Goal: Task Accomplishment & Management: Manage account settings

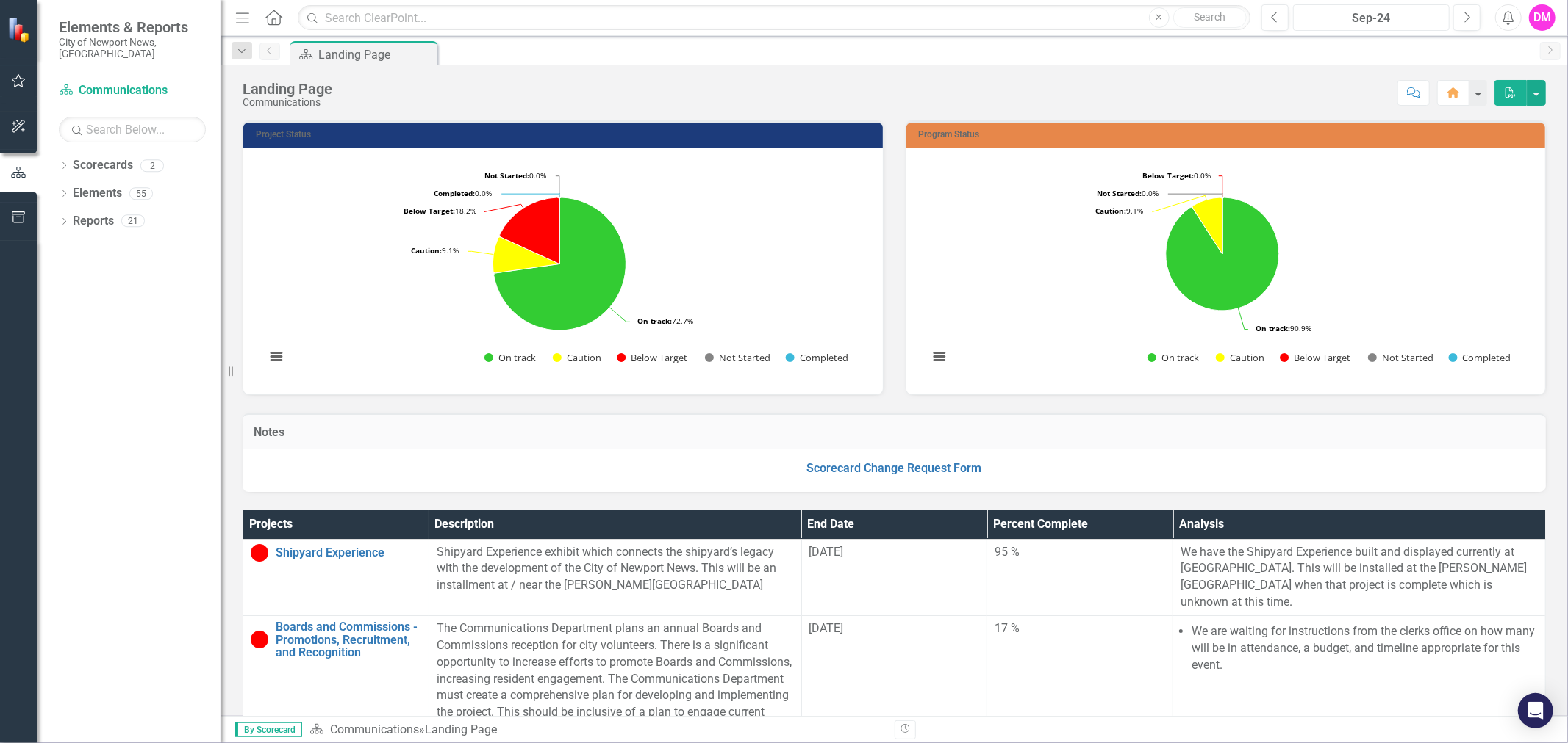
click at [1361, 30] on button "Sep-24" at bounding box center [1372, 18] width 156 height 27
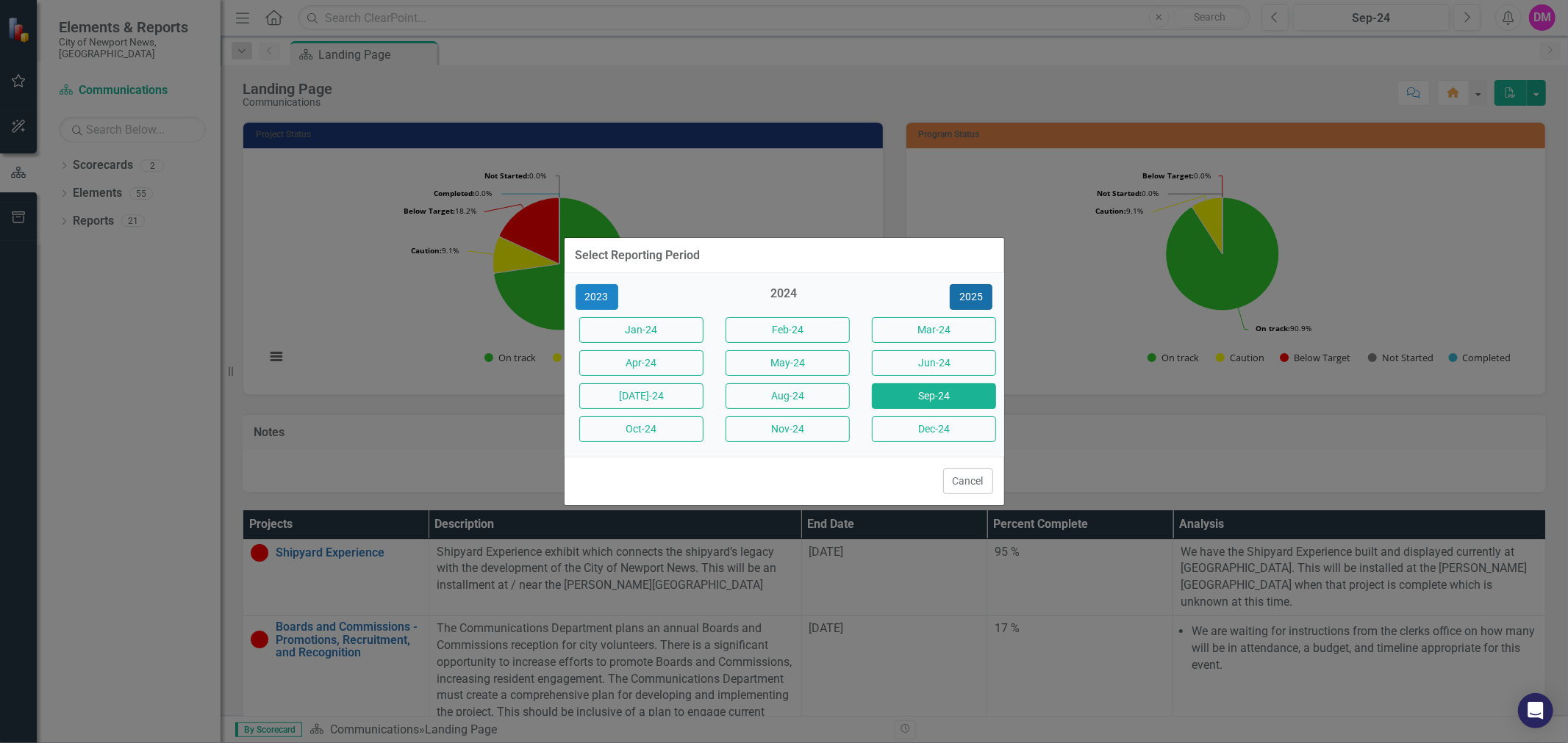
click at [961, 288] on button "2025" at bounding box center [970, 296] width 43 height 26
click at [786, 297] on div "2025" at bounding box center [784, 297] width 124 height 24
drag, startPoint x: 804, startPoint y: 290, endPoint x: 758, endPoint y: 301, distance: 47.3
click at [803, 291] on div "2025" at bounding box center [784, 297] width 124 height 24
drag, startPoint x: 589, startPoint y: 302, endPoint x: 596, endPoint y: 300, distance: 7.3
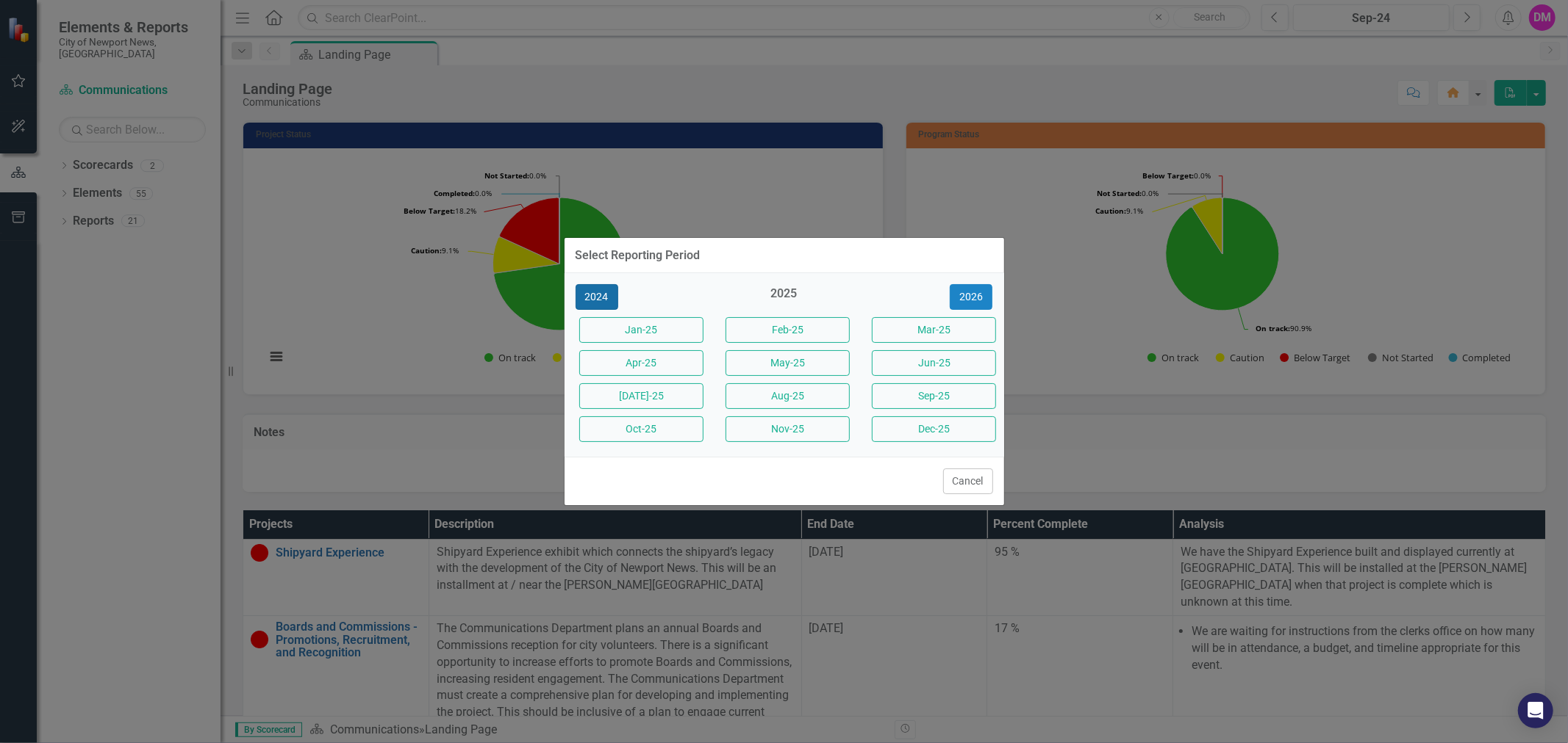
click at [590, 302] on button "2024" at bounding box center [597, 296] width 43 height 26
click at [792, 297] on div "2024" at bounding box center [784, 297] width 124 height 24
click at [962, 300] on button "2025" at bounding box center [970, 296] width 43 height 26
click at [934, 404] on button "Sep-25" at bounding box center [934, 396] width 124 height 26
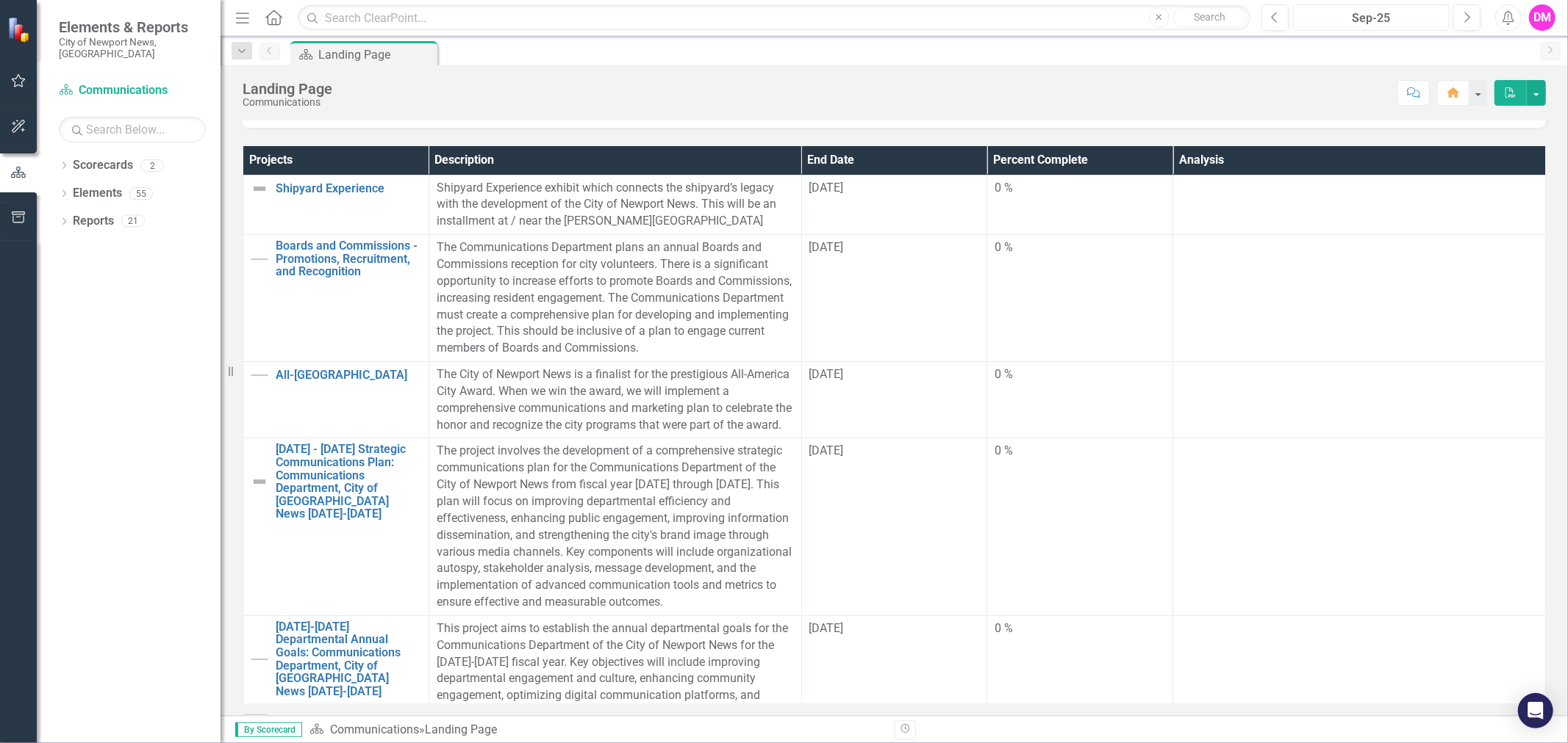
scroll to position [283, 0]
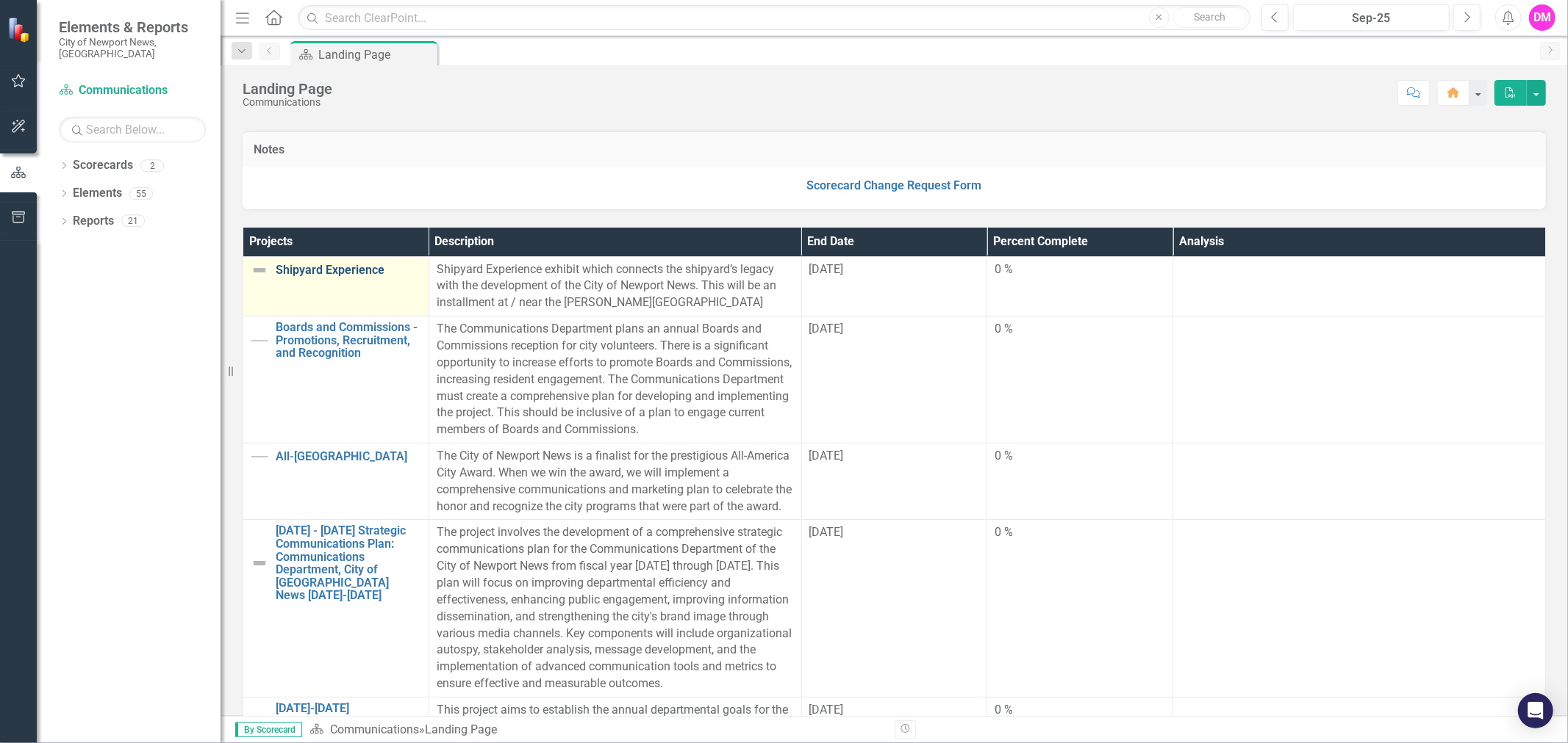
click at [351, 272] on link "Shipyard Experience" at bounding box center [348, 271] width 146 height 13
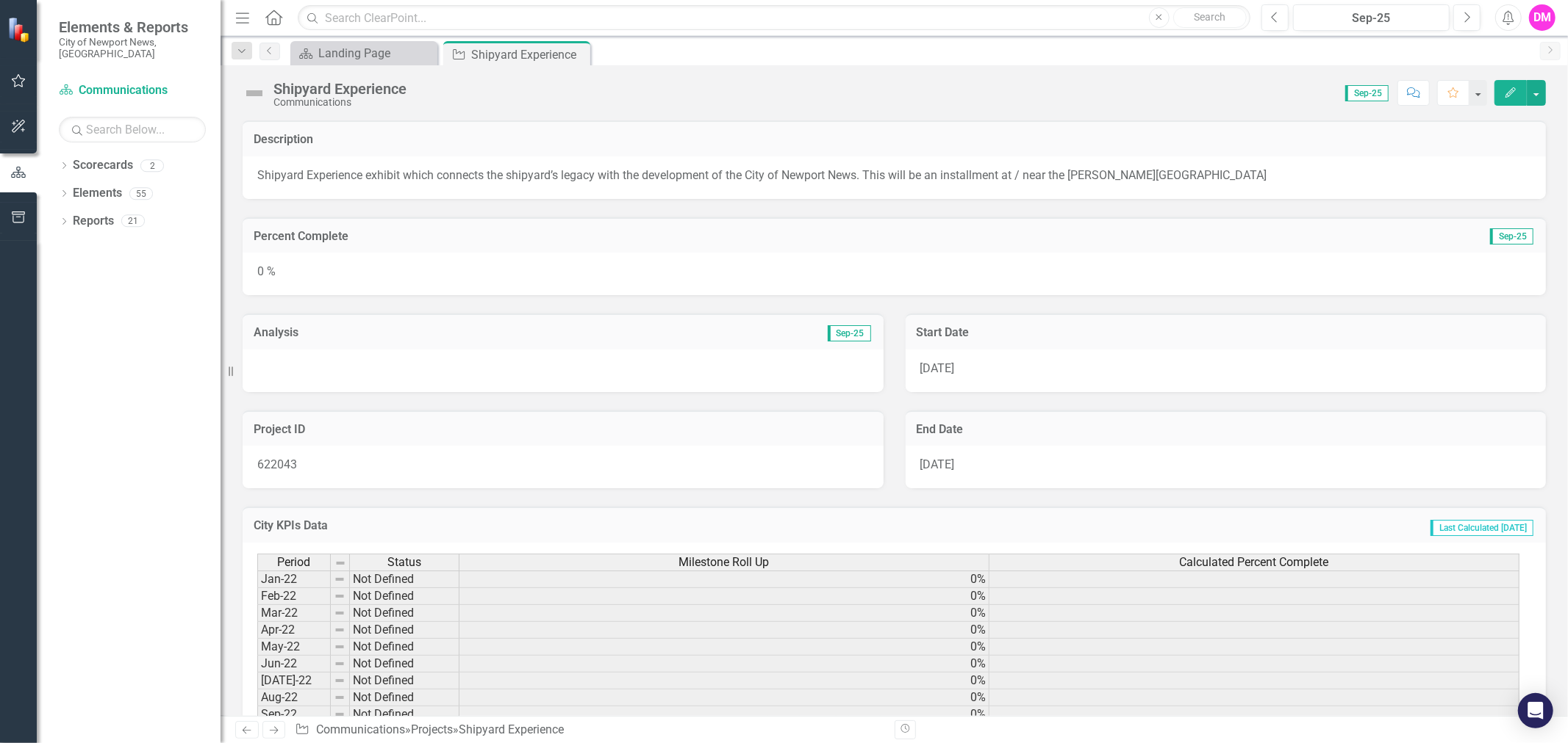
click at [493, 275] on div "0 %" at bounding box center [893, 273] width 1303 height 43
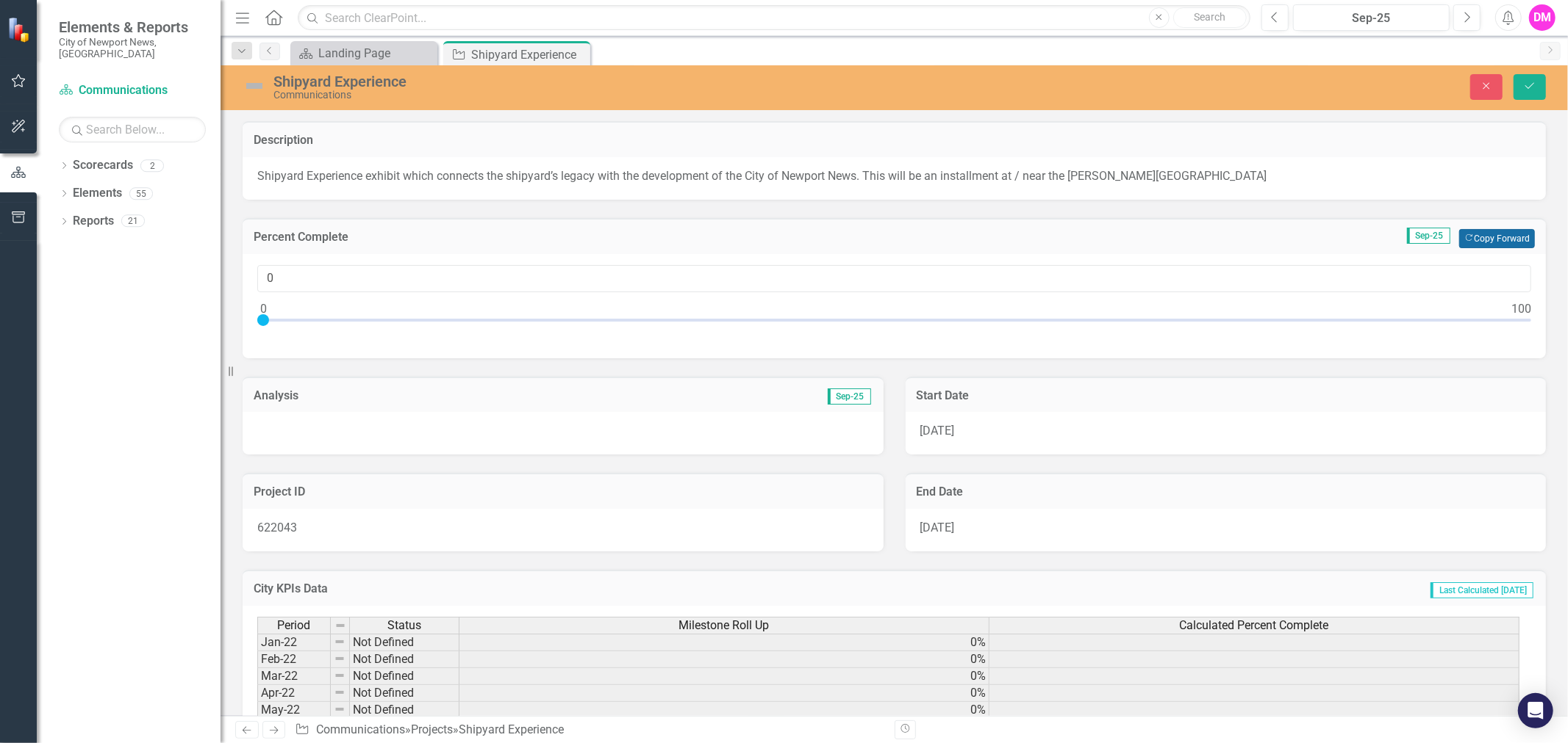
click at [1486, 230] on button "Copy Forward Copy Forward" at bounding box center [1497, 239] width 75 height 19
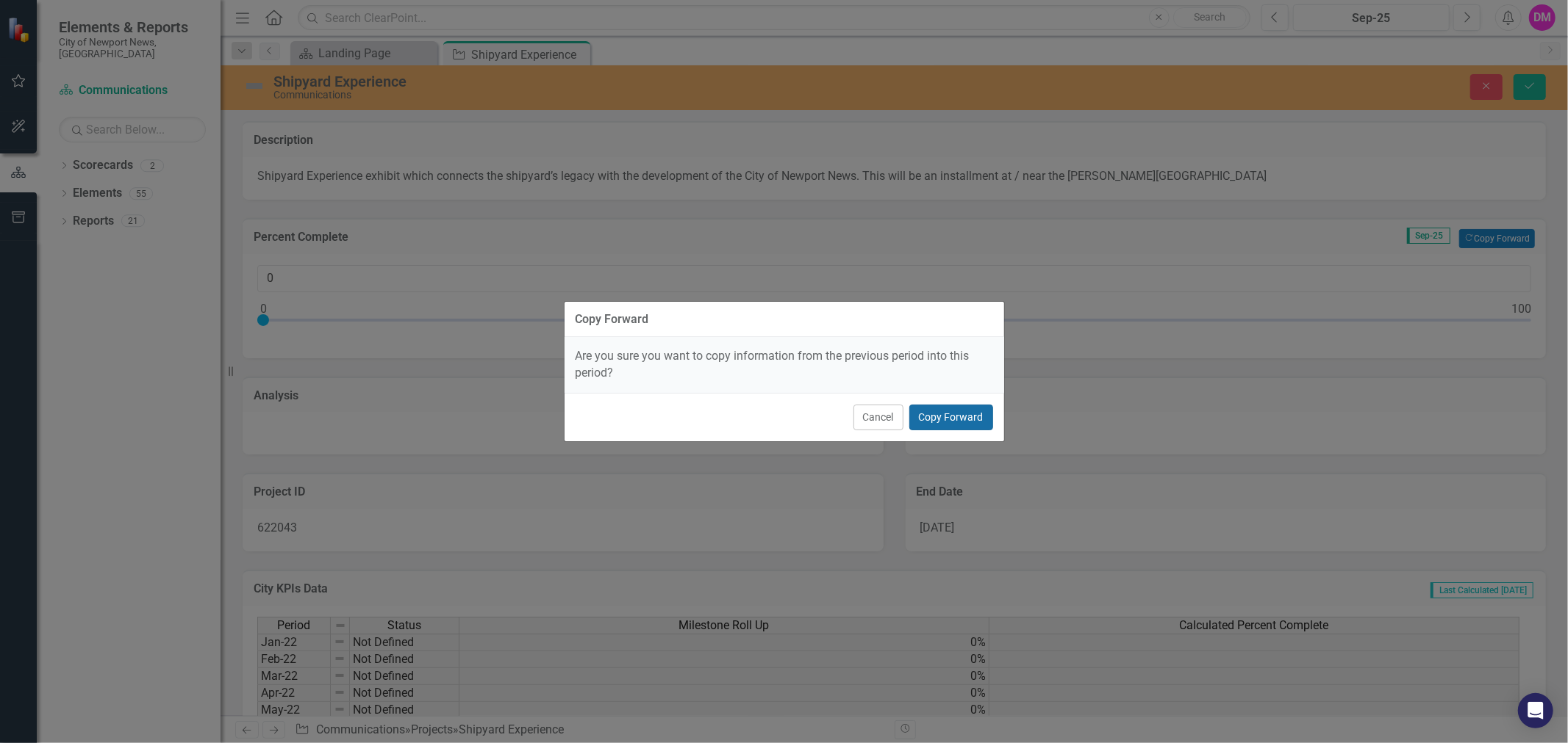
click at [970, 427] on button "Copy Forward" at bounding box center [951, 417] width 84 height 26
type input "99"
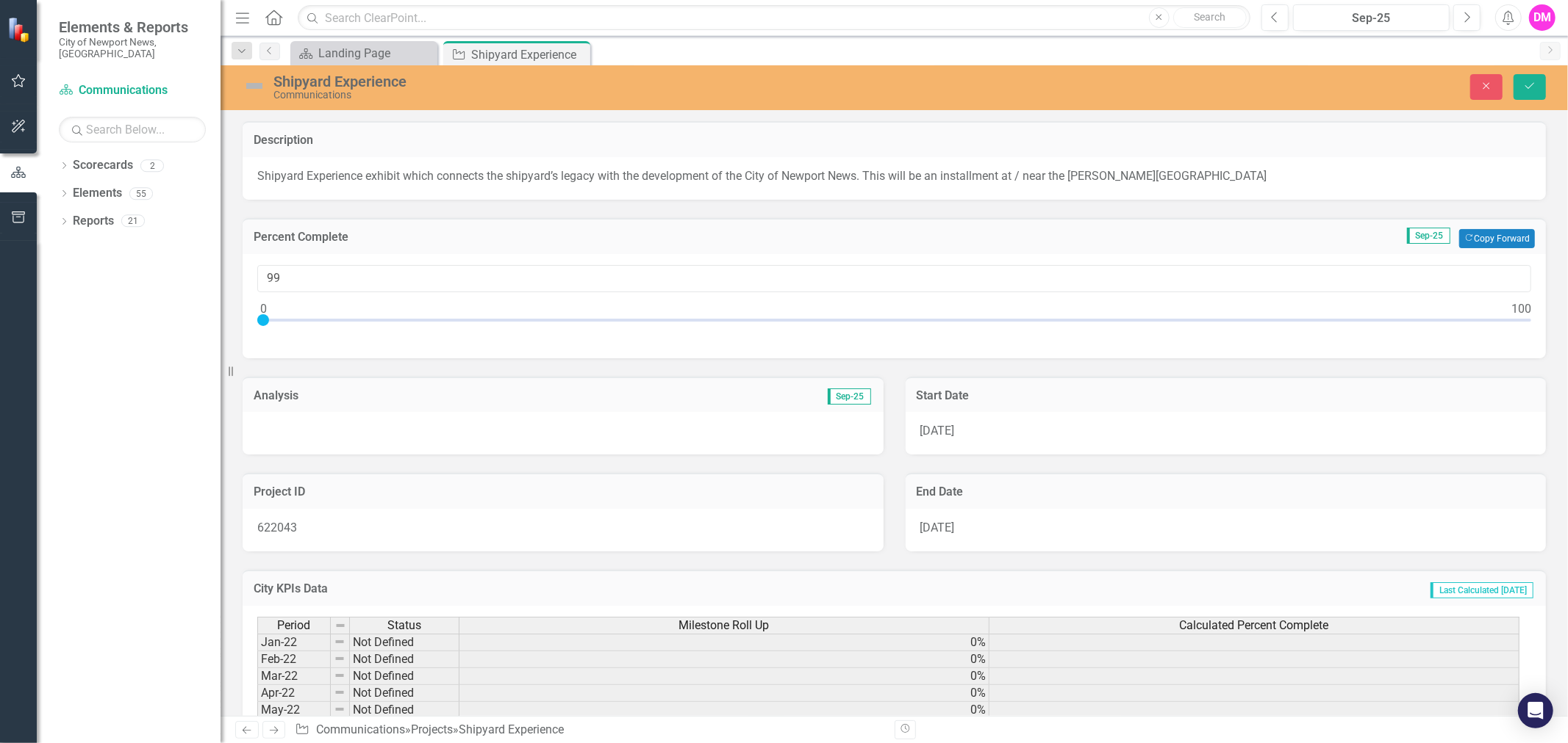
click at [336, 455] on div "Project ID 622043" at bounding box center [563, 503] width 663 height 97
click at [339, 446] on div at bounding box center [562, 433] width 641 height 43
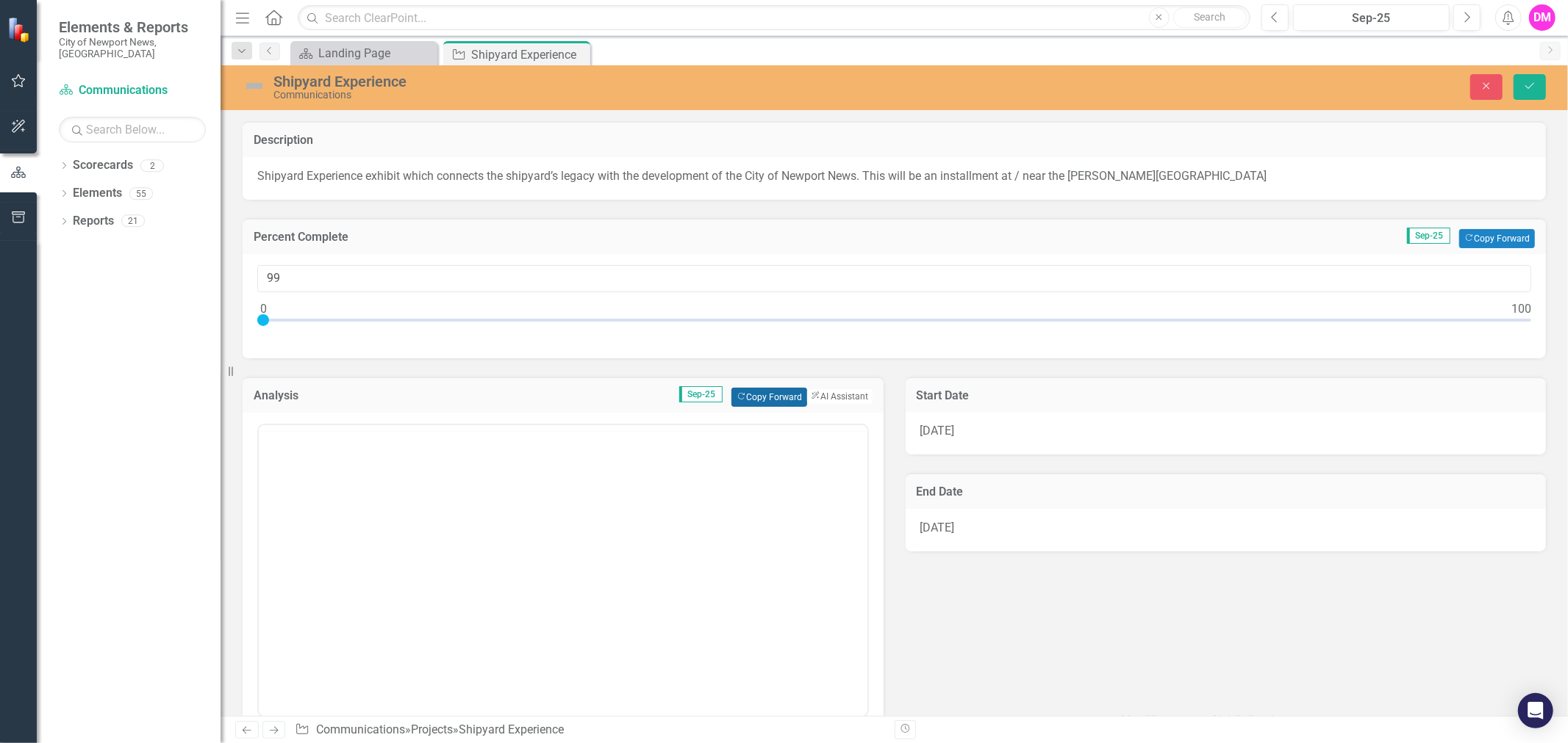
click at [750, 398] on button "Copy Forward Copy Forward" at bounding box center [768, 397] width 75 height 19
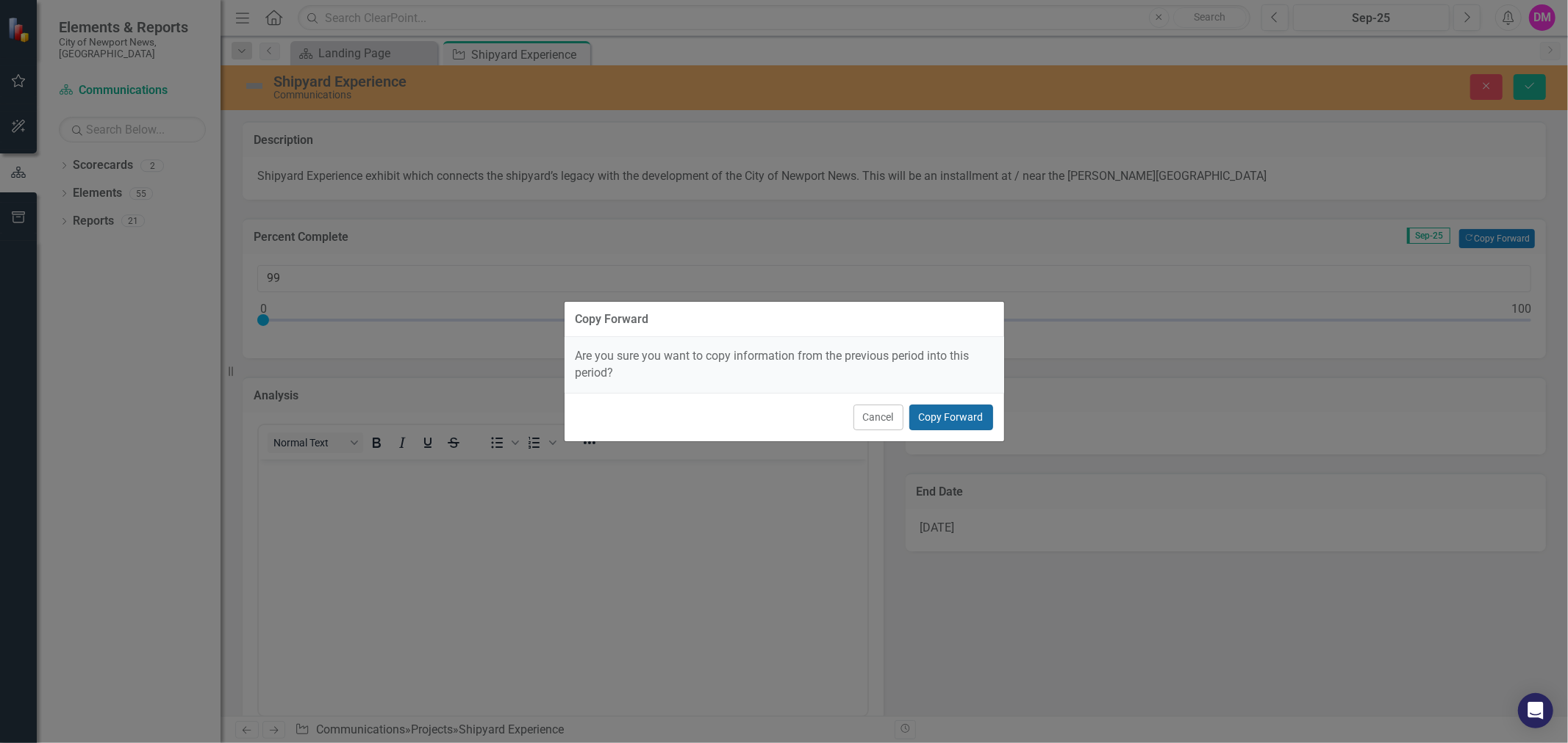
click at [949, 421] on button "Copy Forward" at bounding box center [951, 417] width 84 height 26
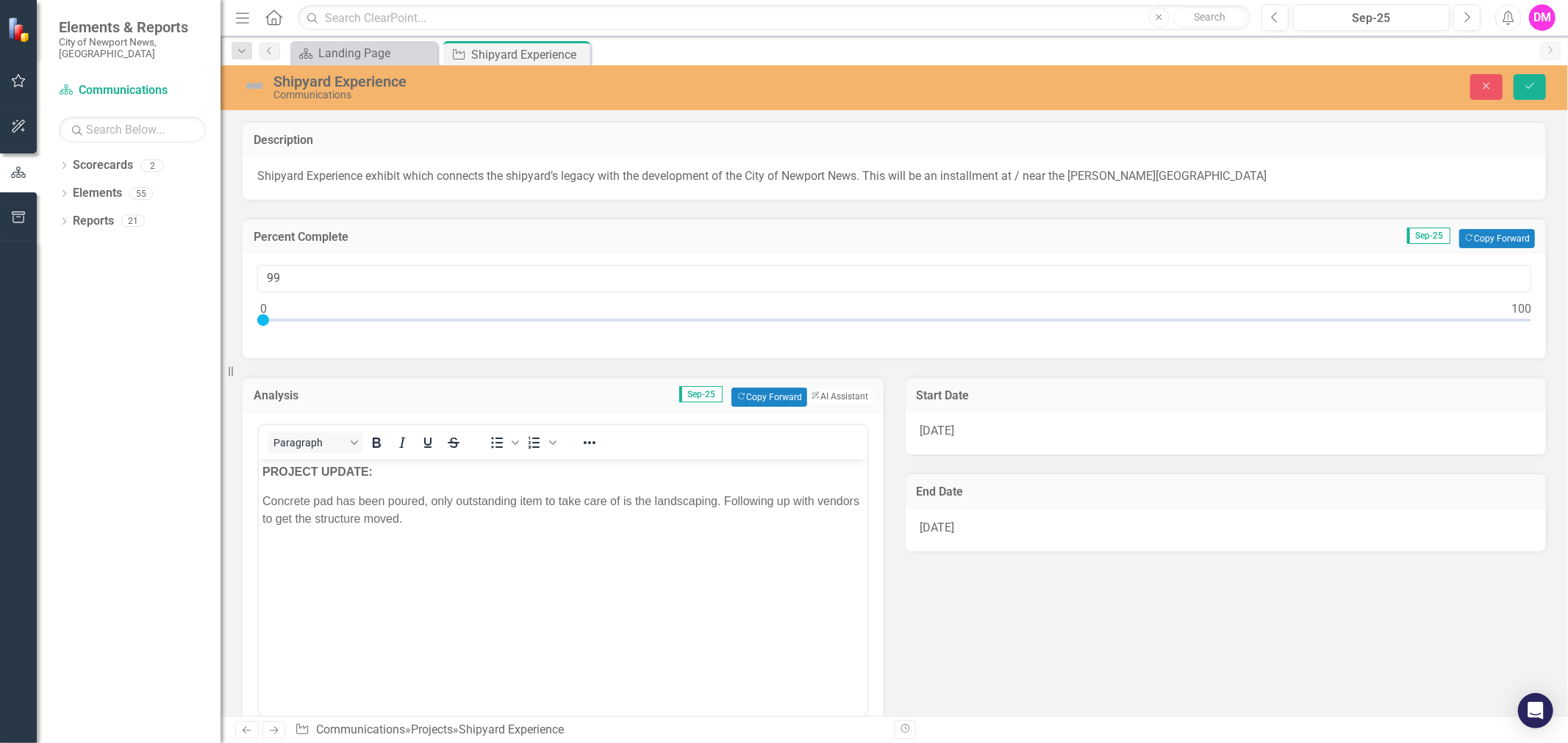
drag, startPoint x: 450, startPoint y: 548, endPoint x: 444, endPoint y: 532, distance: 17.1
click at [450, 546] on body "PROJECT UPDATE: Concrete pad has been poured, only outstanding item to take car…" at bounding box center [562, 569] width 609 height 220
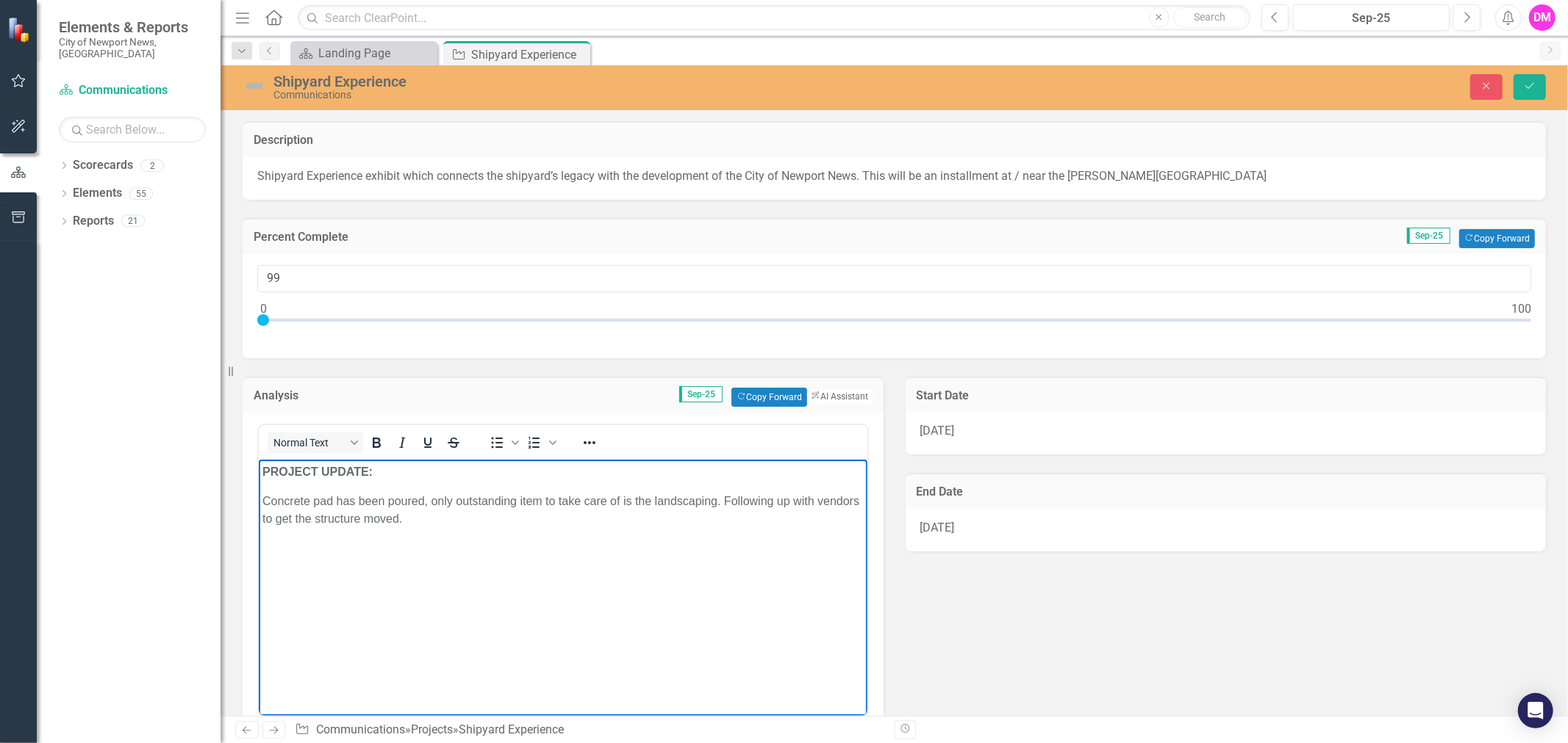
drag, startPoint x: 436, startPoint y: 525, endPoint x: 200, endPoint y: 492, distance: 238.3
click at [258, 492] on html "PROJECT UPDATE: Concrete pad has been poured, only outstanding item to take car…" at bounding box center [562, 569] width 609 height 220
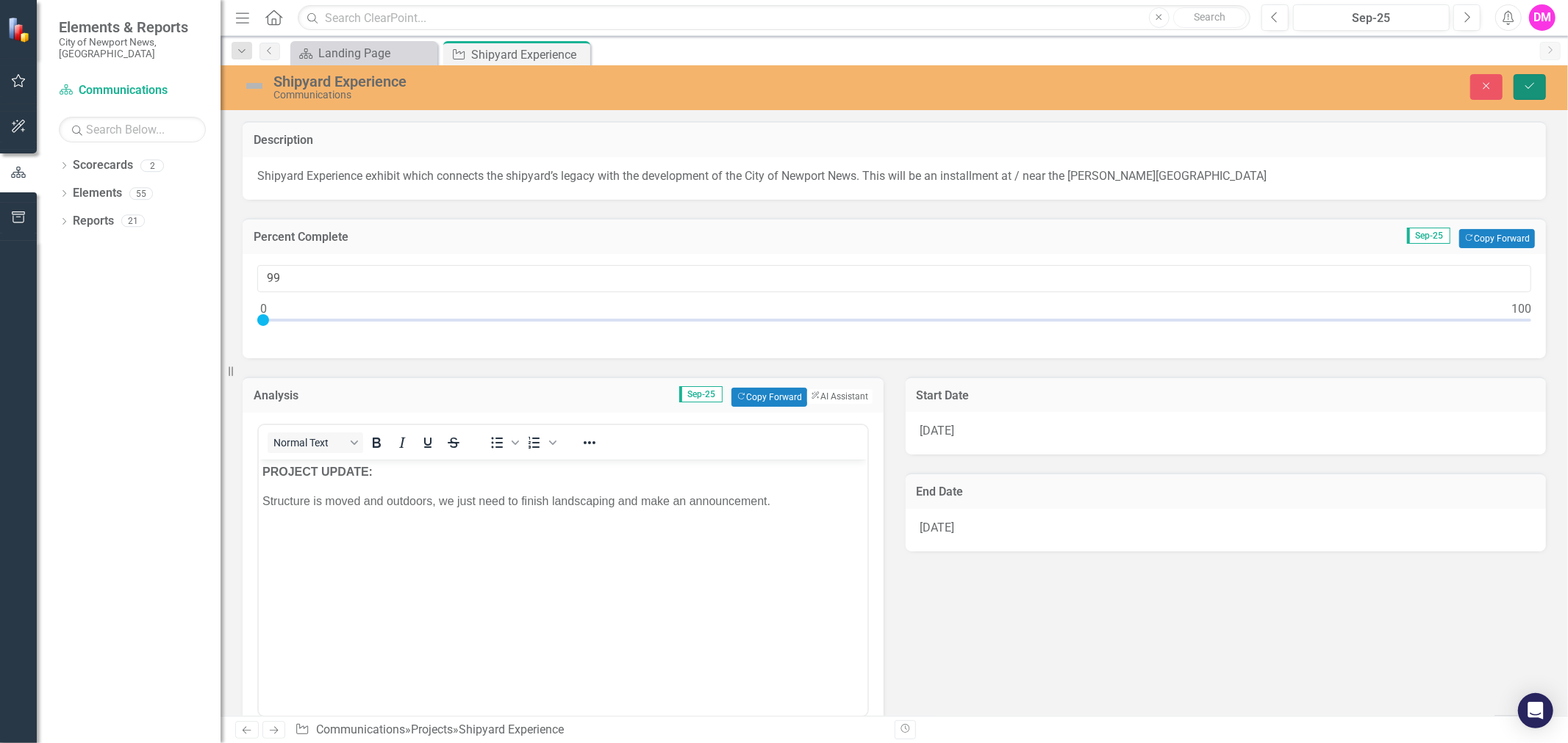
click at [1522, 75] on button "Save" at bounding box center [1530, 87] width 32 height 26
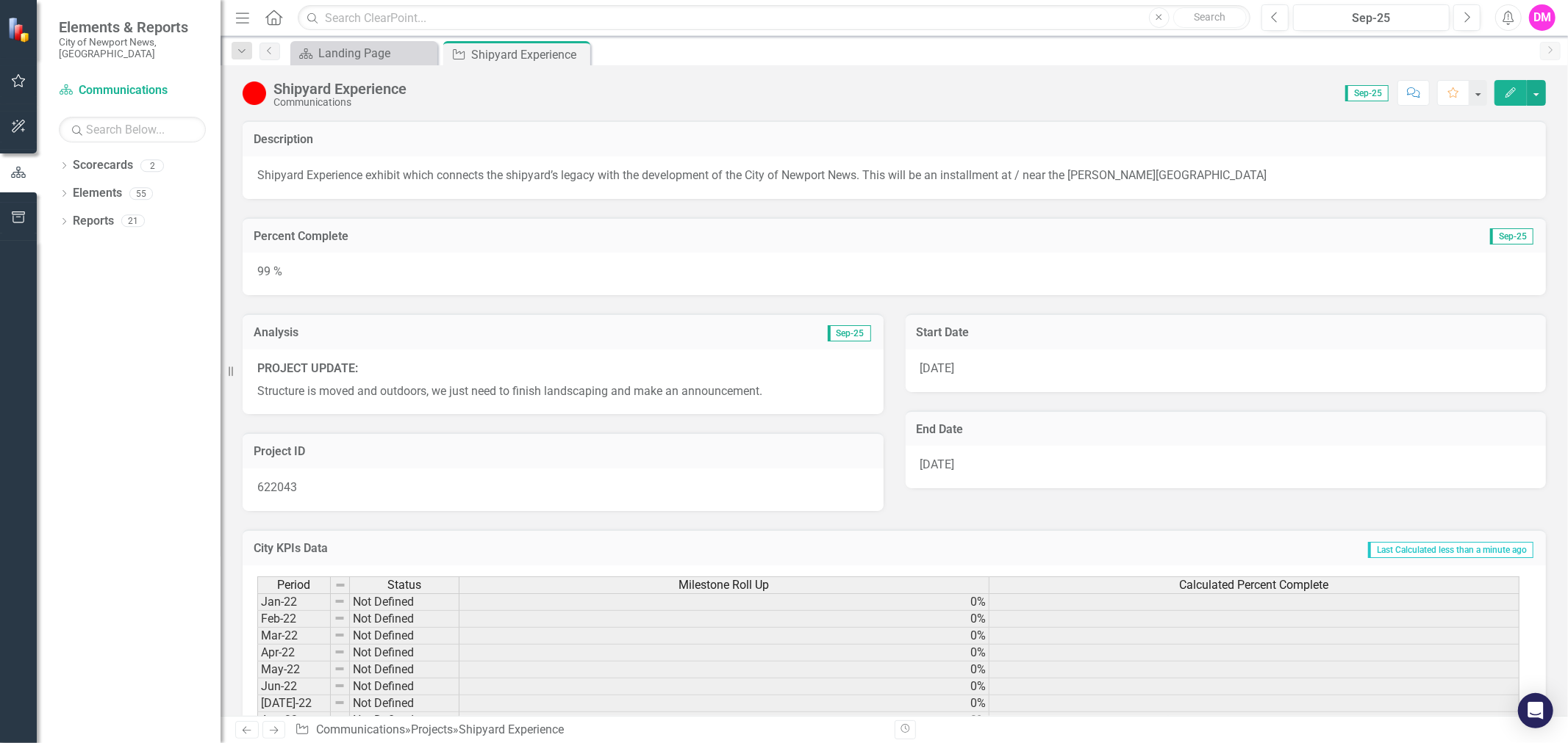
click at [0, 0] on icon "Close" at bounding box center [0, 0] width 0 height 0
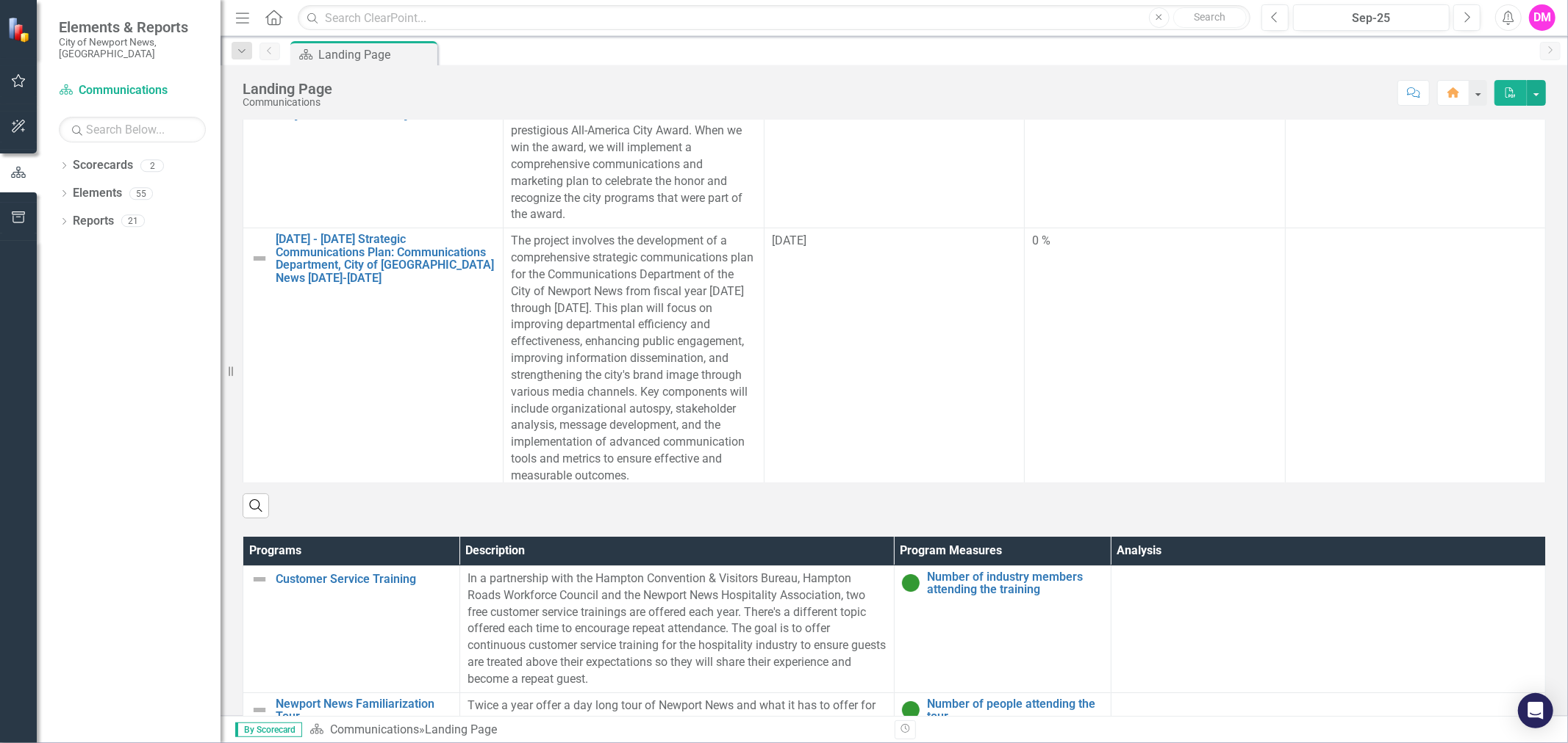
scroll to position [897, 0]
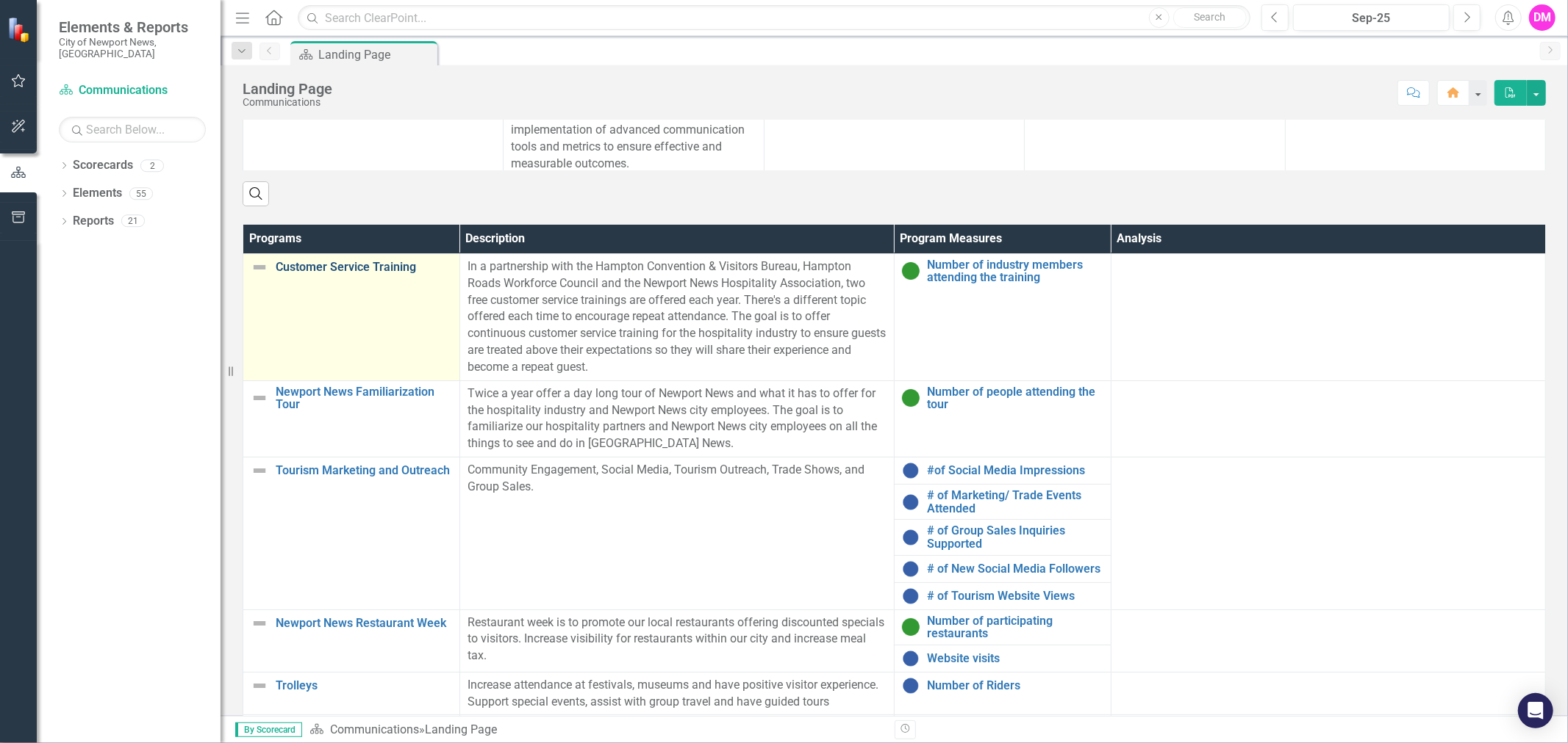
click at [355, 266] on link "Customer Service Training" at bounding box center [363, 268] width 176 height 13
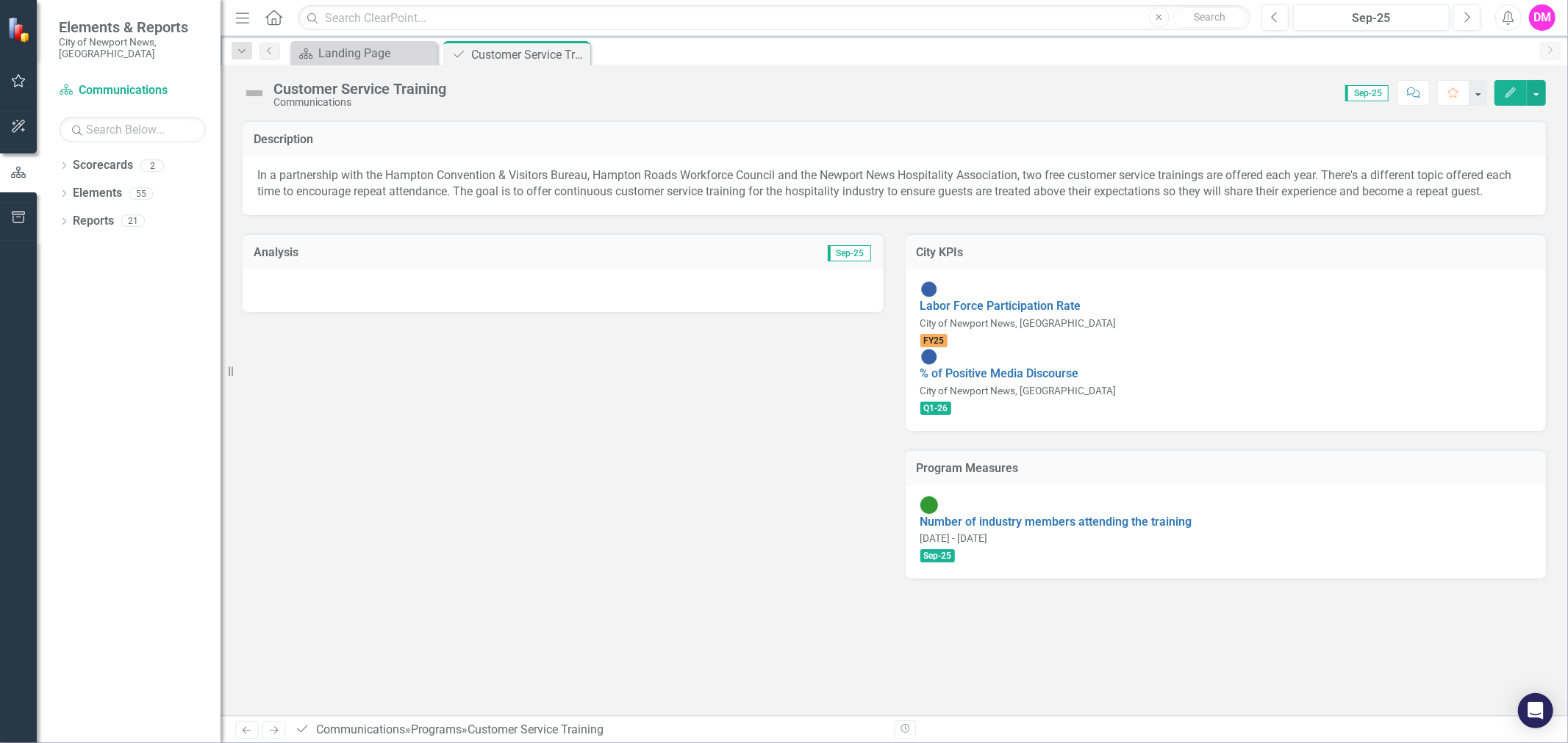
click at [743, 292] on div at bounding box center [562, 291] width 641 height 43
click at [607, 288] on div at bounding box center [562, 291] width 641 height 43
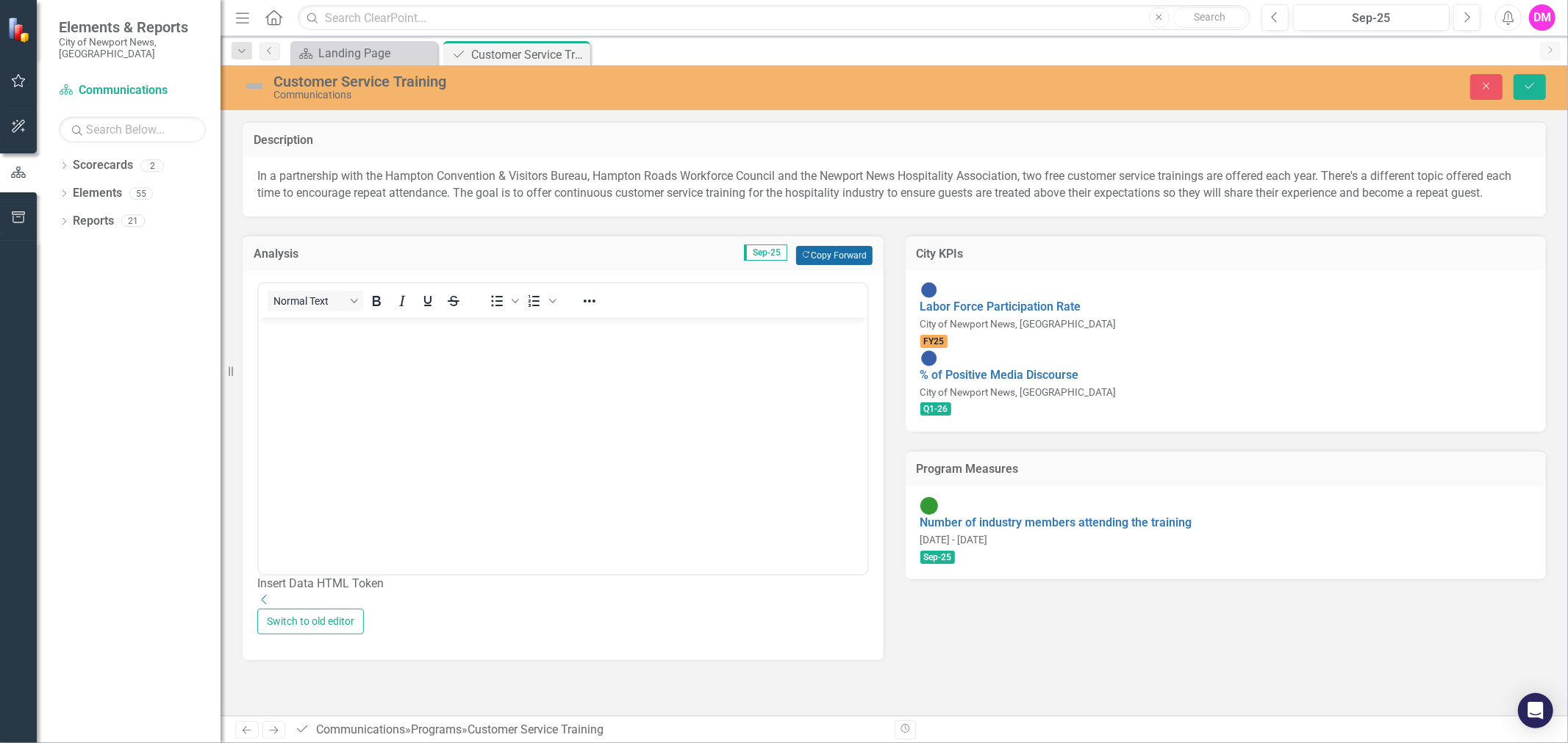
click at [839, 252] on button "Copy Forward Copy Forward" at bounding box center [833, 255] width 75 height 19
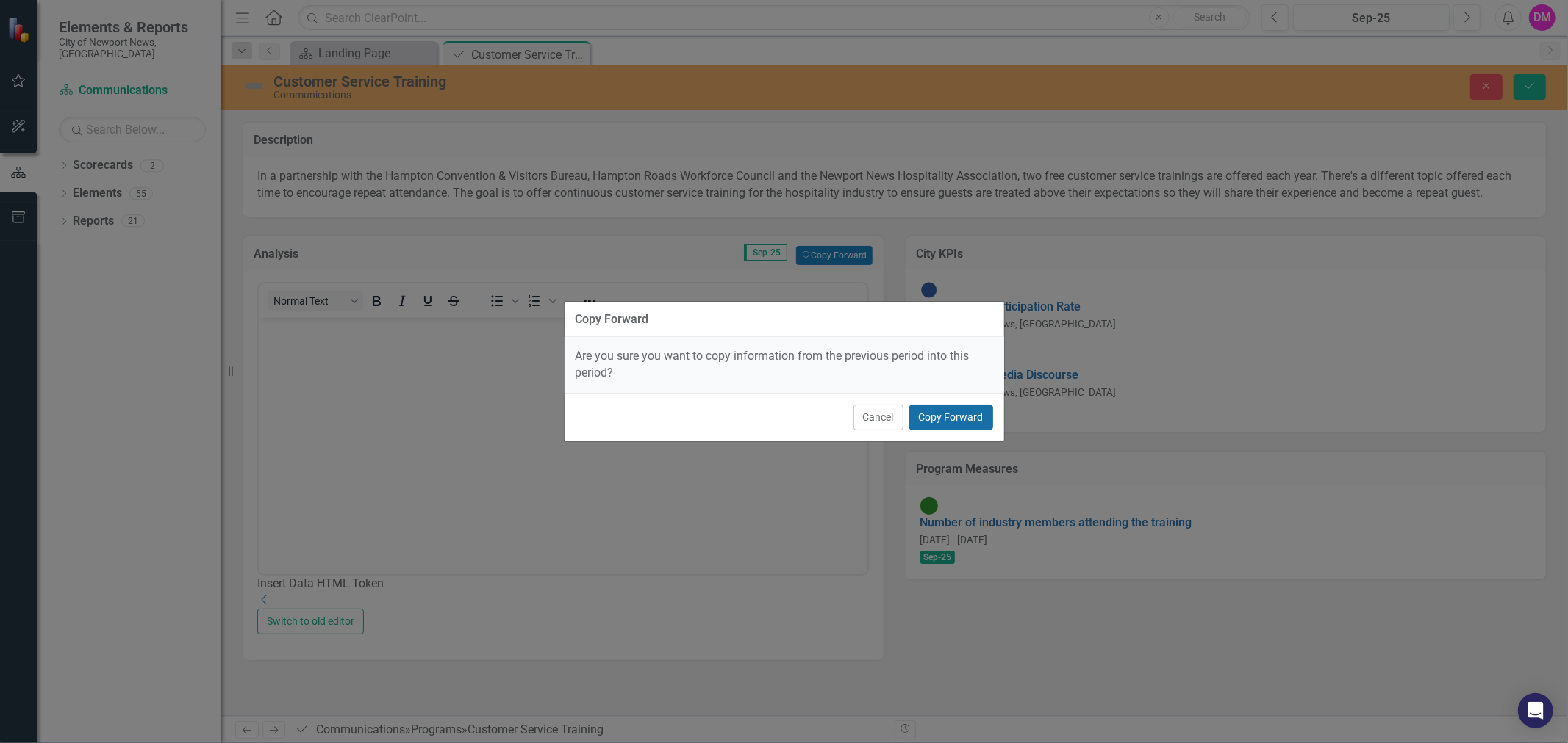
drag, startPoint x: 965, startPoint y: 422, endPoint x: 952, endPoint y: 422, distance: 13.0
click at [964, 423] on button "Copy Forward" at bounding box center [951, 417] width 84 height 26
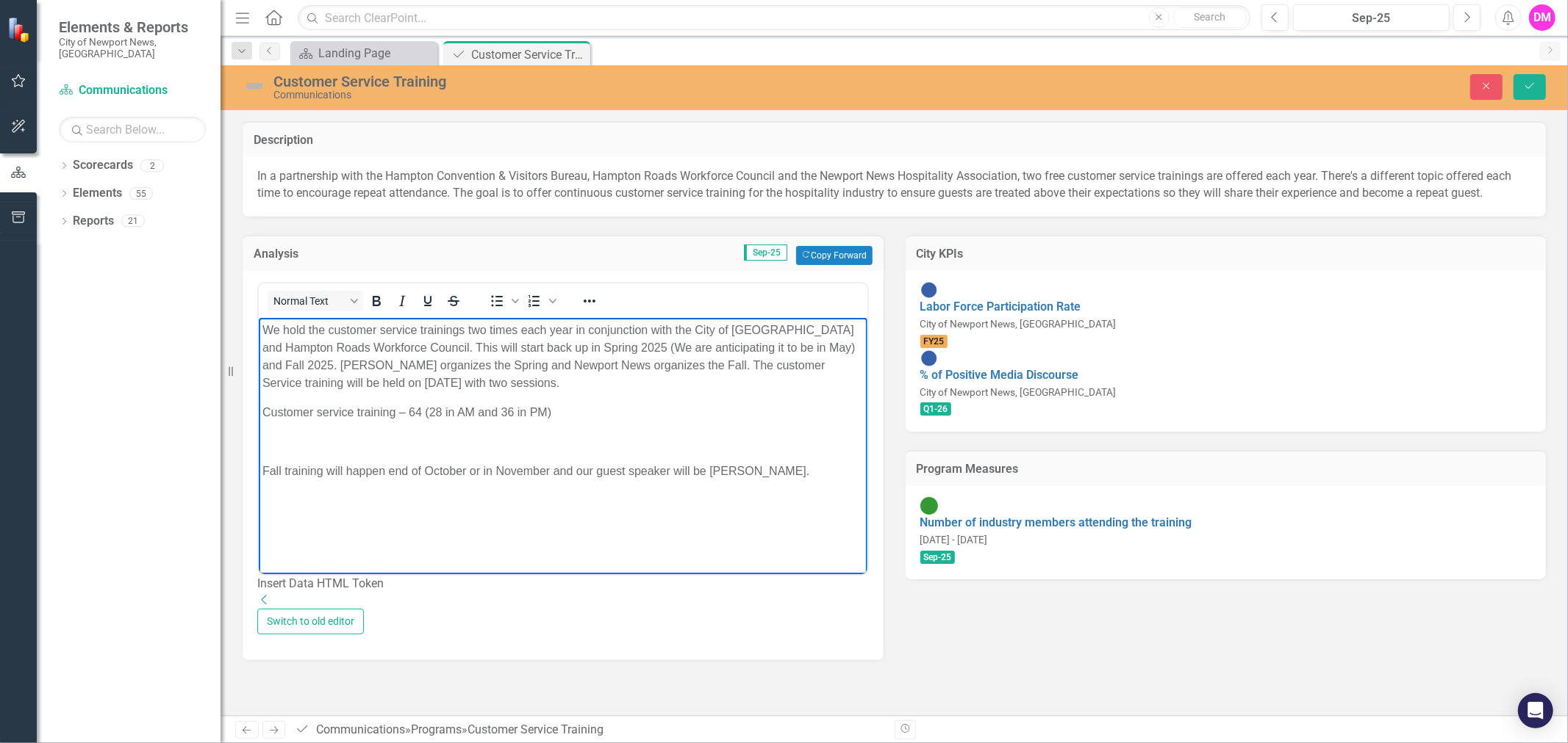
click at [511, 377] on p "We hold the customer service trainings two times each year in conjunction with …" at bounding box center [562, 356] width 601 height 70
click at [352, 410] on p "Customer service training – 64 (28 in AM and 36 in PM)" at bounding box center [562, 412] width 601 height 18
click at [297, 470] on p "Fall training will happen end of October or in November and our guest speaker w…" at bounding box center [562, 471] width 601 height 18
drag, startPoint x: 389, startPoint y: 468, endPoint x: 550, endPoint y: 467, distance: 161.0
click at [550, 467] on p "Fall training will happen end of October or in November and our guest speaker w…" at bounding box center [562, 471] width 601 height 18
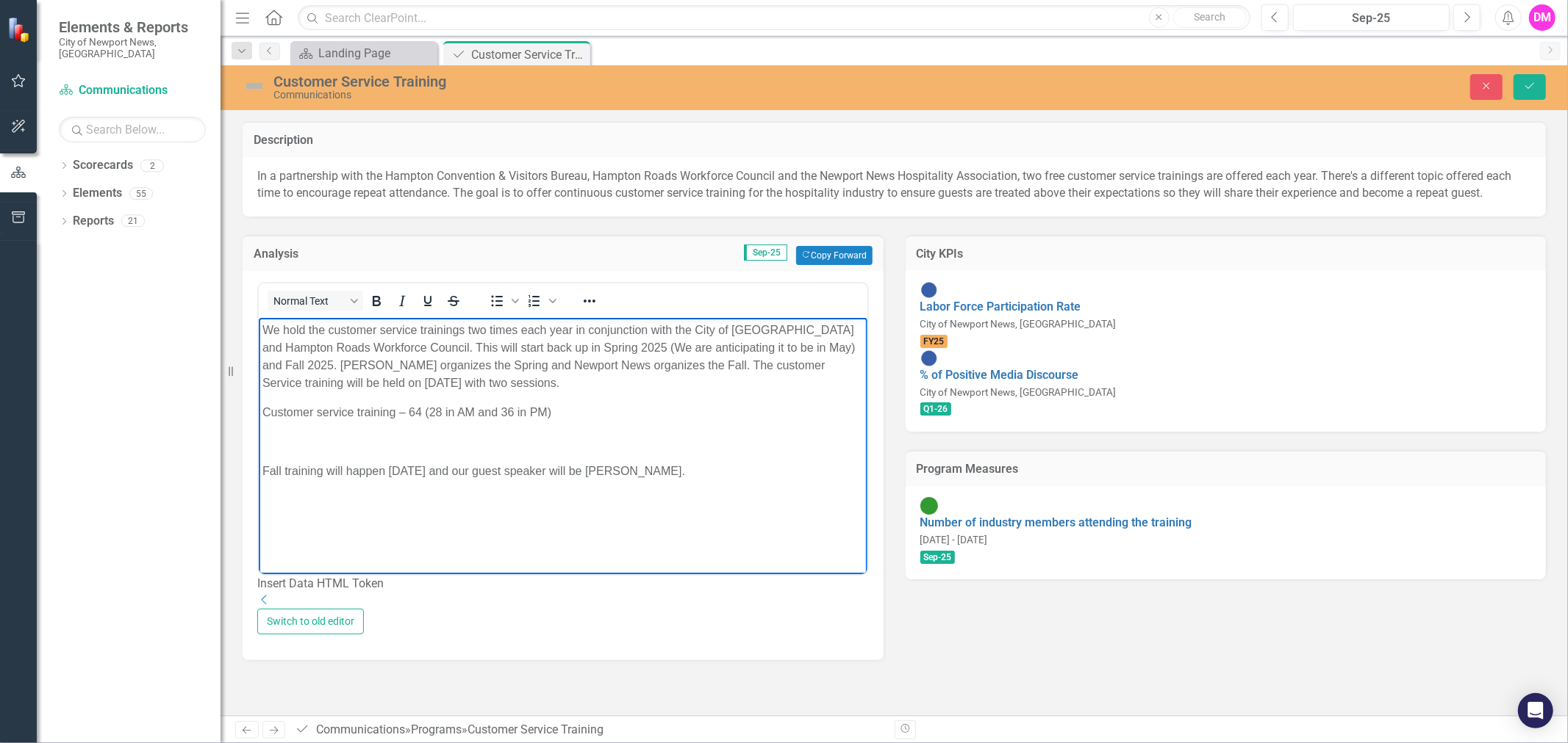
drag, startPoint x: 753, startPoint y: 476, endPoint x: 773, endPoint y: 473, distance: 20.2
click at [753, 476] on p "Fall training will happen [DATE] and our guest speaker will be [PERSON_NAME]." at bounding box center [562, 471] width 601 height 18
click at [773, 473] on p "Fall training will happen [DATE] and our guest speaker will be [PERSON_NAME]." at bounding box center [562, 471] width 601 height 18
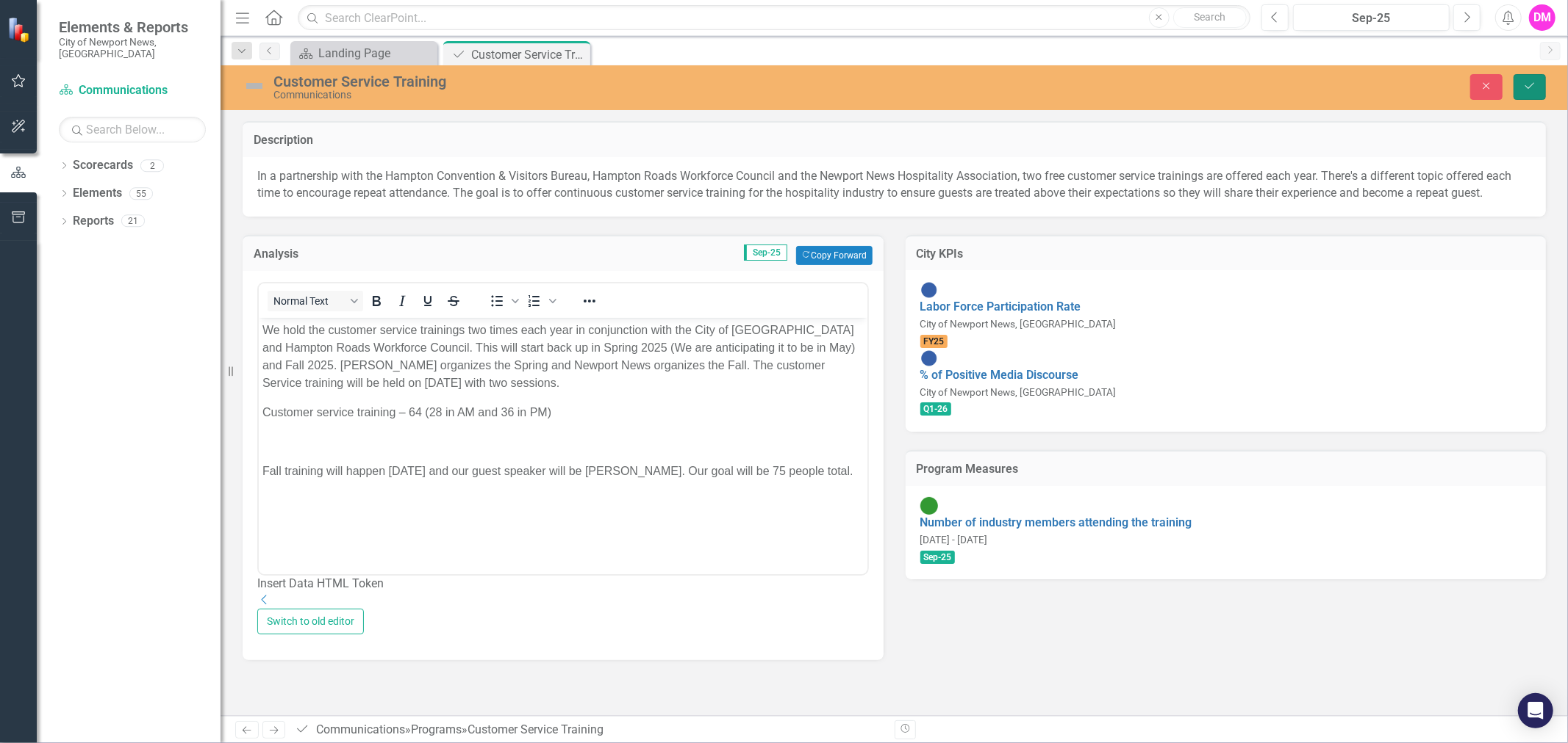
click at [1537, 81] on button "Save" at bounding box center [1530, 87] width 32 height 26
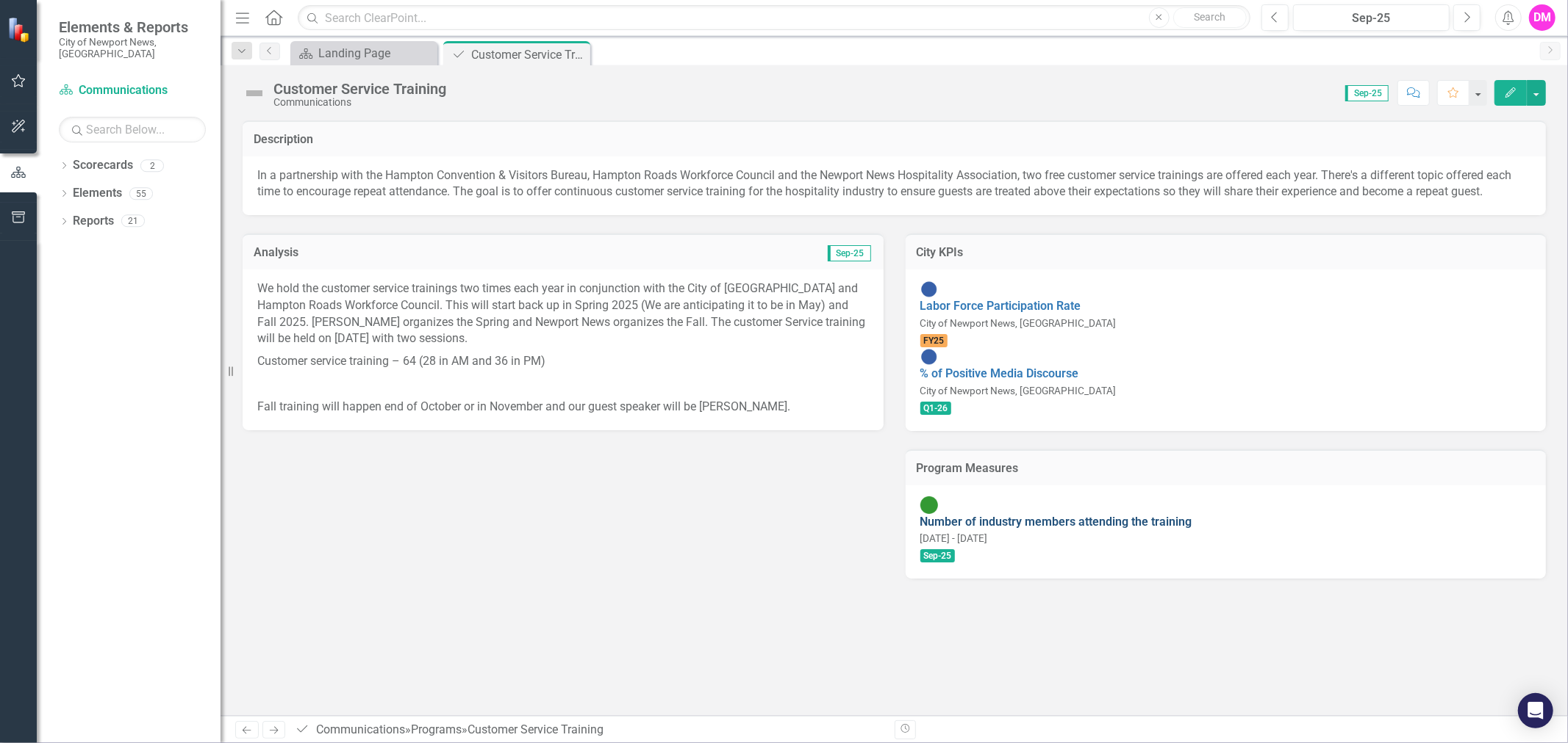
click at [1130, 515] on link "Number of industry members attending the training" at bounding box center [1056, 522] width 272 height 14
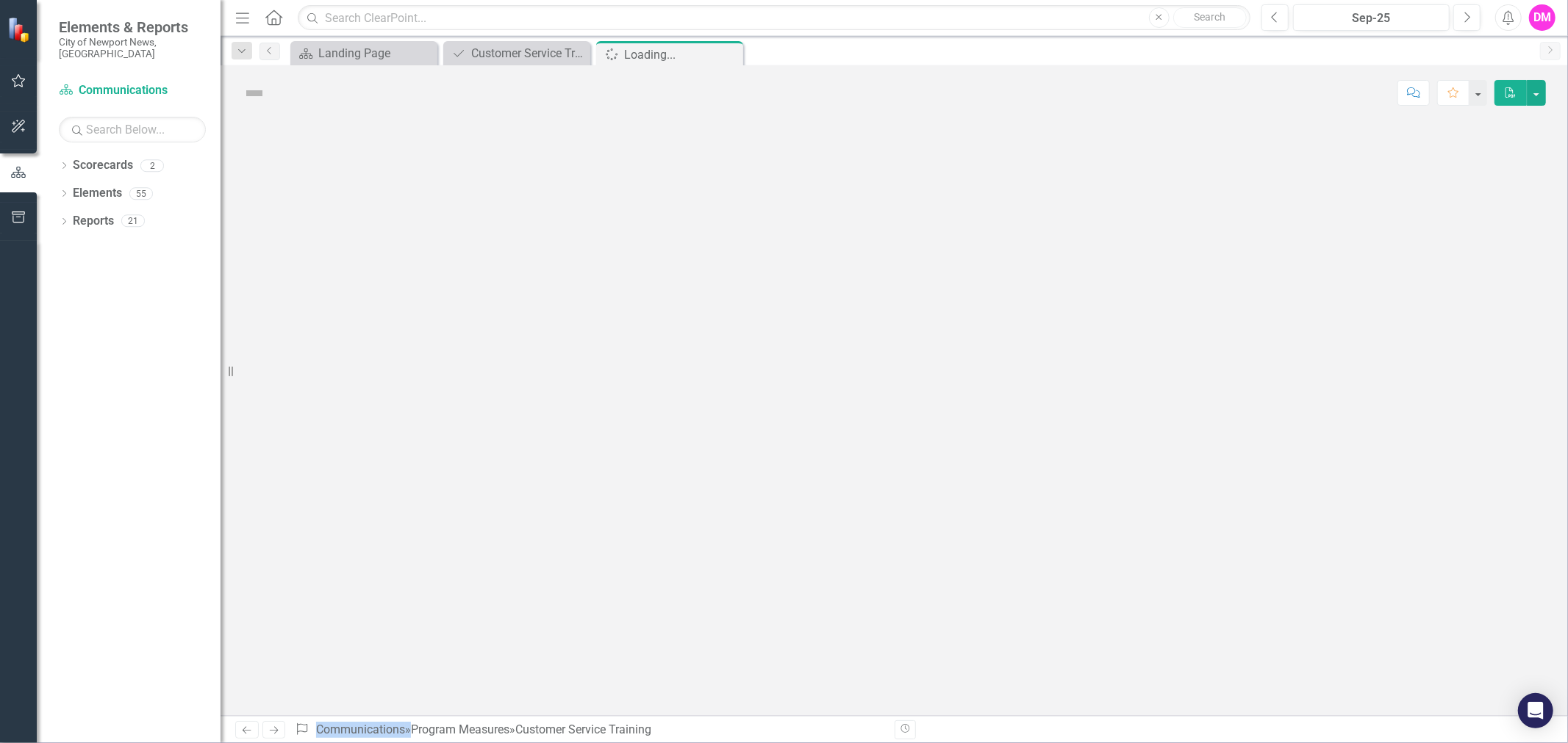
click at [1130, 454] on div at bounding box center [894, 417] width 1348 height 595
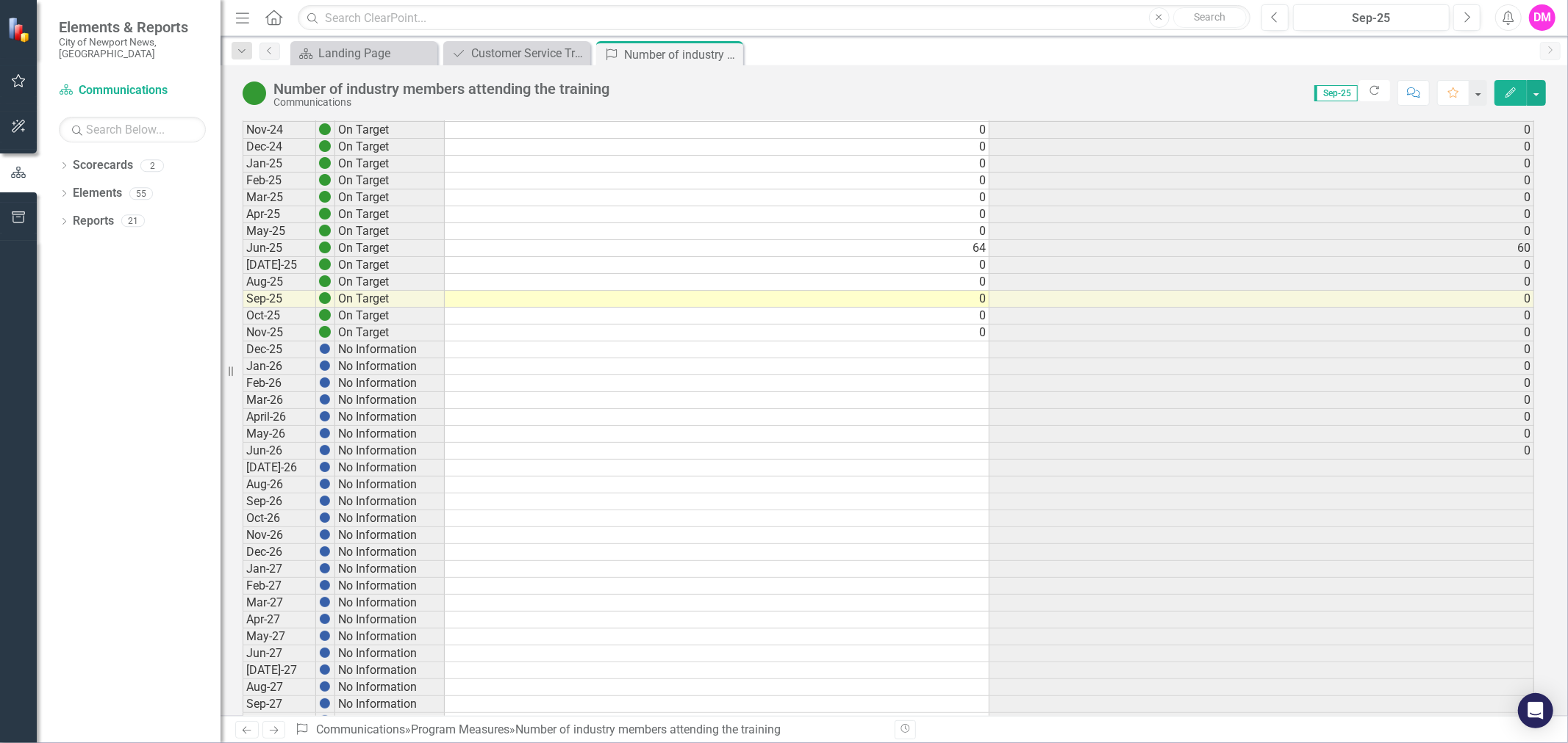
scroll to position [261, 0]
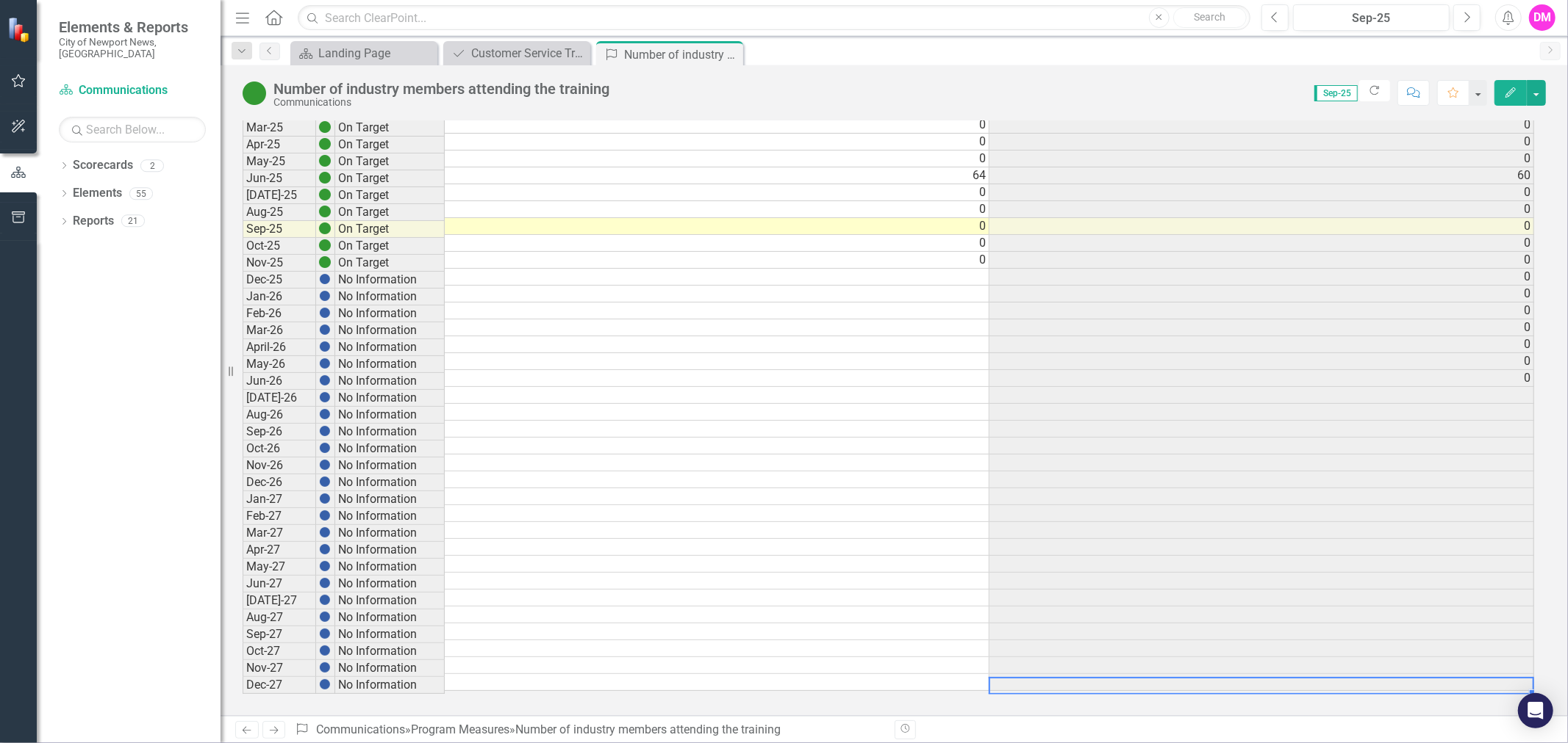
drag, startPoint x: 1295, startPoint y: 684, endPoint x: 1449, endPoint y: 687, distance: 154.0
click at [1449, 687] on div "Period Status Actual Target [DATE]-24 No Information Aug-24 No Information Sep-…" at bounding box center [888, 331] width 1293 height 729
click at [1425, 286] on td "0" at bounding box center [1261, 294] width 544 height 17
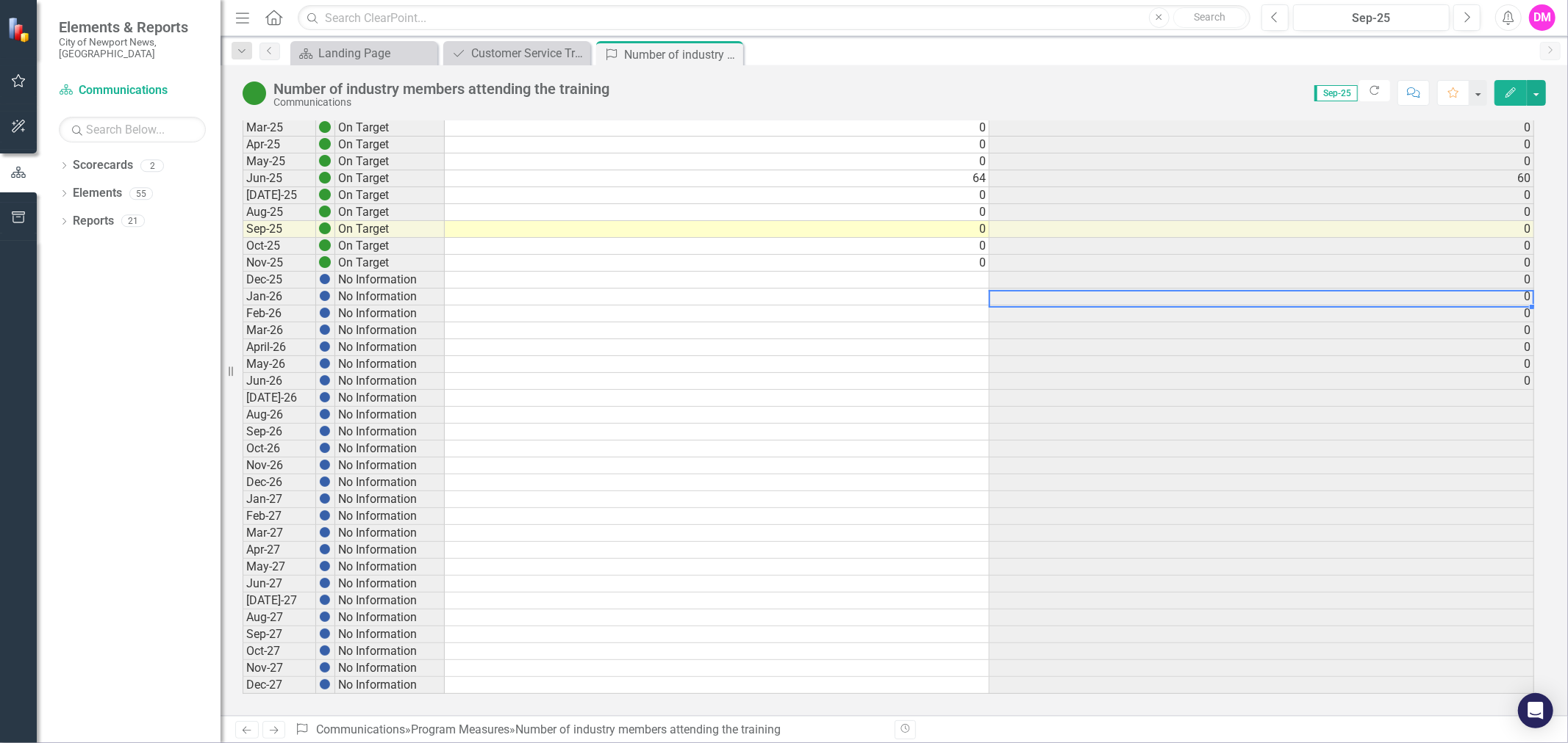
click at [1277, 255] on td "0" at bounding box center [1261, 264] width 544 height 17
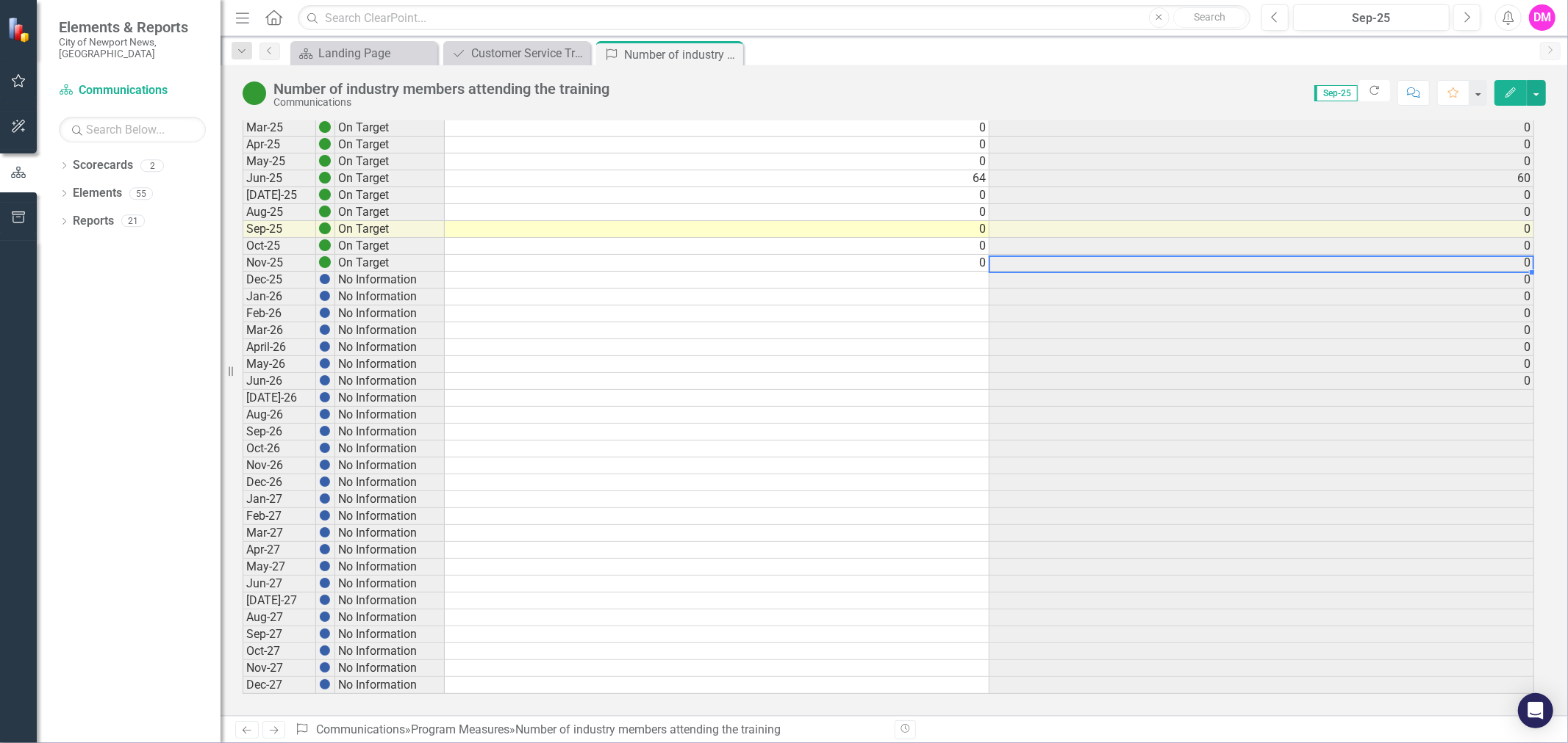
drag, startPoint x: 732, startPoint y: 53, endPoint x: 724, endPoint y: 63, distance: 12.8
click at [0, 0] on icon "Close" at bounding box center [0, 0] width 0 height 0
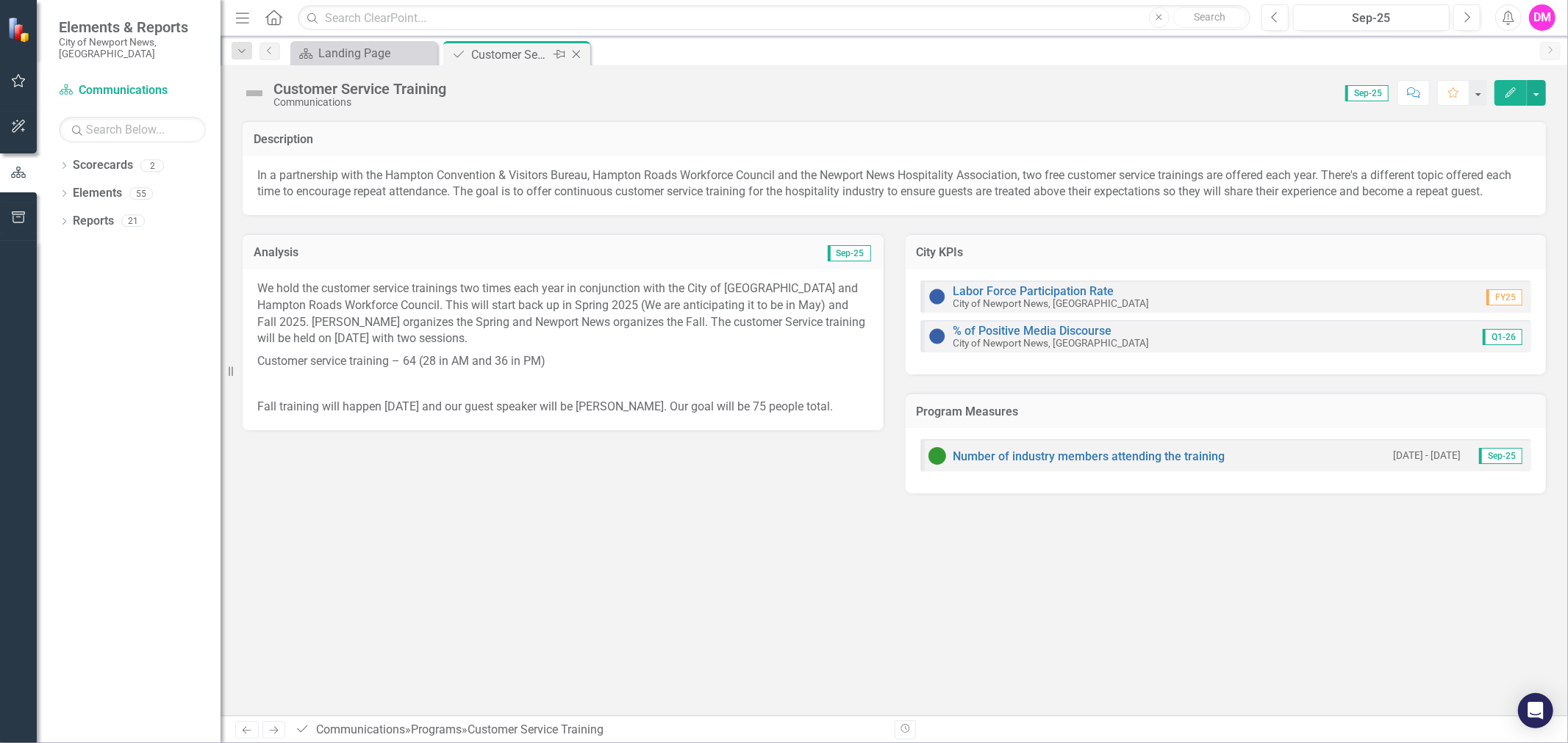
click at [579, 51] on icon at bounding box center [577, 54] width 8 height 8
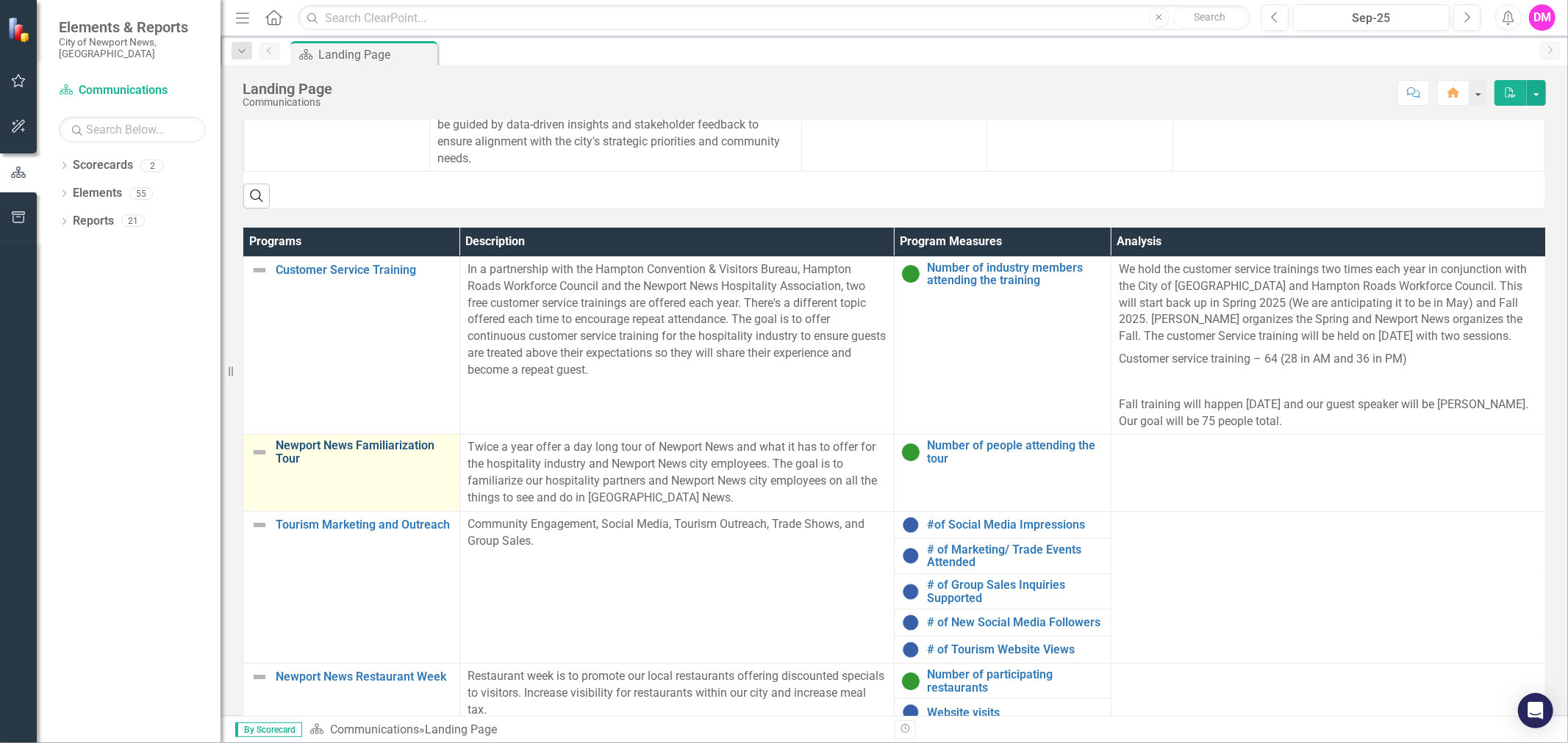
click at [318, 446] on link "Newport News Familiarization Tour" at bounding box center [363, 452] width 176 height 26
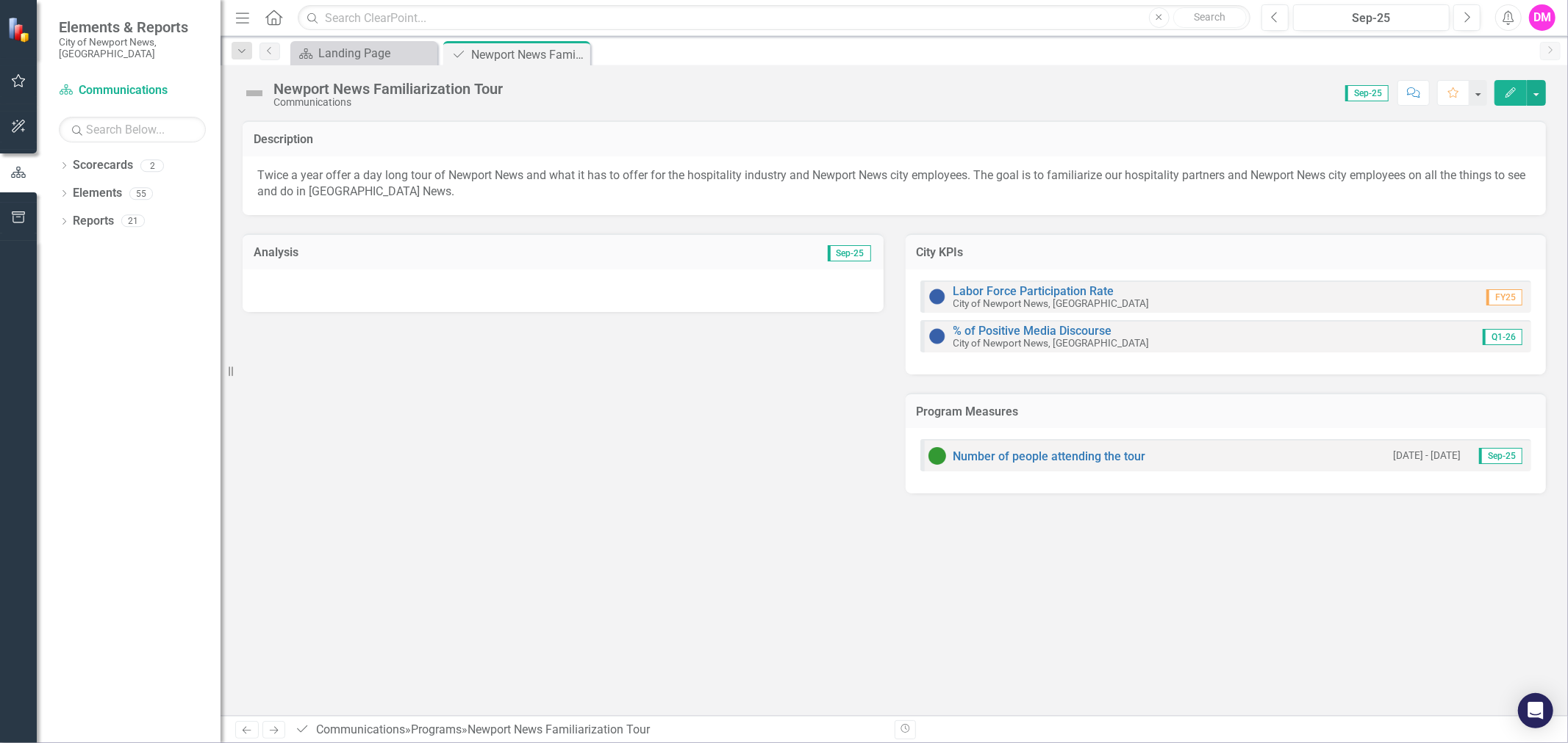
click at [691, 289] on div at bounding box center [562, 291] width 641 height 43
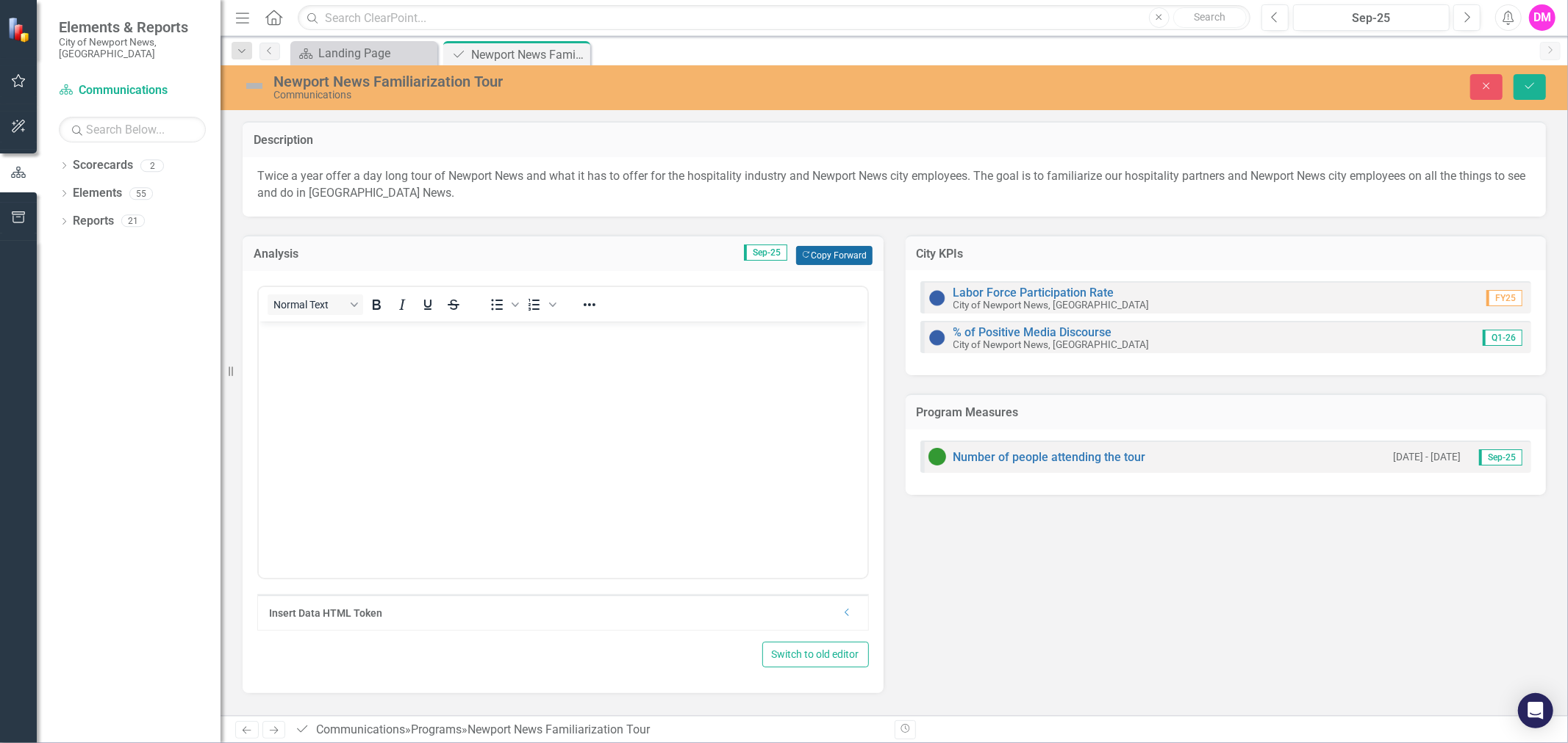
click at [848, 249] on button "Copy Forward Copy Forward" at bounding box center [833, 255] width 75 height 19
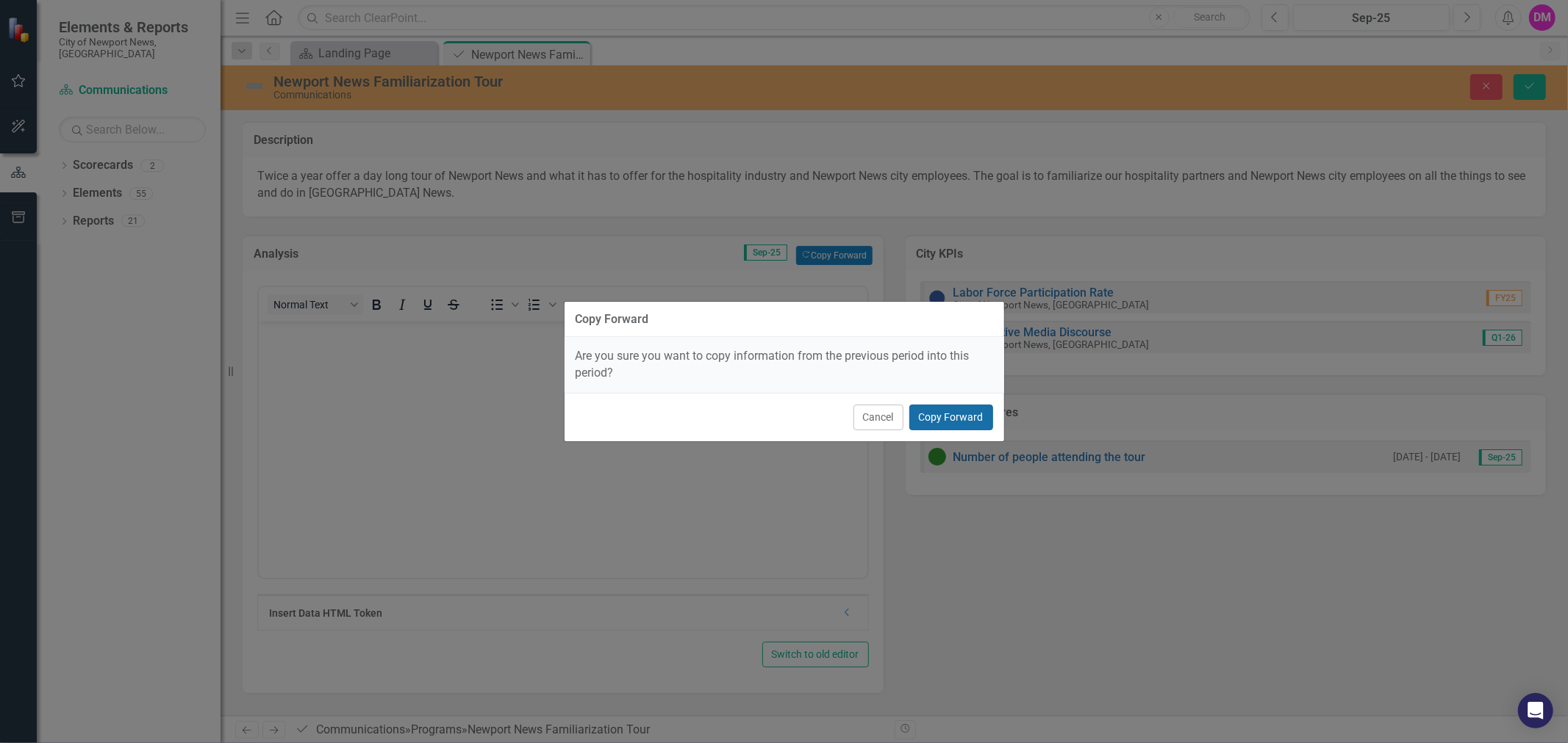
click at [949, 421] on button "Copy Forward" at bounding box center [951, 417] width 84 height 26
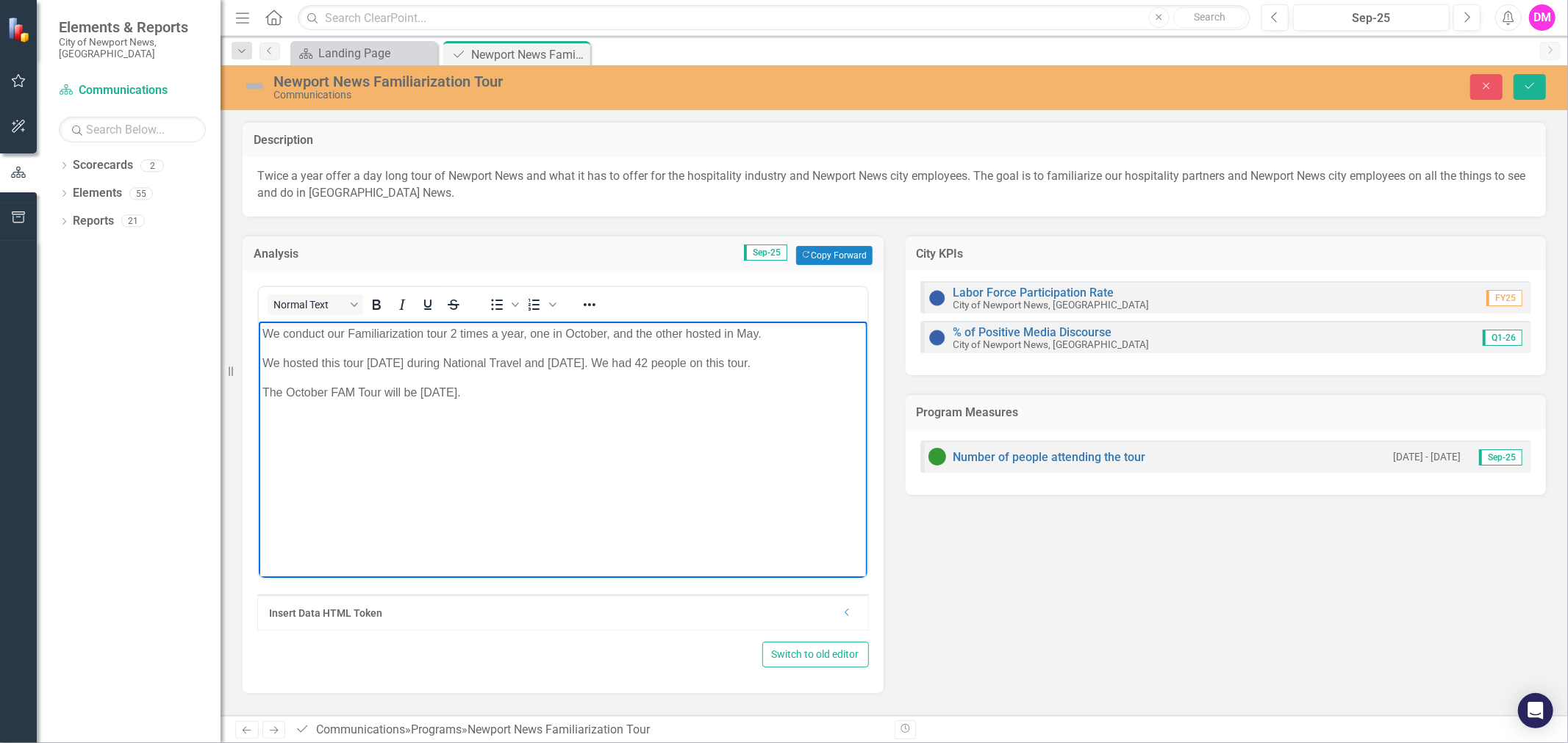
click at [631, 376] on body "We conduct our Familiarization tour 2 times a year, one in October, and the oth…" at bounding box center [562, 431] width 609 height 220
click at [586, 391] on p "The October FAM Tour will be Thursday, October 23rd." at bounding box center [562, 392] width 601 height 18
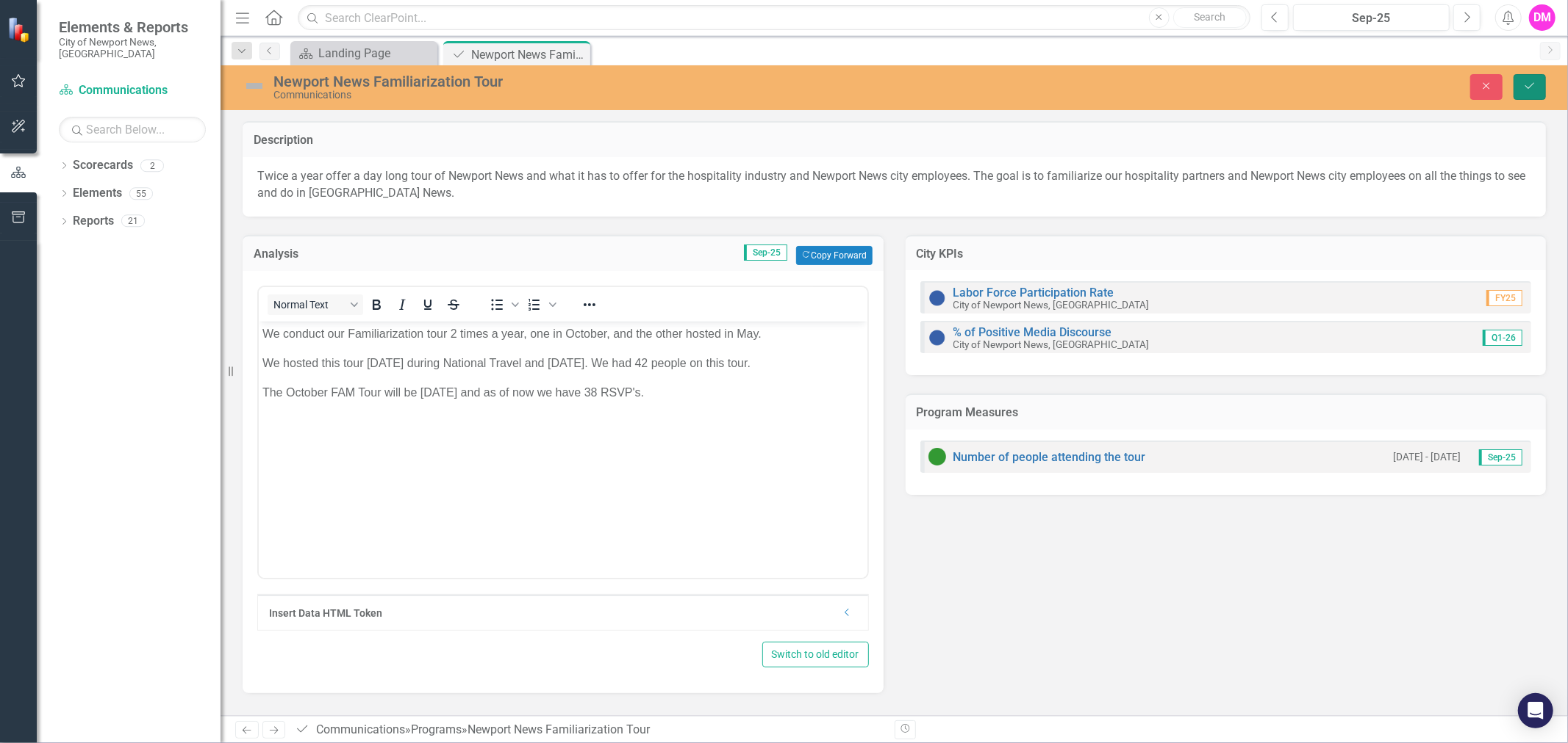
click at [1523, 91] on button "Save" at bounding box center [1530, 87] width 32 height 26
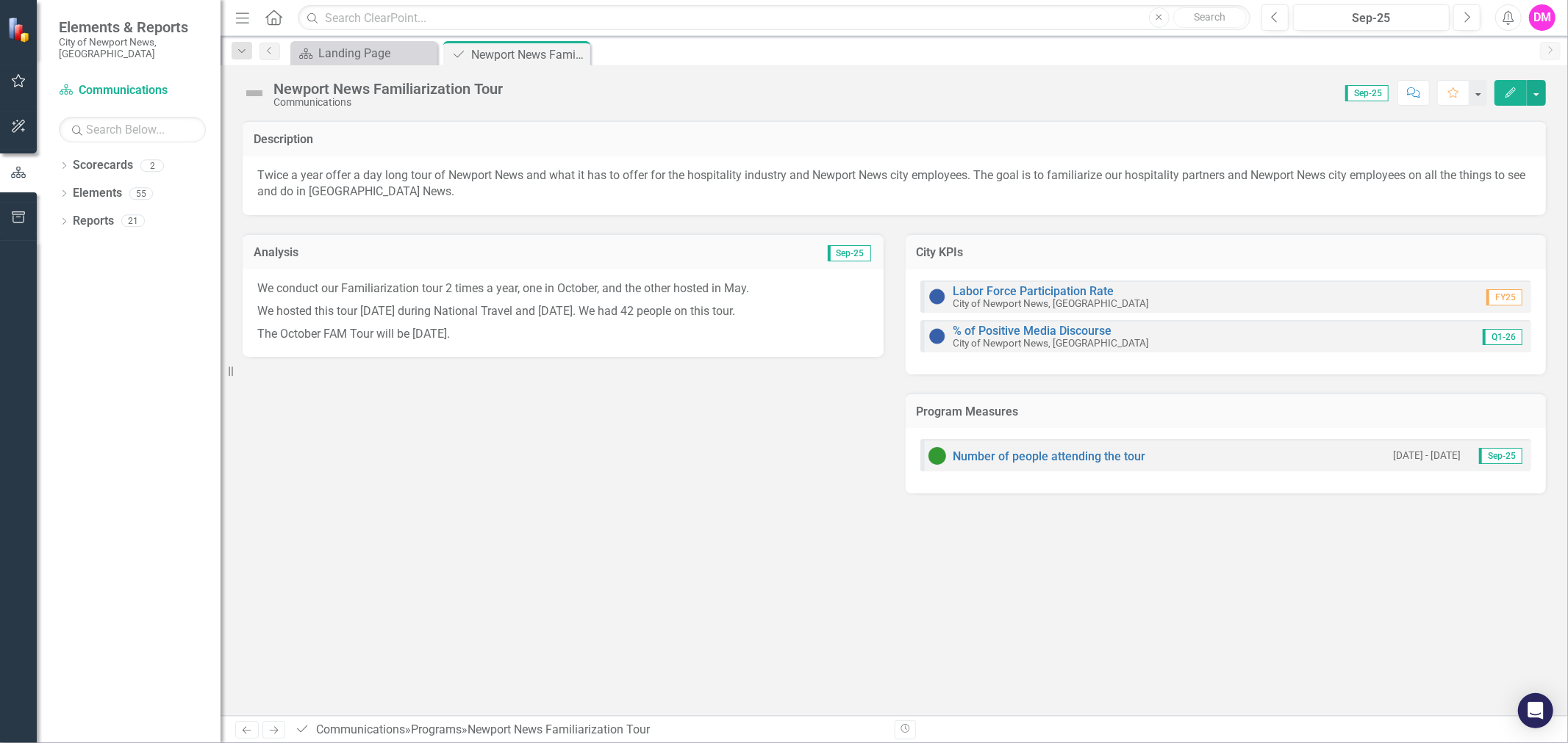
click at [626, 331] on p "The October FAM Tour will be Thursday, October 23rd." at bounding box center [563, 332] width 612 height 20
click at [625, 331] on p "The October FAM Tour will be Thursday, October 23rd." at bounding box center [563, 332] width 612 height 20
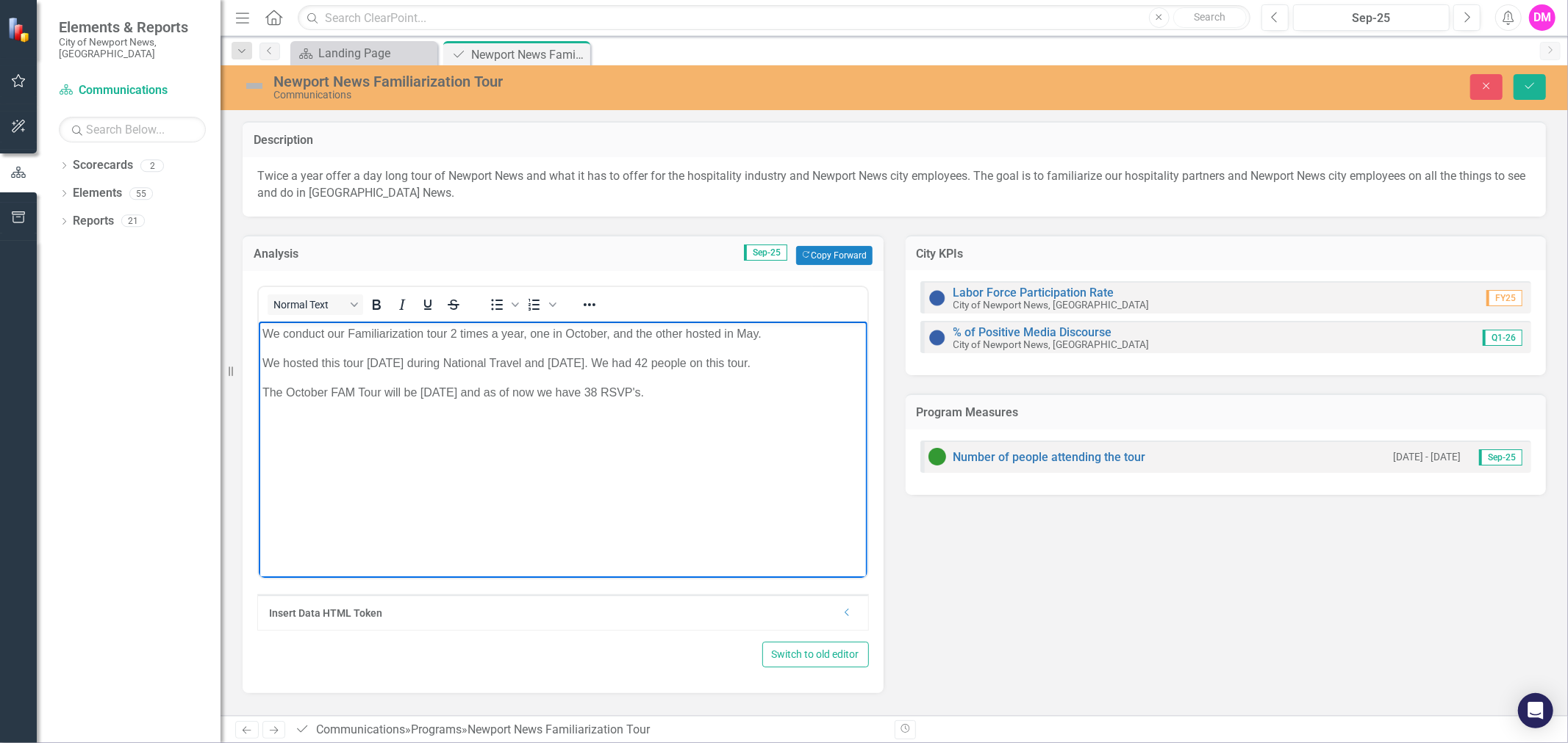
click at [743, 397] on p "The October FAM Tour will be Thursday, October 23rd and as of now we have 38 RS…" at bounding box center [562, 392] width 601 height 18
click at [831, 371] on body "We conduct our Familiarization tour 2 times a year, one in October, and the oth…" at bounding box center [562, 431] width 609 height 220
click at [795, 396] on p "The October FAM Tour will be Thursday, October 23rd and as of now we have 38 RS…" at bounding box center [562, 392] width 601 height 18
click at [1525, 84] on icon "Save" at bounding box center [1530, 86] width 13 height 10
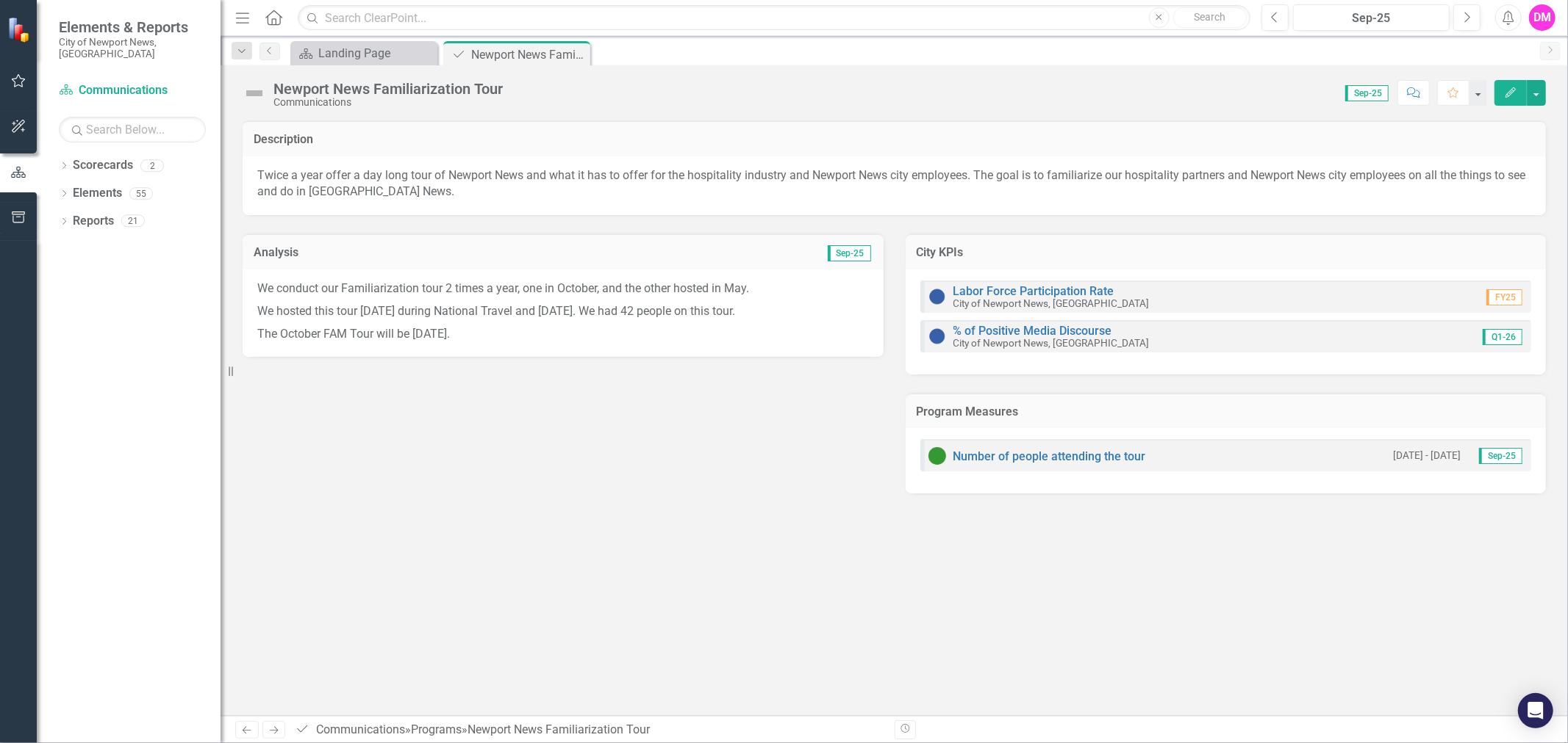
click at [1052, 445] on div "Number of people attending the tour 8/1/24 - 8/31/24 Sep-25" at bounding box center [1227, 455] width 612 height 32
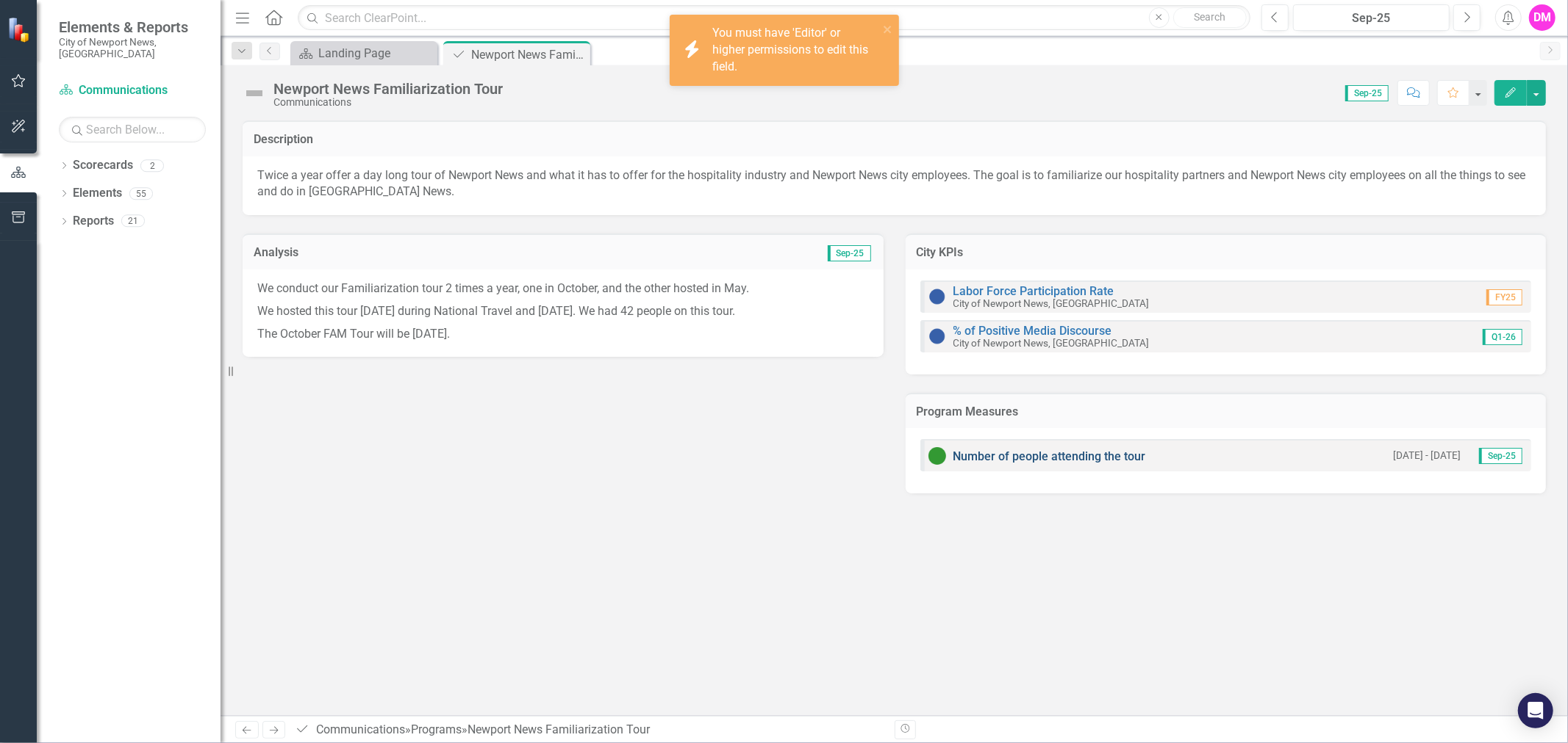
click at [1019, 452] on link "Number of people attending the tour" at bounding box center [1049, 456] width 193 height 14
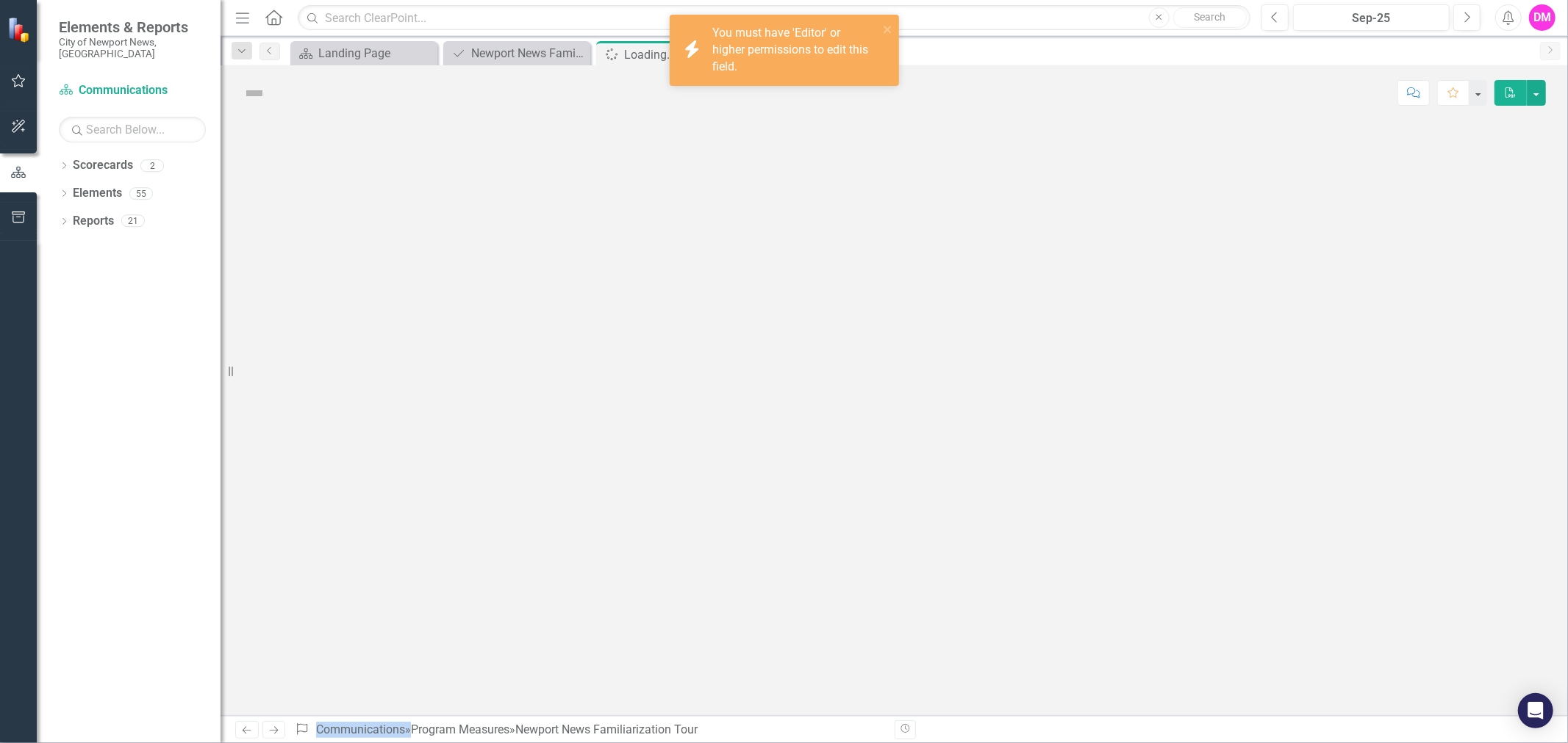
click at [1019, 452] on div at bounding box center [894, 417] width 1348 height 595
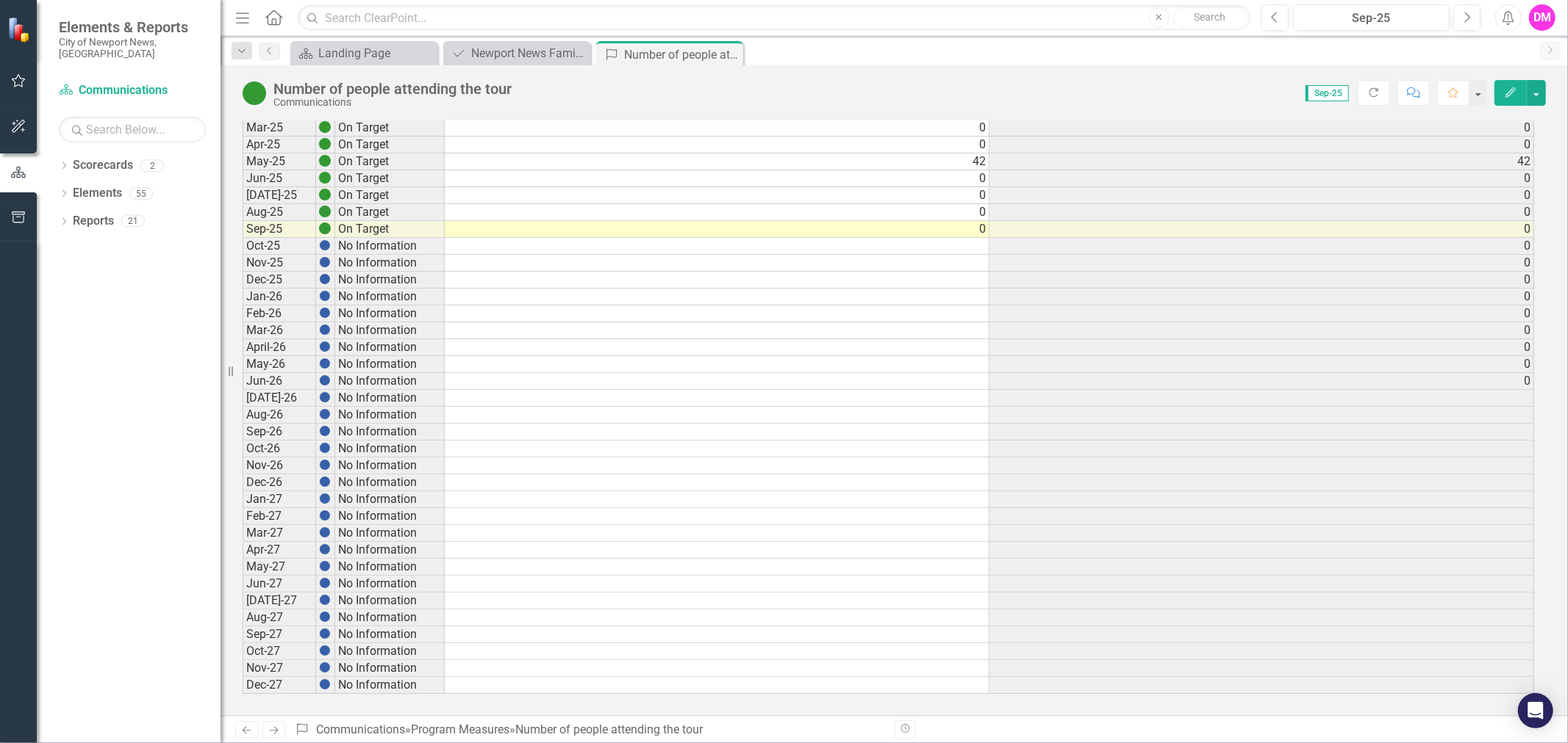
scroll to position [3, 10]
click at [1338, 238] on td "0" at bounding box center [1261, 247] width 544 height 17
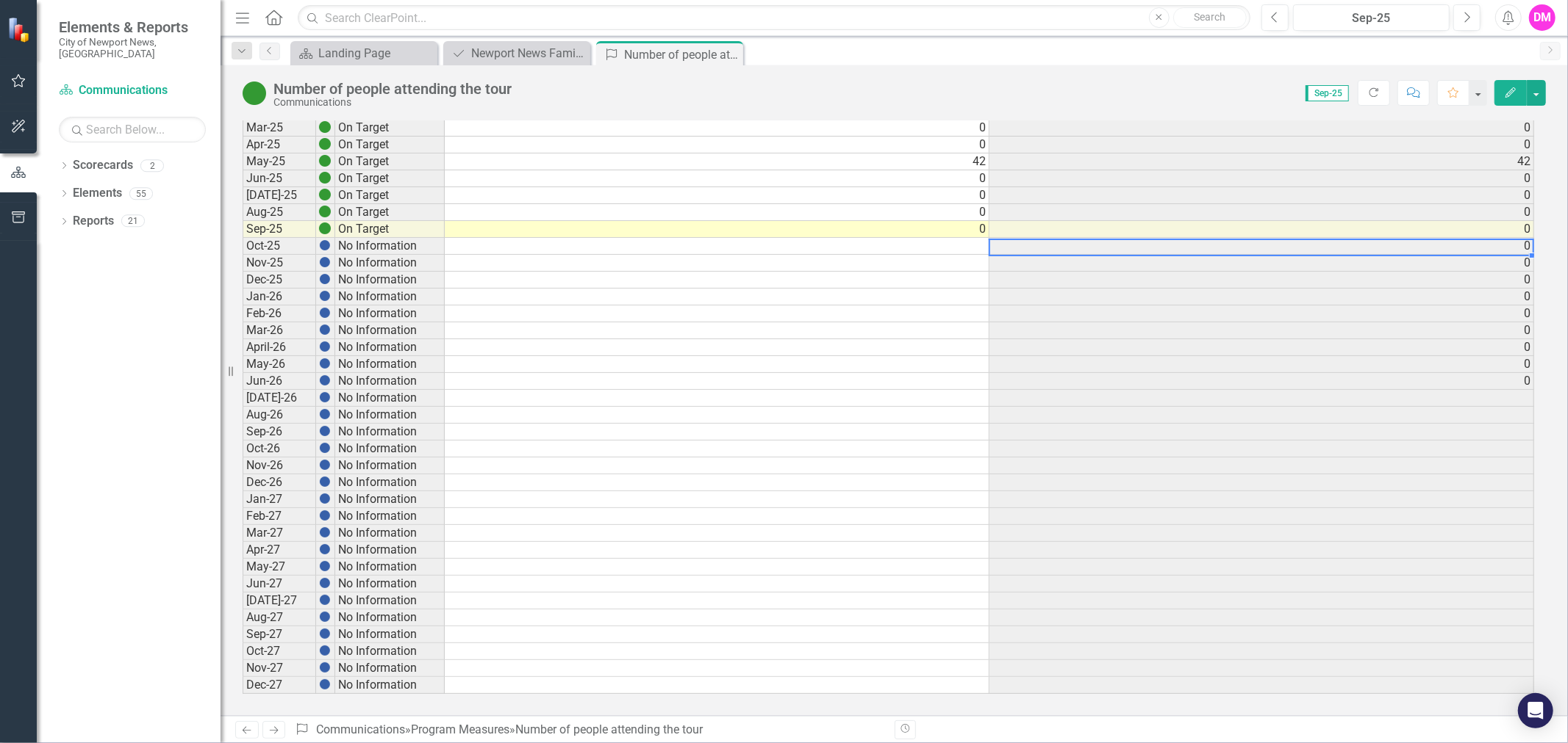
scroll to position [97, 0]
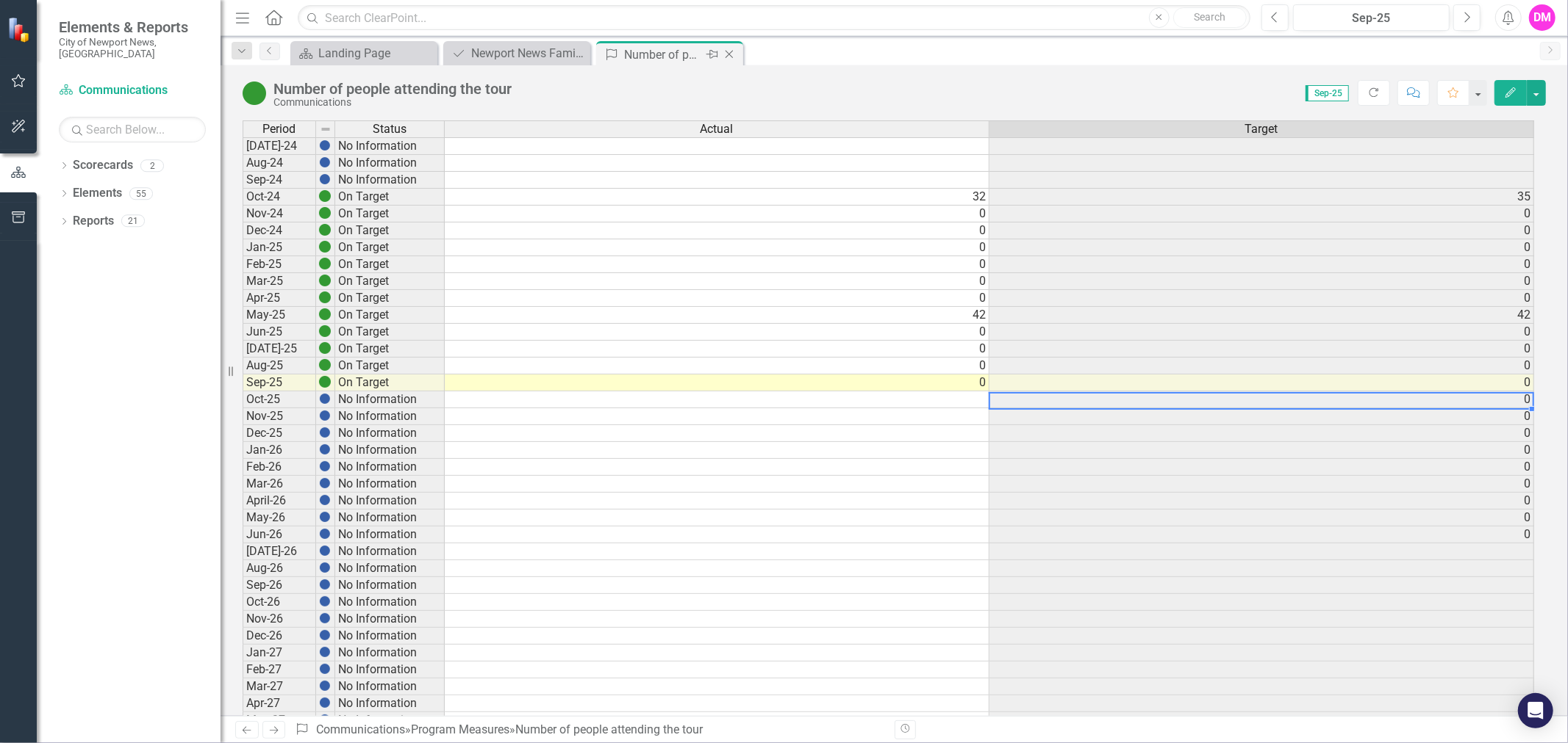
click at [730, 53] on icon at bounding box center [729, 54] width 8 height 8
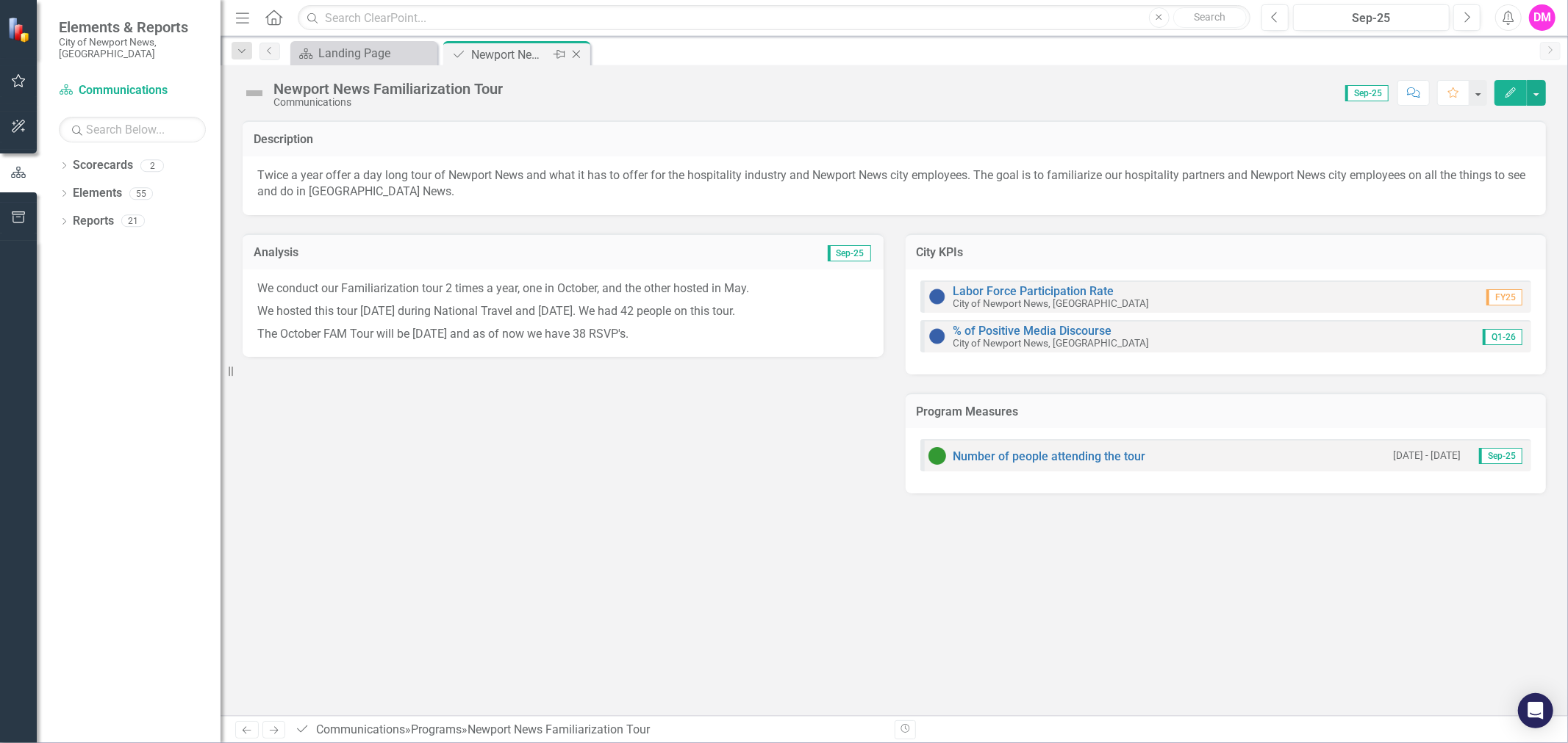
click at [584, 56] on div "Close" at bounding box center [577, 54] width 18 height 18
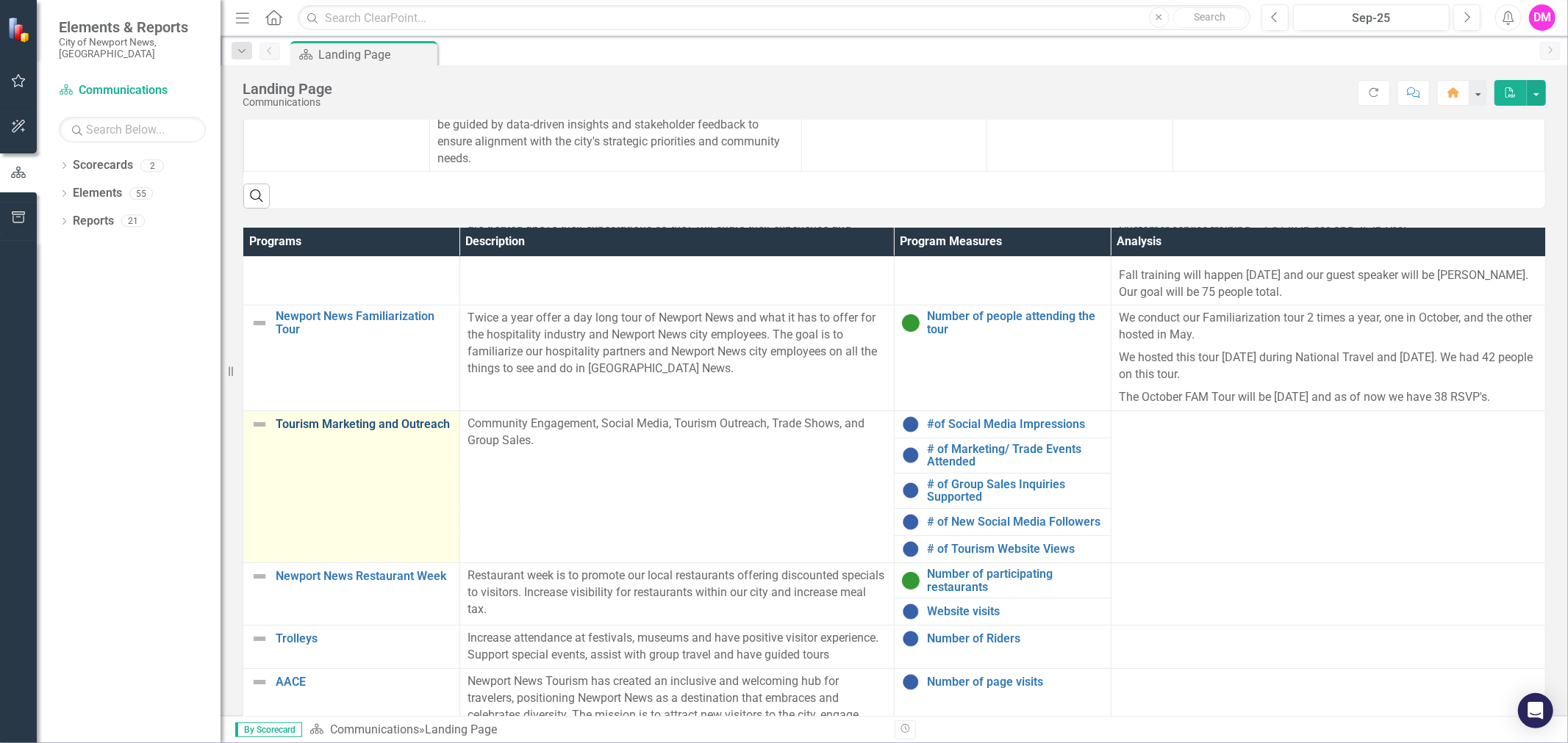
scroll to position [163, 0]
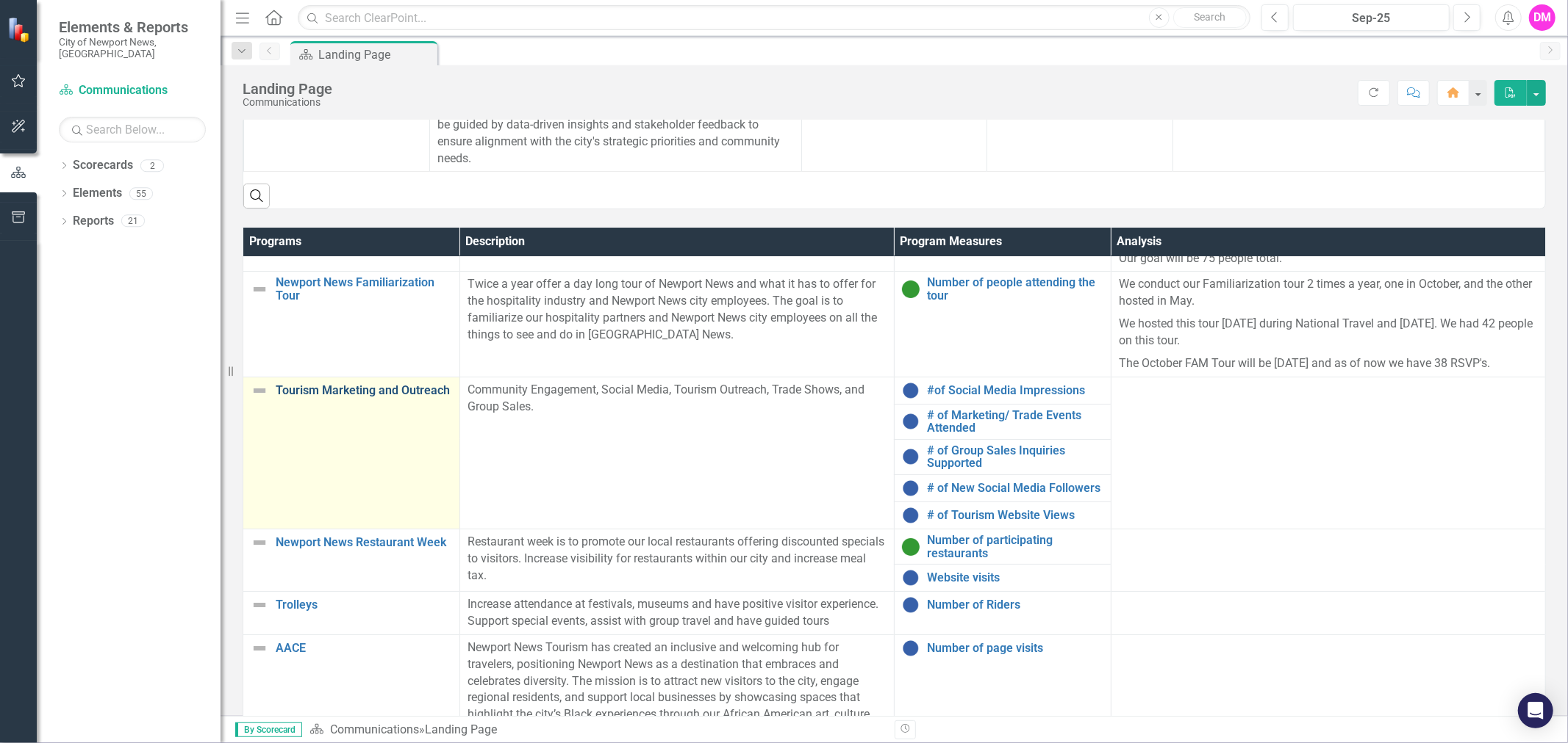
click at [303, 397] on link "Tourism Marketing and Outreach" at bounding box center [363, 391] width 176 height 13
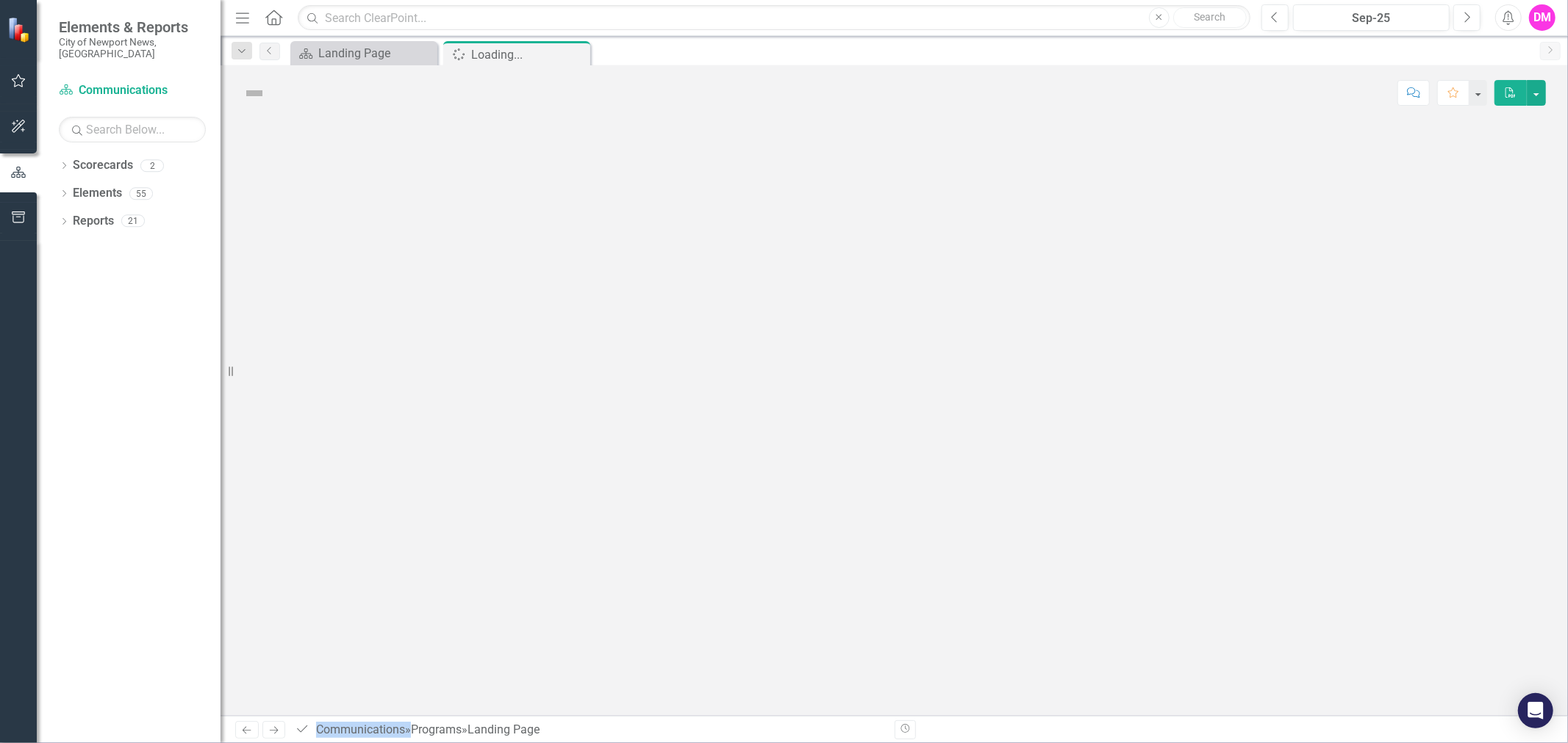
click at [303, 408] on div at bounding box center [894, 417] width 1348 height 595
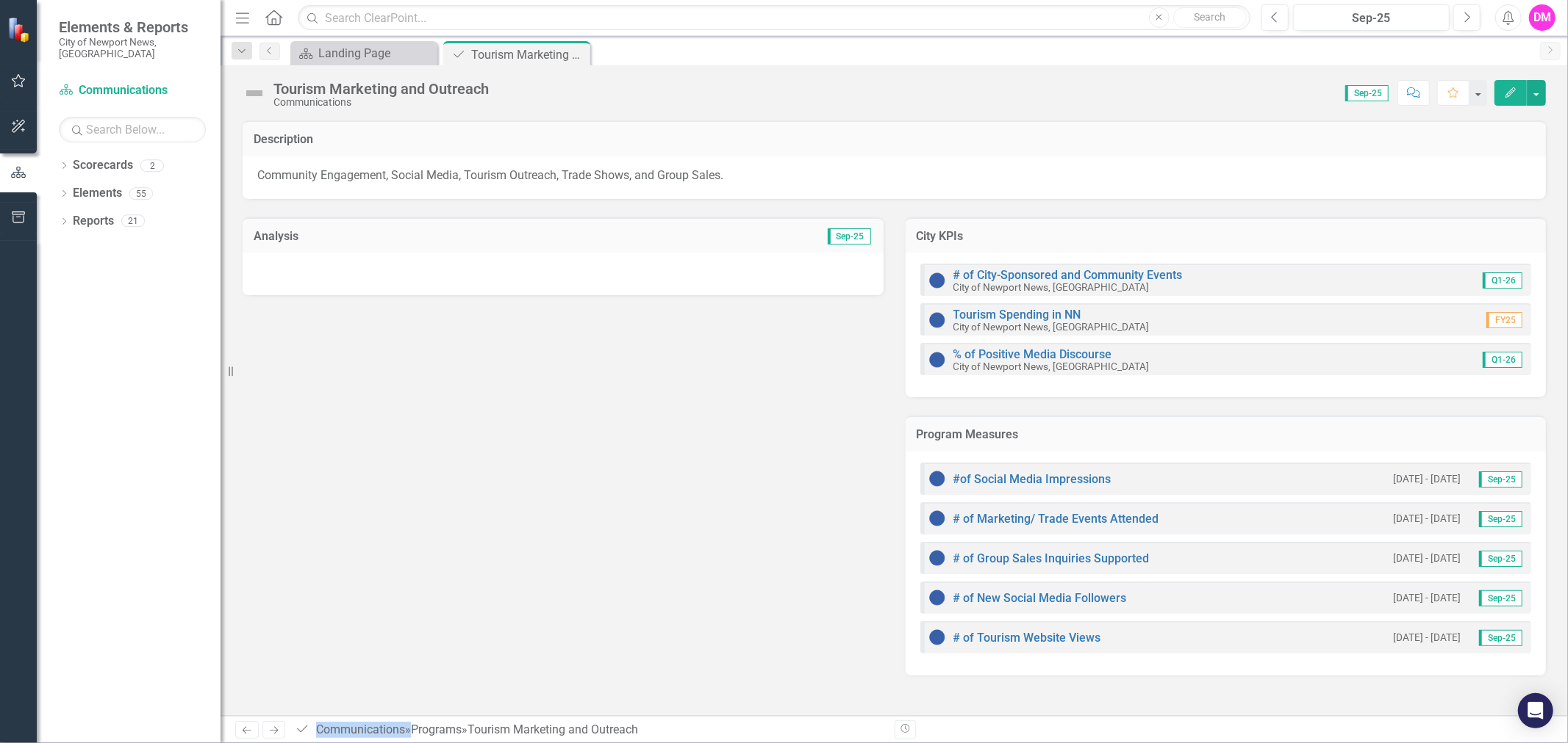
click at [459, 273] on div at bounding box center [562, 273] width 641 height 43
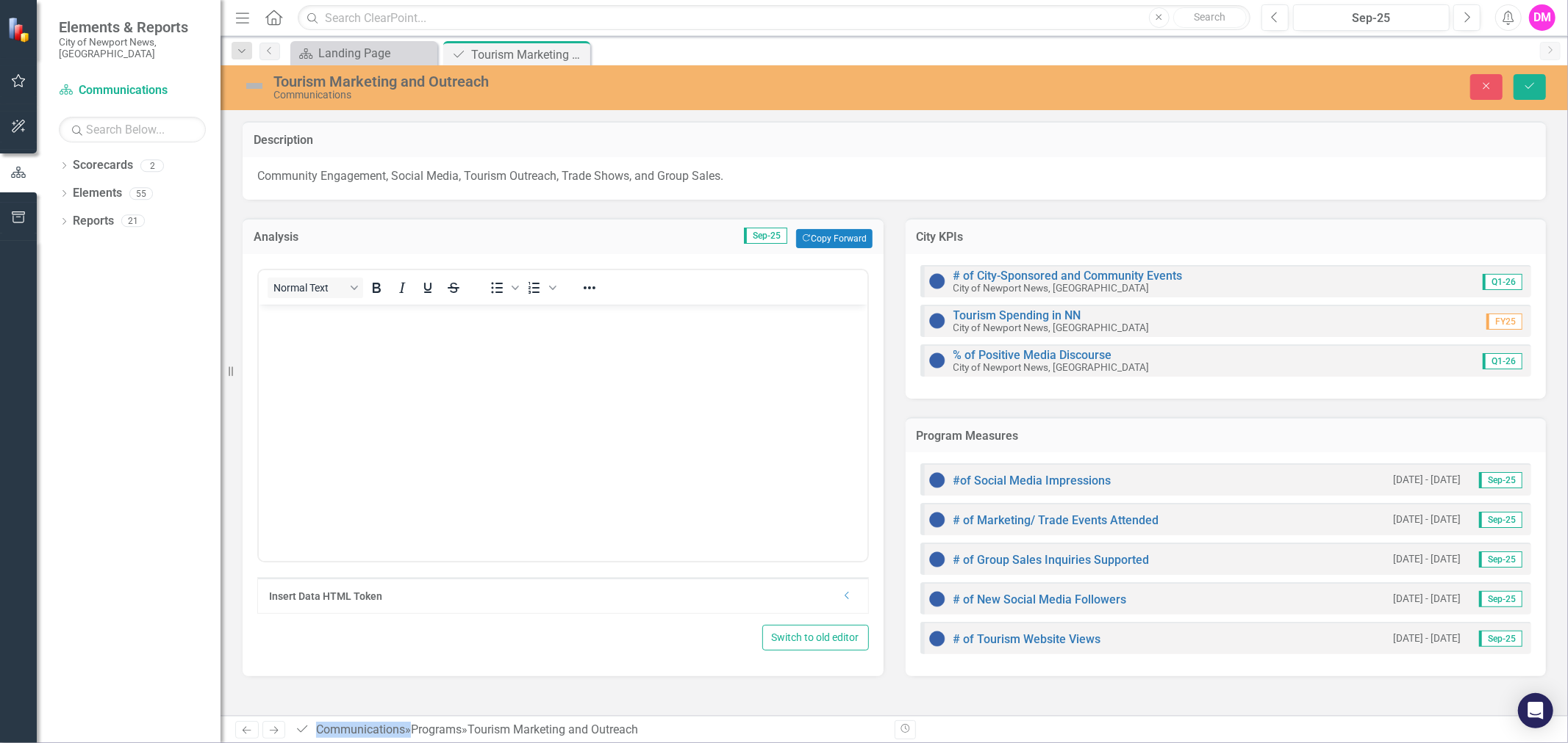
click at [844, 223] on div "Analysis Sep-25 Copy Forward Copy Forward" at bounding box center [562, 236] width 641 height 36
click at [844, 241] on button "Copy Forward Copy Forward" at bounding box center [833, 239] width 75 height 19
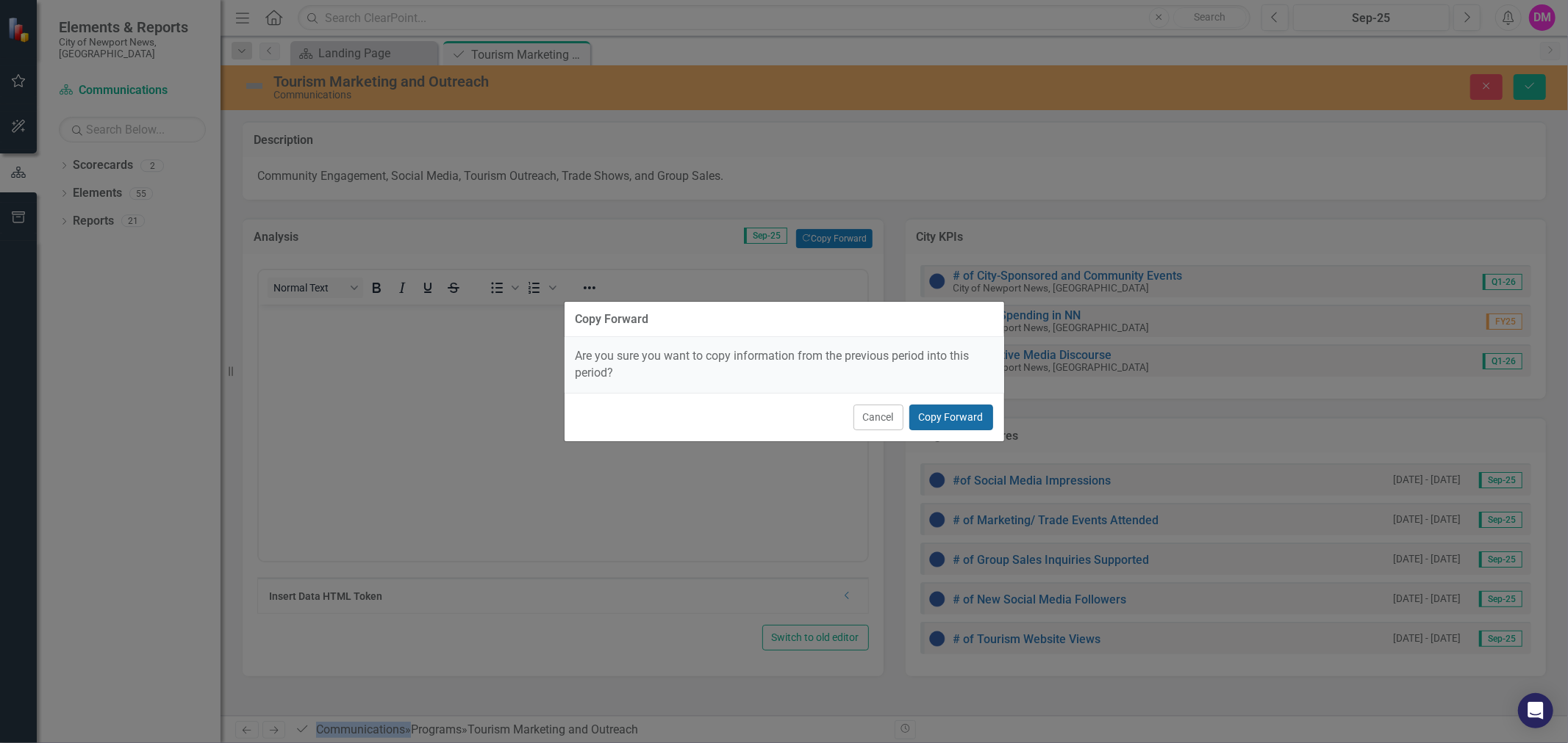
click at [956, 412] on button "Copy Forward" at bounding box center [951, 417] width 84 height 26
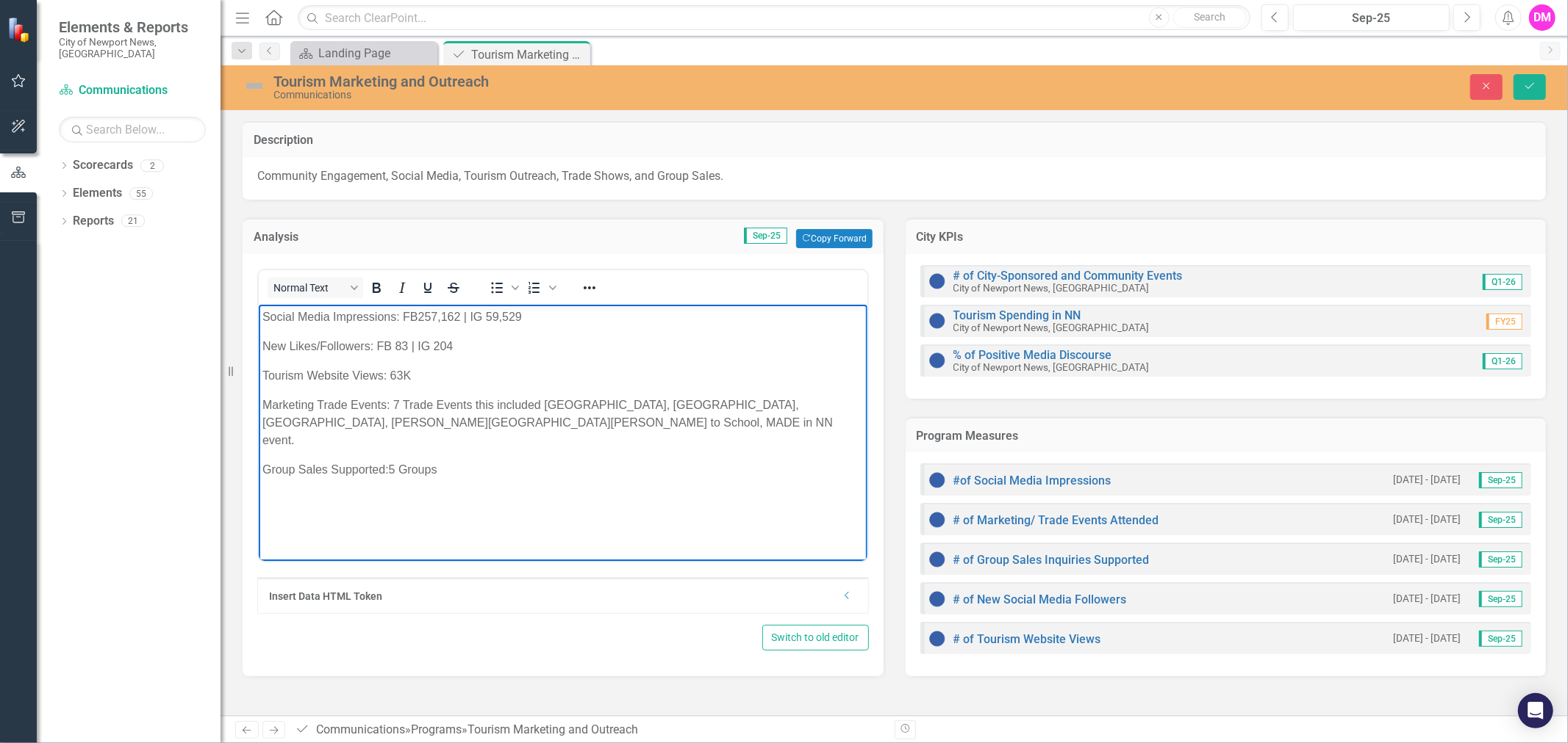
click at [657, 461] on p "Group Sales Supported:5 Groups" at bounding box center [562, 470] width 601 height 18
click at [427, 324] on p "Social Media Impressions: FB257,162 | IG 59,529" at bounding box center [562, 316] width 601 height 18
click at [380, 328] on body "Social Media Impressions: FB257,162 | IG 59,529 New Likes/Followers: FB 83 | IG…" at bounding box center [562, 413] width 609 height 220
drag, startPoint x: 418, startPoint y: 316, endPoint x: 467, endPoint y: 316, distance: 49.0
click at [460, 314] on p "Social Media Impressions: FB257,162 | IG 59,529" at bounding box center [562, 316] width 601 height 18
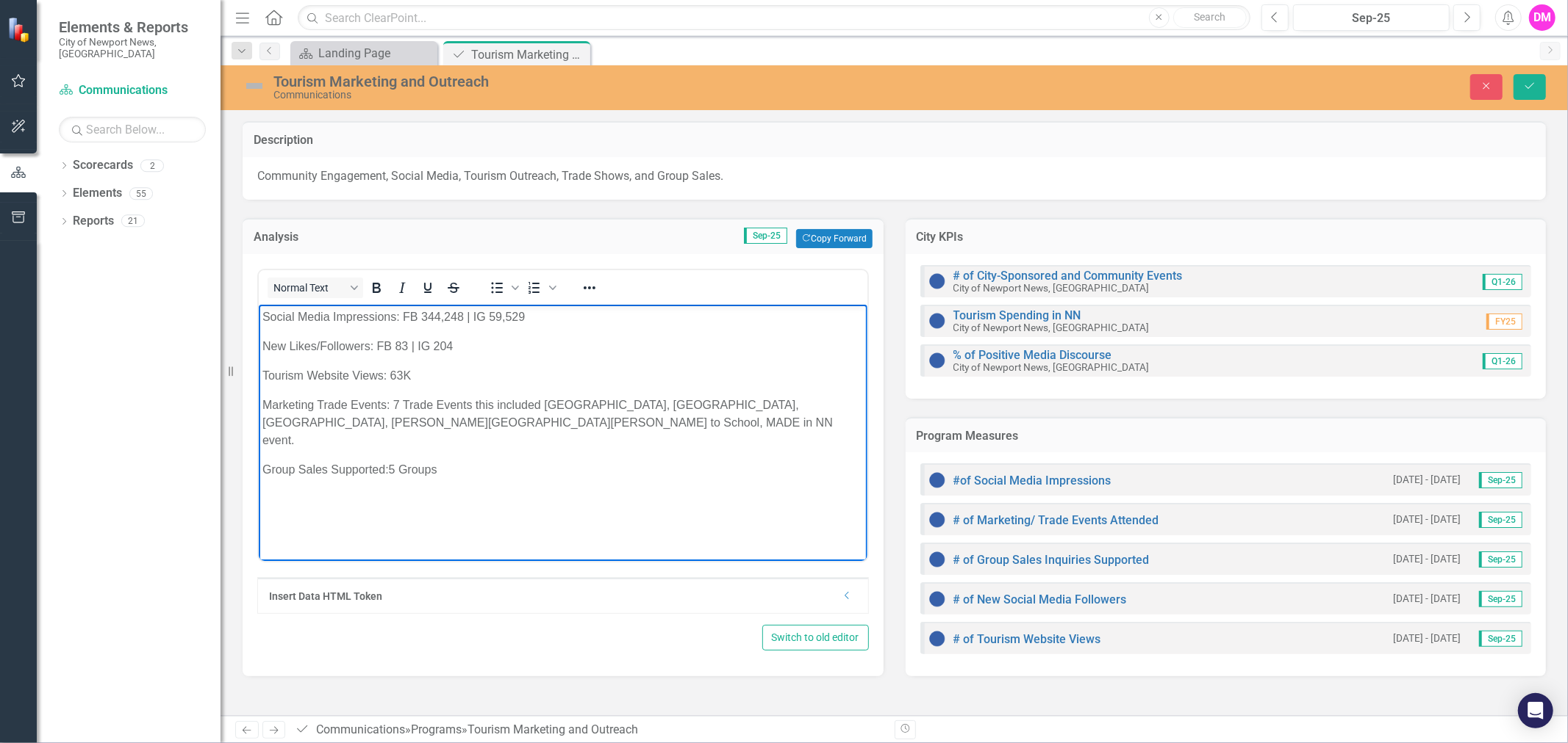
click at [497, 318] on p "Social Media Impressions: FB 344,248 | IG 59,529" at bounding box center [562, 316] width 601 height 18
drag, startPoint x: 490, startPoint y: 318, endPoint x: 499, endPoint y: 317, distance: 9.1
click at [499, 317] on p "Social Media Impressions: FB 344,248 | IG 59,529" at bounding box center [562, 316] width 601 height 18
click at [401, 313] on p "Social Media Impressions: FB 344,248 | IG 41,626" at bounding box center [562, 316] width 601 height 18
click at [403, 313] on p "Social Media Impressions: FB 344,248 | IG 41,626" at bounding box center [562, 316] width 601 height 18
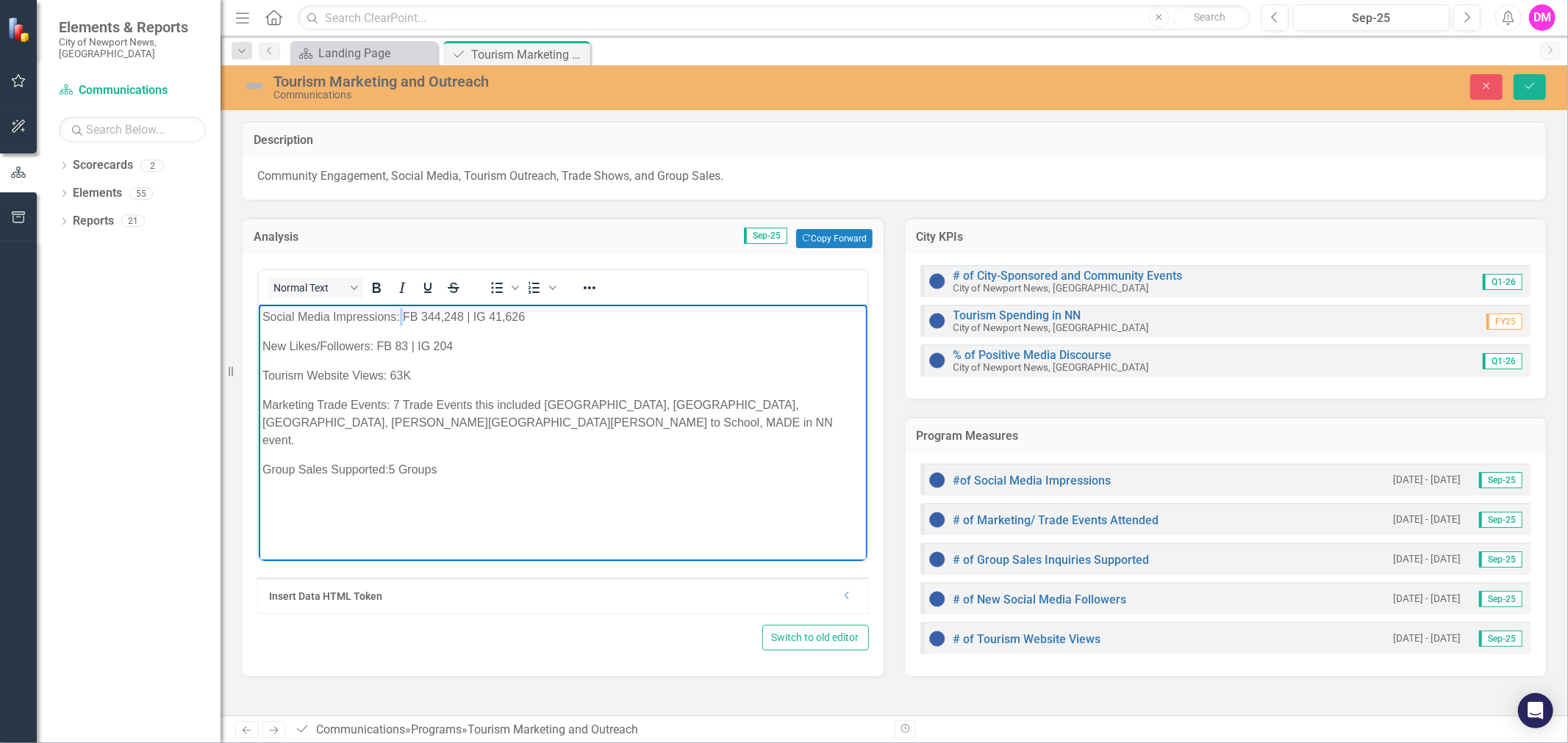
click at [403, 313] on p "Social Media Impressions: FB 344,248 | IG 41,626" at bounding box center [562, 316] width 601 height 18
drag, startPoint x: 403, startPoint y: 313, endPoint x: 416, endPoint y: 311, distance: 13.2
click at [416, 311] on p "Social Media Impressions: FB 344,248 | IG 41,626" at bounding box center [562, 316] width 601 height 18
click at [547, 412] on p "Marketing Trade Events: 7 Trade Events this included Langley, Eustis, East Coas…" at bounding box center [562, 423] width 601 height 53
drag, startPoint x: 540, startPoint y: 312, endPoint x: 227, endPoint y: 310, distance: 313.0
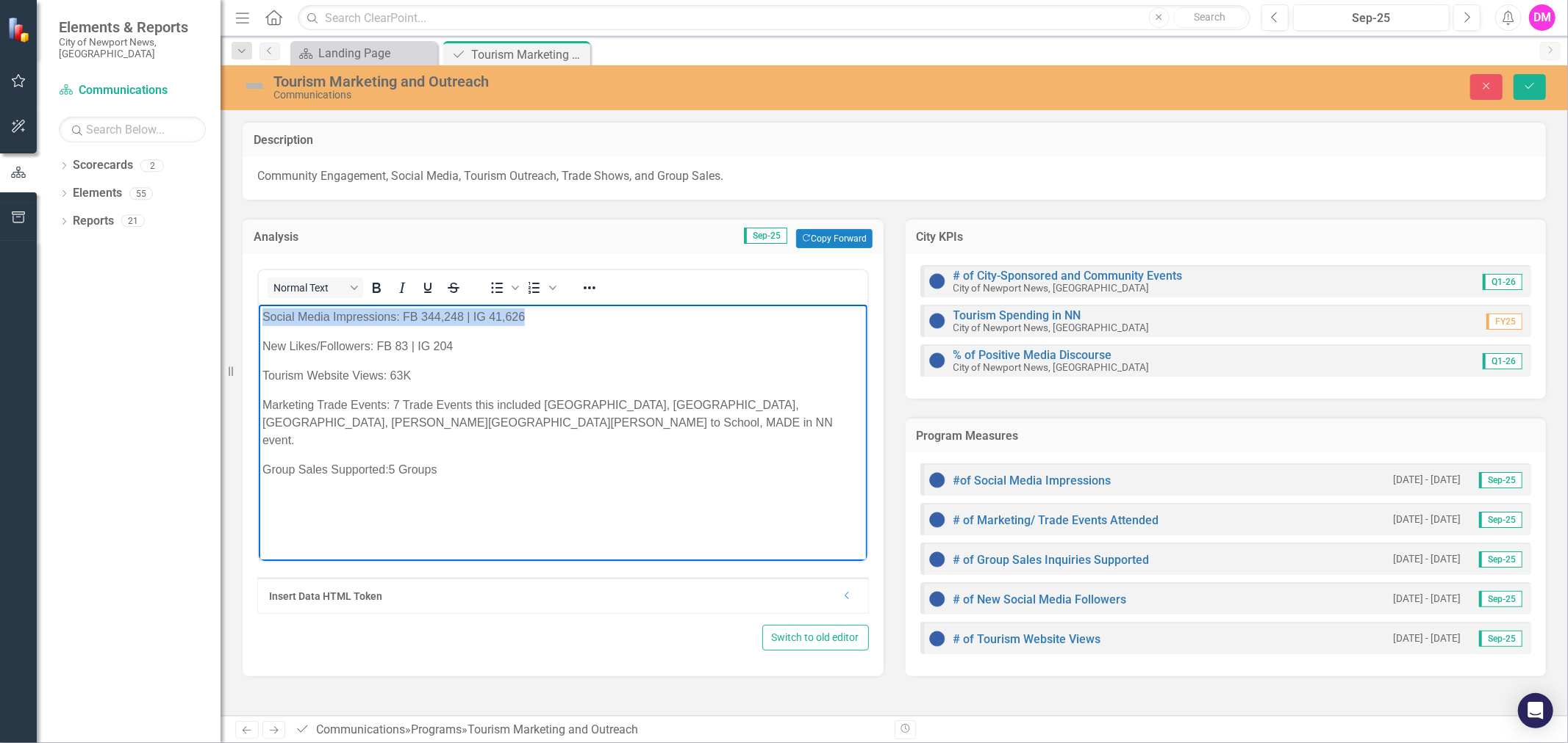
click at [258, 310] on html "Social Media Impressions: FB 344,248 | IG 41,626 New Likes/Followers: FB 83 | I…" at bounding box center [562, 413] width 609 height 220
click at [452, 321] on p "Social Media Impressions: FB 344,248 | IG 41,626" at bounding box center [562, 316] width 601 height 18
drag, startPoint x: 405, startPoint y: 313, endPoint x: 417, endPoint y: 313, distance: 12.0
click at [417, 313] on p "Social Media Impressions: FB 344,248 | IG 41,626" at bounding box center [562, 316] width 601 height 18
drag, startPoint x: 471, startPoint y: 314, endPoint x: 481, endPoint y: 313, distance: 10.0
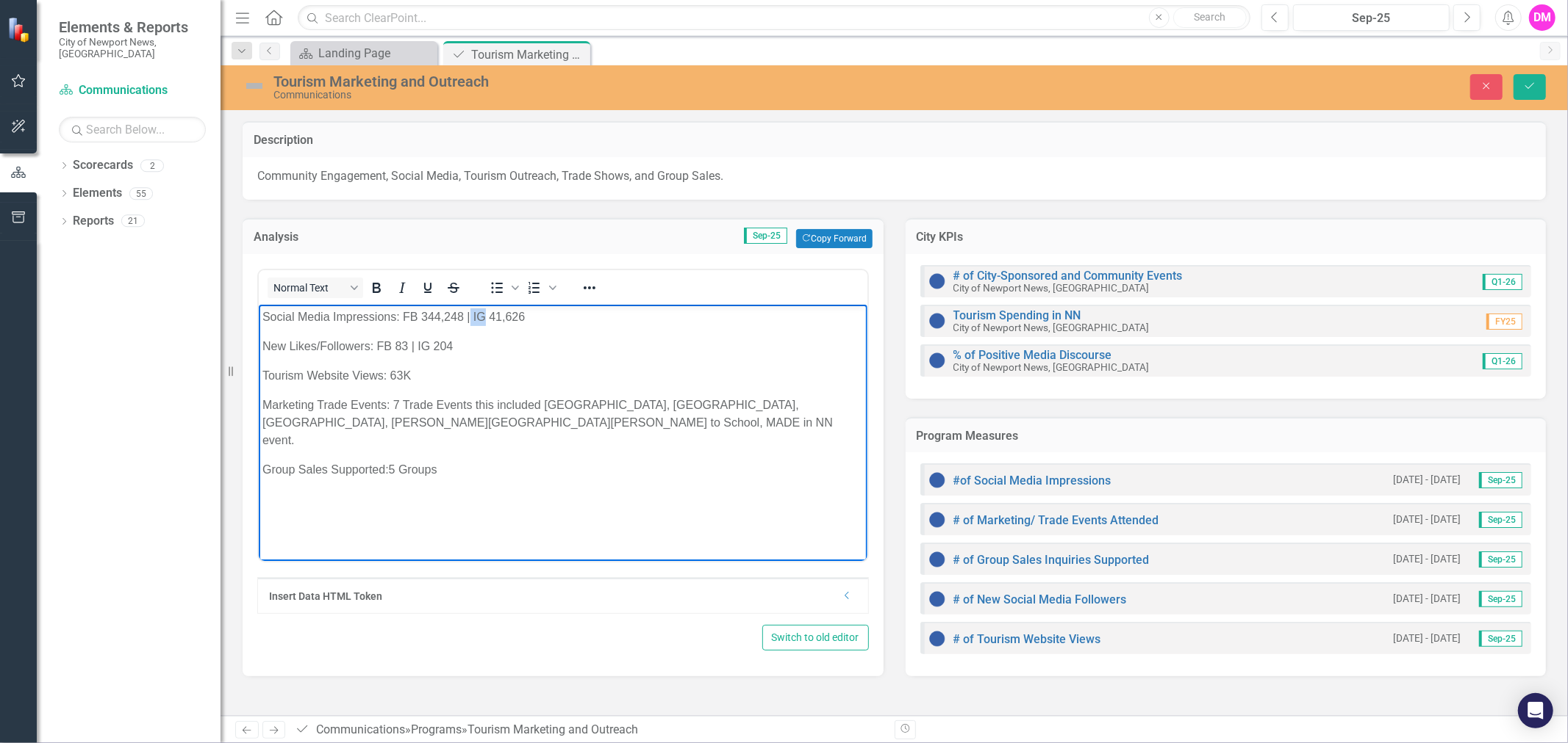
click at [481, 313] on p "Social Media Impressions: FB 344,248 | IG 41,626" at bounding box center [562, 316] width 601 height 18
drag, startPoint x: 402, startPoint y: 314, endPoint x: 415, endPoint y: 313, distance: 13.0
click at [415, 313] on p "Social Media Impressions: FB 344,248 | IG 41,626" at bounding box center [562, 316] width 601 height 18
click at [378, 350] on p "New Likes/Followers: FB 83 | IG 204" at bounding box center [562, 346] width 601 height 18
drag, startPoint x: 432, startPoint y: 344, endPoint x: 450, endPoint y: 344, distance: 18.0
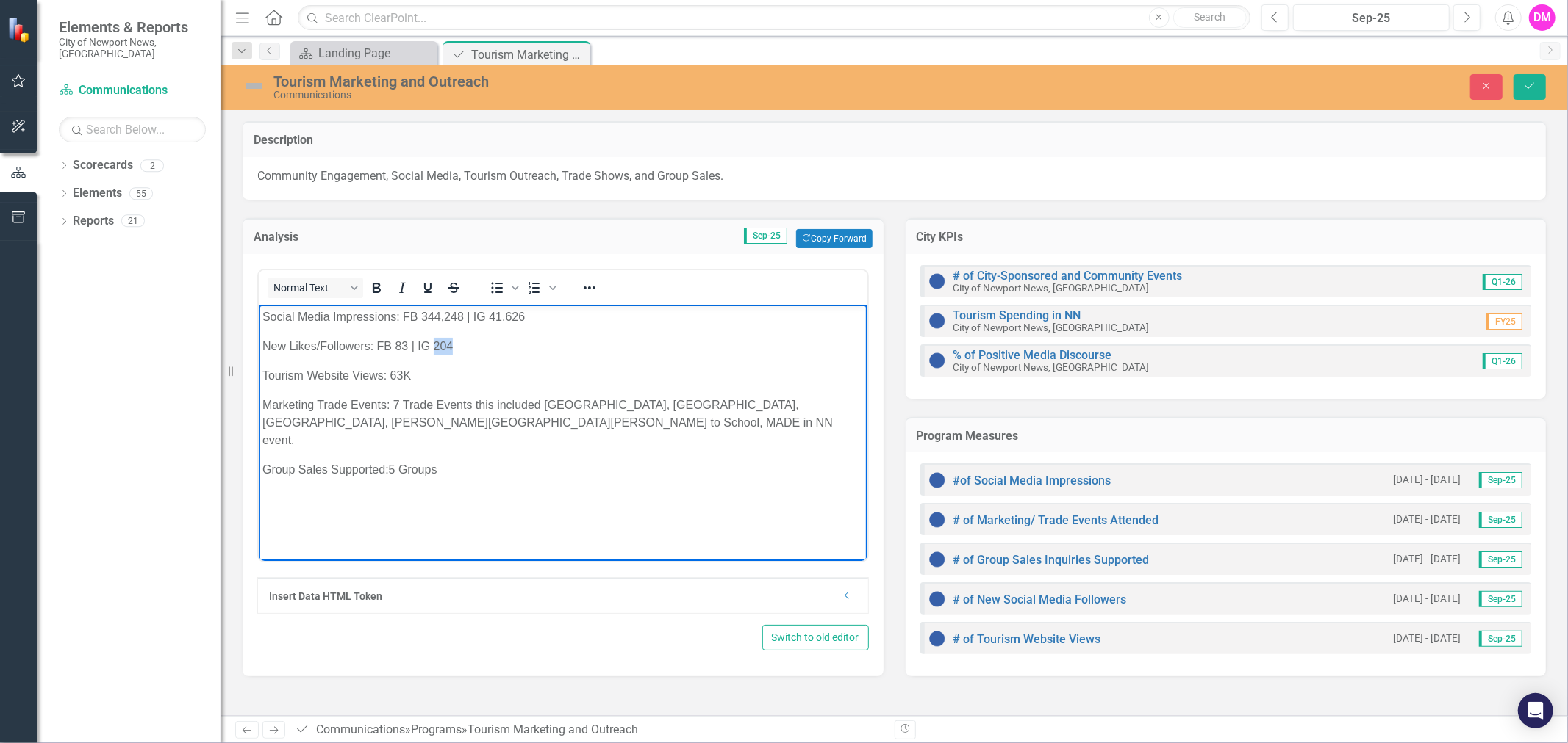
click at [450, 344] on p "New Likes/Followers: FB 83 | IG 204" at bounding box center [562, 346] width 601 height 18
drag, startPoint x: 395, startPoint y: 343, endPoint x: 405, endPoint y: 342, distance: 10.0
click at [405, 342] on p "New Likes/Followers: FB 83 | IG 347" at bounding box center [562, 346] width 601 height 18
drag, startPoint x: 413, startPoint y: 342, endPoint x: 433, endPoint y: 346, distance: 20.4
click at [429, 346] on p "New Likes/Followers: FB 1155 | IG 347" at bounding box center [562, 346] width 601 height 18
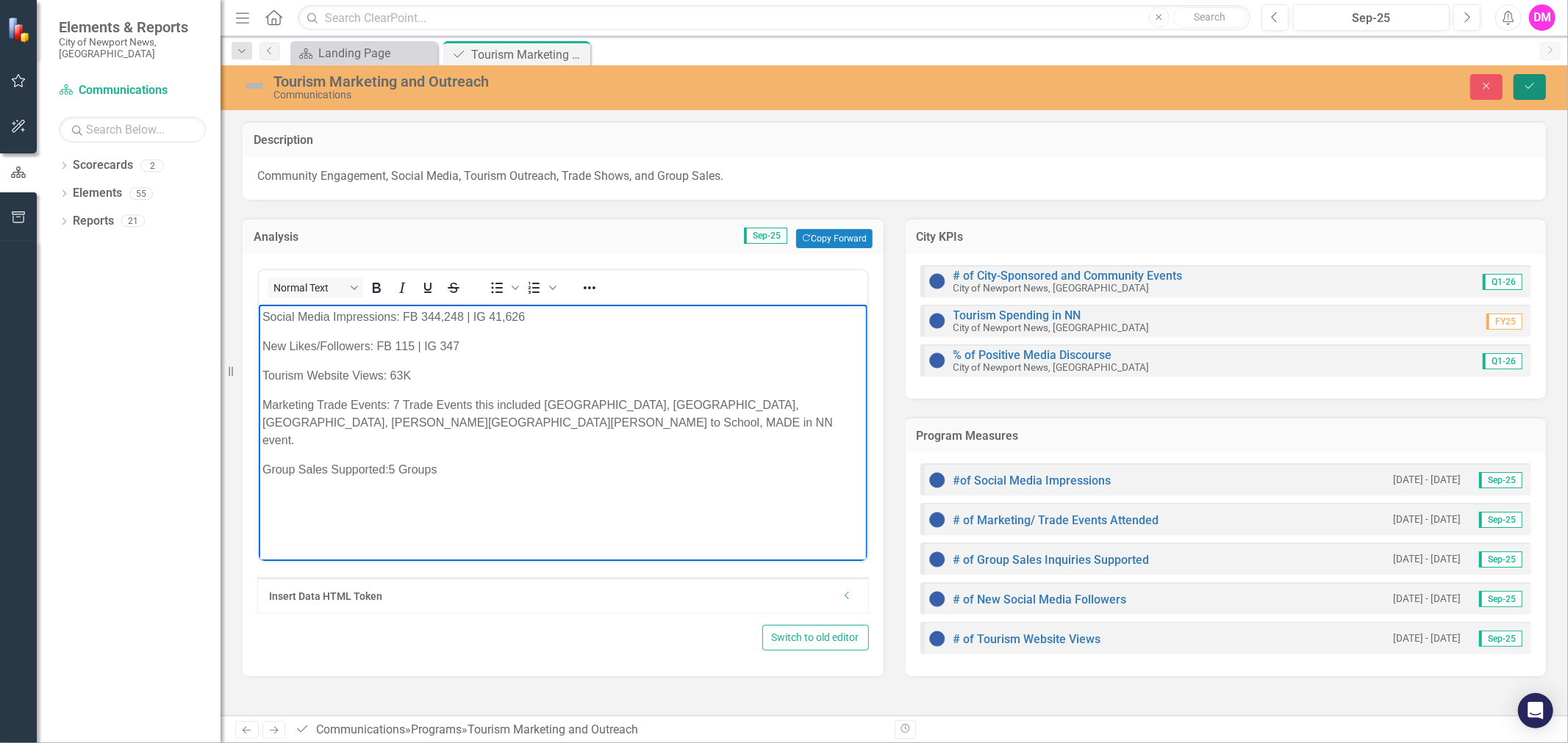
click at [1526, 82] on icon "Save" at bounding box center [1530, 86] width 13 height 10
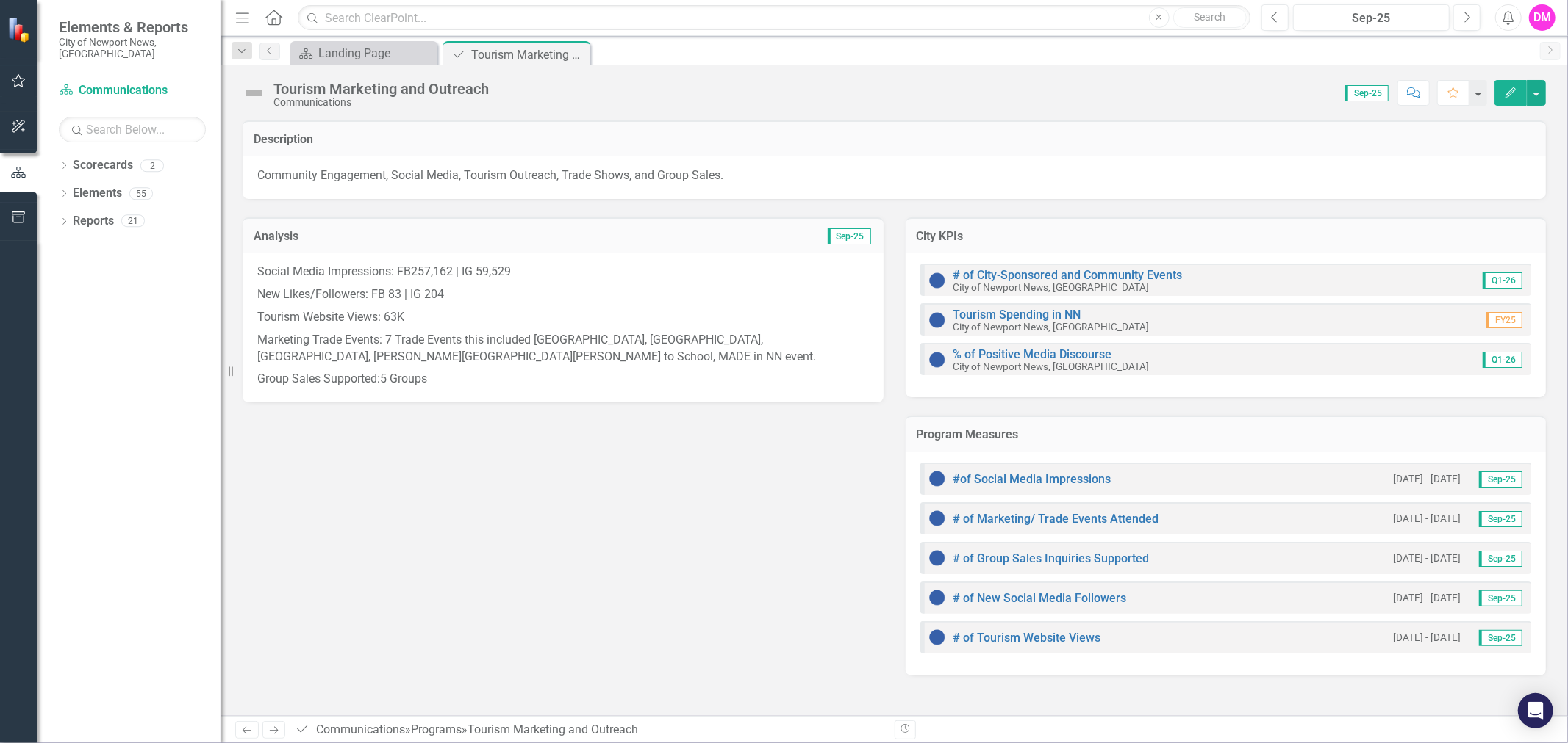
click at [526, 346] on p "Marketing Trade Events: 7 Trade Events this included Langley, Eustis, East Coas…" at bounding box center [563, 349] width 612 height 40
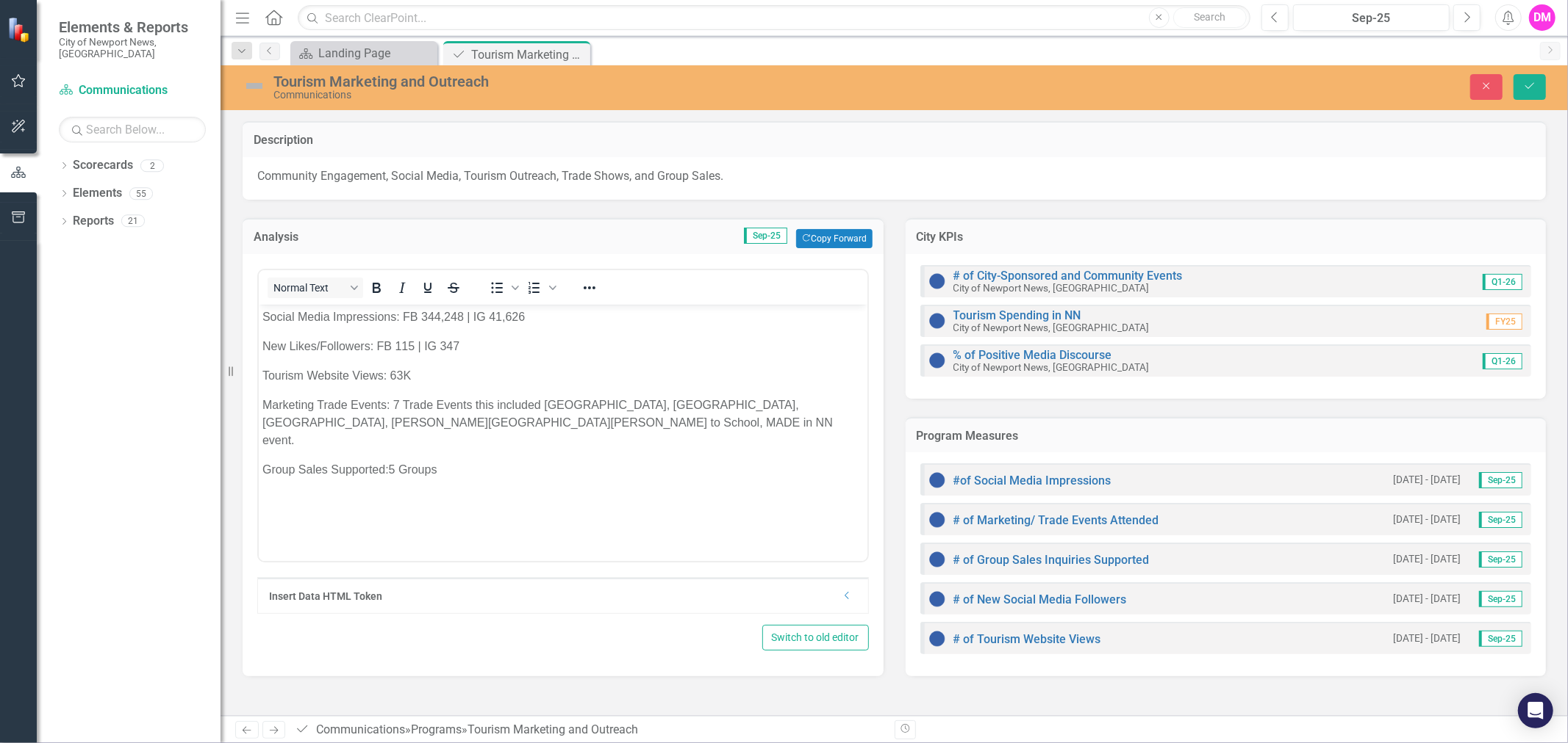
click at [465, 351] on p "New Likes/Followers: FB 115 | IG 347" at bounding box center [562, 346] width 601 height 18
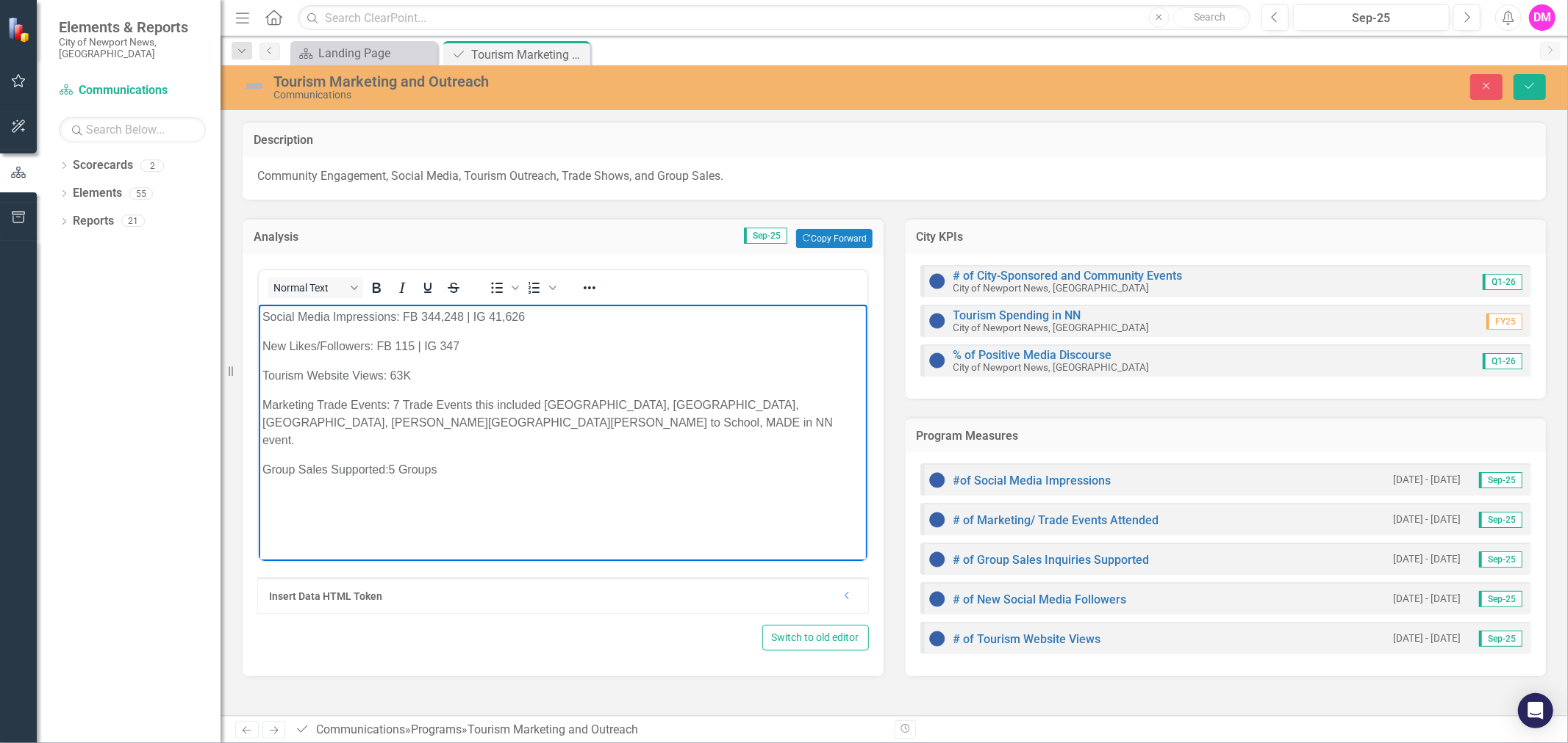
drag, startPoint x: 421, startPoint y: 369, endPoint x: 407, endPoint y: 371, distance: 14.1
click at [419, 369] on p "Tourism Website Views: 63K" at bounding box center [562, 375] width 601 height 18
drag, startPoint x: 400, startPoint y: 374, endPoint x: 385, endPoint y: 372, distance: 15.1
click at [385, 372] on p "Tourism Website Views: 63K" at bounding box center [562, 375] width 601 height 18
click at [460, 393] on body "Social Media Impressions: FB 344,248 | IG 41,626 New Likes/Followers: FB 115 | …" at bounding box center [562, 413] width 609 height 220
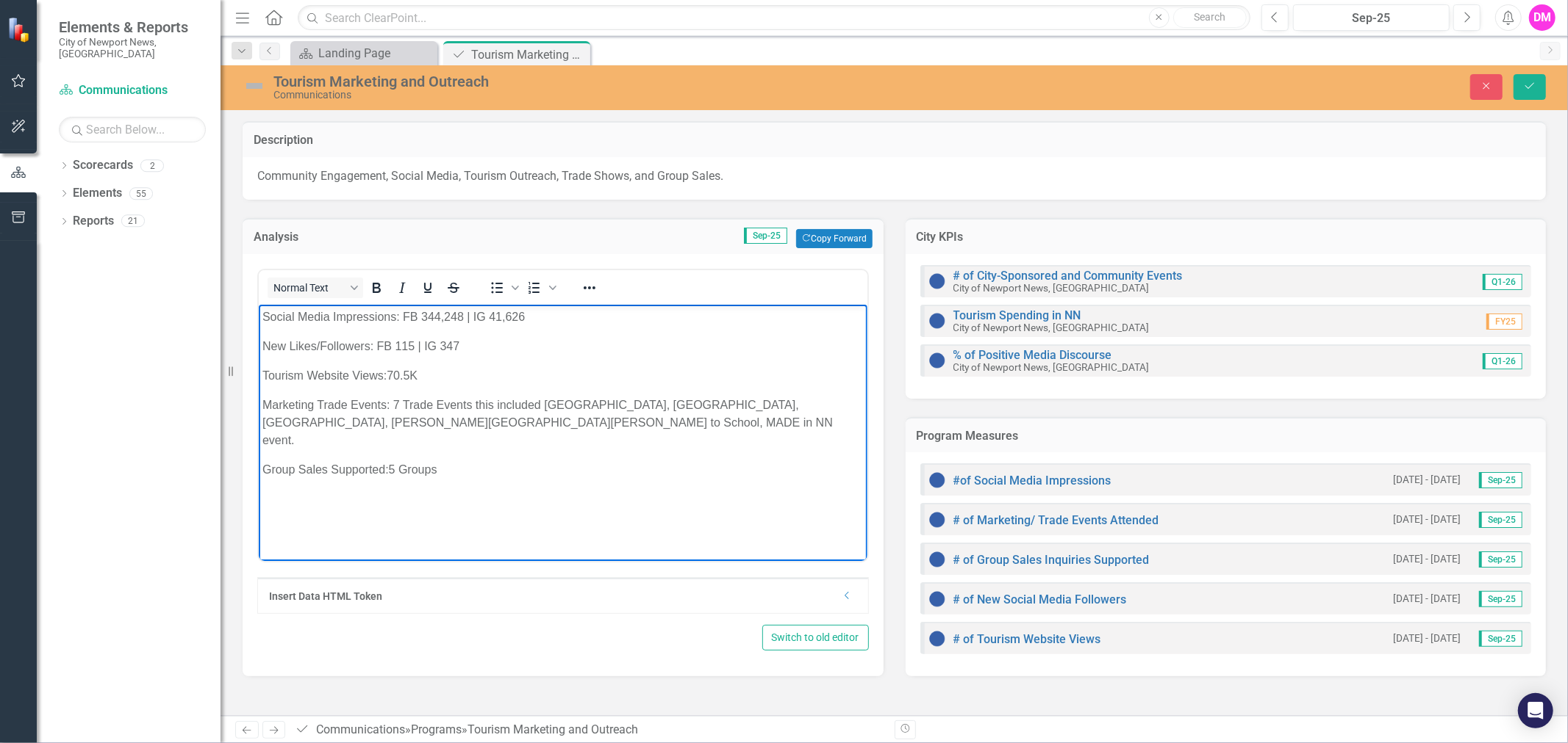
click at [737, 464] on body "Social Media Impressions: FB 344,248 | IG 41,626 New Likes/Followers: FB 115 | …" at bounding box center [562, 413] width 609 height 220
click at [391, 461] on p "Group Sales Supported:5 Groups" at bounding box center [562, 470] width 601 height 18
click at [1535, 85] on icon "Save" at bounding box center [1530, 86] width 13 height 10
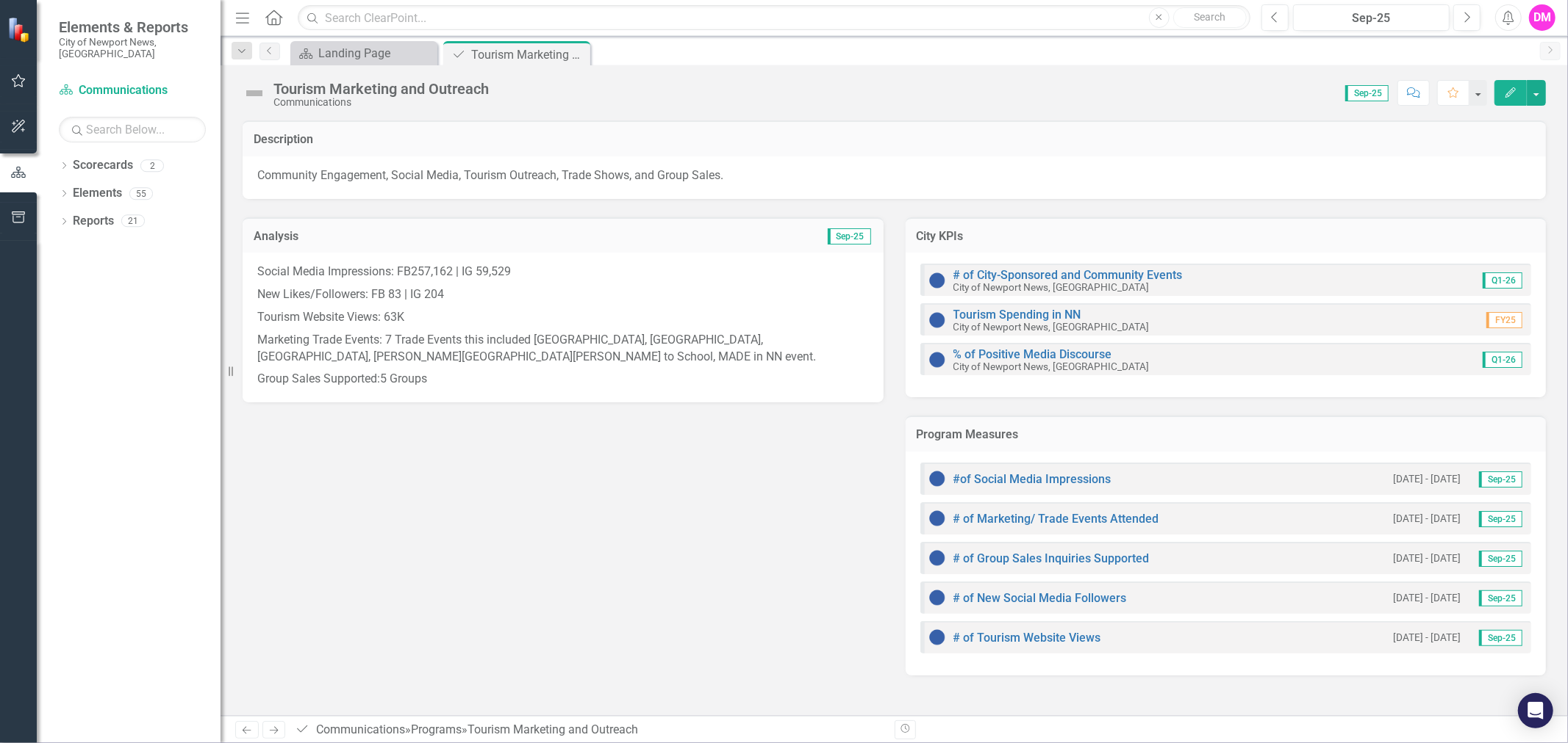
click at [412, 355] on p "Marketing Trade Events: 7 Trade Events this included Langley, Eustis, East Coas…" at bounding box center [563, 349] width 612 height 40
click at [384, 334] on p "Marketing Trade Events: 7 Trade Events this included Langley, Eustis, East Coas…" at bounding box center [563, 349] width 612 height 40
click at [386, 336] on p "Marketing Trade Events: 7 Trade Events this included Langley, Eustis, East Coas…" at bounding box center [563, 349] width 612 height 40
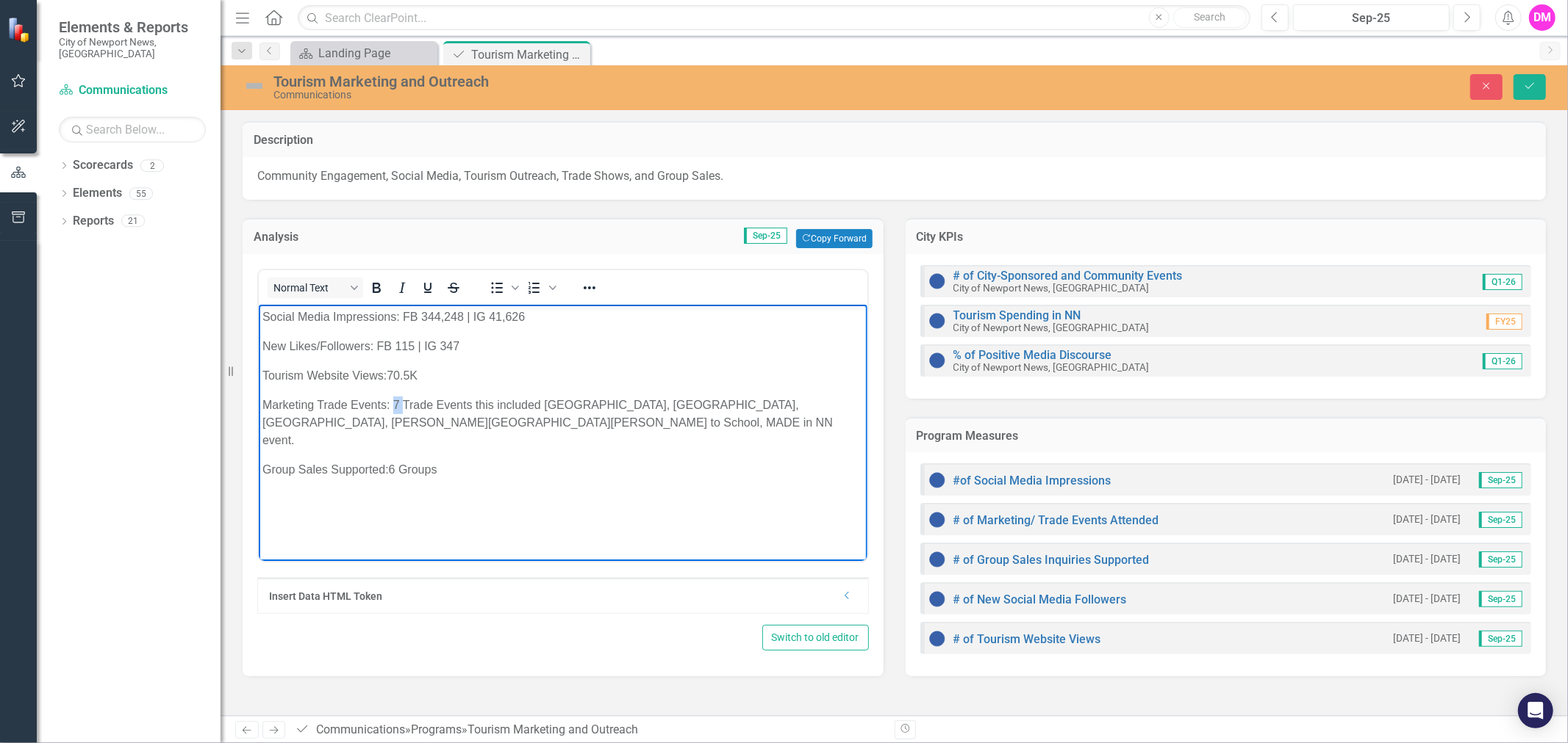
drag, startPoint x: 394, startPoint y: 404, endPoint x: 400, endPoint y: 403, distance: 6.1
click at [400, 403] on p "Marketing Trade Events: 7 Trade Events this included Langley, Eustis, East Coas…" at bounding box center [562, 423] width 601 height 53
drag, startPoint x: 260, startPoint y: 420, endPoint x: 536, endPoint y: 429, distance: 276.1
click at [536, 429] on body "Social Media Impressions: FB 344,248 | IG 41,626 New Likes/Followers: FB 115 | …" at bounding box center [562, 413] width 609 height 220
click at [1531, 89] on icon "Save" at bounding box center [1530, 86] width 13 height 10
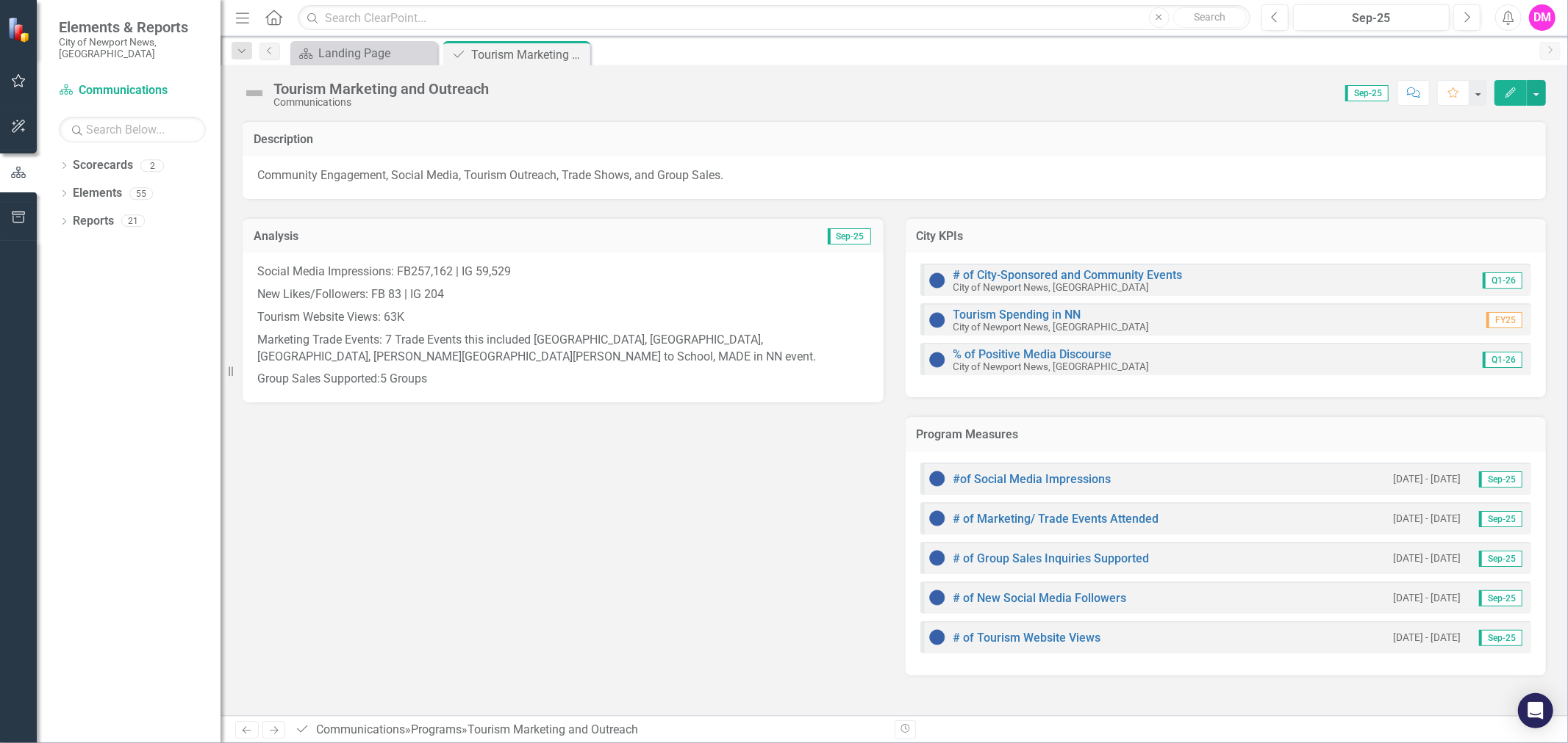
click at [688, 324] on p "Tourism Website Views: 63K" at bounding box center [563, 318] width 612 height 23
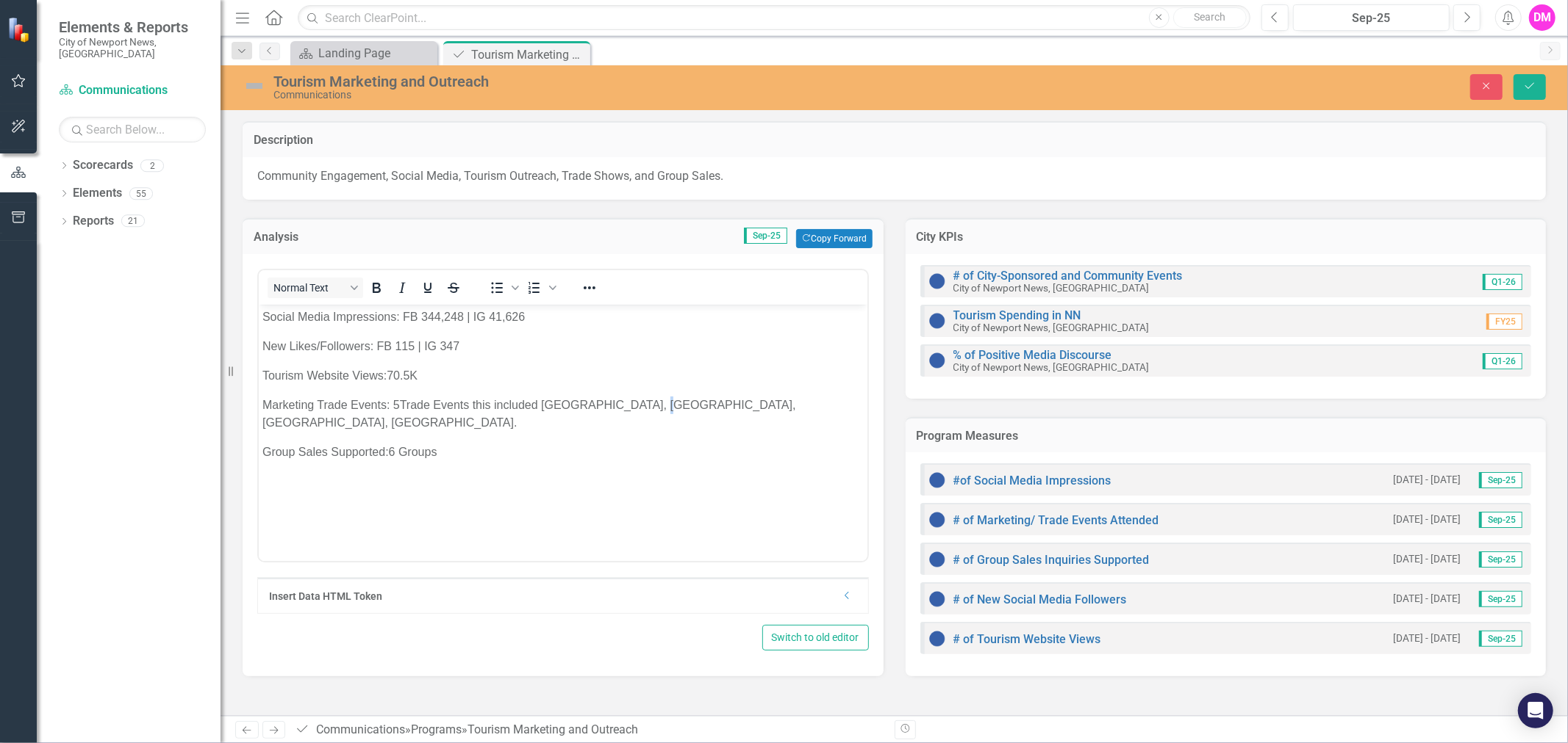
click at [643, 410] on p "Marketing Trade Events: 5Trade Events this included Langley, Eustis, East Coast…" at bounding box center [562, 413] width 601 height 35
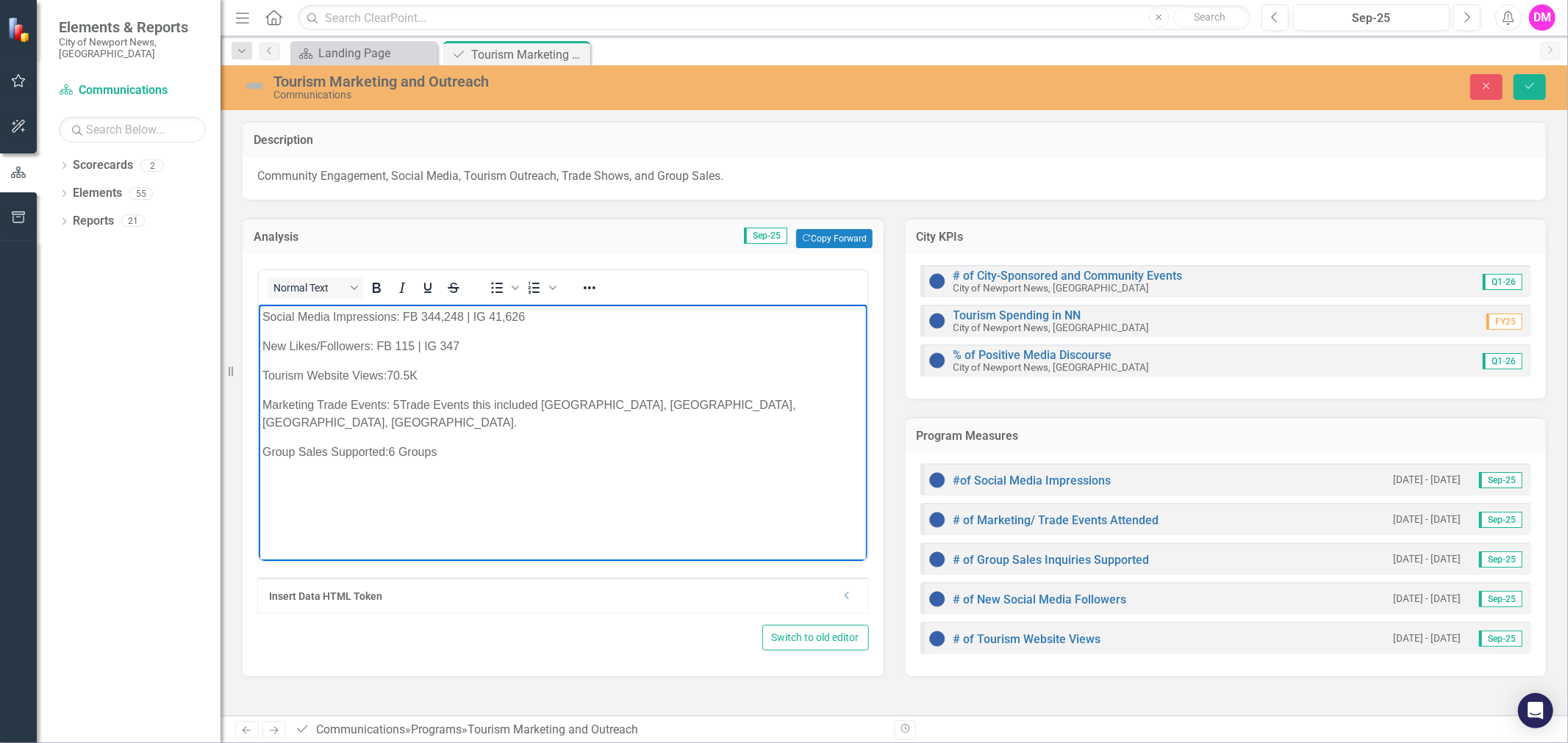
click at [411, 443] on p "Group Sales Supported:6 Groups" at bounding box center [562, 452] width 601 height 18
drag, startPoint x: 1531, startPoint y: 84, endPoint x: 1521, endPoint y: 95, distance: 14.9
click at [1531, 86] on icon "Save" at bounding box center [1530, 86] width 13 height 10
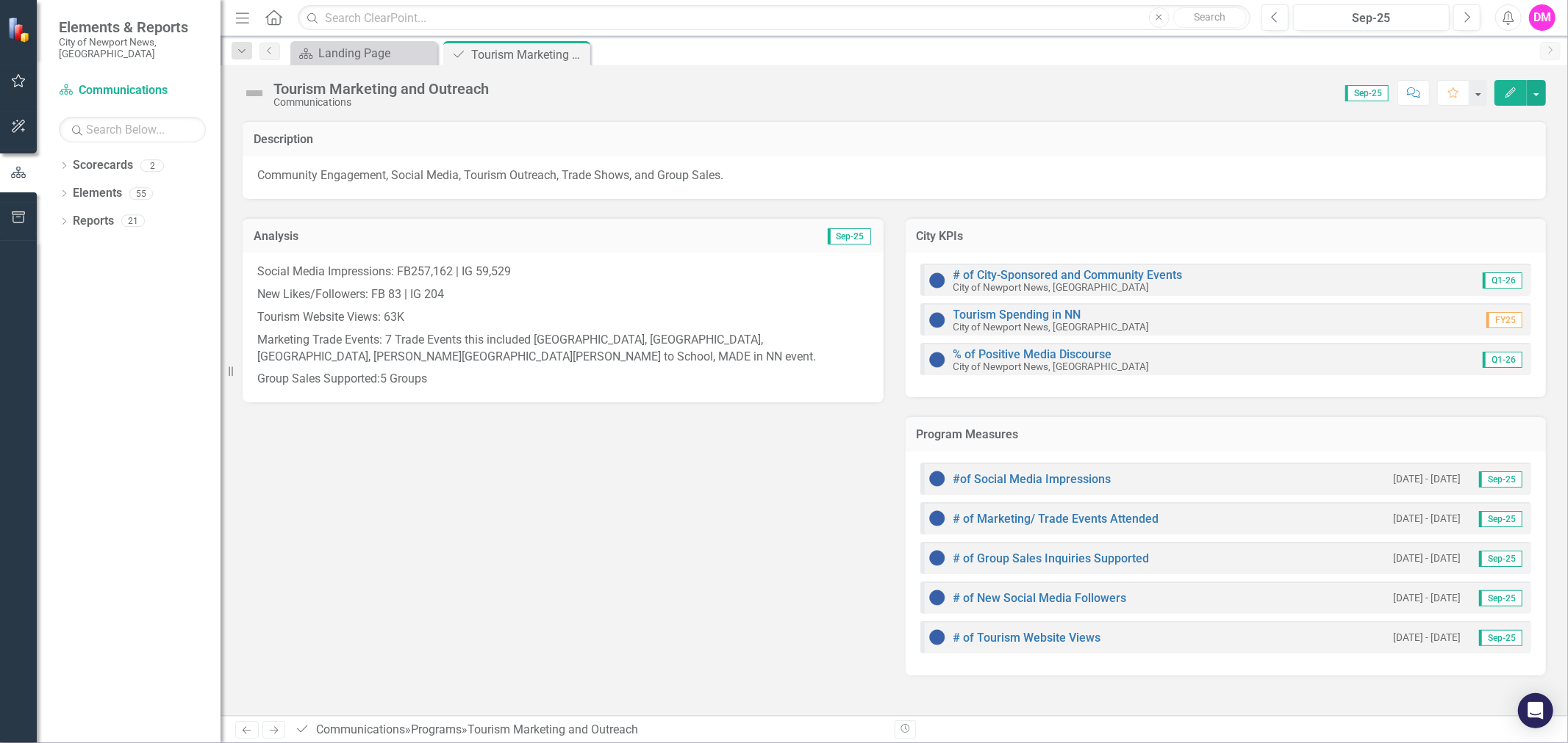
click at [530, 349] on p "Marketing Trade Events: 7 Trade Events this included Langley, Eustis, East Coas…" at bounding box center [563, 349] width 612 height 40
click at [531, 349] on p "Marketing Trade Events: 7 Trade Events this included Langley, Eustis, East Coas…" at bounding box center [563, 349] width 612 height 40
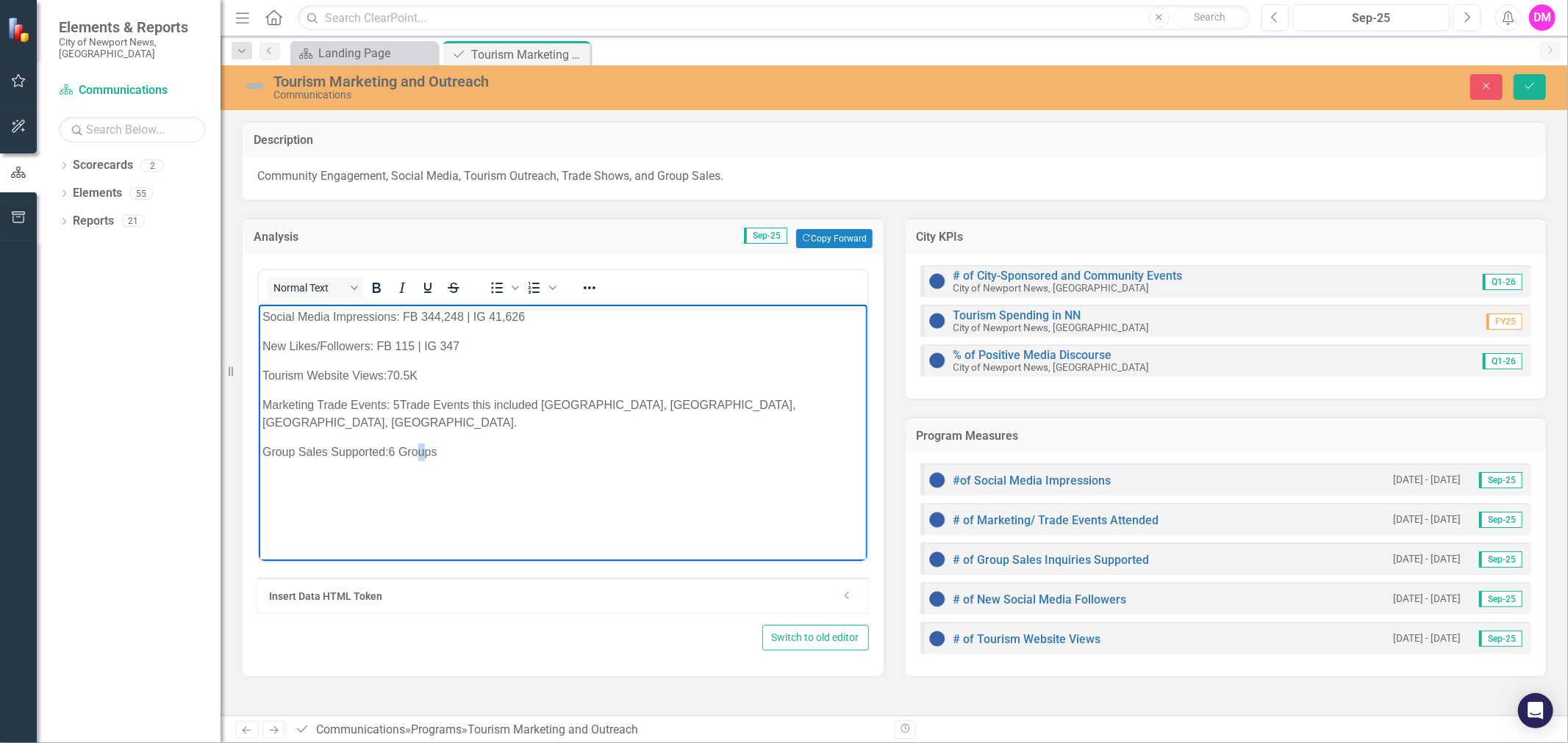
click at [418, 447] on body "Social Media Impressions: FB 344,248 | IG 41,626 New Likes/Followers: FB 115 | …" at bounding box center [562, 413] width 609 height 220
click at [1535, 90] on icon "Save" at bounding box center [1530, 86] width 13 height 10
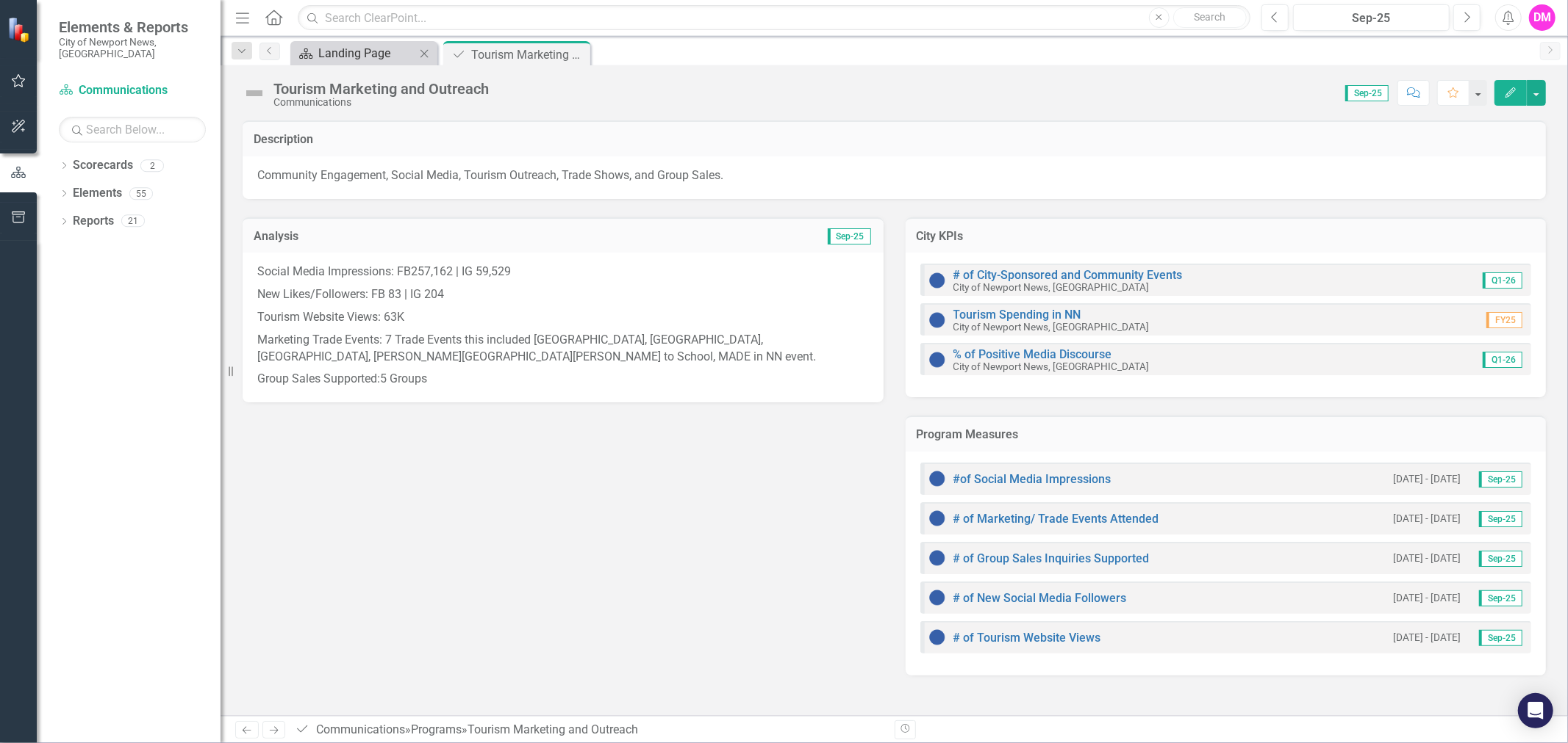
click at [408, 53] on div "Landing Page" at bounding box center [367, 52] width 97 height 18
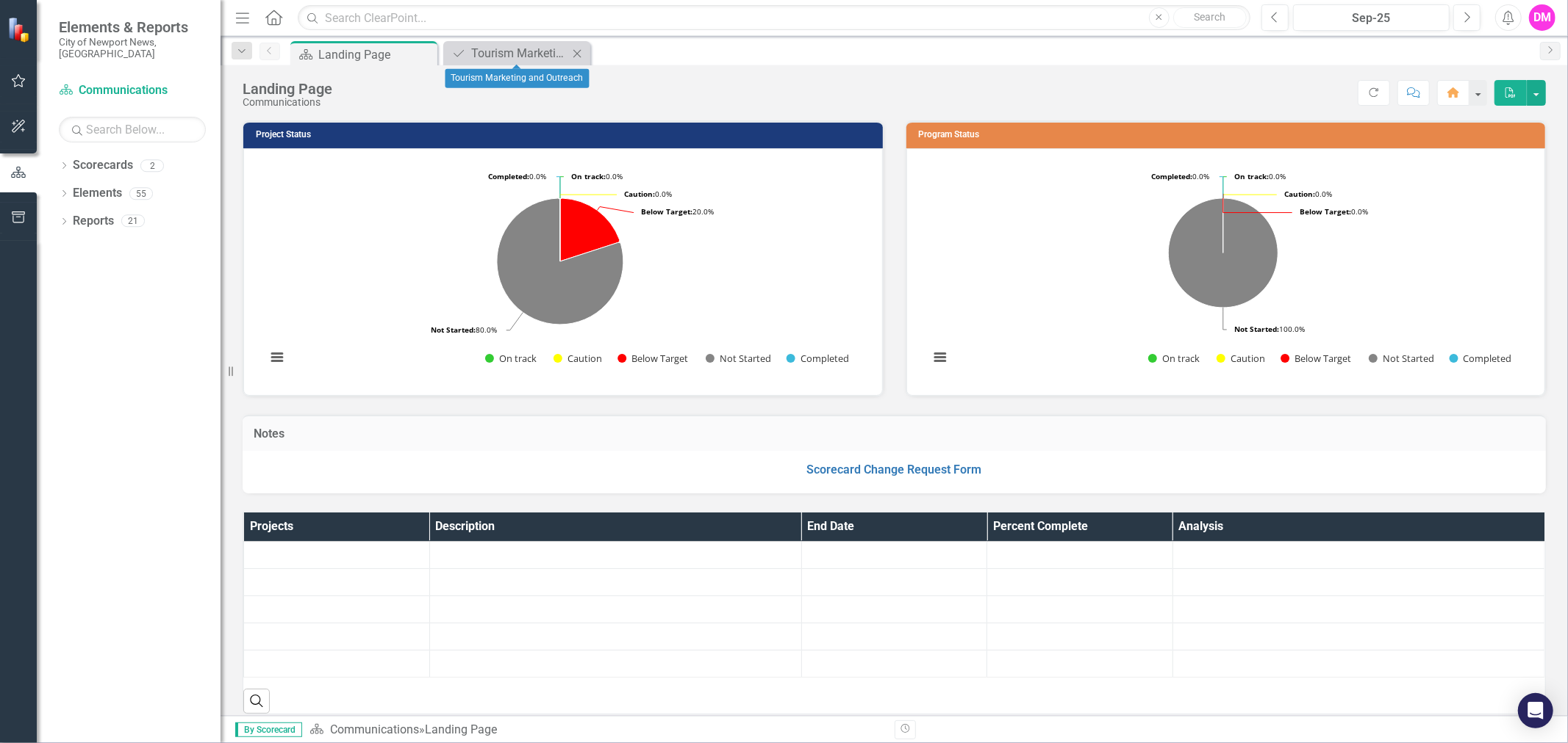
click at [579, 48] on icon "Close" at bounding box center [577, 53] width 14 height 11
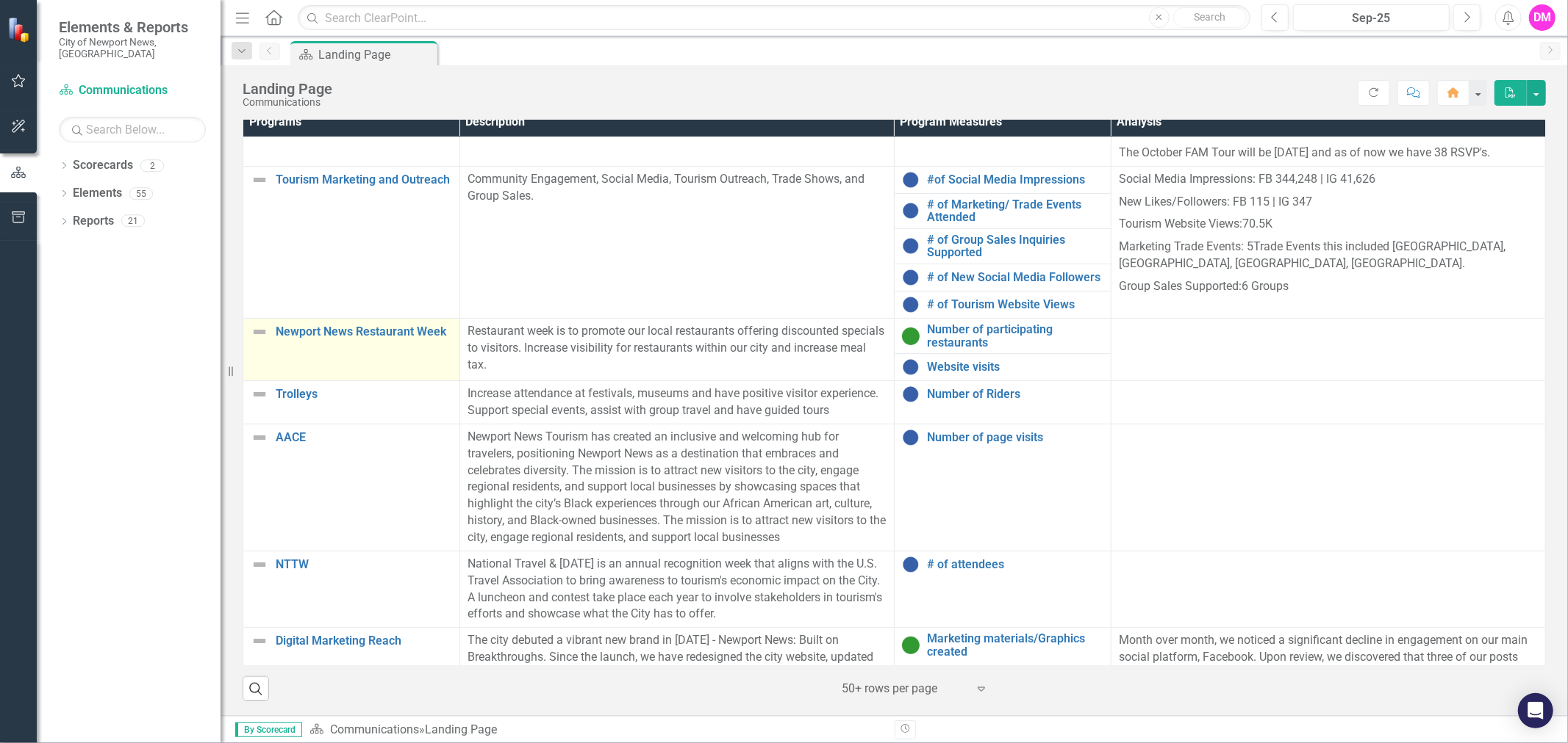
scroll to position [172, 0]
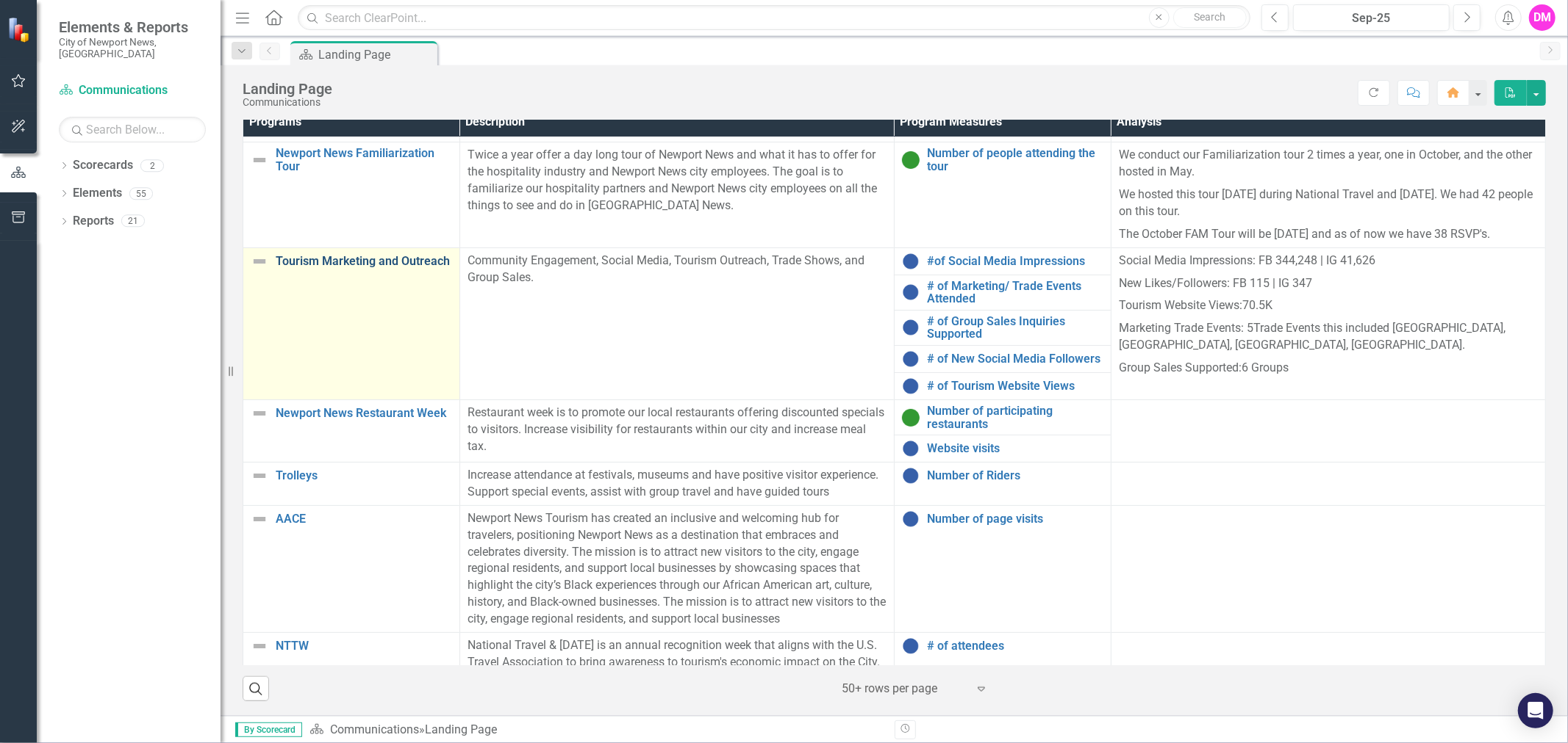
click at [352, 268] on link "Tourism Marketing and Outreach" at bounding box center [363, 262] width 176 height 13
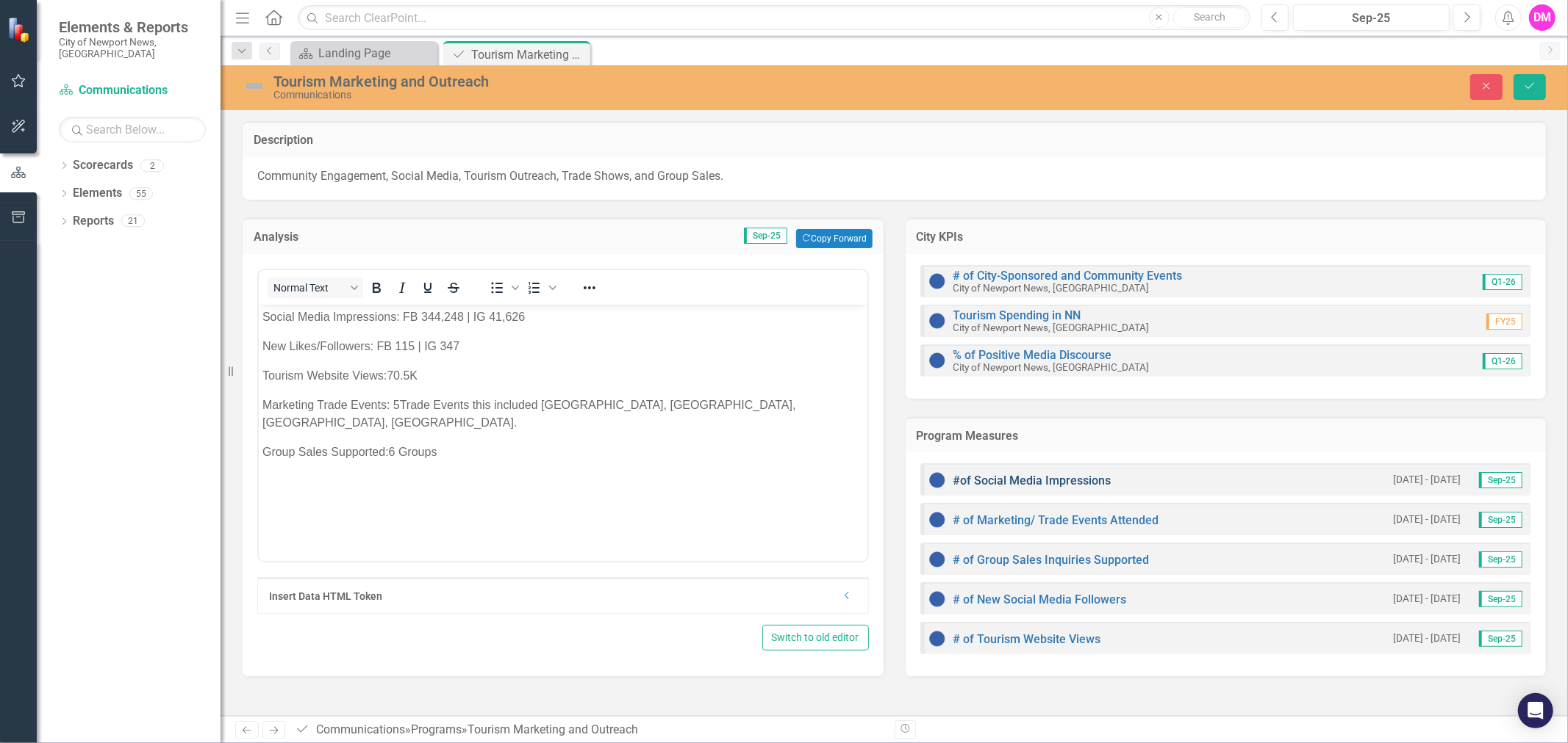
click at [1052, 480] on link "#of Social Media Impressions" at bounding box center [1032, 480] width 158 height 14
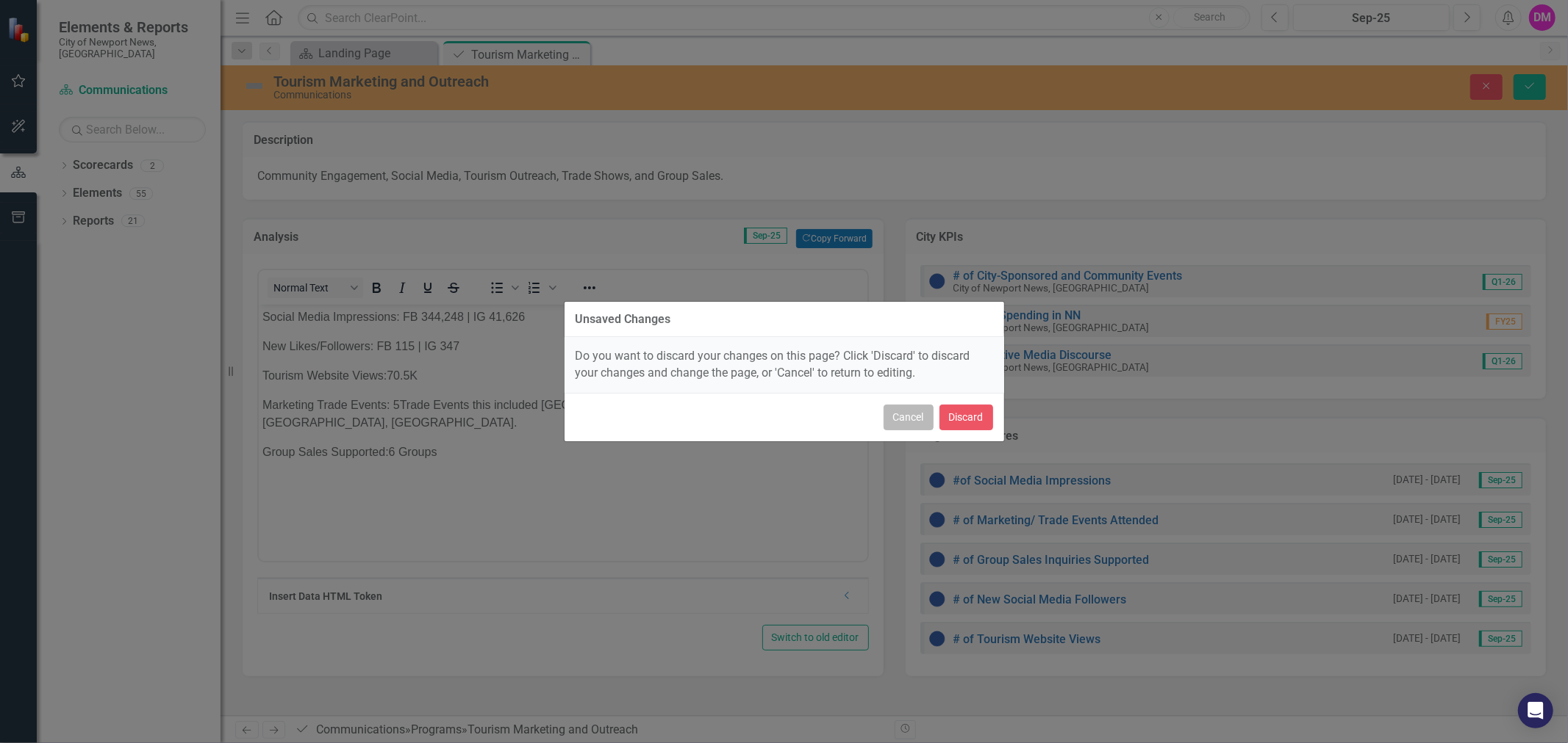
click at [903, 414] on button "Cancel" at bounding box center [908, 417] width 50 height 26
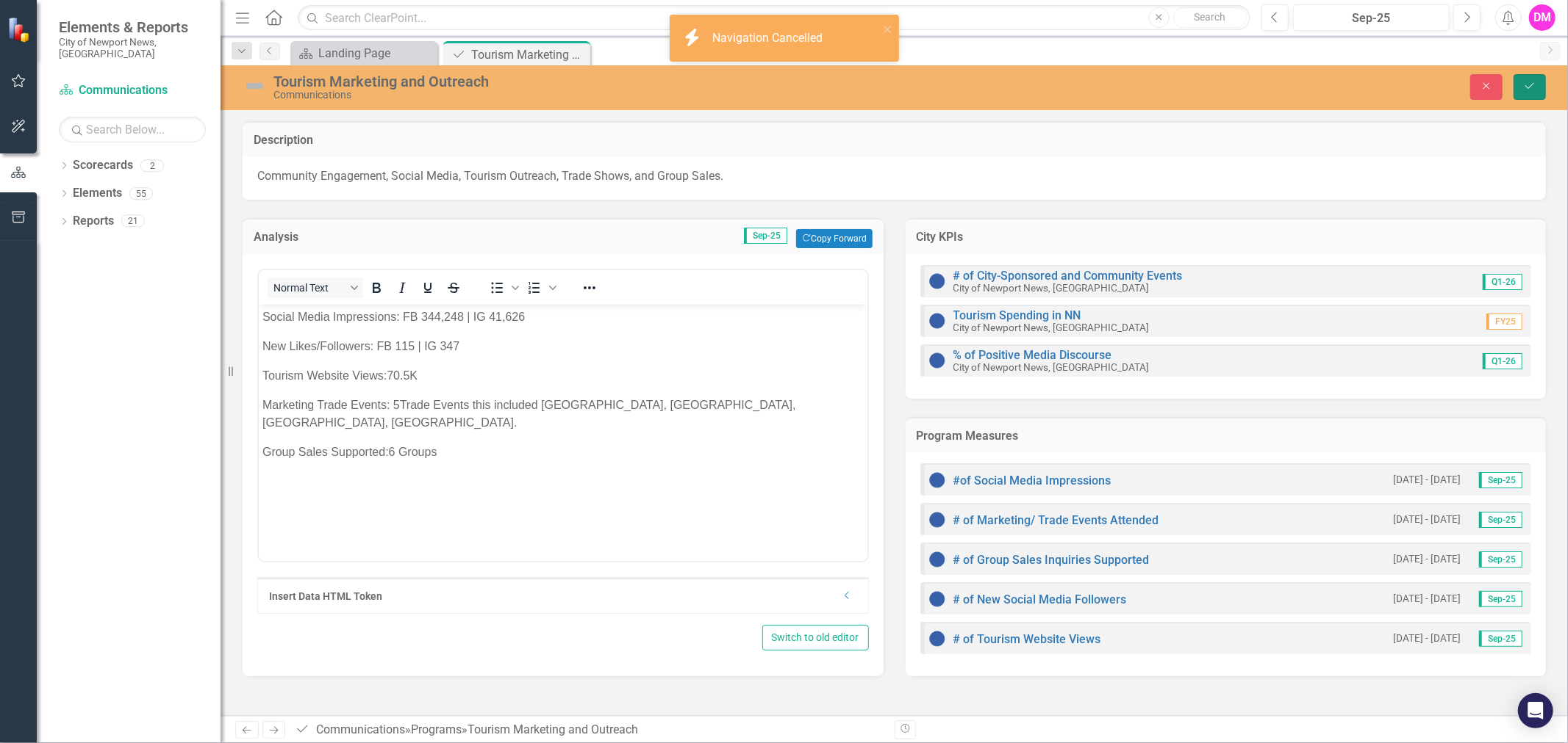
click at [1528, 89] on icon "Save" at bounding box center [1530, 86] width 13 height 10
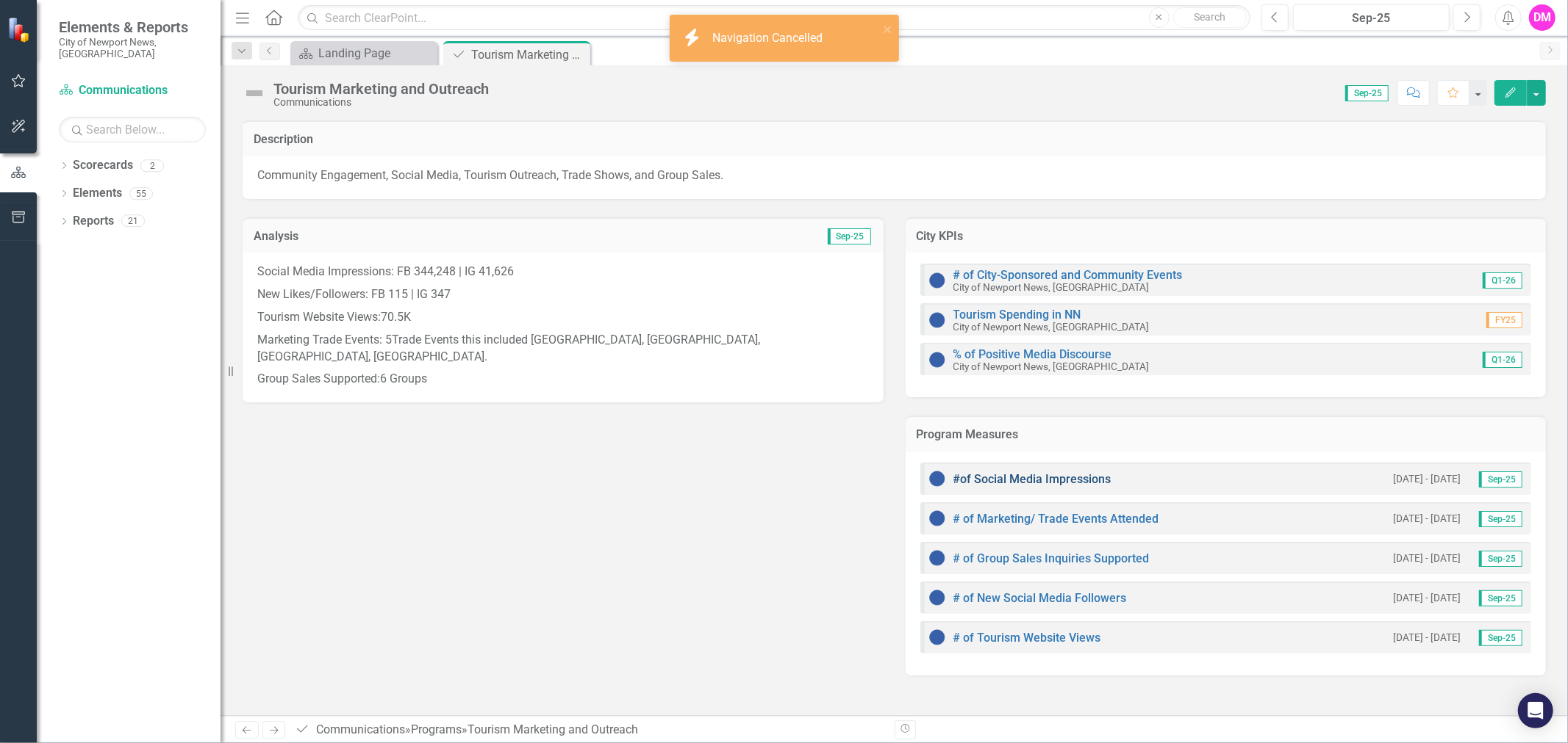
click at [1061, 479] on link "#of Social Media Impressions" at bounding box center [1032, 479] width 158 height 14
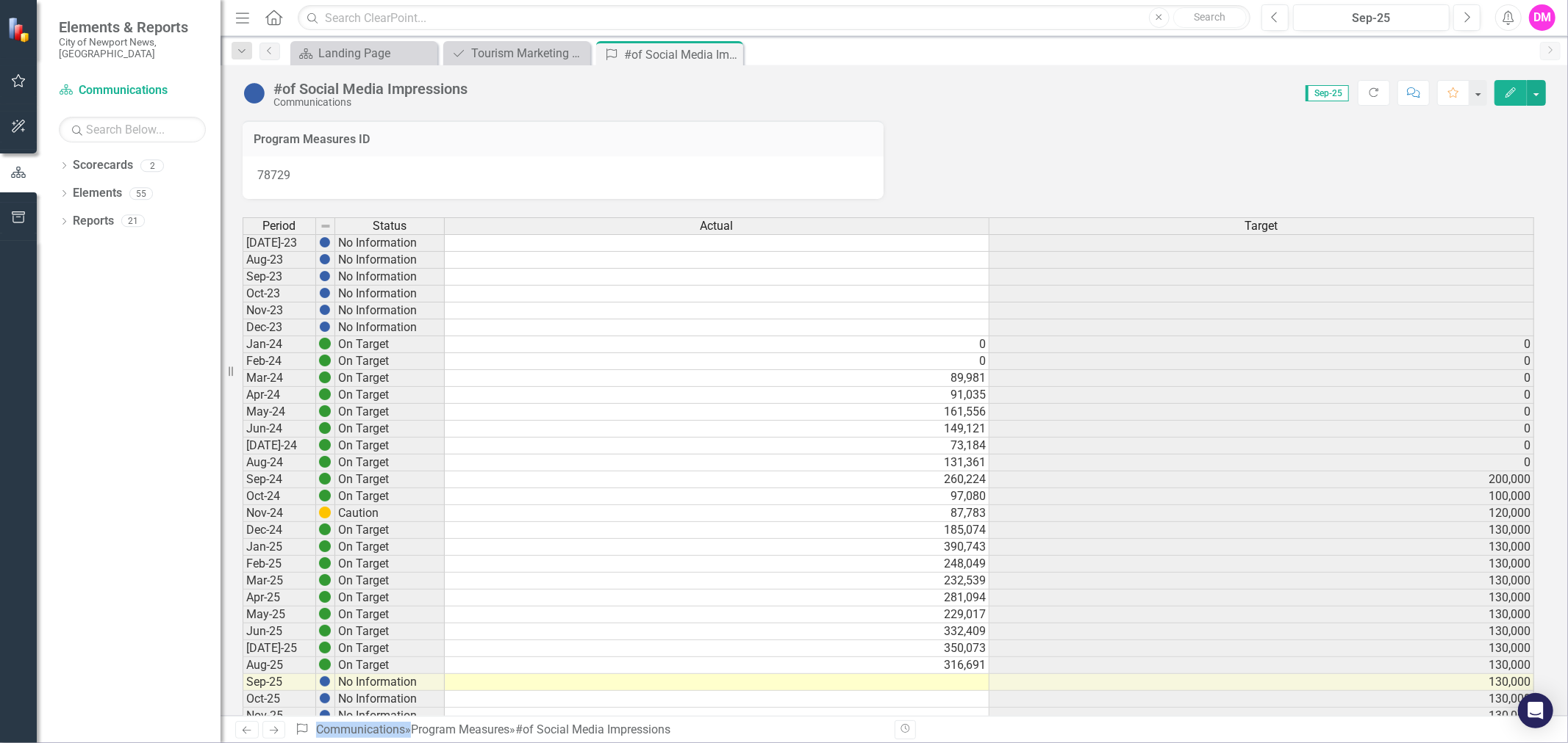
scroll to position [4, 0]
click at [966, 680] on td at bounding box center [717, 684] width 544 height 17
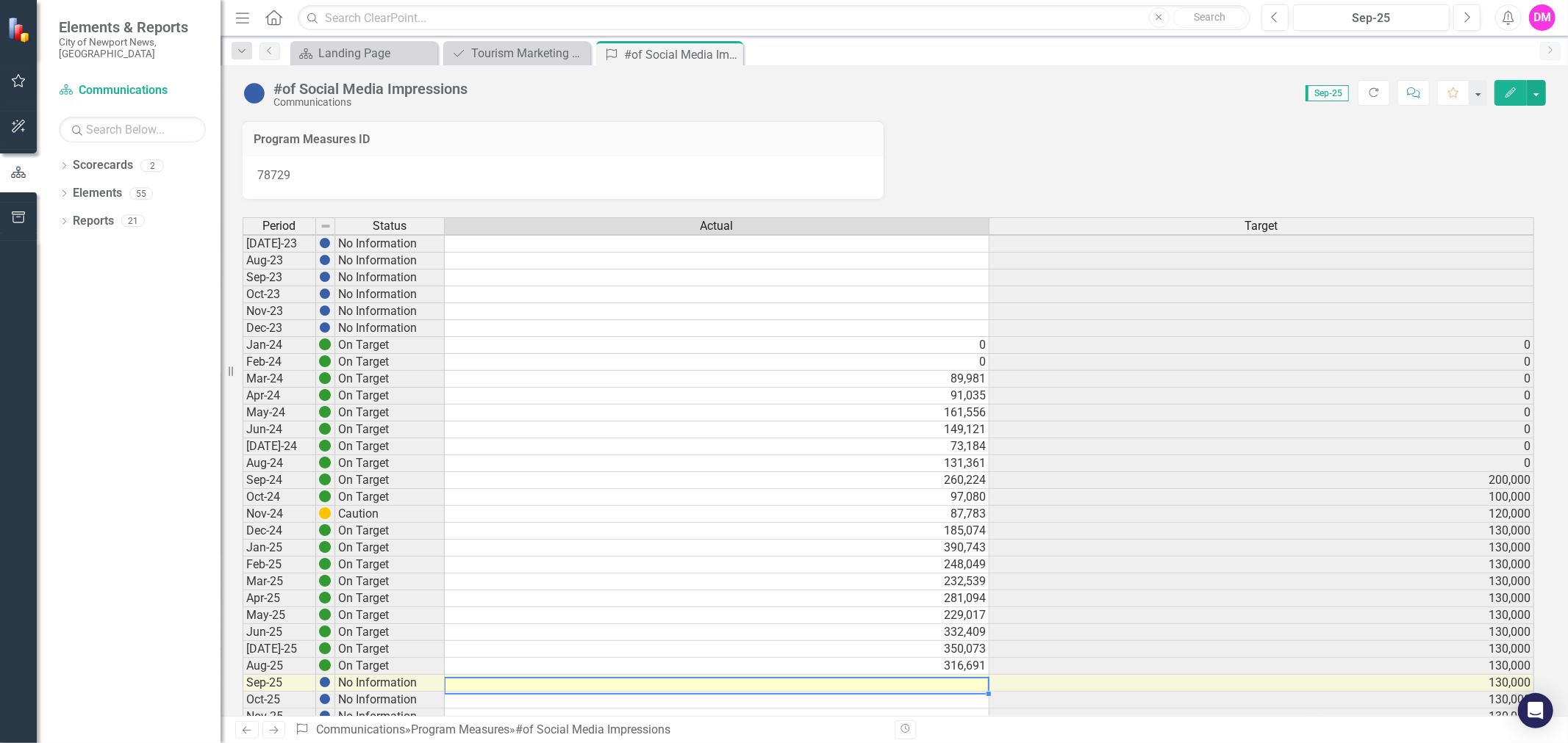
click at [940, 685] on td at bounding box center [717, 684] width 544 height 17
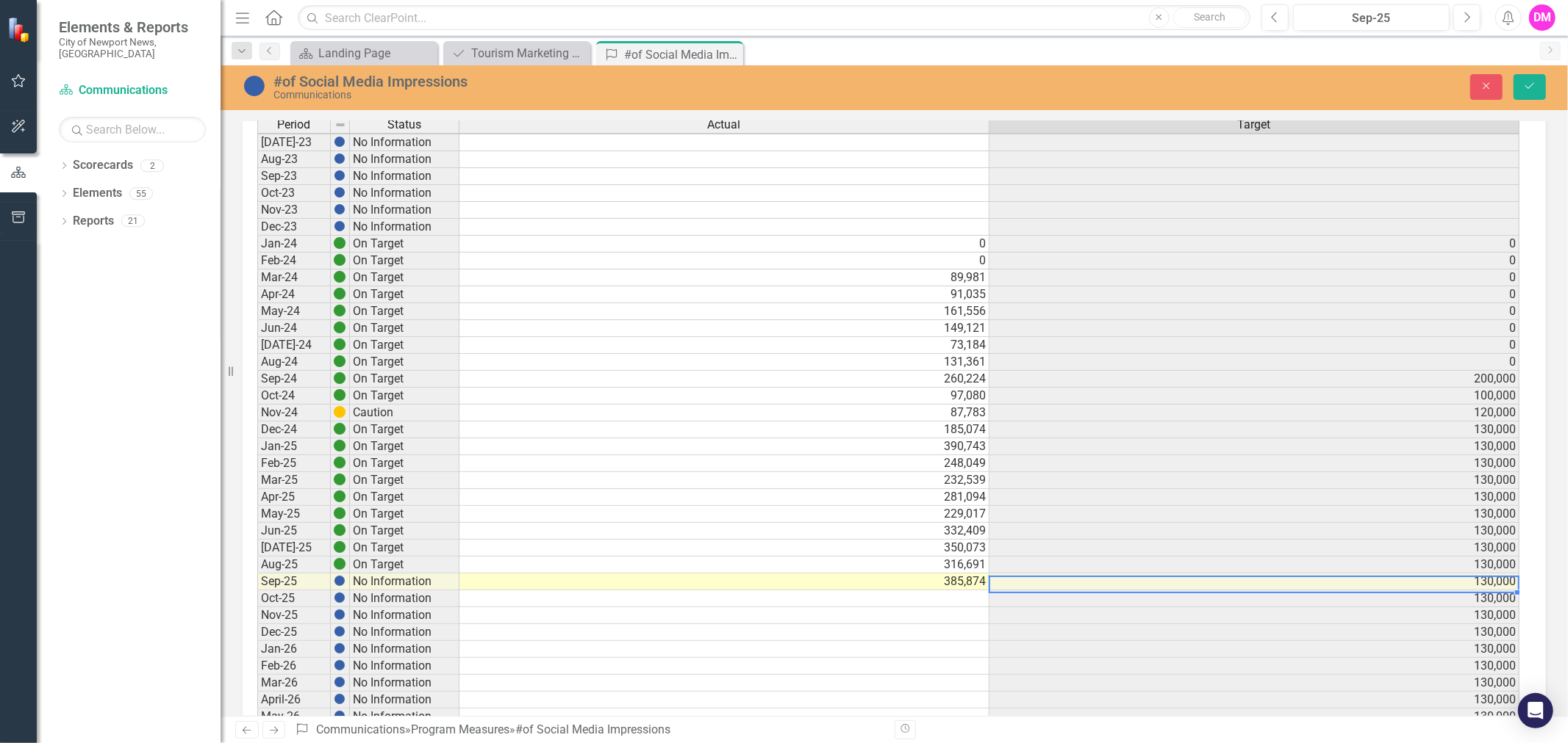
scroll to position [347, 0]
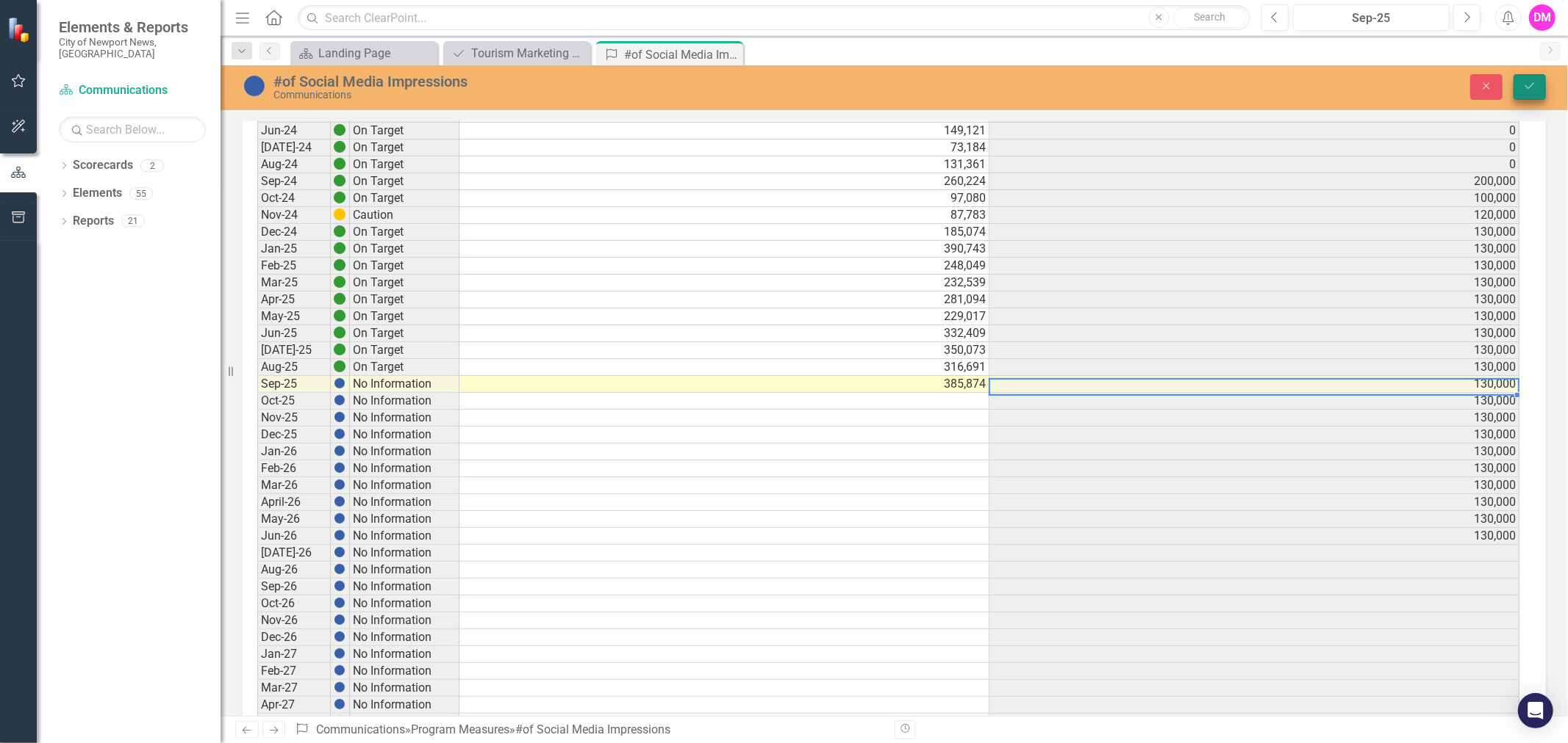
type textarea "385874"
click at [1534, 92] on button "Save" at bounding box center [1530, 87] width 32 height 26
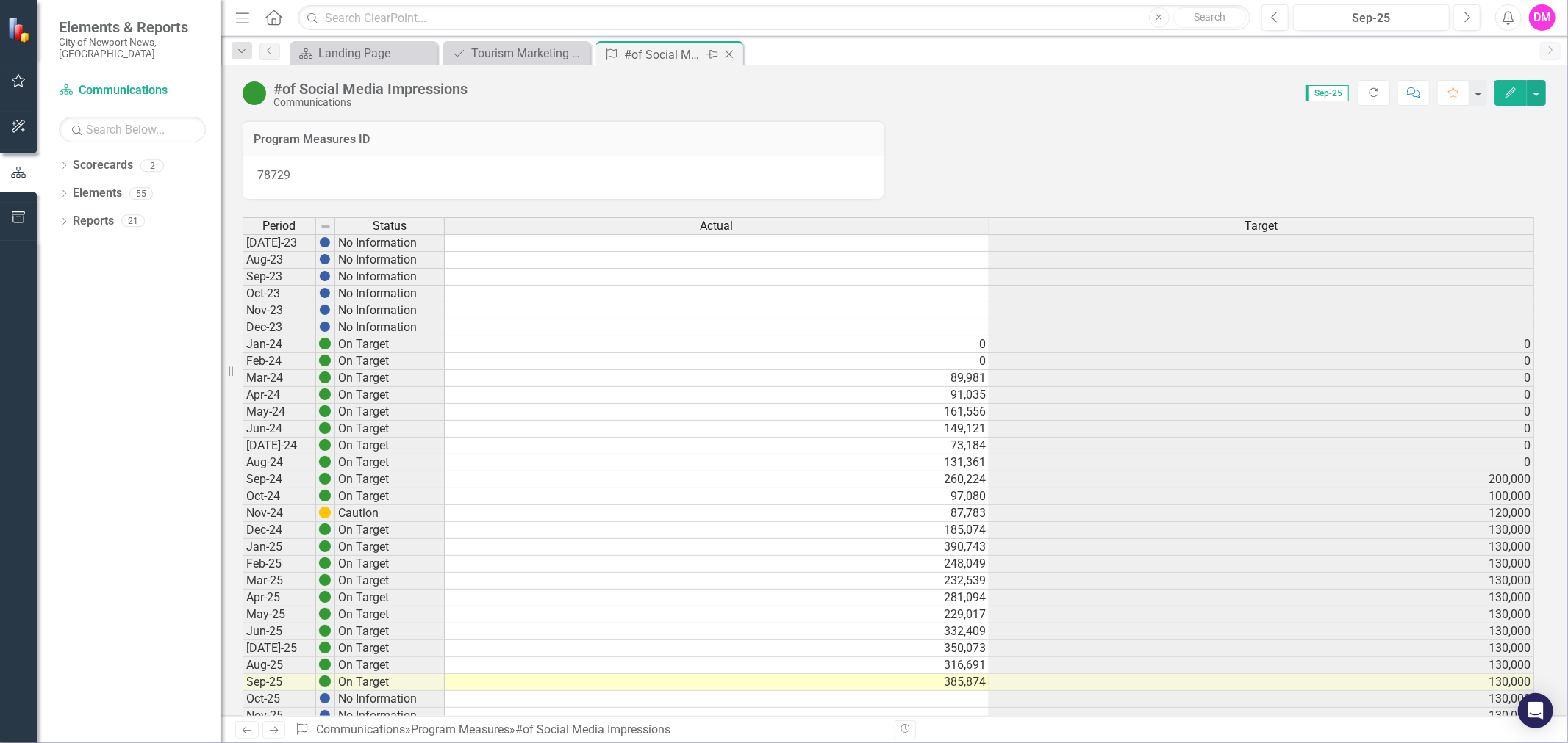
click at [731, 52] on icon at bounding box center [729, 54] width 8 height 8
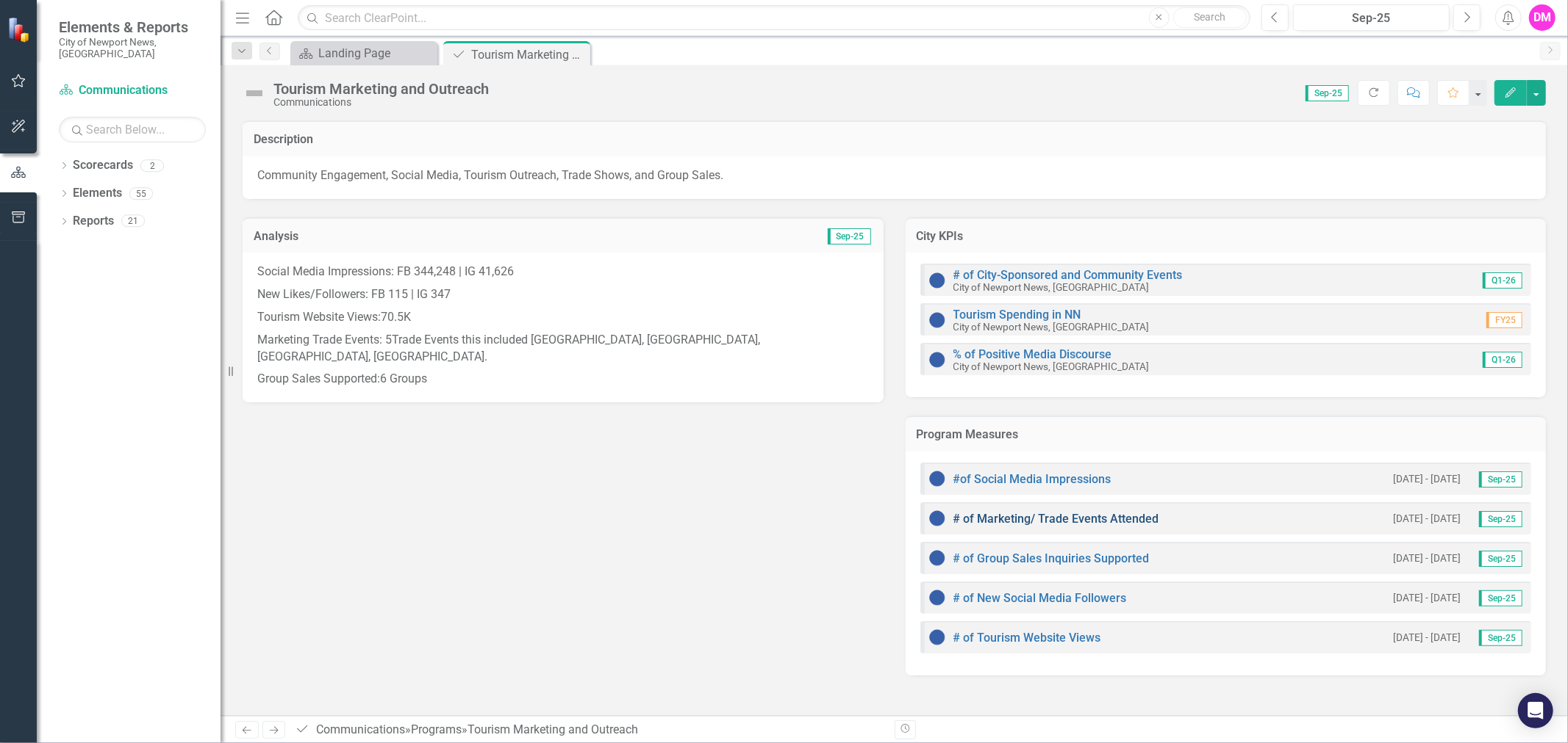
click at [1025, 519] on link "# of Marketing/ Trade Events Attended" at bounding box center [1056, 519] width 206 height 14
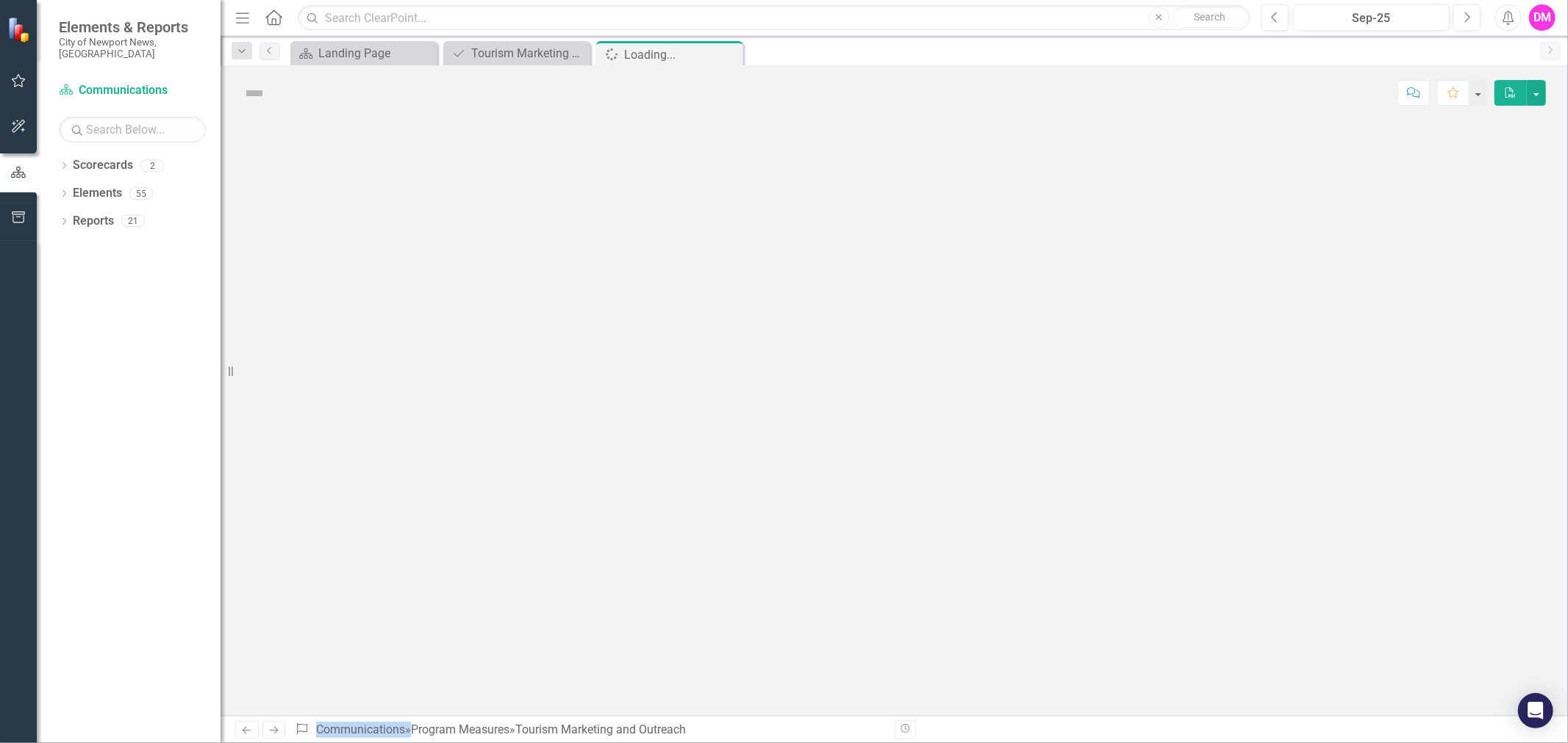
click at [1025, 519] on div at bounding box center [894, 417] width 1348 height 595
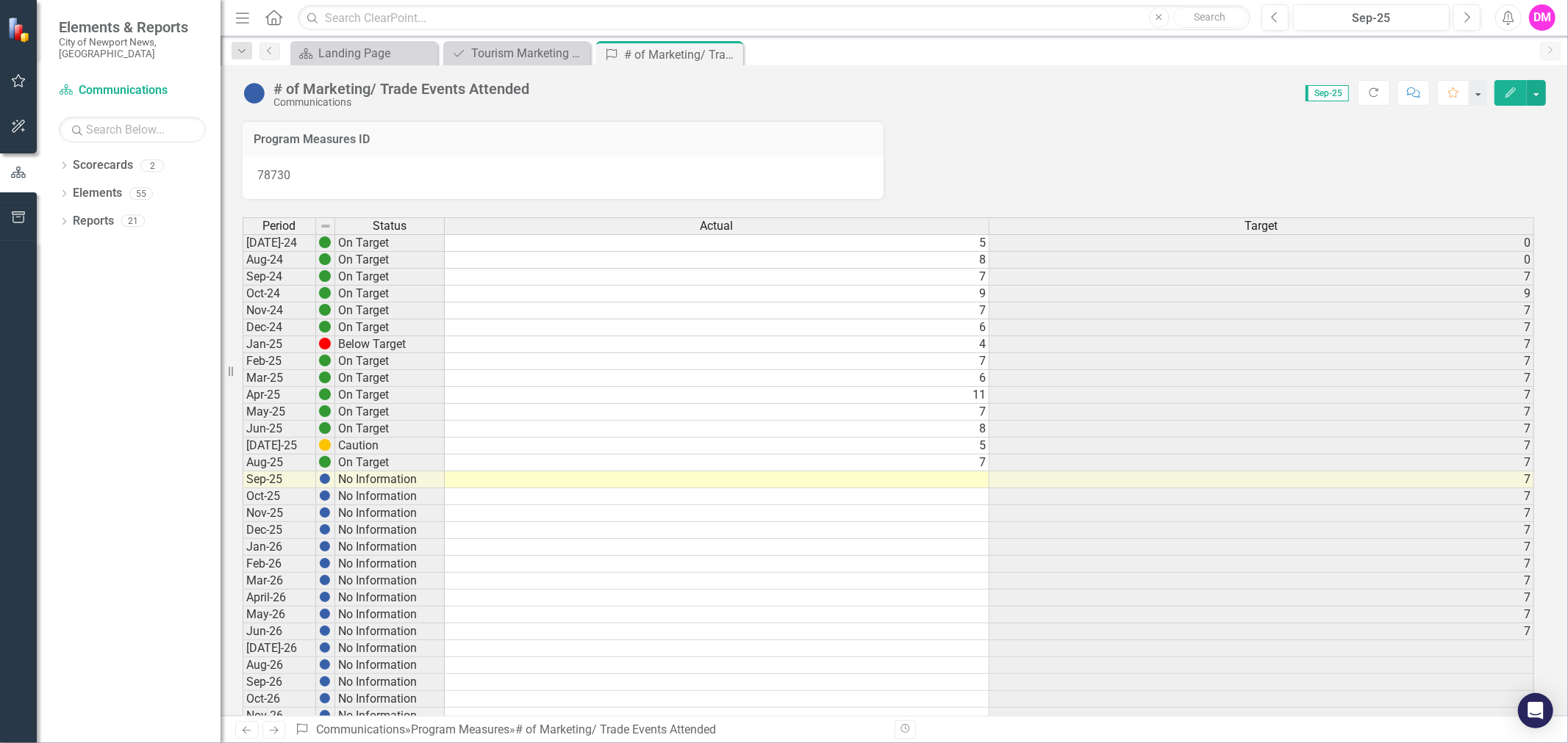
scroll to position [3, 0]
click at [964, 476] on td at bounding box center [717, 481] width 544 height 17
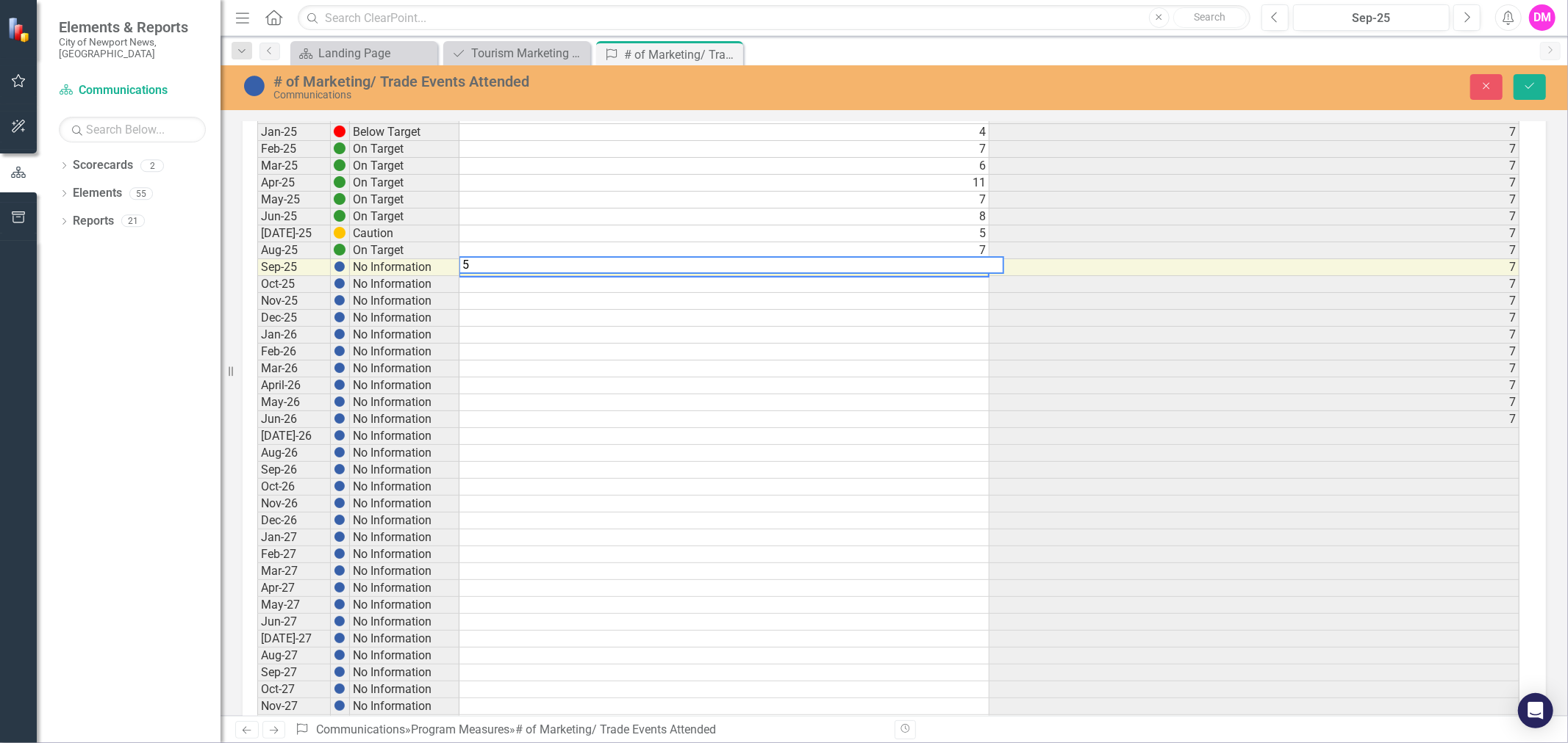
scroll to position [3, 10]
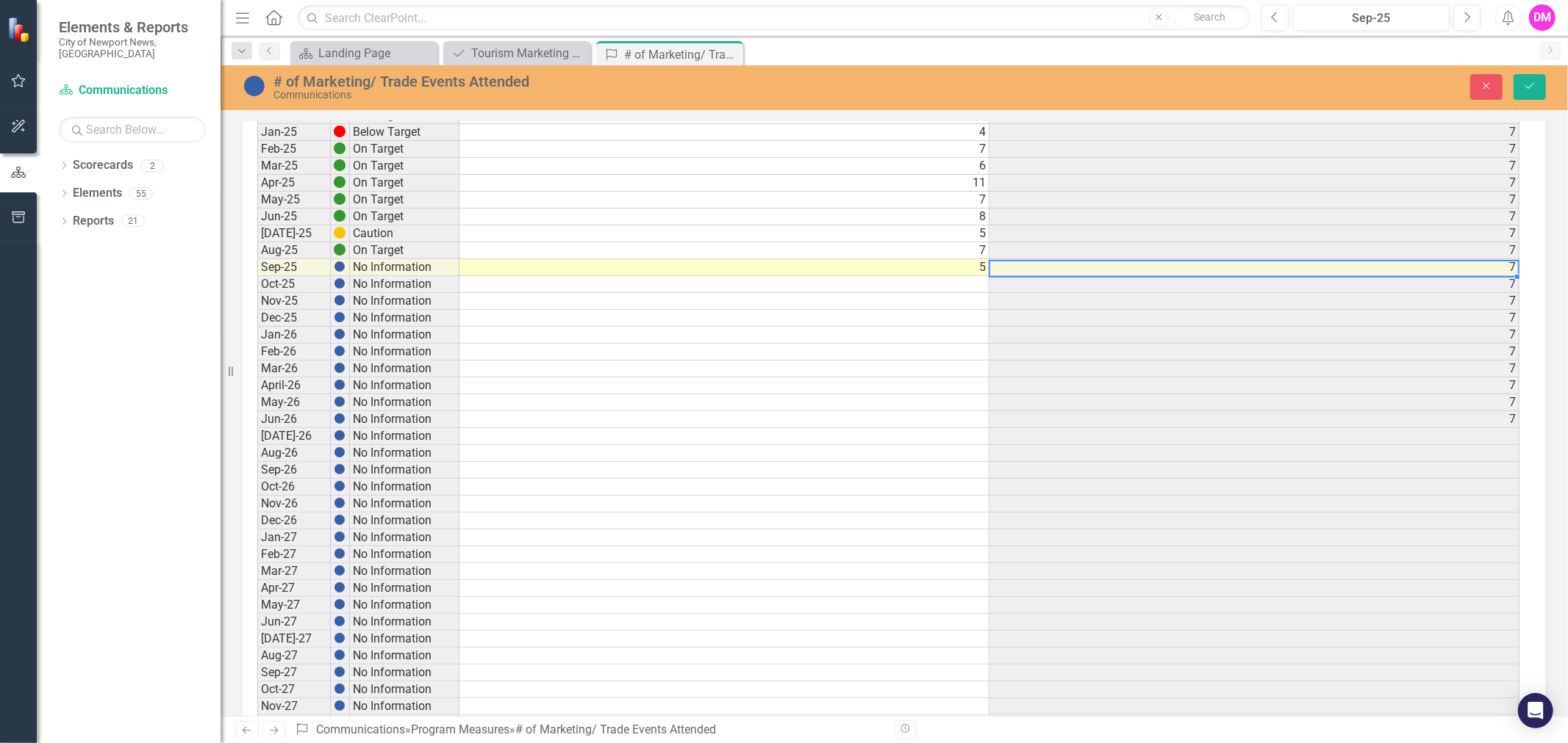
type textarea "5"
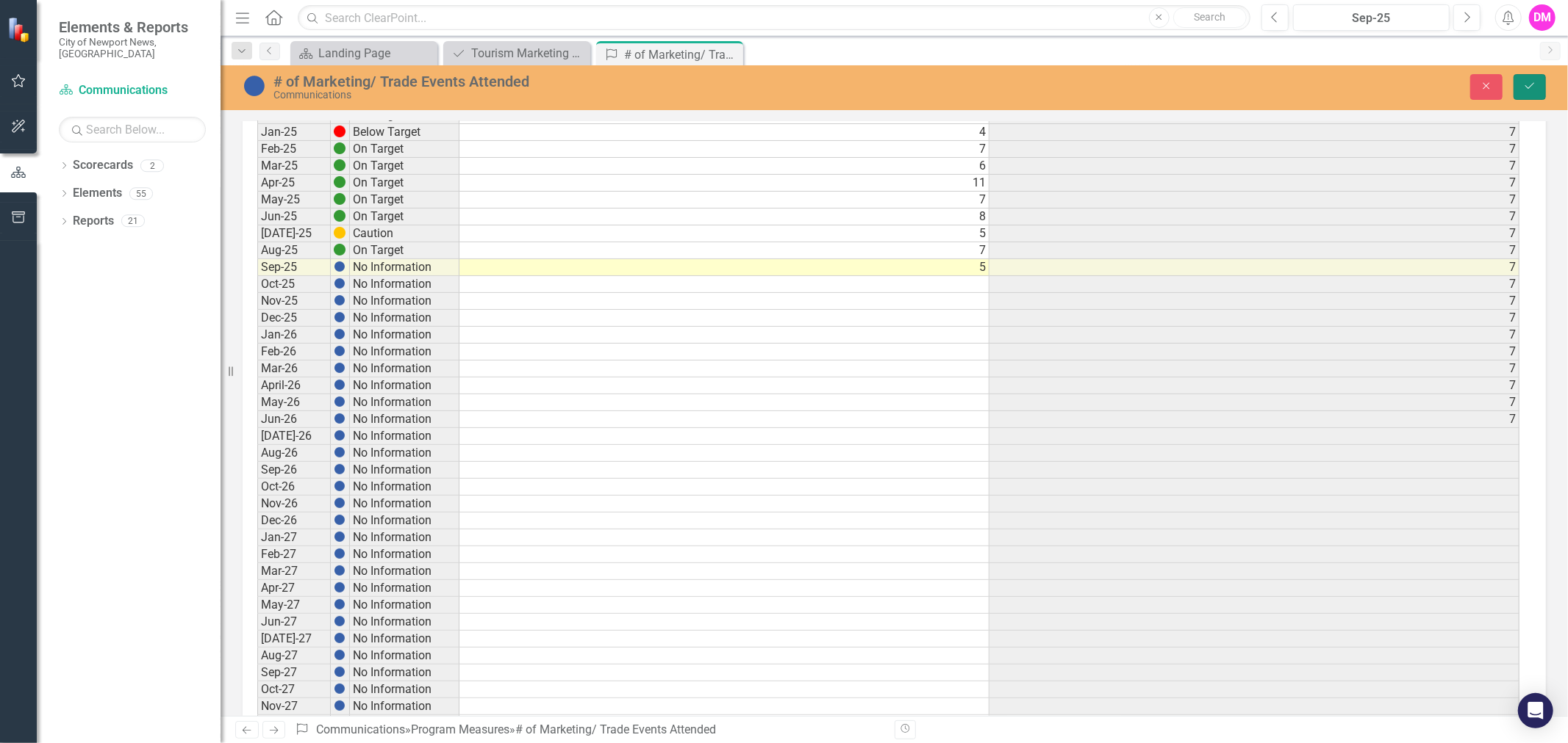
click at [1540, 82] on button "Save" at bounding box center [1530, 87] width 32 height 26
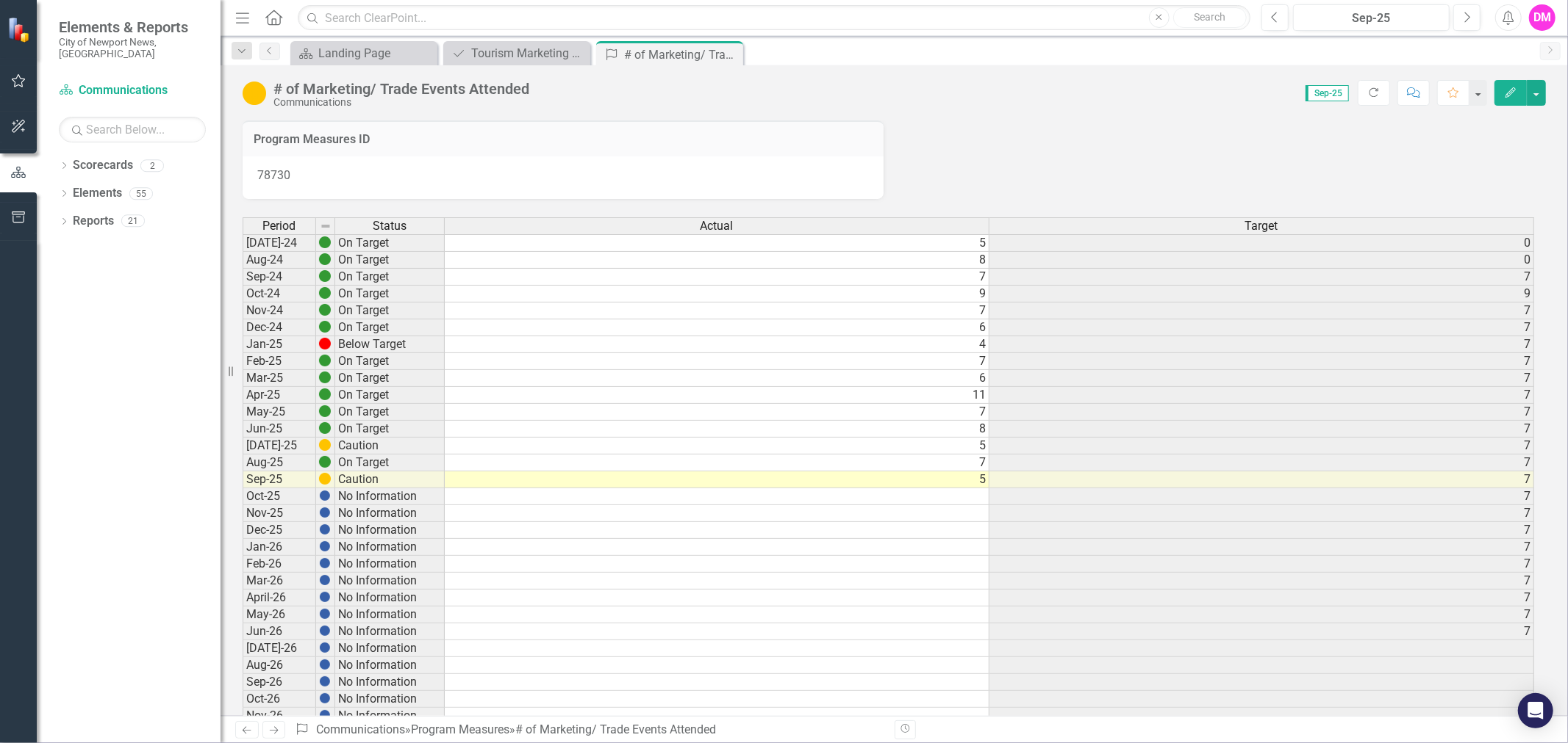
drag, startPoint x: 731, startPoint y: 52, endPoint x: 721, endPoint y: 63, distance: 14.9
click at [0, 0] on icon "Close" at bounding box center [0, 0] width 0 height 0
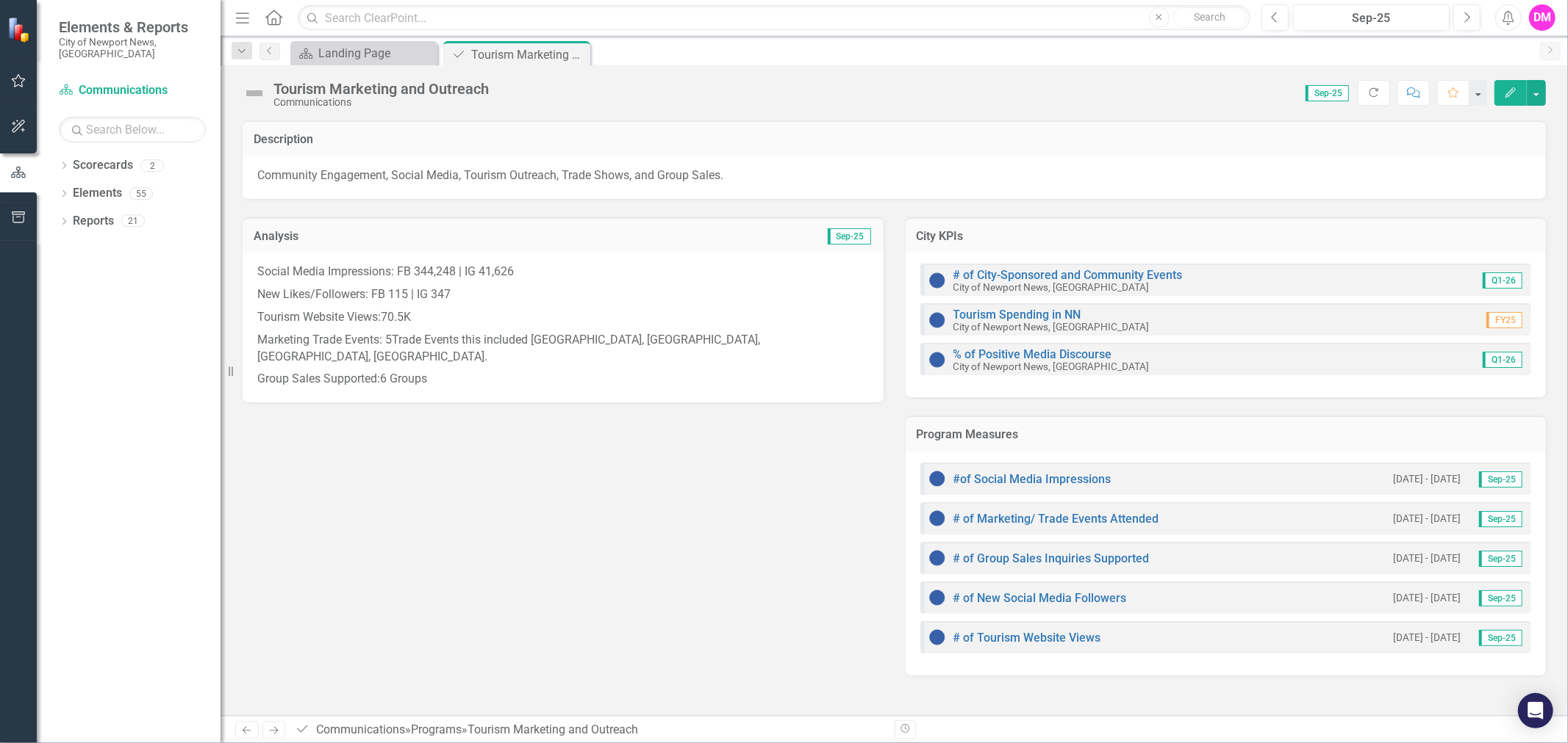
click at [400, 339] on p "Marketing Trade Events: 5Trade Events this included Langley, Eustis, East Coast…" at bounding box center [563, 349] width 612 height 40
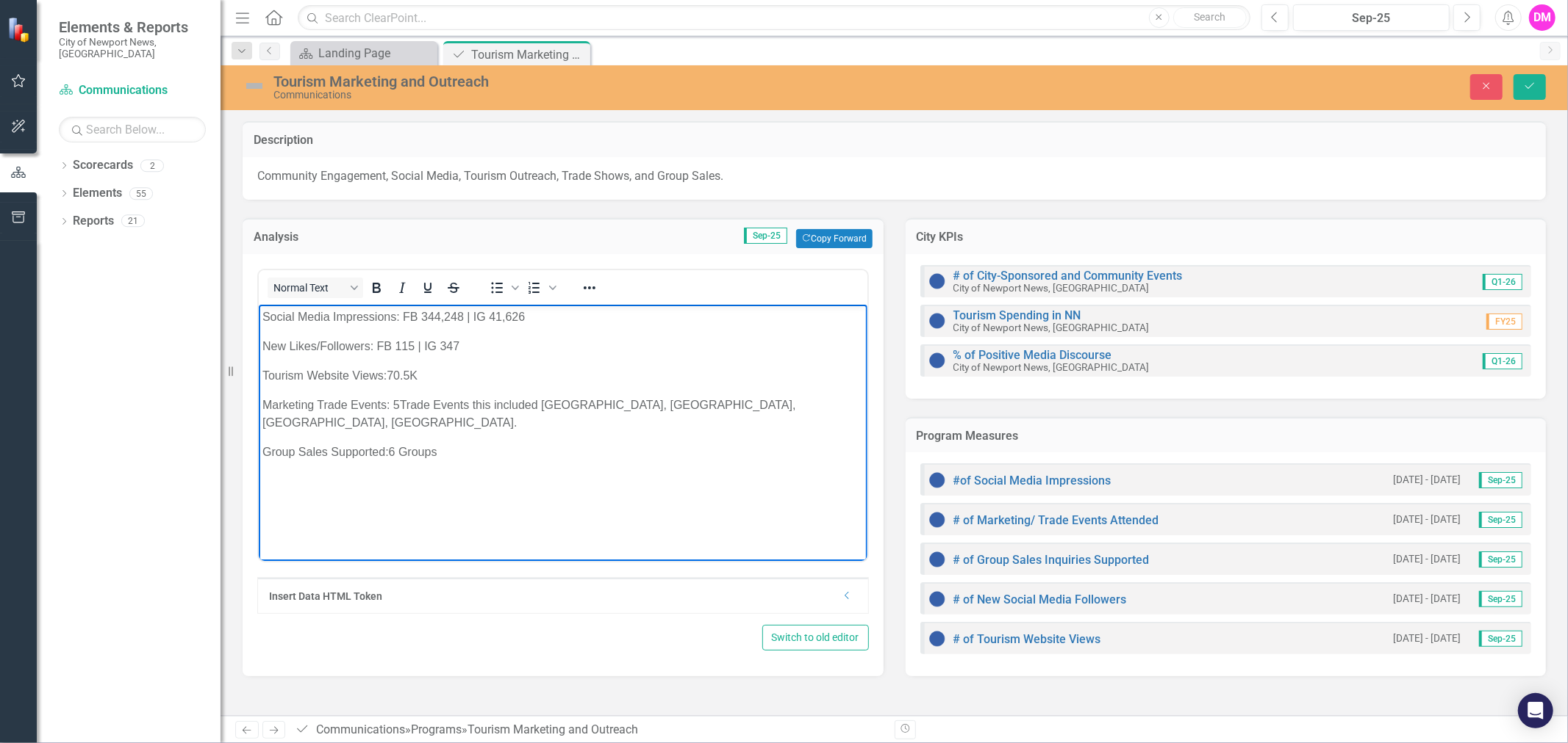
click at [399, 402] on p "Marketing Trade Events: 5Trade Events this included Langley, Eustis, East Coast…" at bounding box center [562, 413] width 601 height 35
click at [1535, 85] on icon "Save" at bounding box center [1530, 86] width 13 height 10
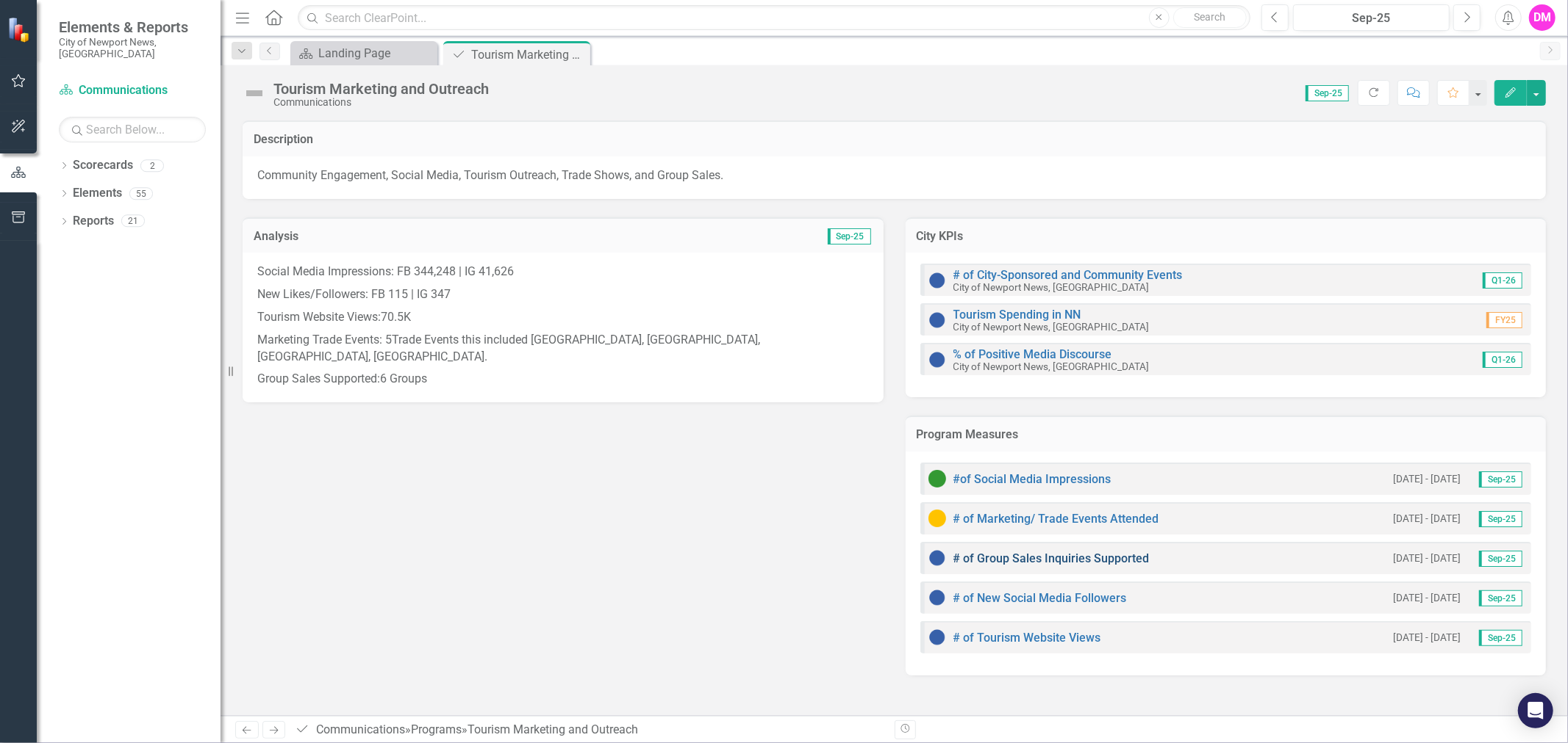
click at [1066, 561] on link "# of Group Sales Inquiries Supported" at bounding box center [1051, 558] width 196 height 14
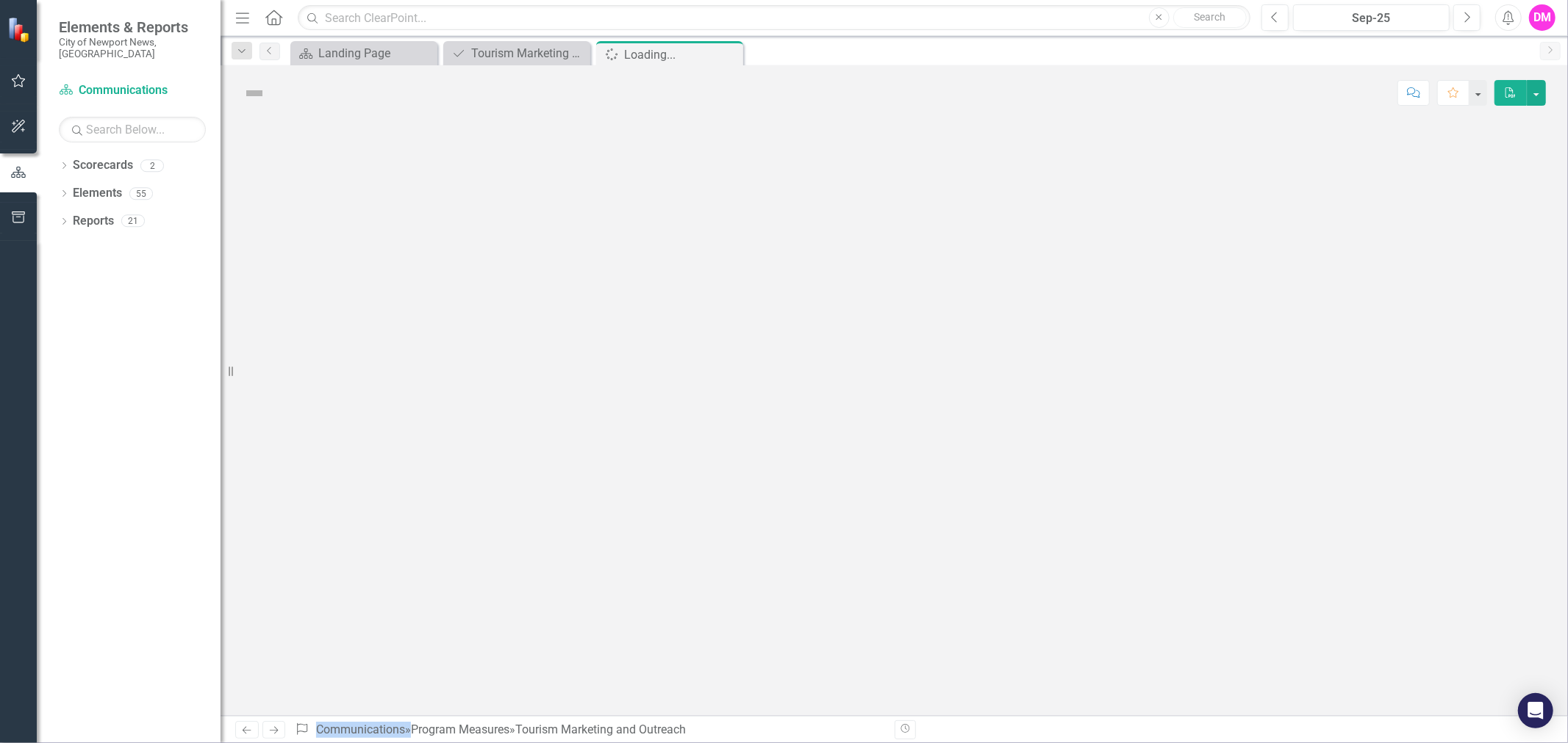
click at [1066, 561] on div at bounding box center [894, 417] width 1348 height 595
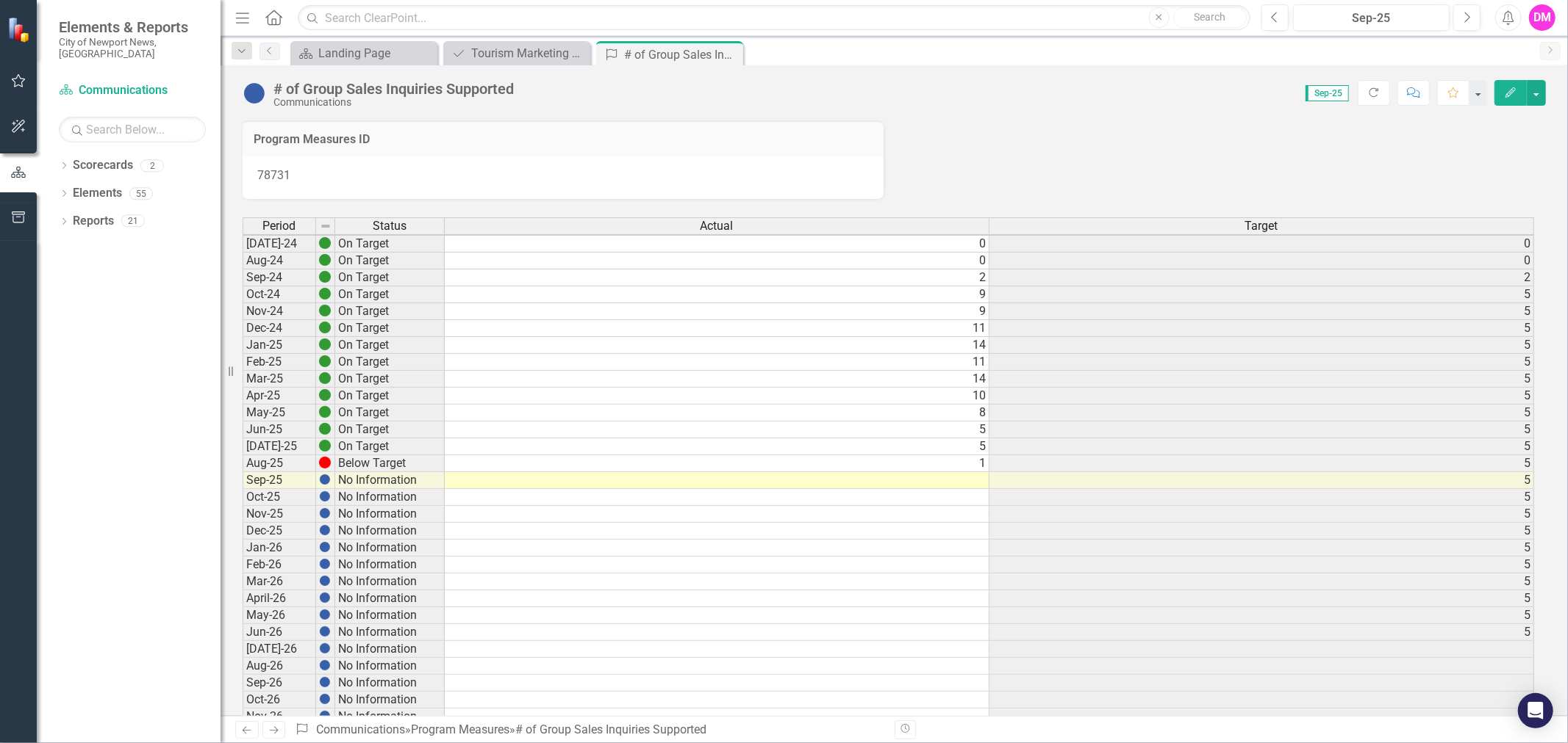
scroll to position [3, 0]
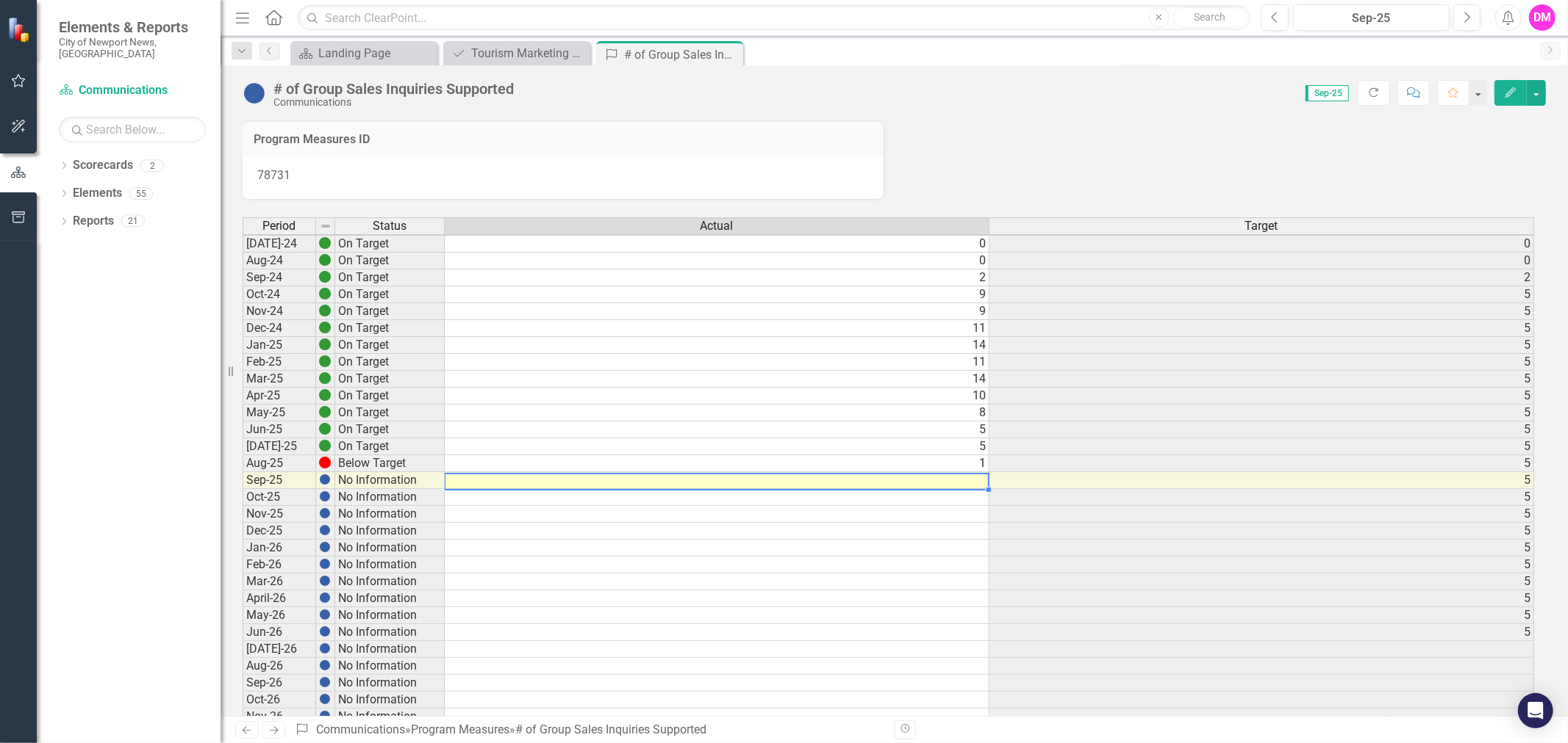
click at [957, 476] on td at bounding box center [717, 481] width 544 height 17
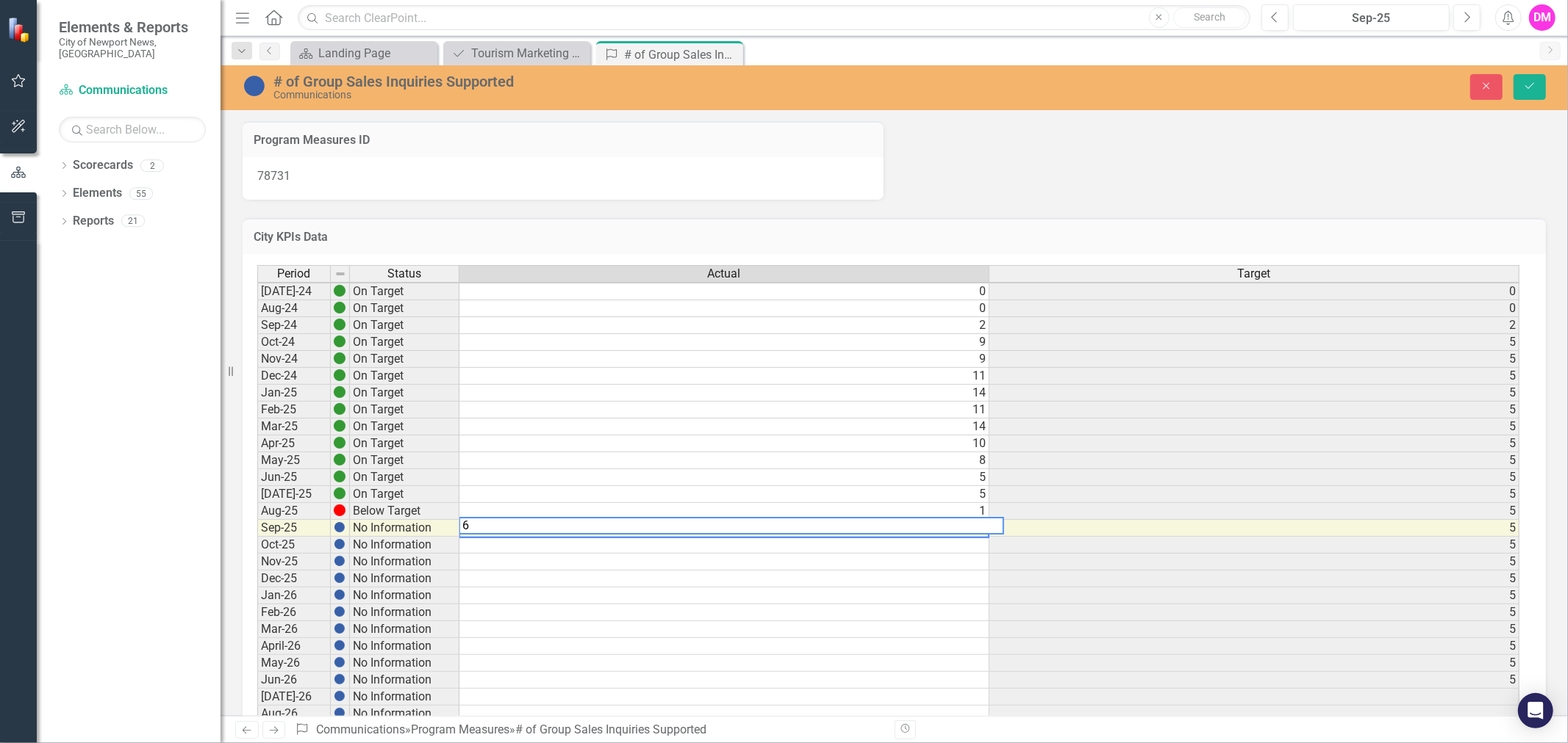
scroll to position [3, 10]
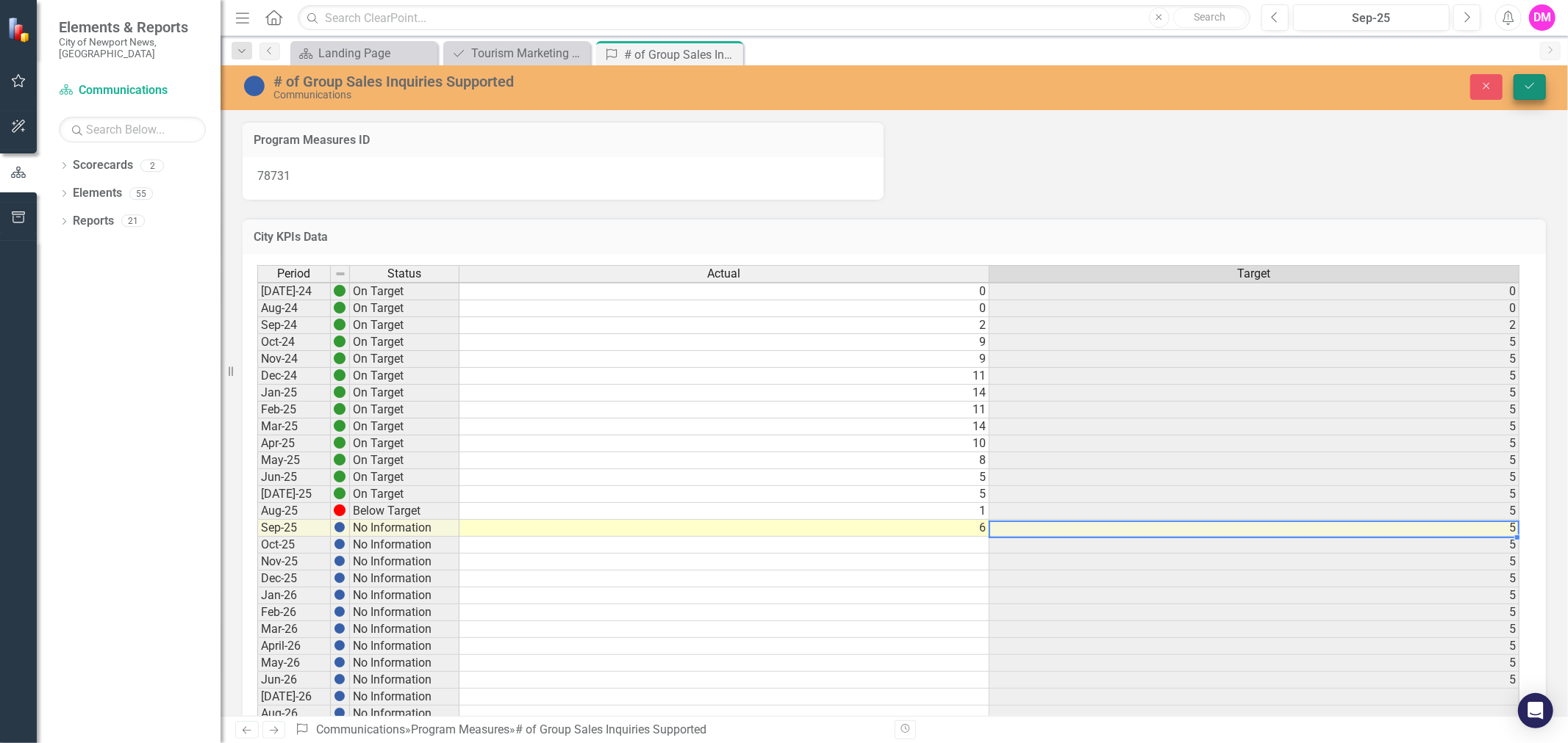
type textarea "6"
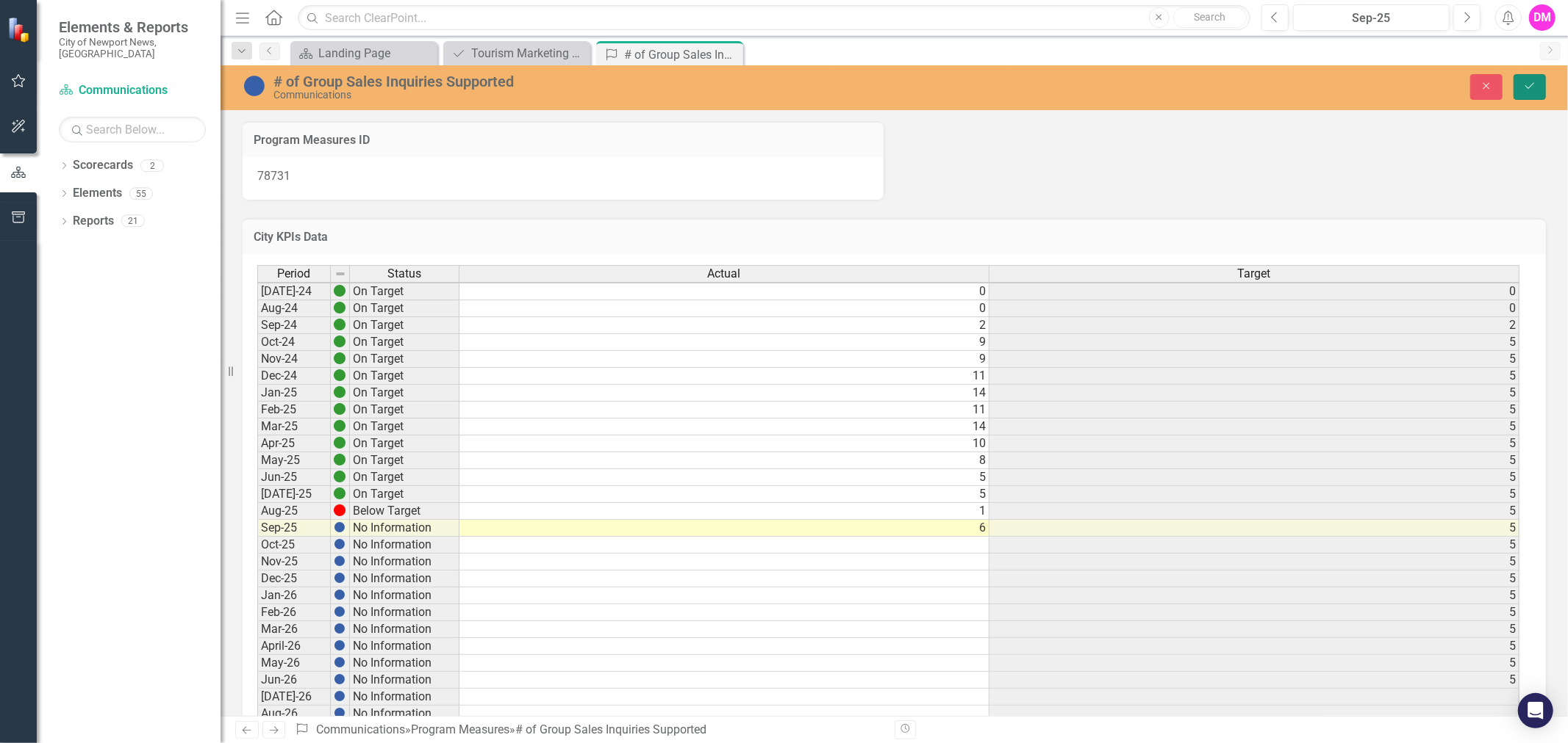
click at [1531, 86] on icon "submit" at bounding box center [1529, 86] width 9 height 6
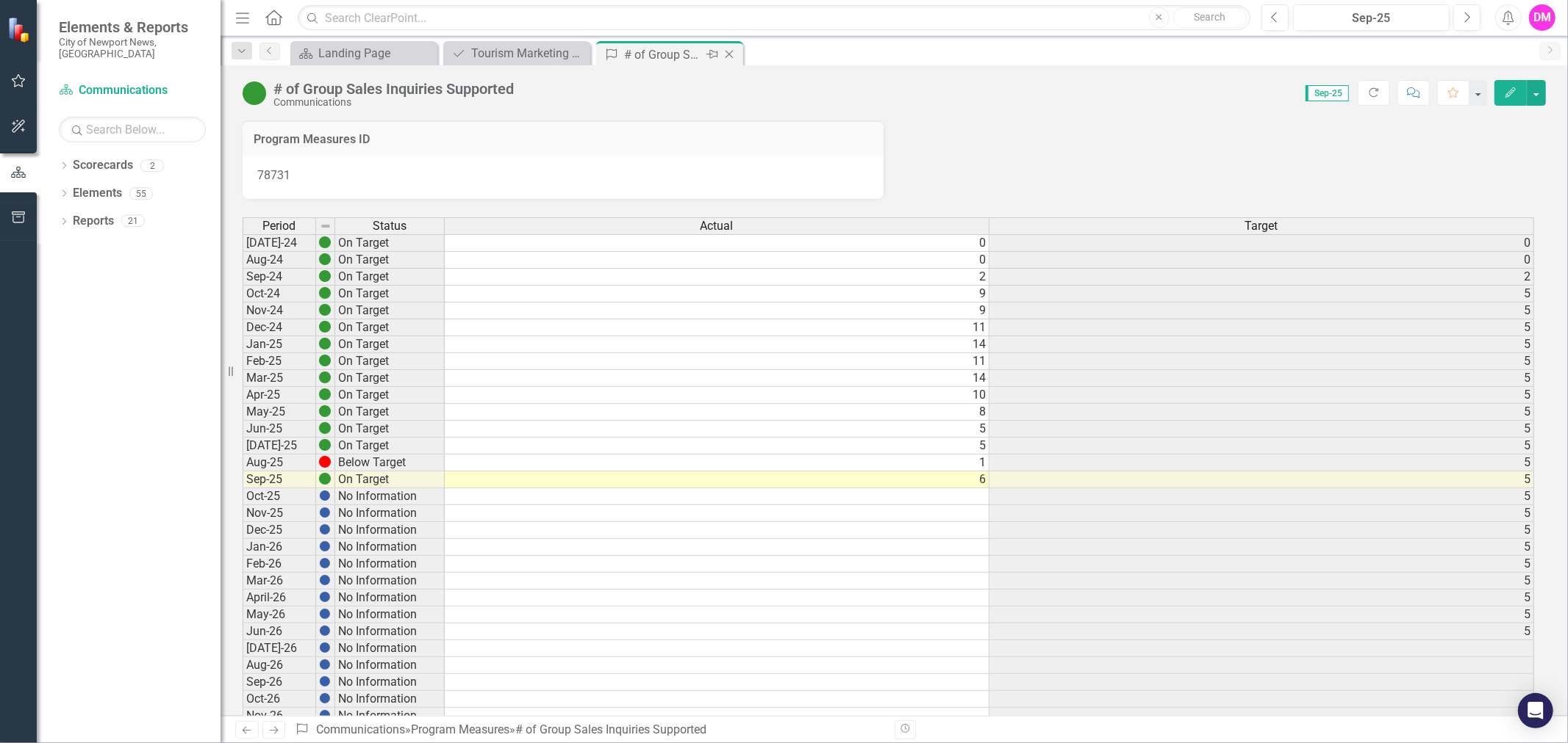
click at [724, 53] on icon "Close" at bounding box center [728, 54] width 14 height 11
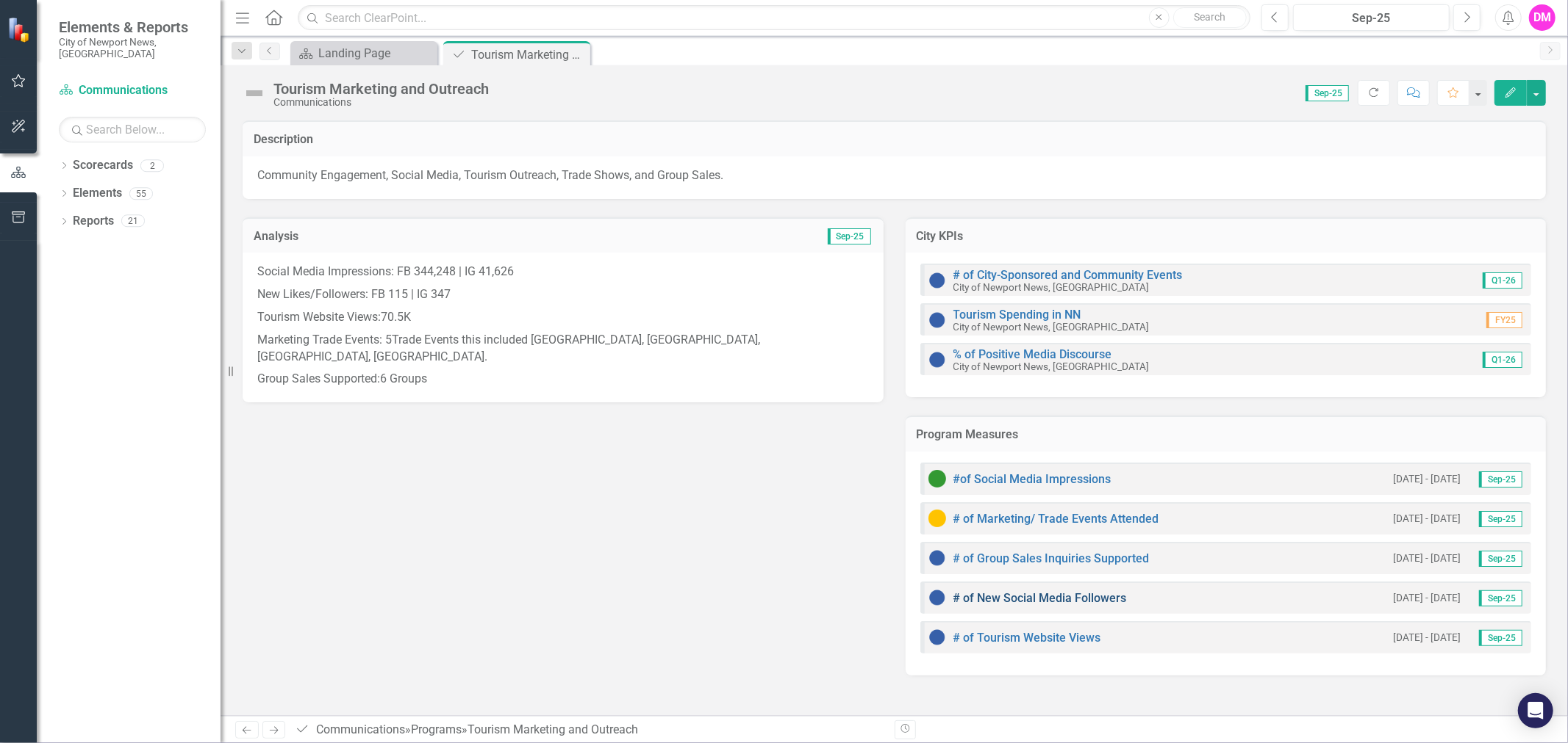
click at [1069, 600] on link "# of New Social Media Followers" at bounding box center [1040, 598] width 173 height 14
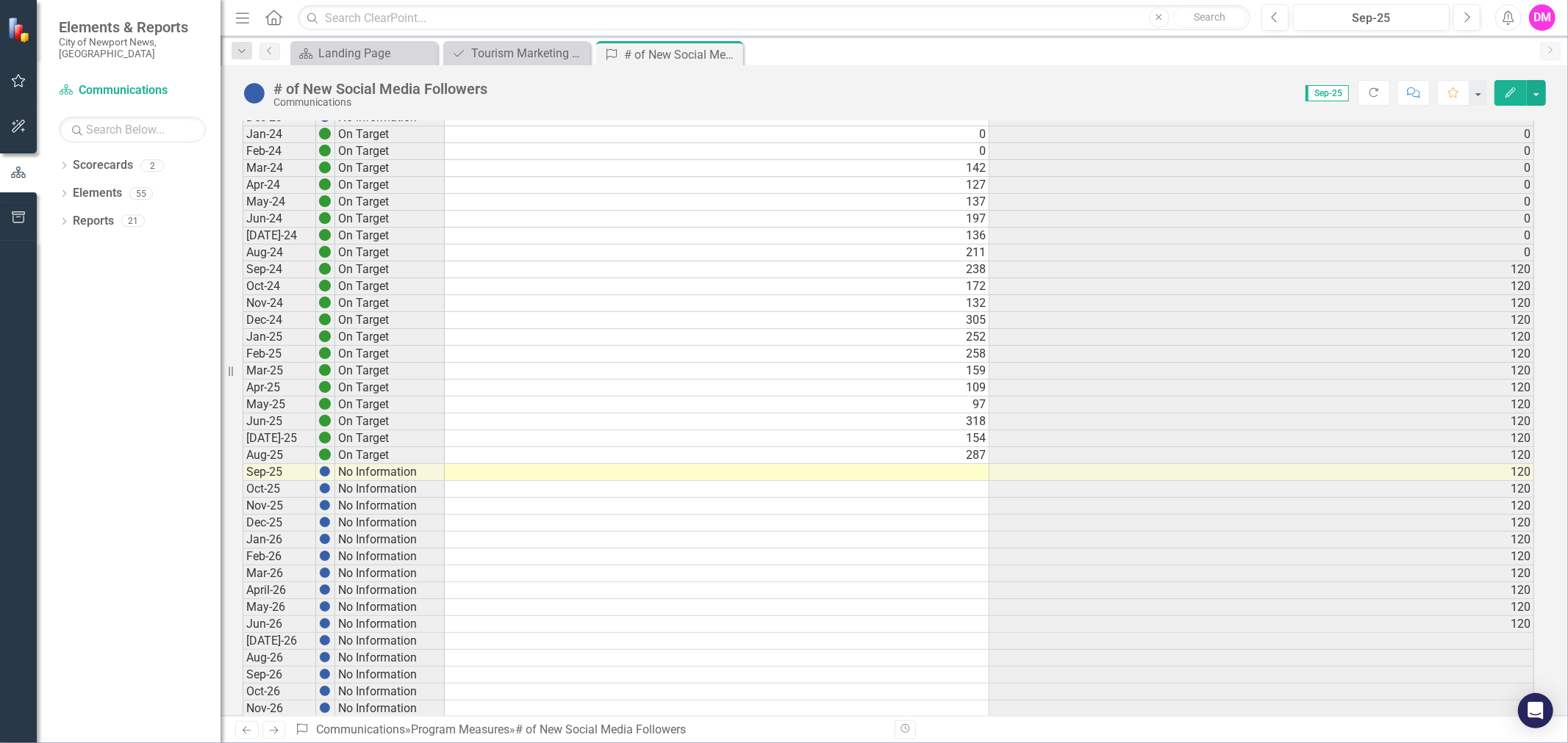
scroll to position [245, 0]
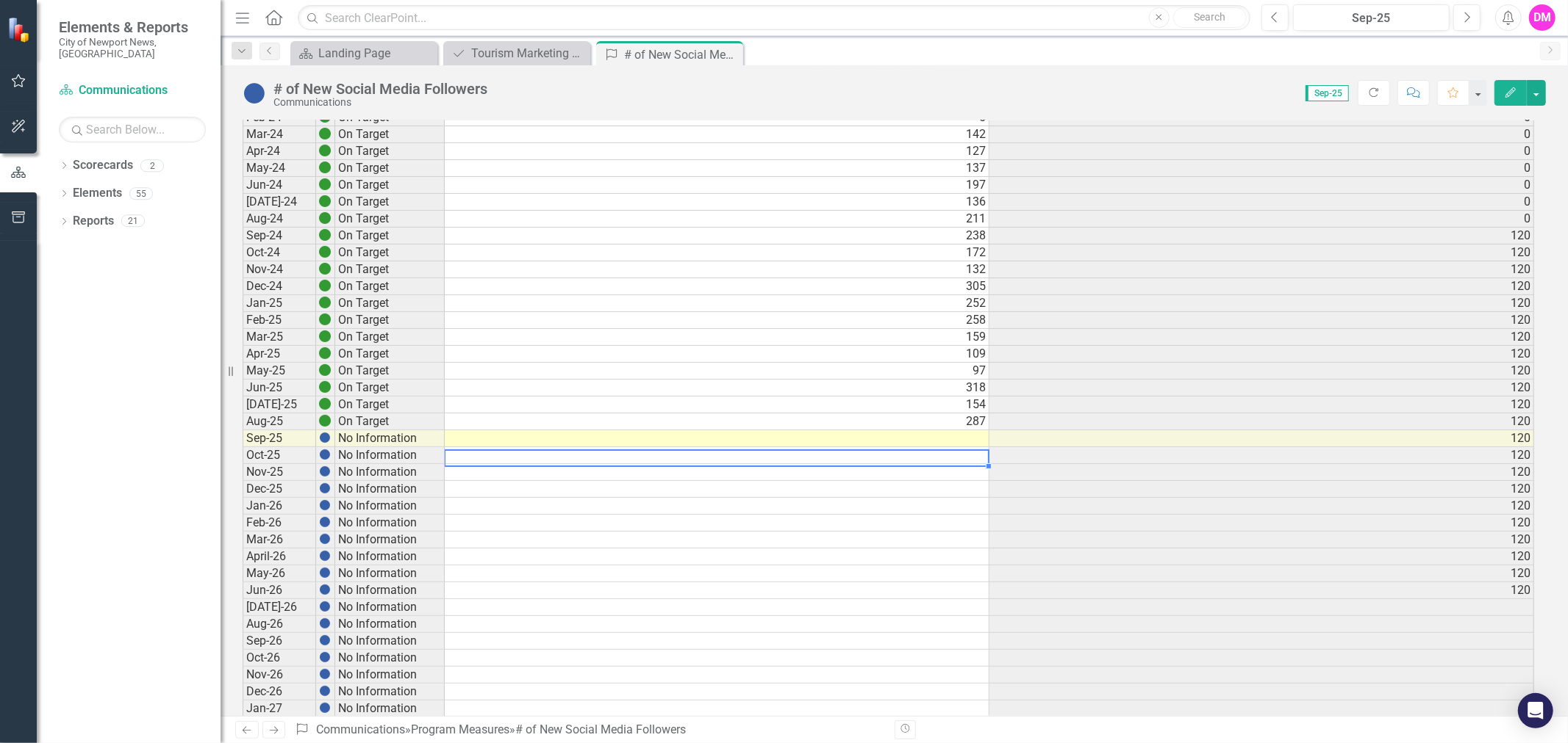
click at [242, 445] on div "Period Status Actual Target Jul-23 No Information Aug-23 No Information Sep-23 …" at bounding box center [242, 437] width 0 height 931
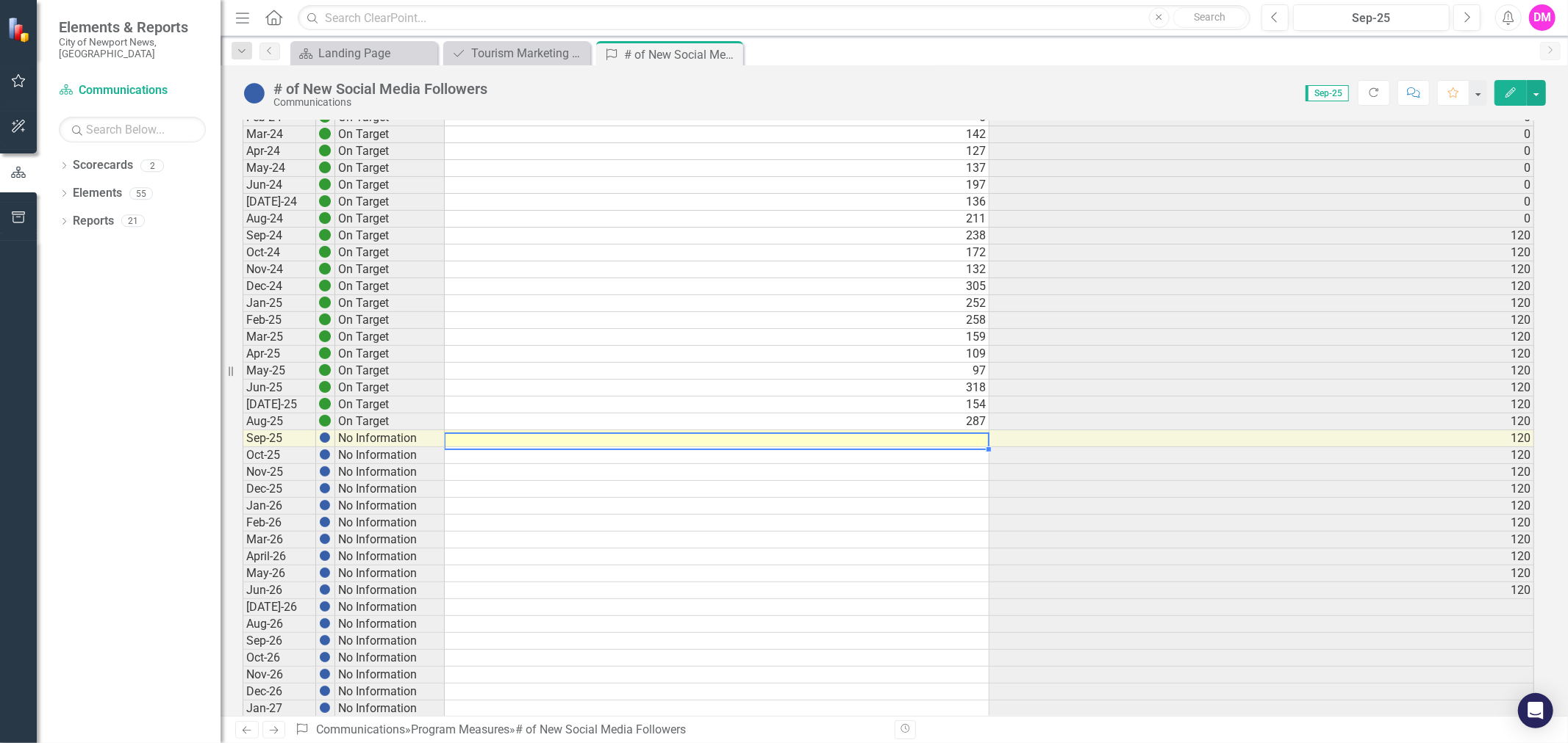
click at [974, 435] on td at bounding box center [717, 439] width 544 height 17
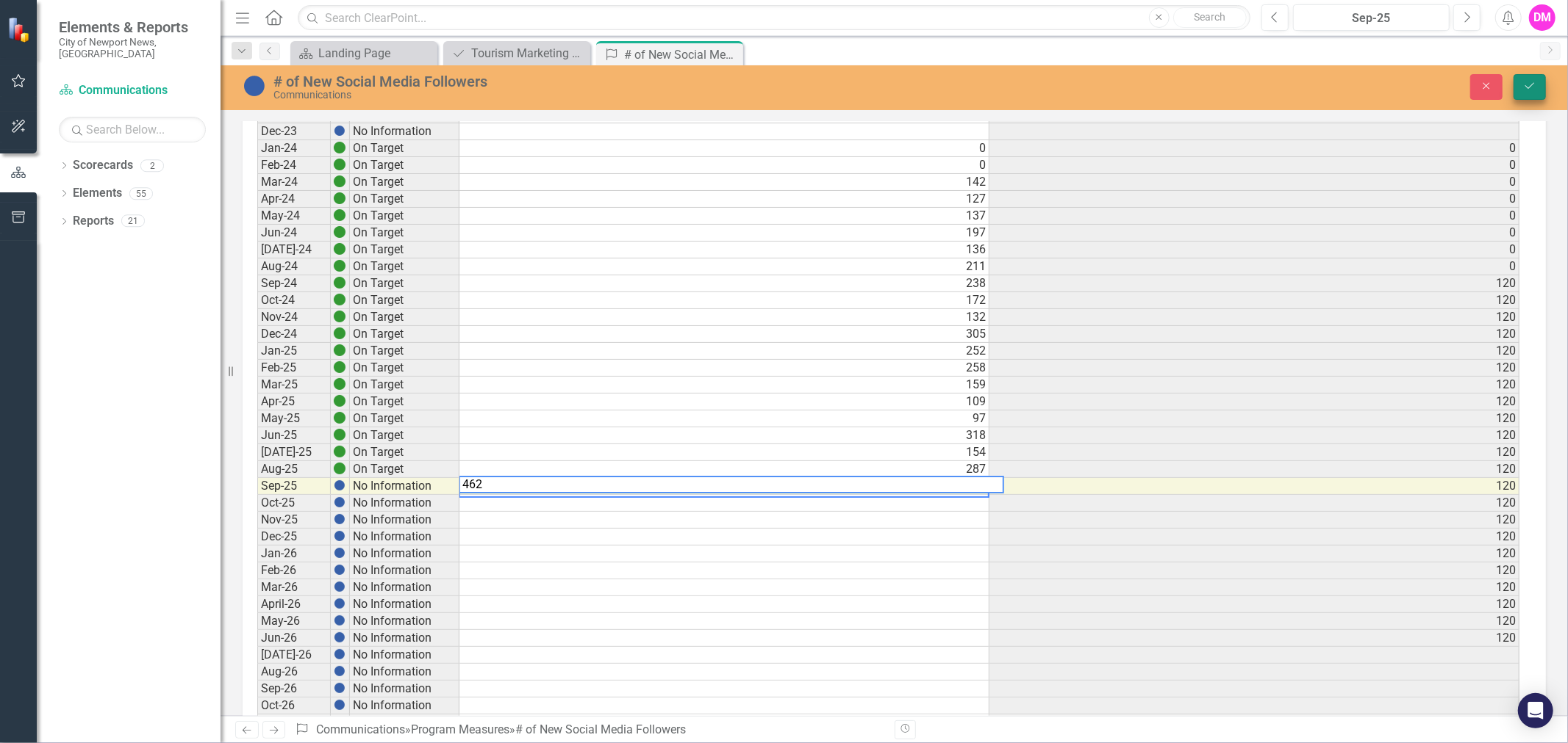
type textarea "462"
click at [1535, 83] on icon "Save" at bounding box center [1530, 86] width 13 height 10
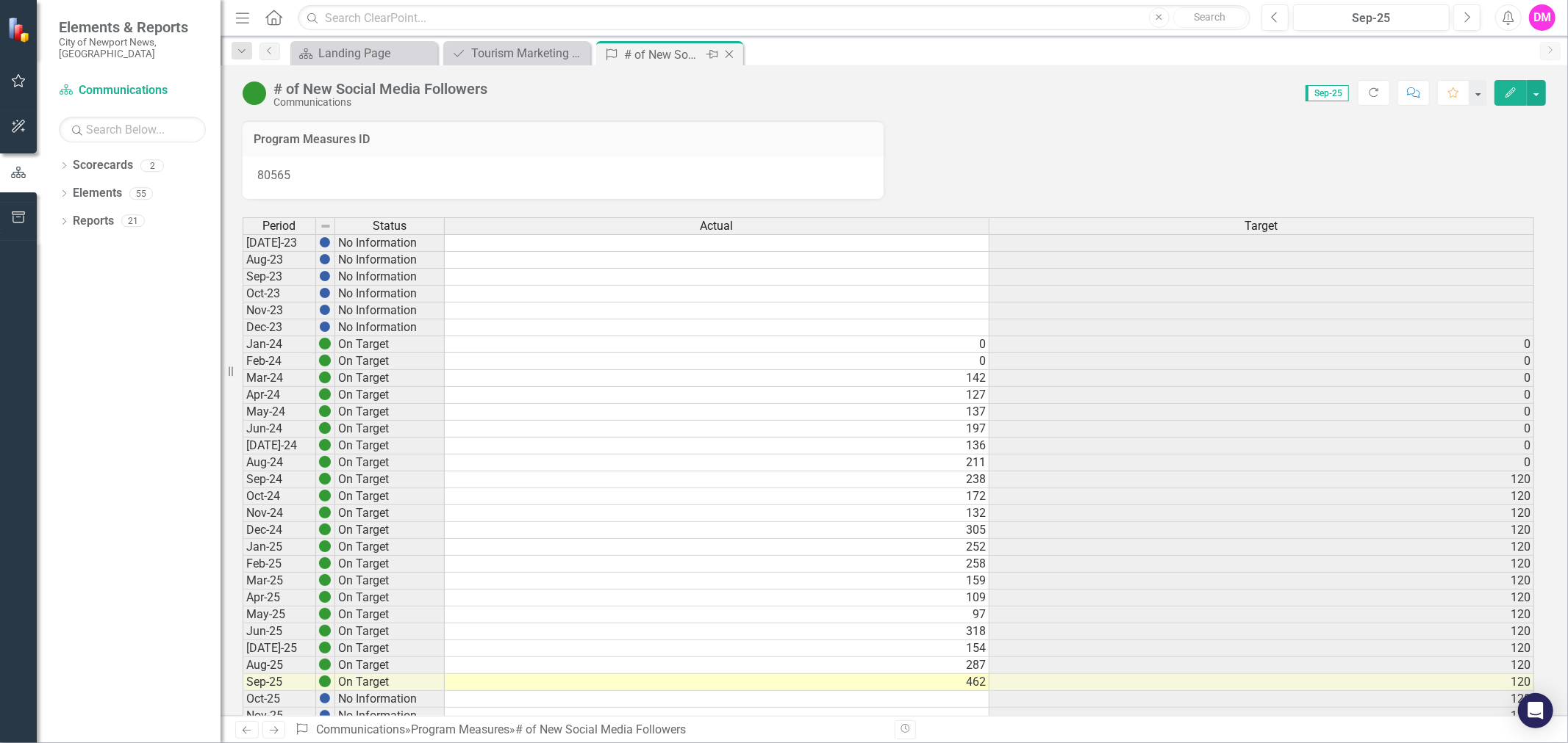
click at [728, 49] on icon "Close" at bounding box center [728, 54] width 14 height 11
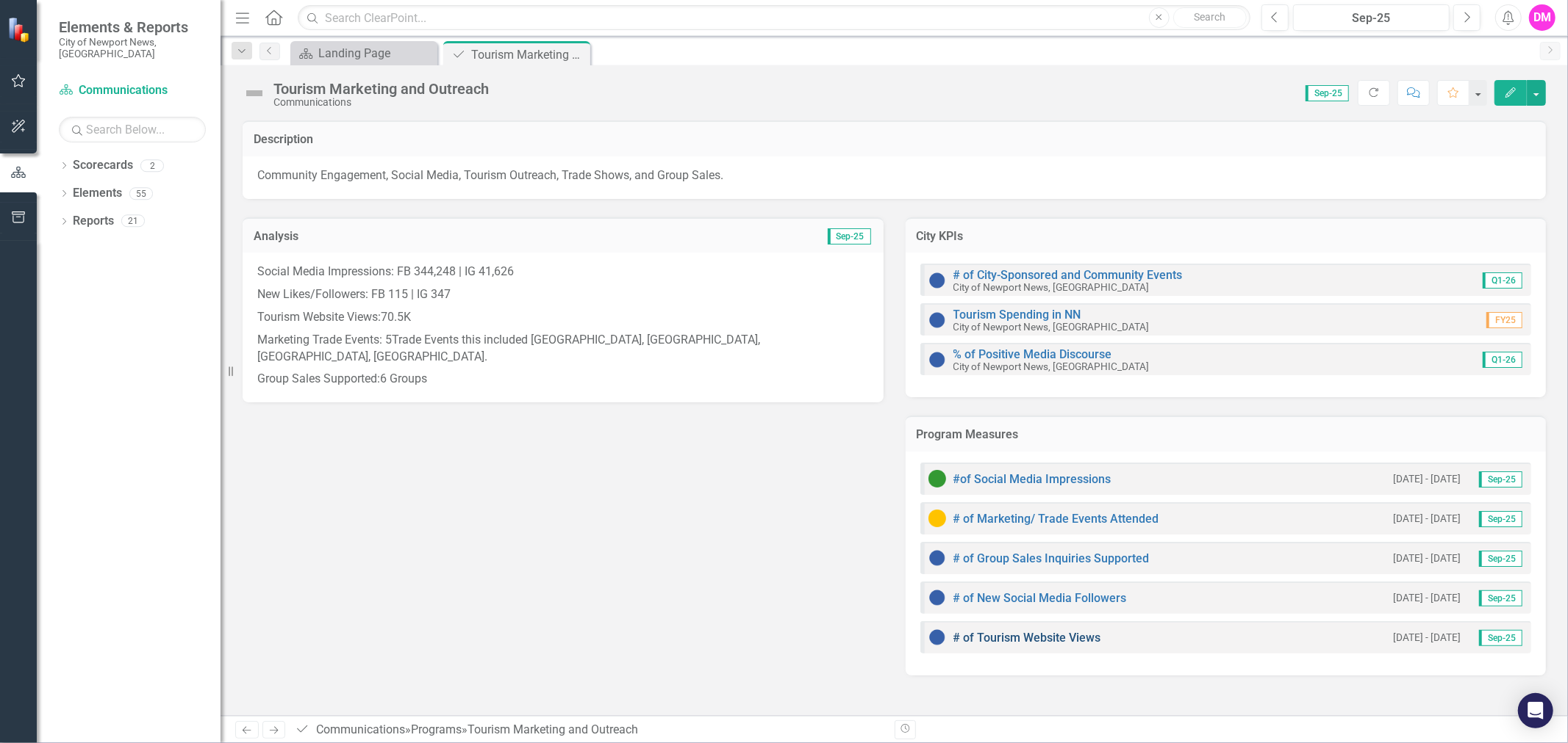
click at [1013, 640] on link "# of Tourism Website Views" at bounding box center [1027, 637] width 148 height 14
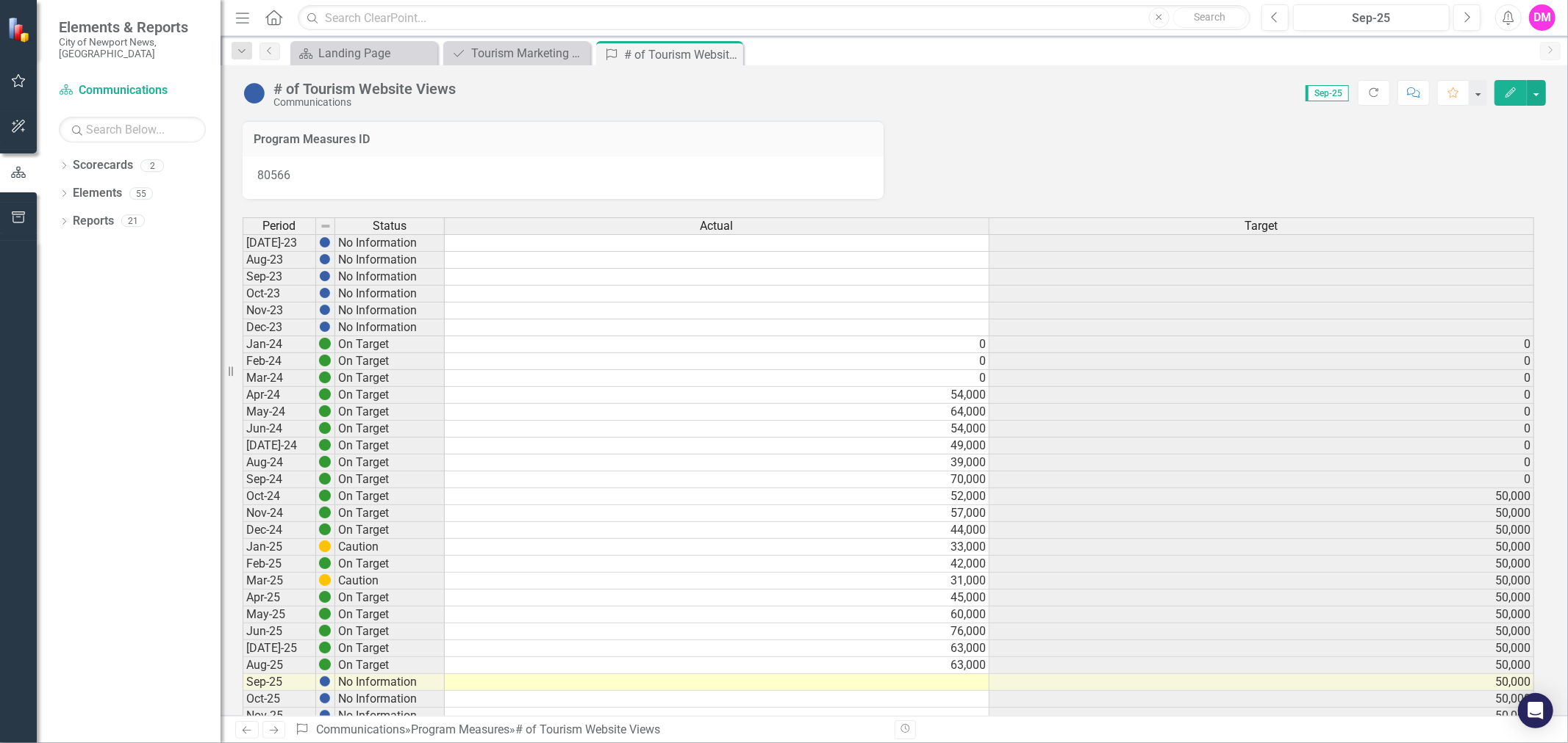
click at [984, 684] on td at bounding box center [717, 683] width 544 height 17
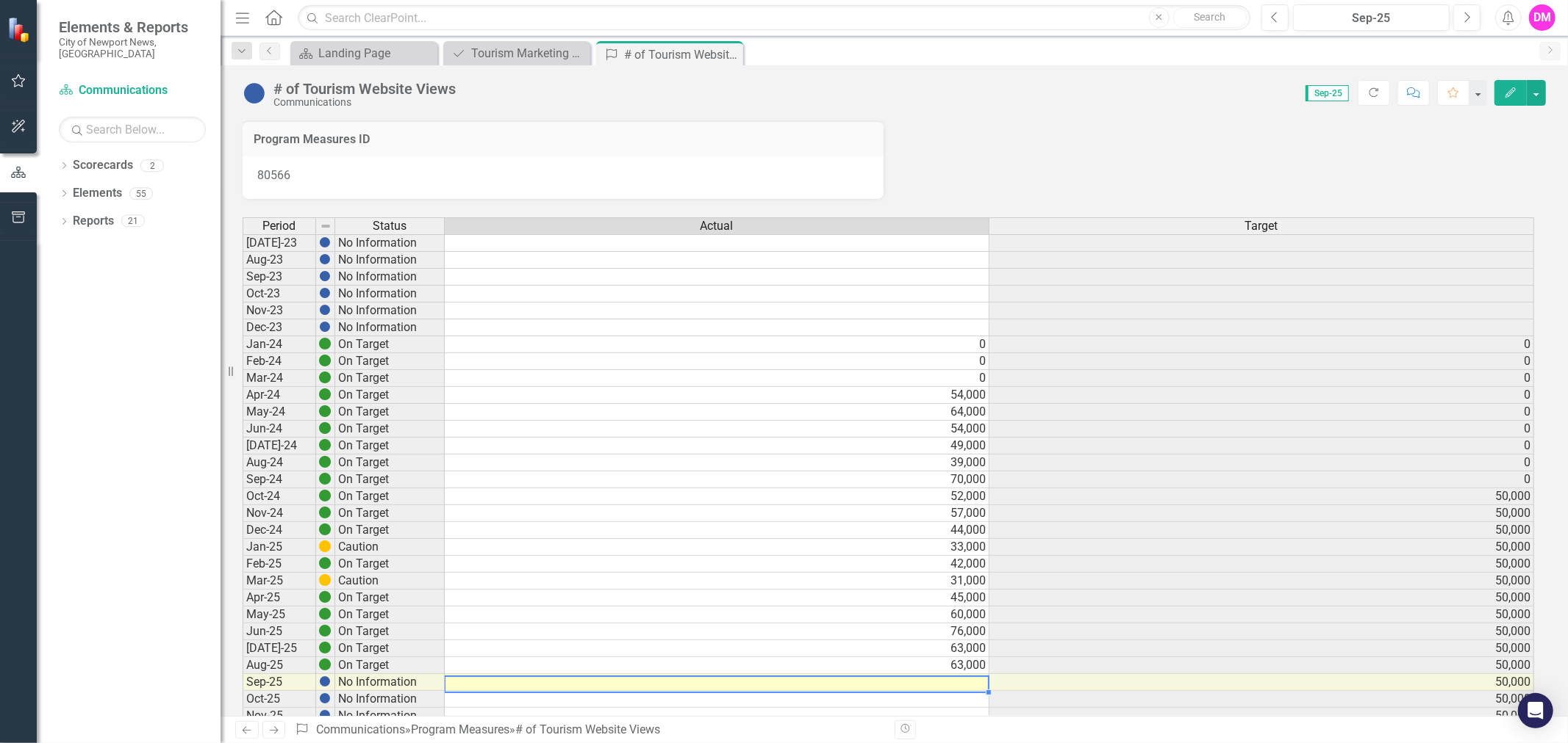
scroll to position [23, 0]
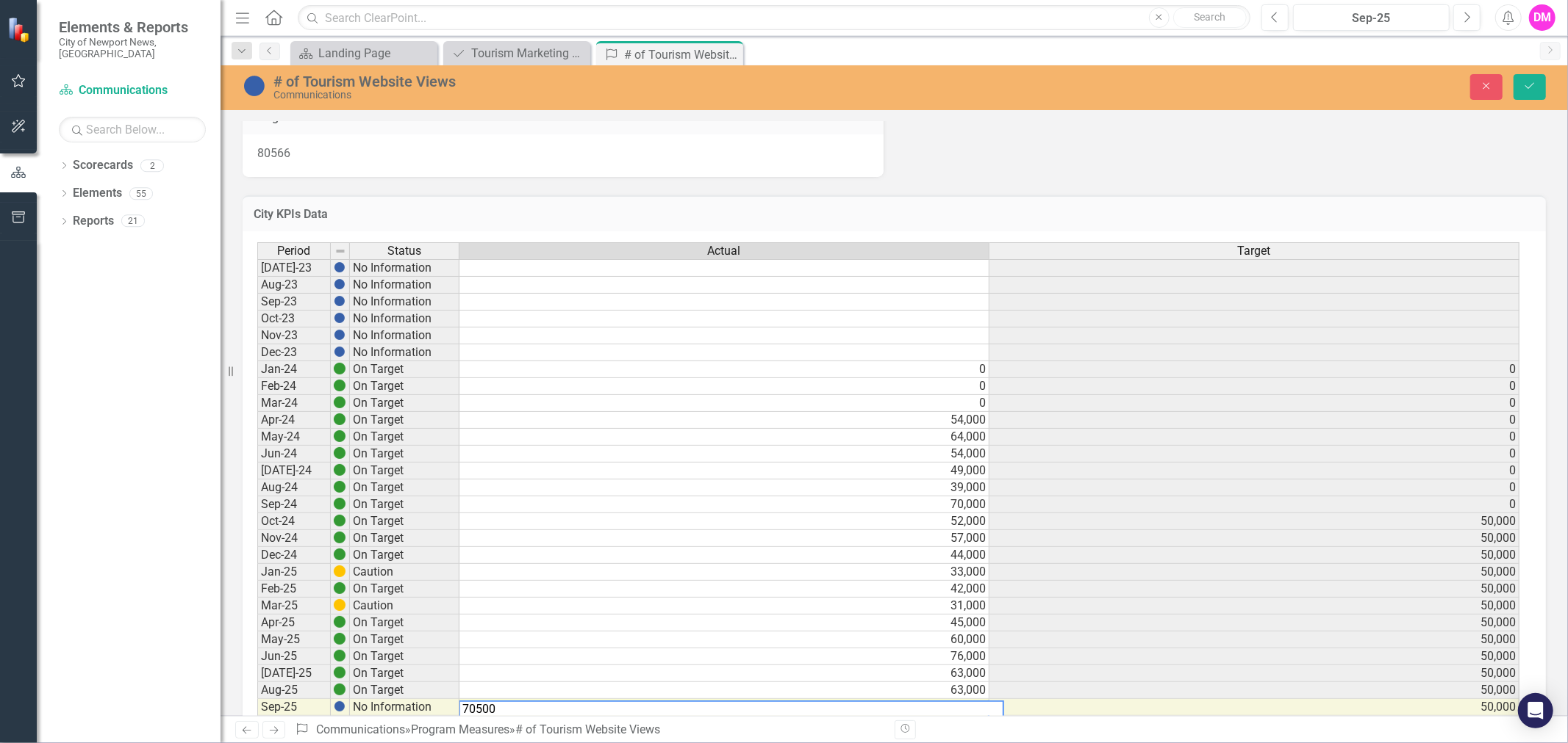
type textarea "705000"
click at [970, 707] on td "705,000" at bounding box center [724, 708] width 530 height 17
type textarea "70500"
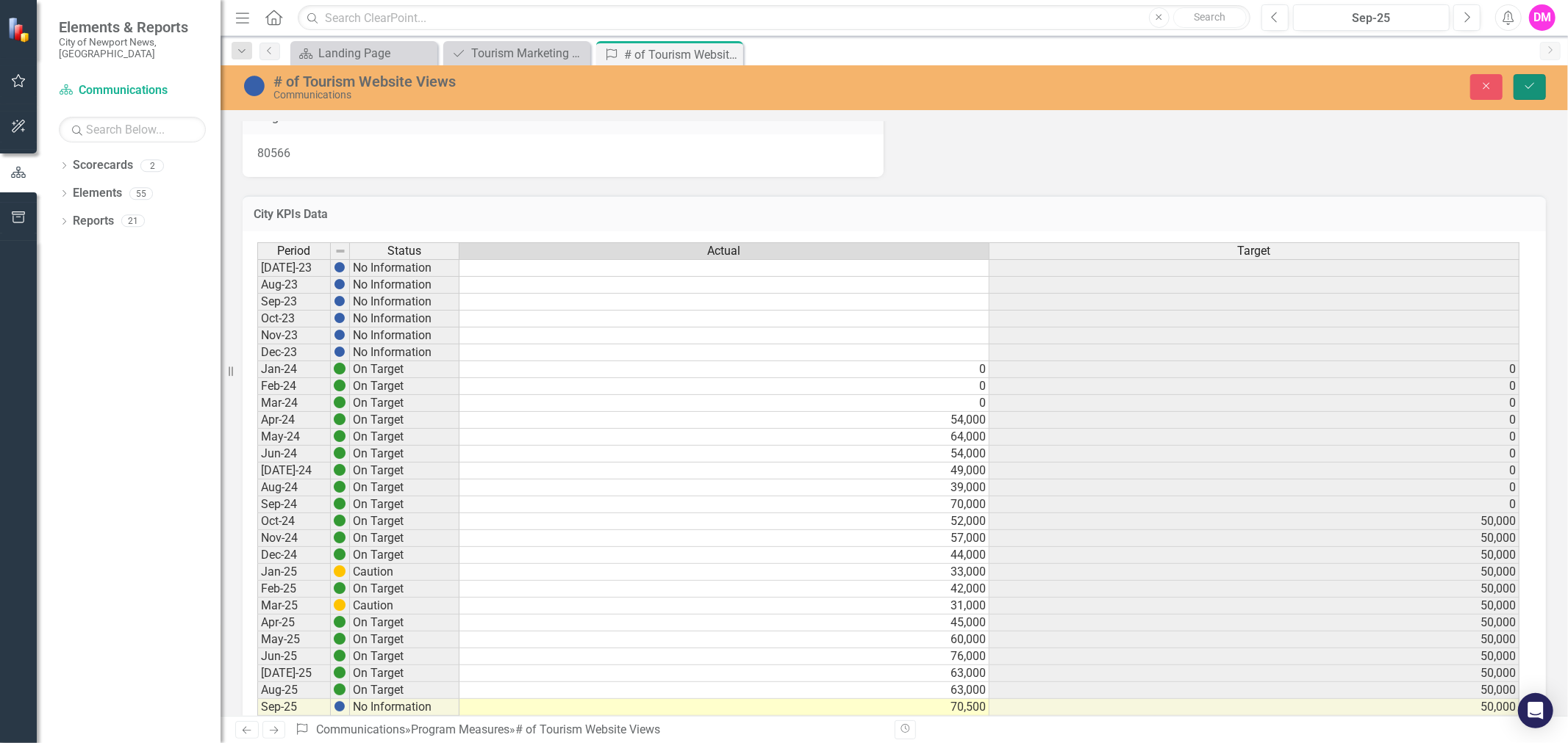
click at [1532, 89] on button "Save" at bounding box center [1530, 87] width 32 height 26
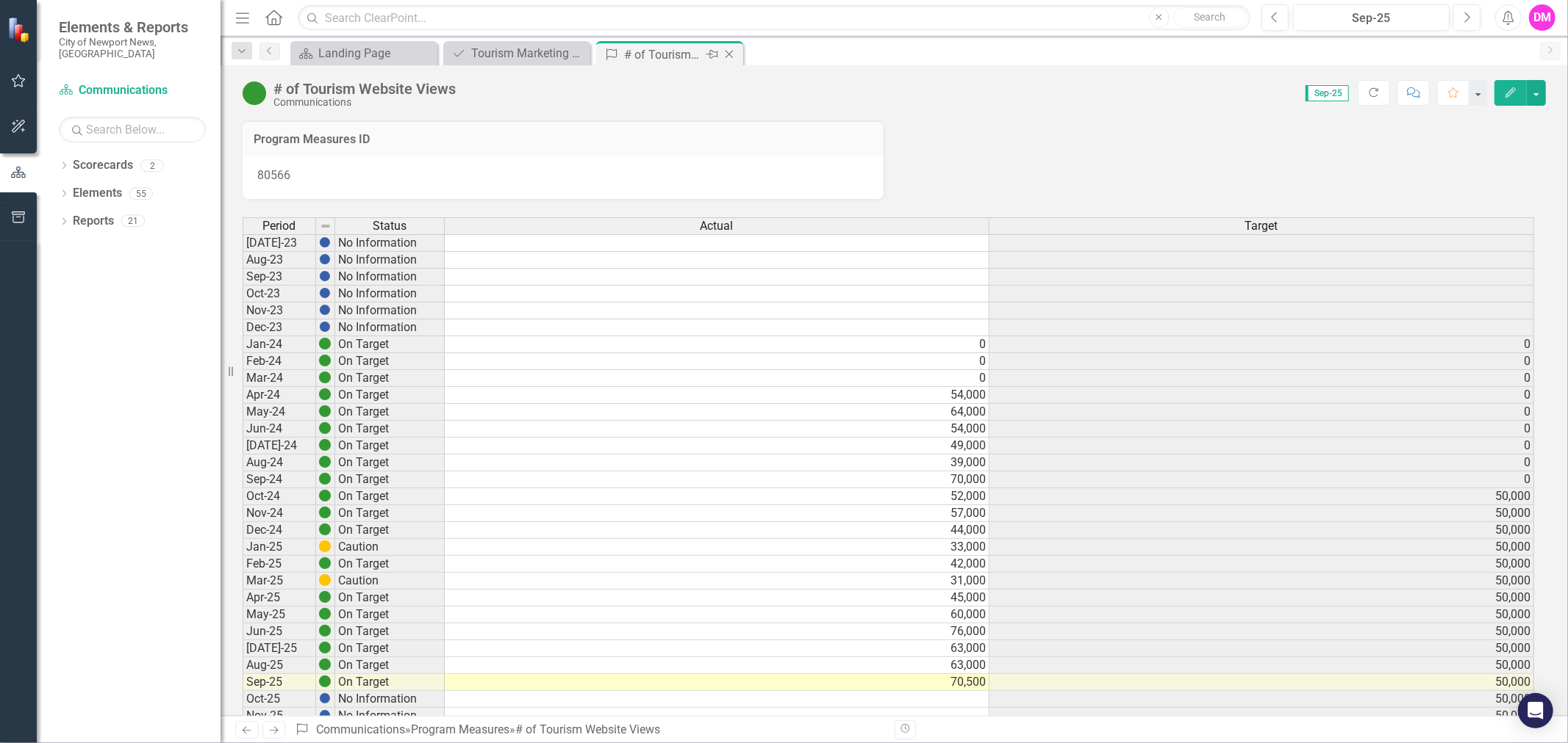
click at [729, 57] on icon "Close" at bounding box center [728, 54] width 14 height 11
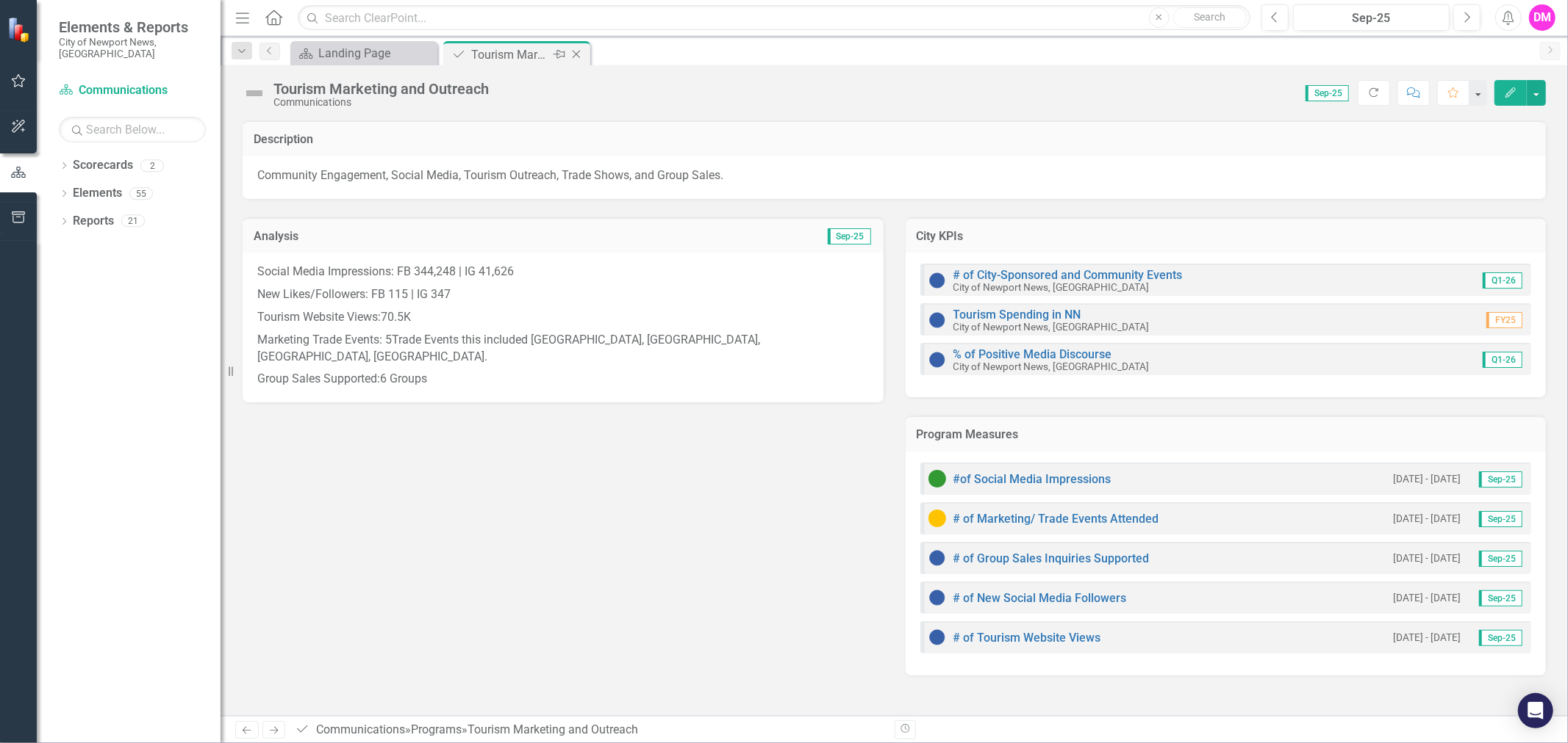
click at [581, 56] on icon "Close" at bounding box center [576, 54] width 14 height 11
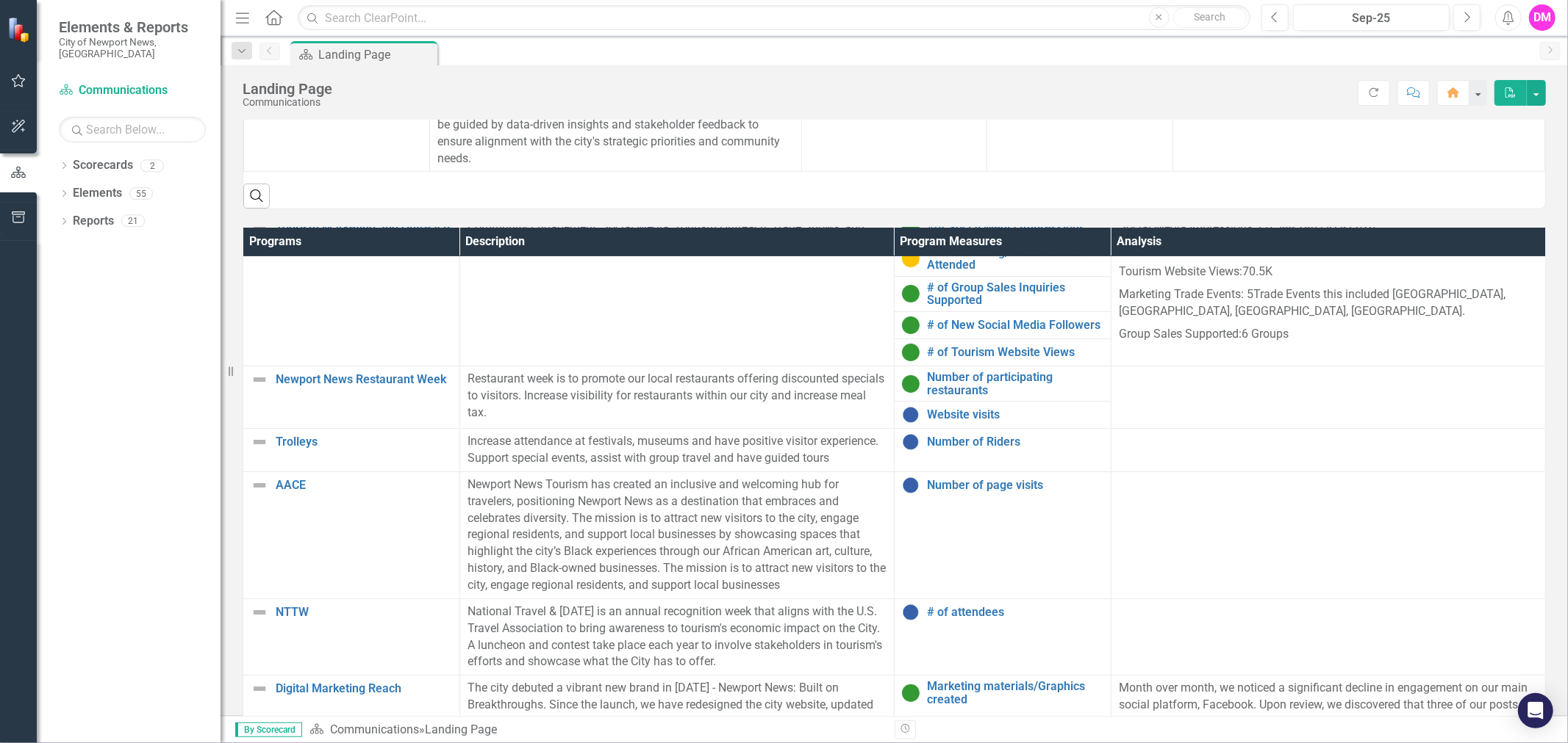
scroll to position [163, 0]
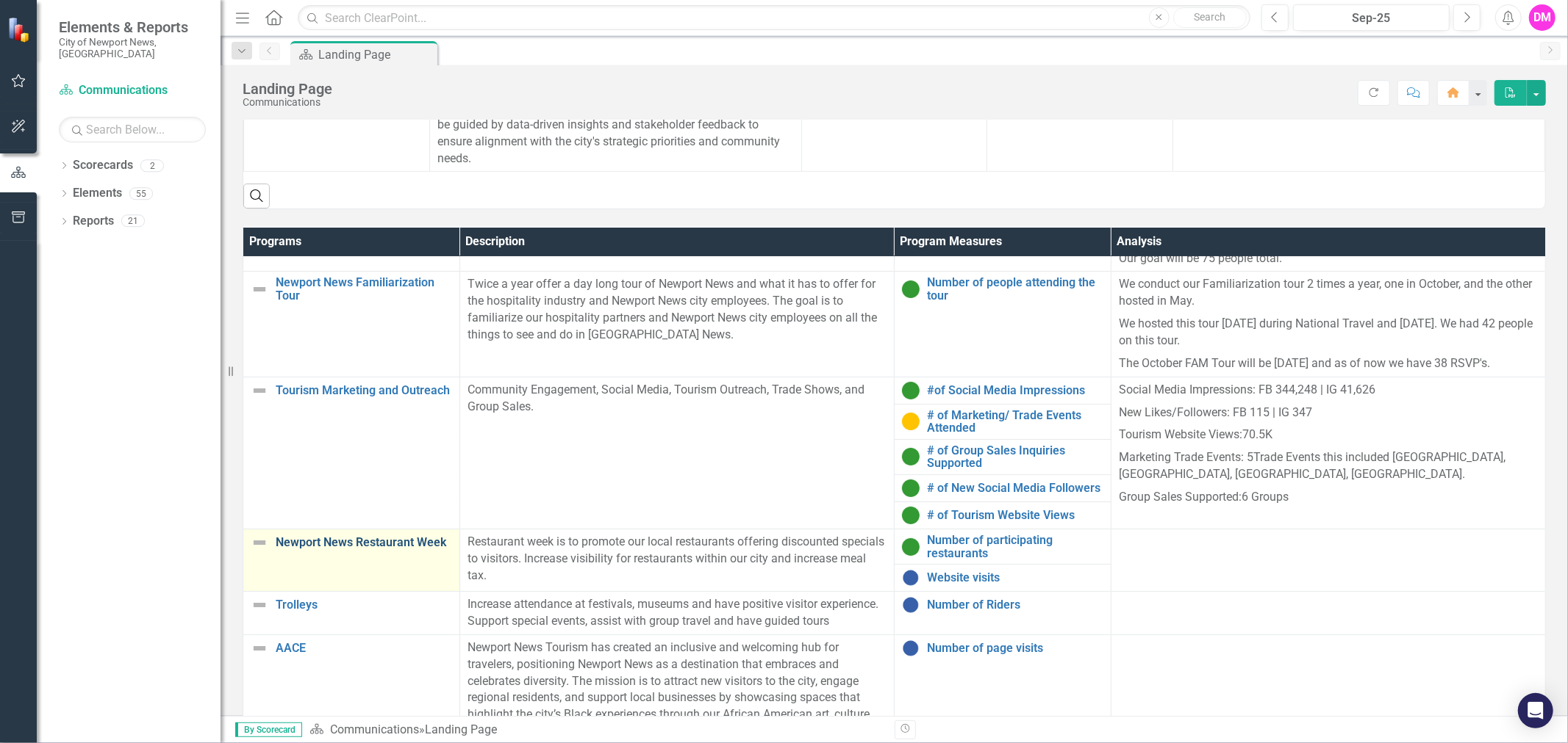
click at [368, 550] on link "Newport News Restaurant Week" at bounding box center [363, 543] width 176 height 13
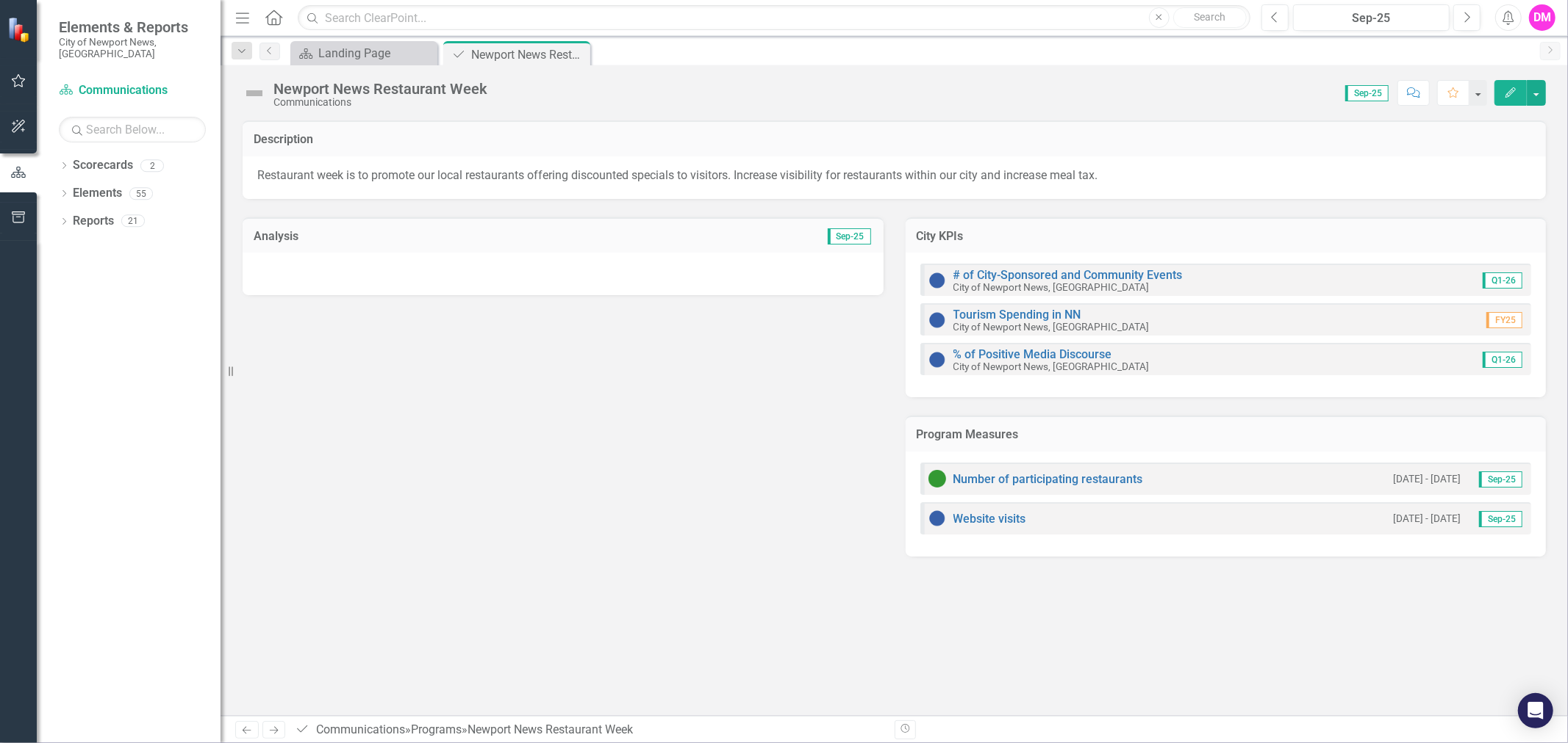
click at [744, 284] on div at bounding box center [562, 273] width 641 height 43
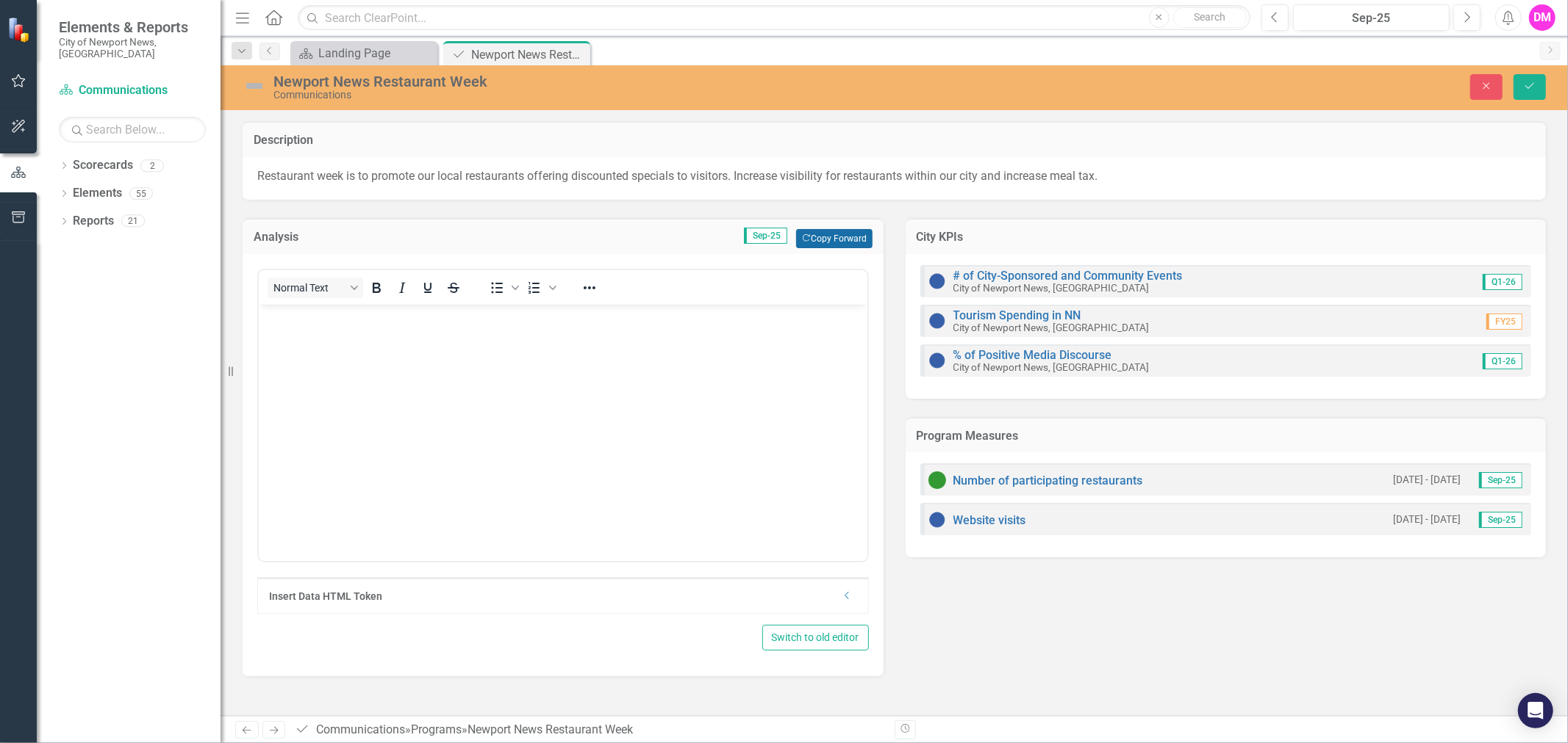
click at [838, 233] on button "Copy Forward Copy Forward" at bounding box center [833, 239] width 75 height 19
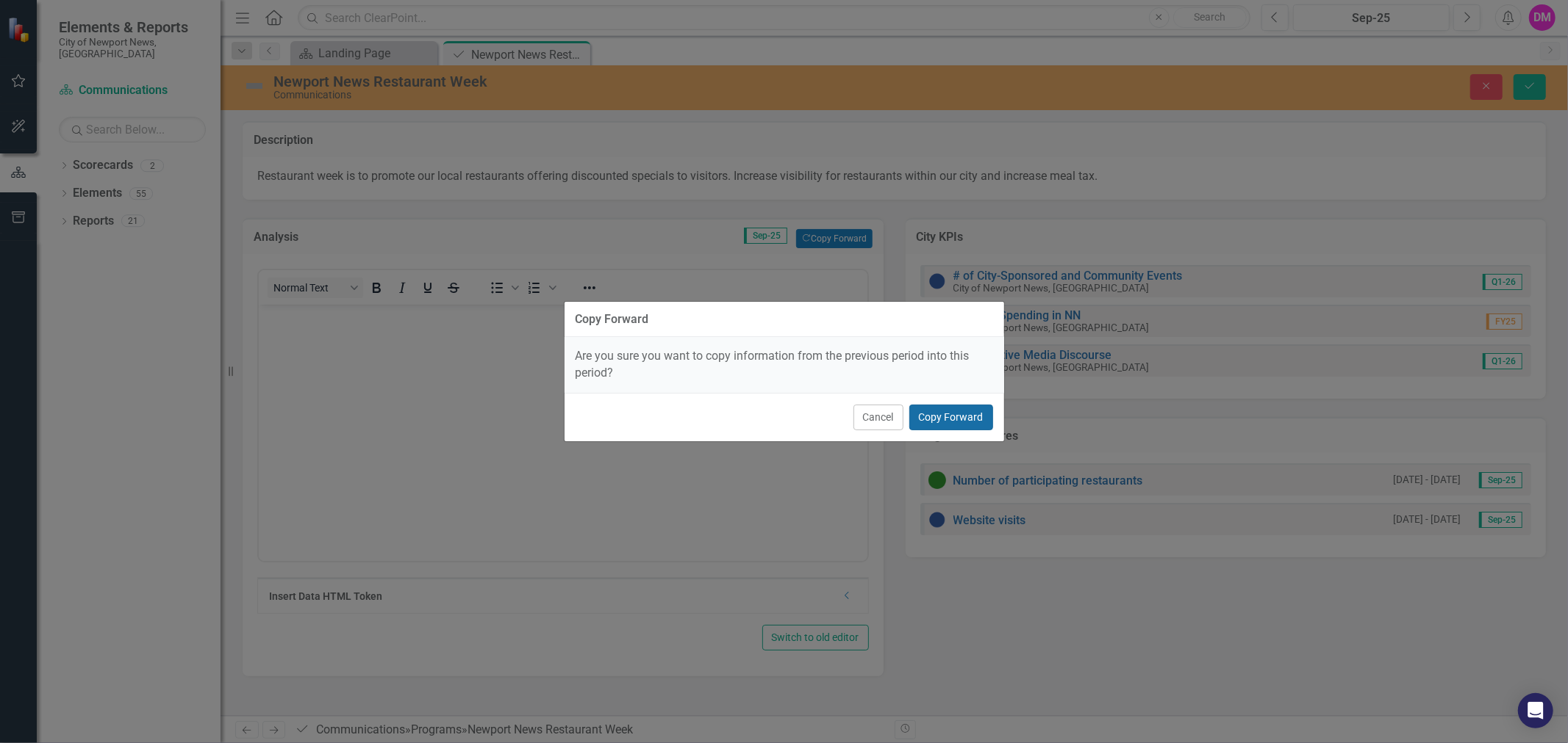
click at [956, 414] on button "Copy Forward" at bounding box center [951, 417] width 84 height 26
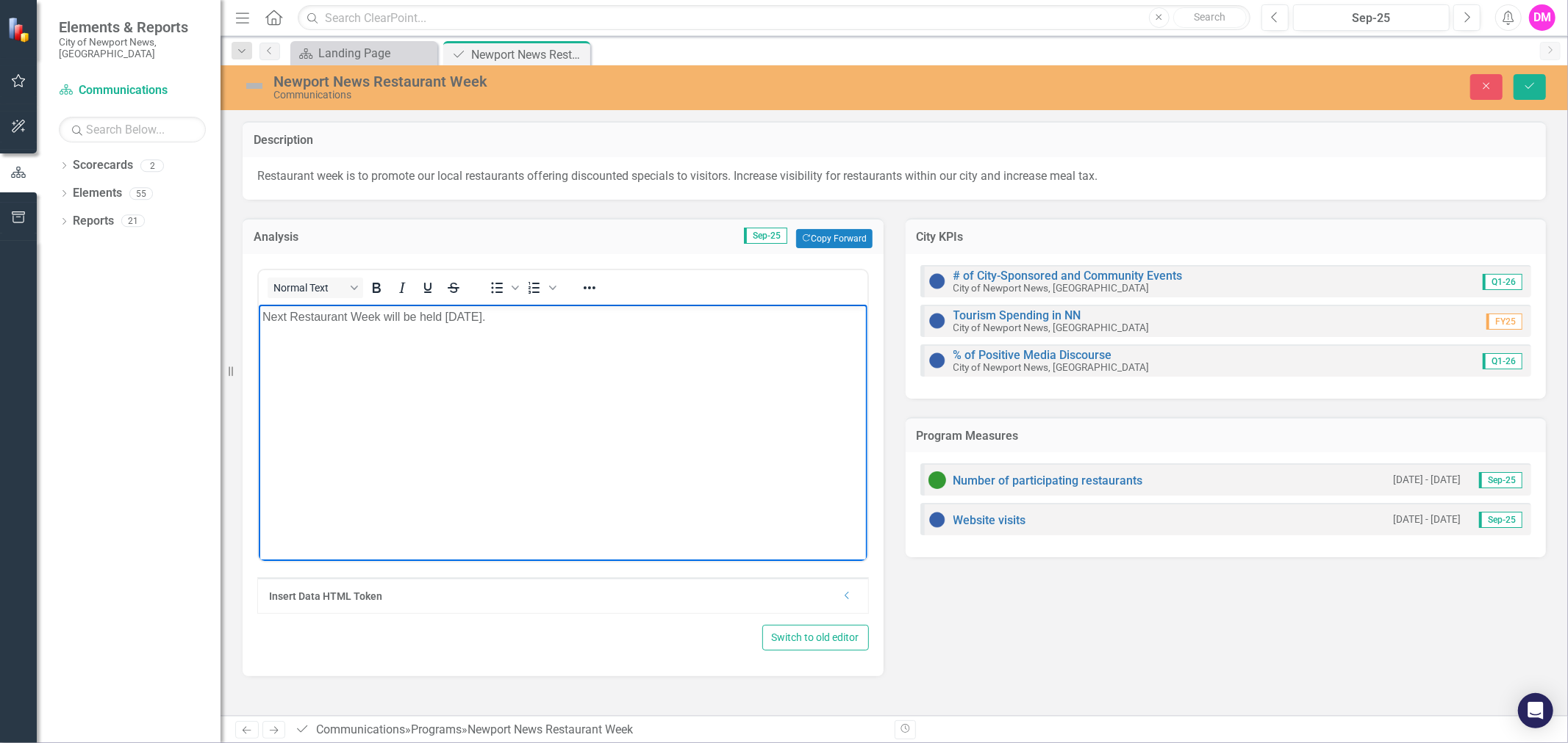
click at [554, 365] on body "Next Restaurant Week will be held January 2026." at bounding box center [562, 413] width 609 height 220
click at [508, 394] on body "Next Restaurant Week will be held January 2026." at bounding box center [562, 413] width 609 height 220
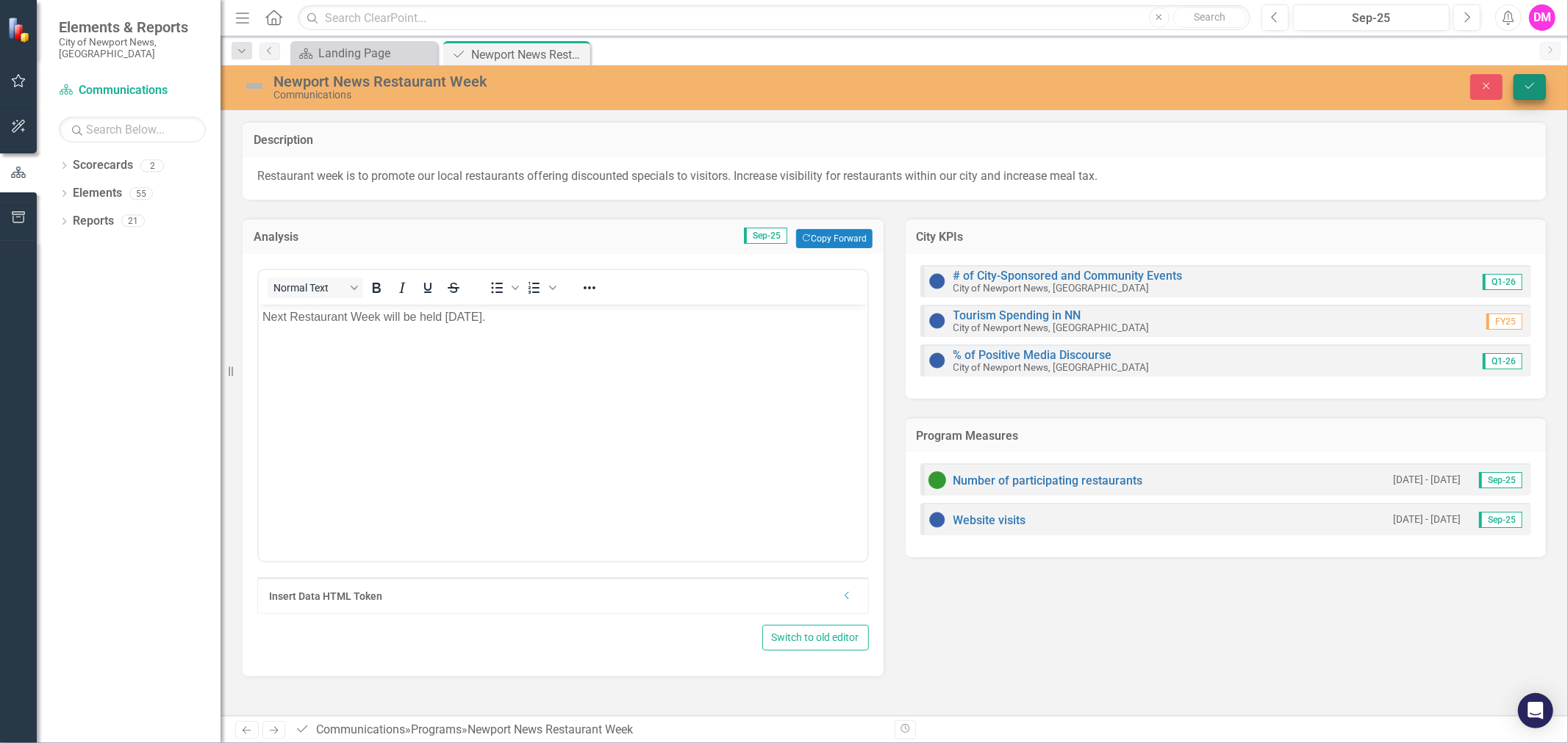
click at [1518, 87] on button "Save" at bounding box center [1530, 87] width 32 height 26
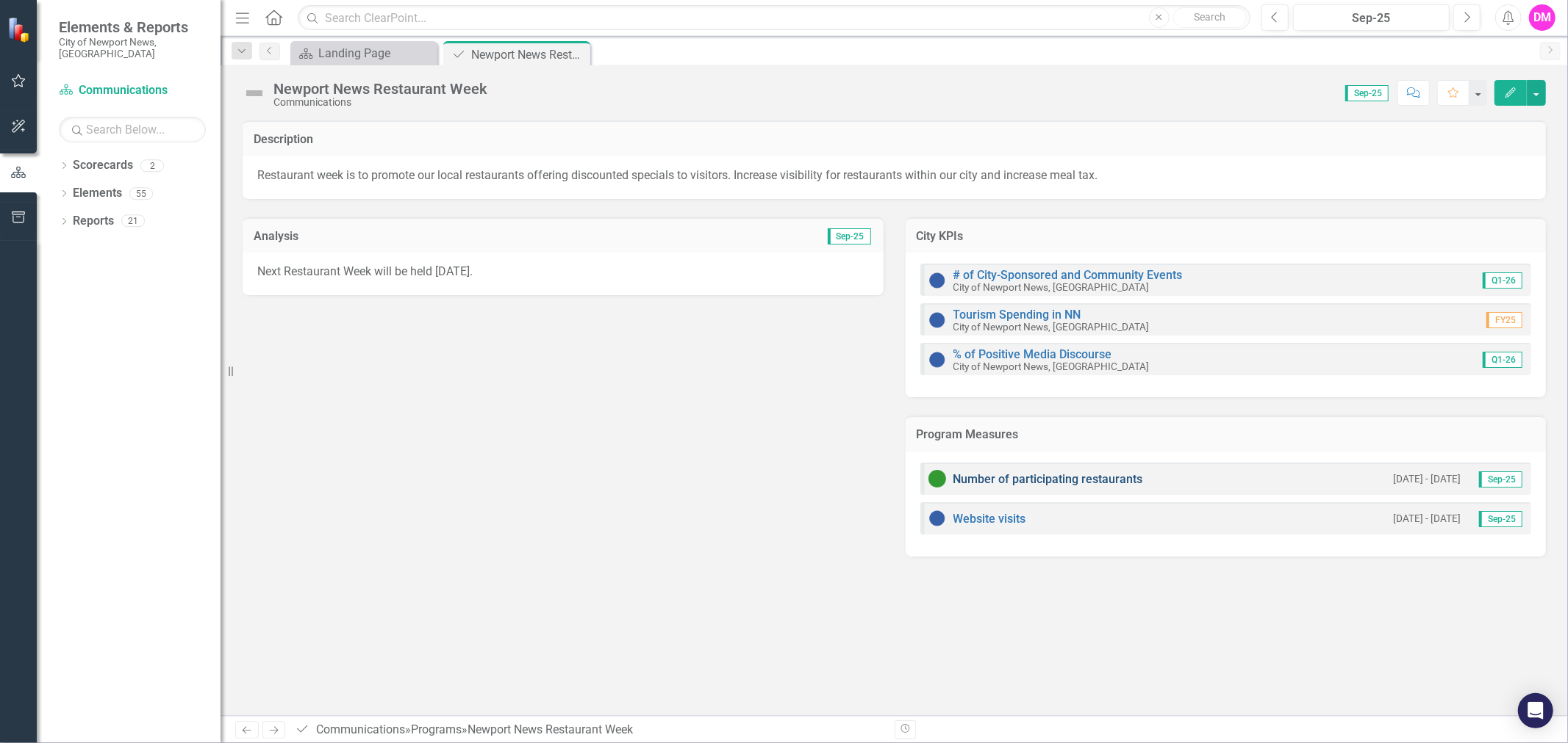
click at [1019, 480] on link "Number of participating restaurants" at bounding box center [1048, 479] width 190 height 14
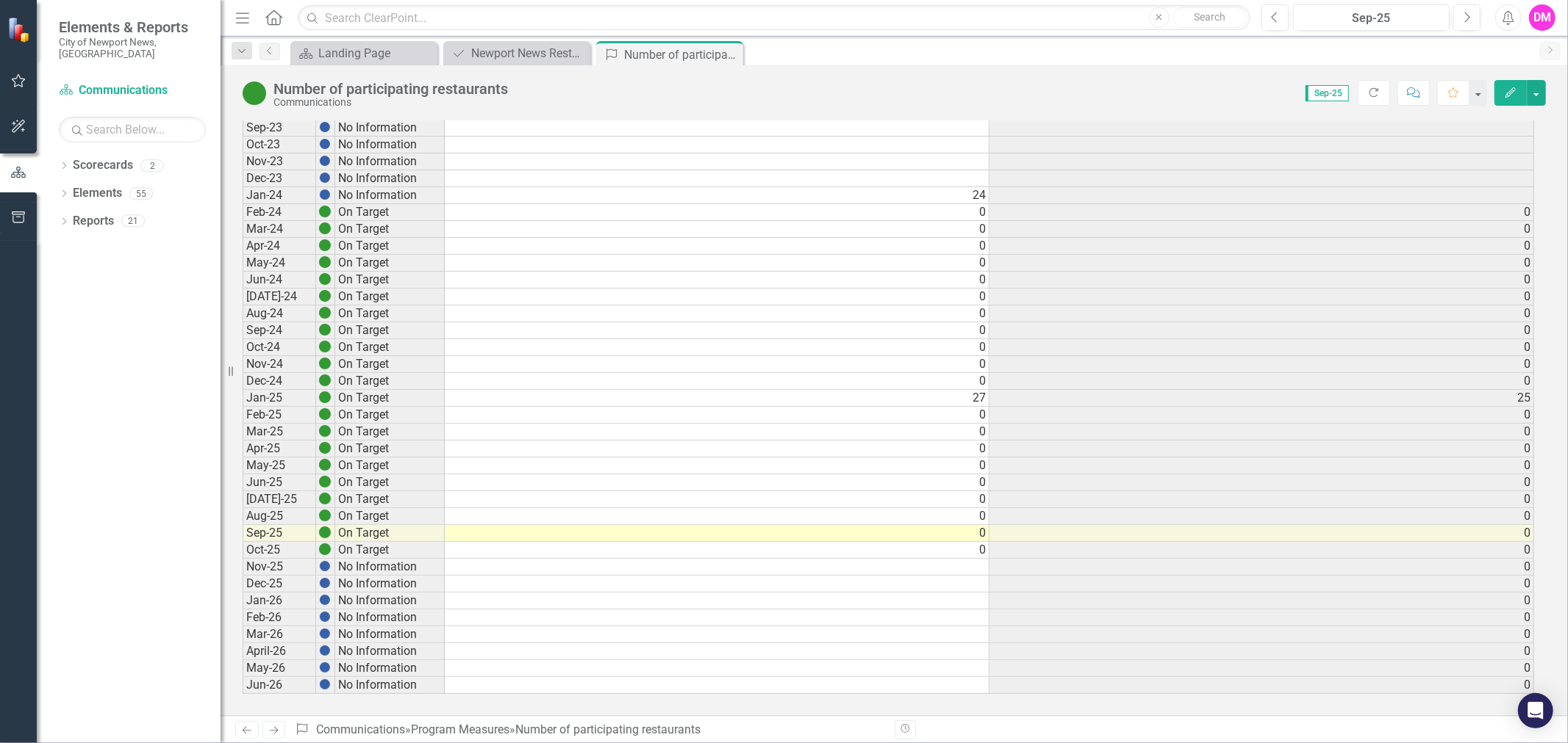
scroll to position [5, 10]
click at [730, 55] on icon at bounding box center [729, 54] width 8 height 8
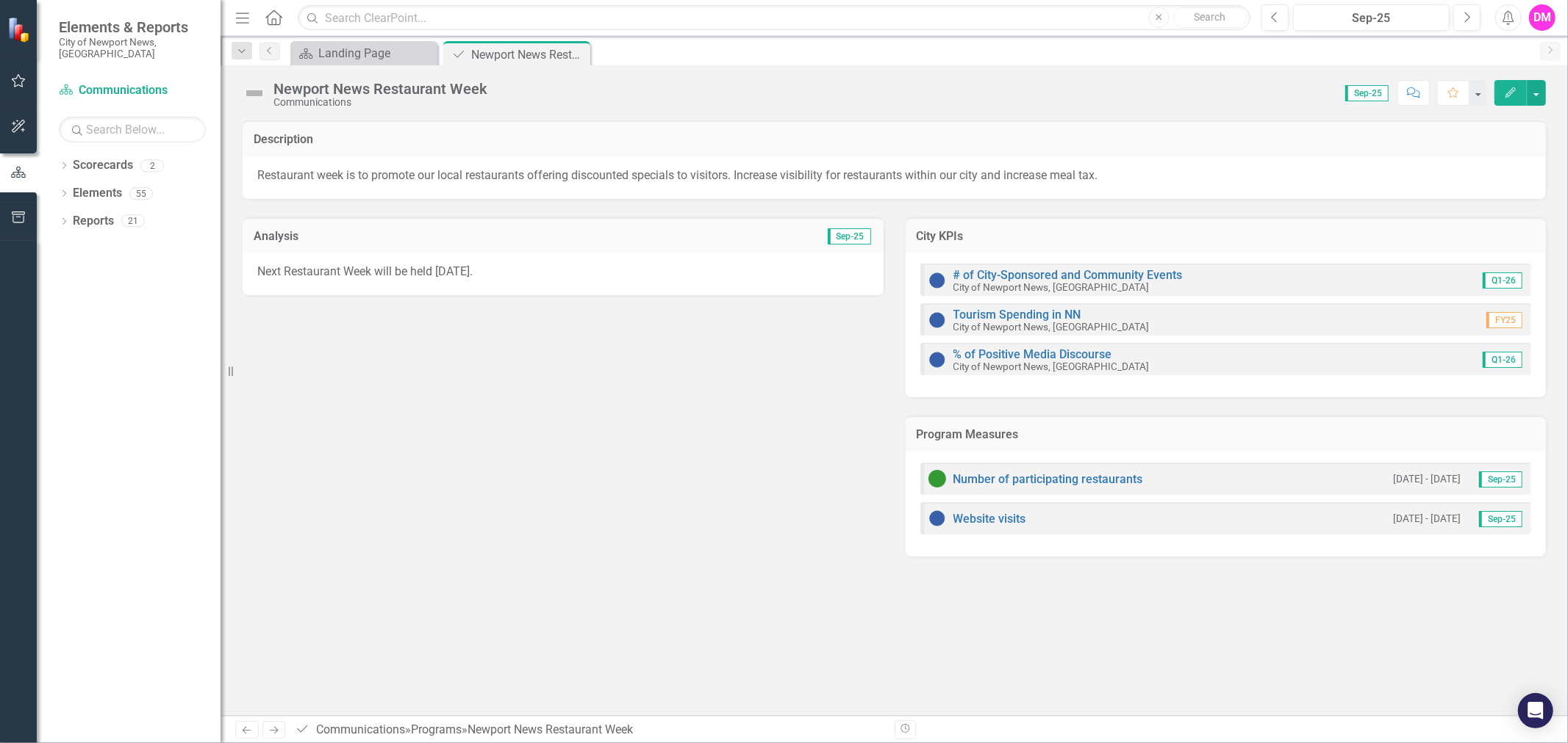
click at [1019, 524] on div "Website visits" at bounding box center [977, 518] width 98 height 18
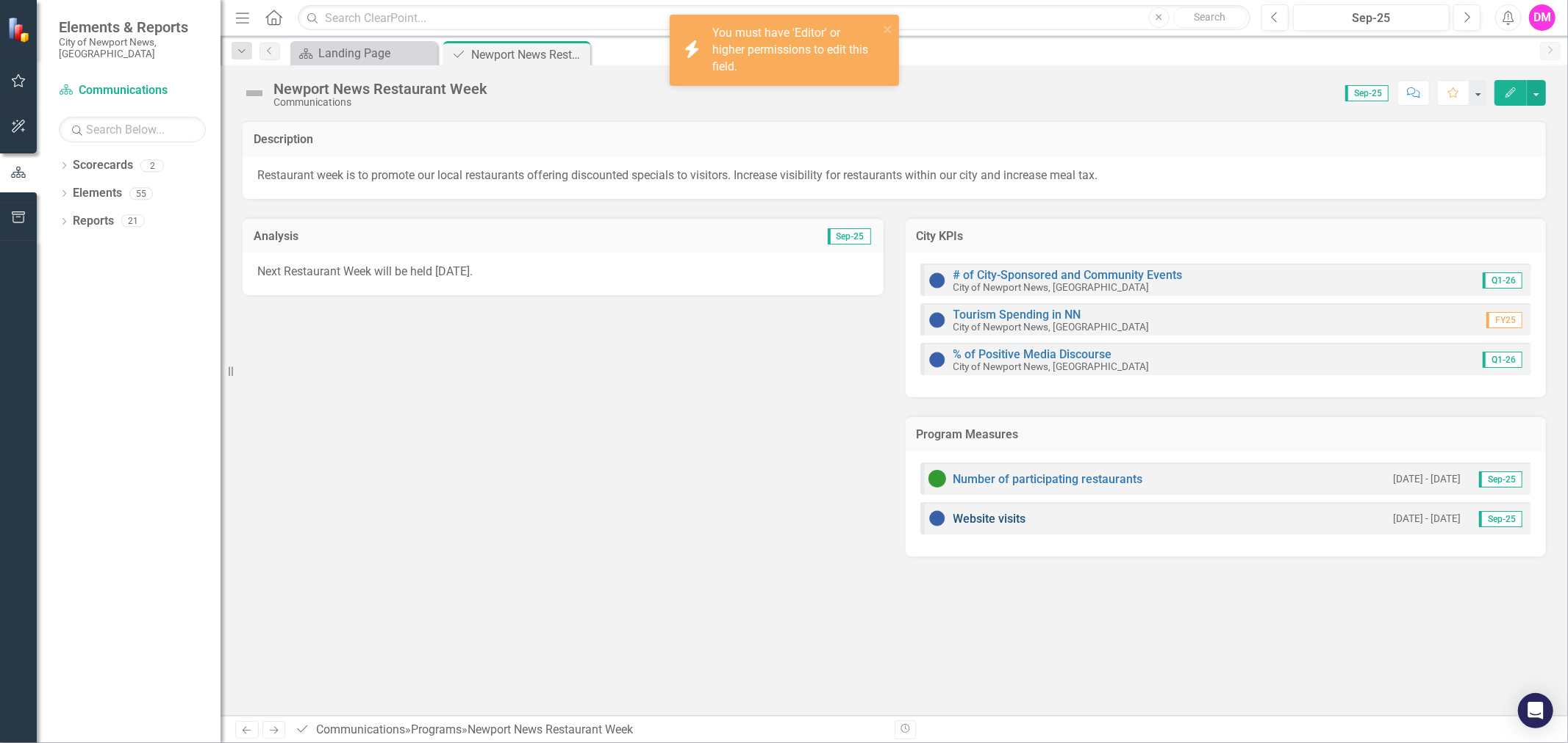
click at [1016, 518] on link "Website visits" at bounding box center [989, 519] width 72 height 14
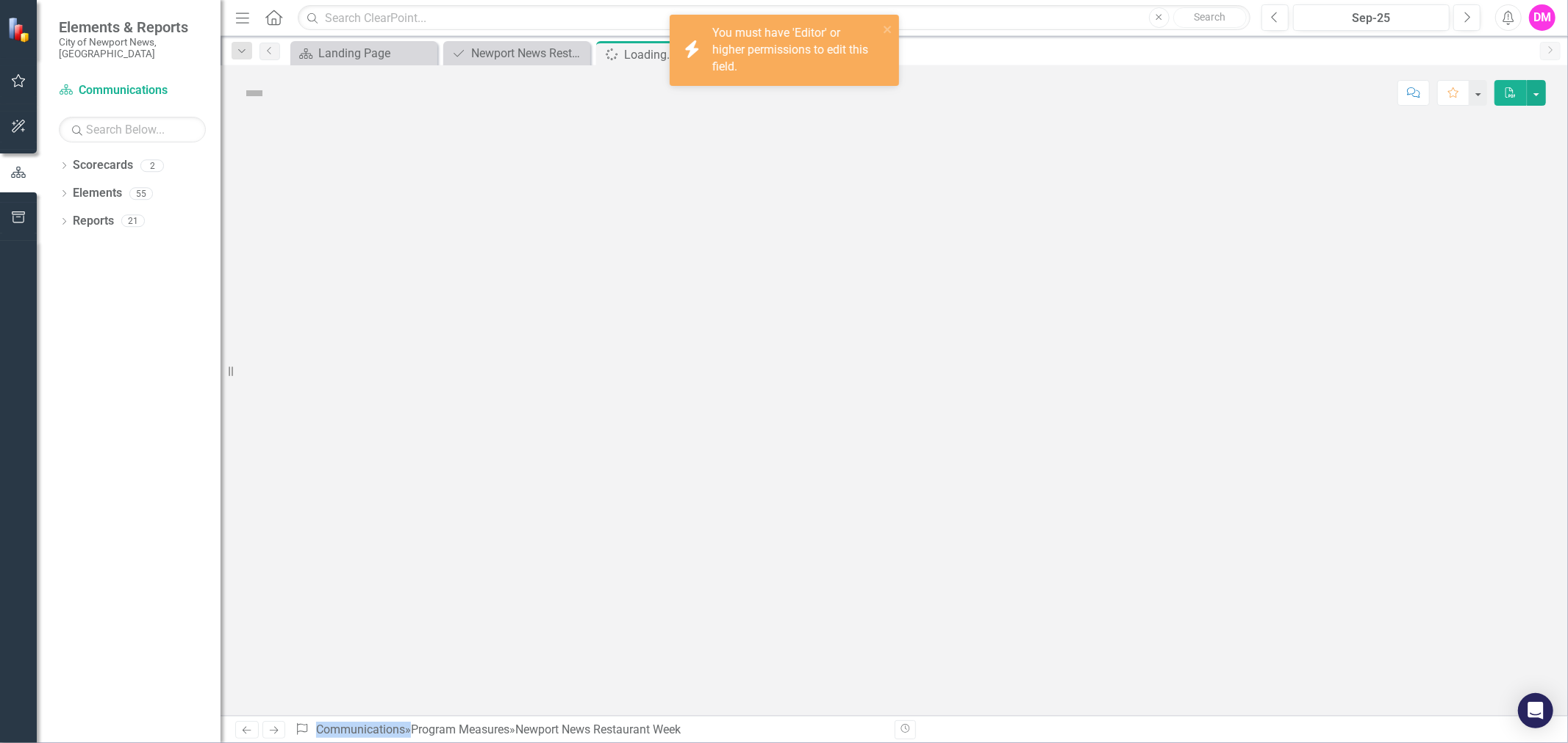
click at [1016, 518] on div at bounding box center [894, 417] width 1348 height 595
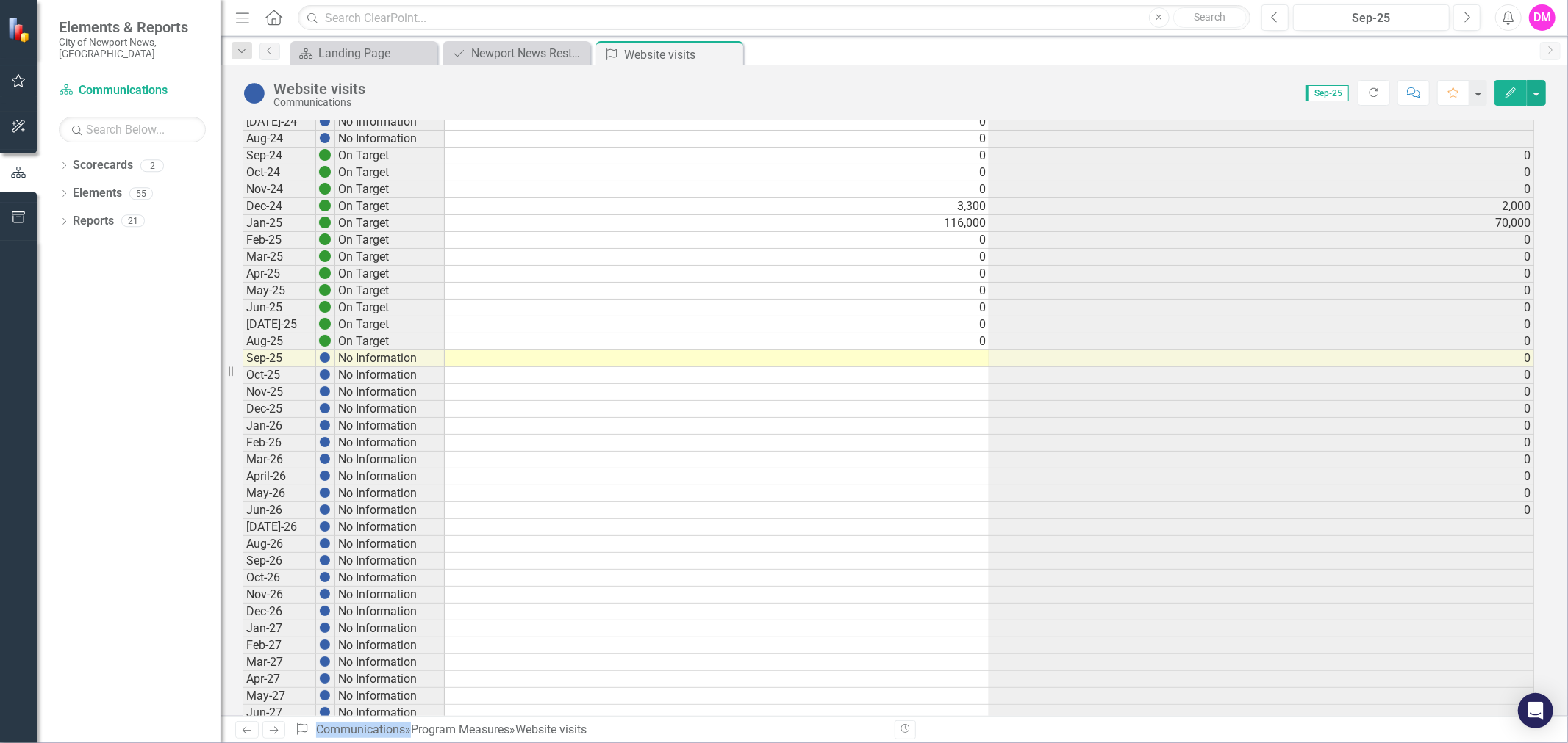
scroll to position [326, 0]
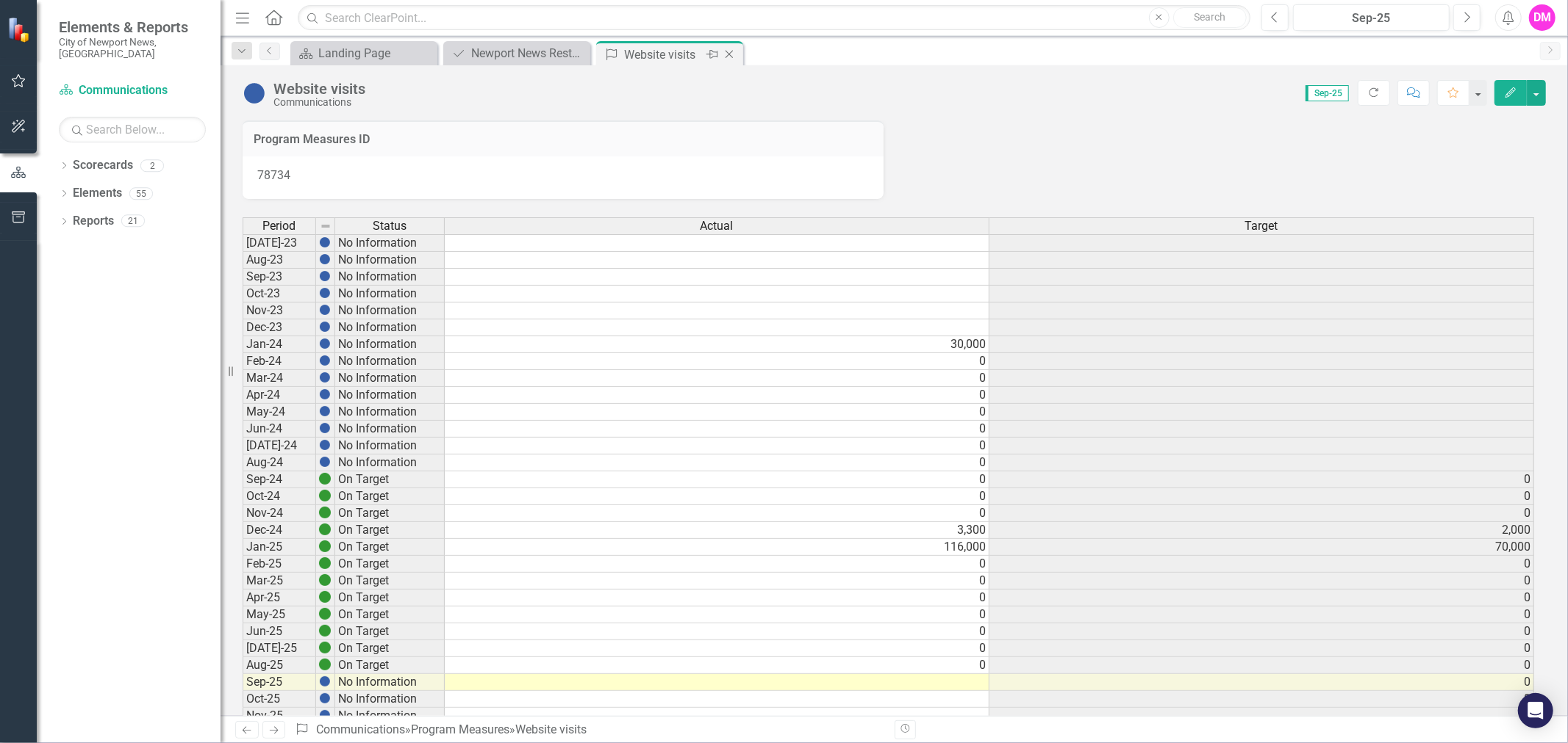
click at [728, 54] on icon at bounding box center [729, 54] width 8 height 8
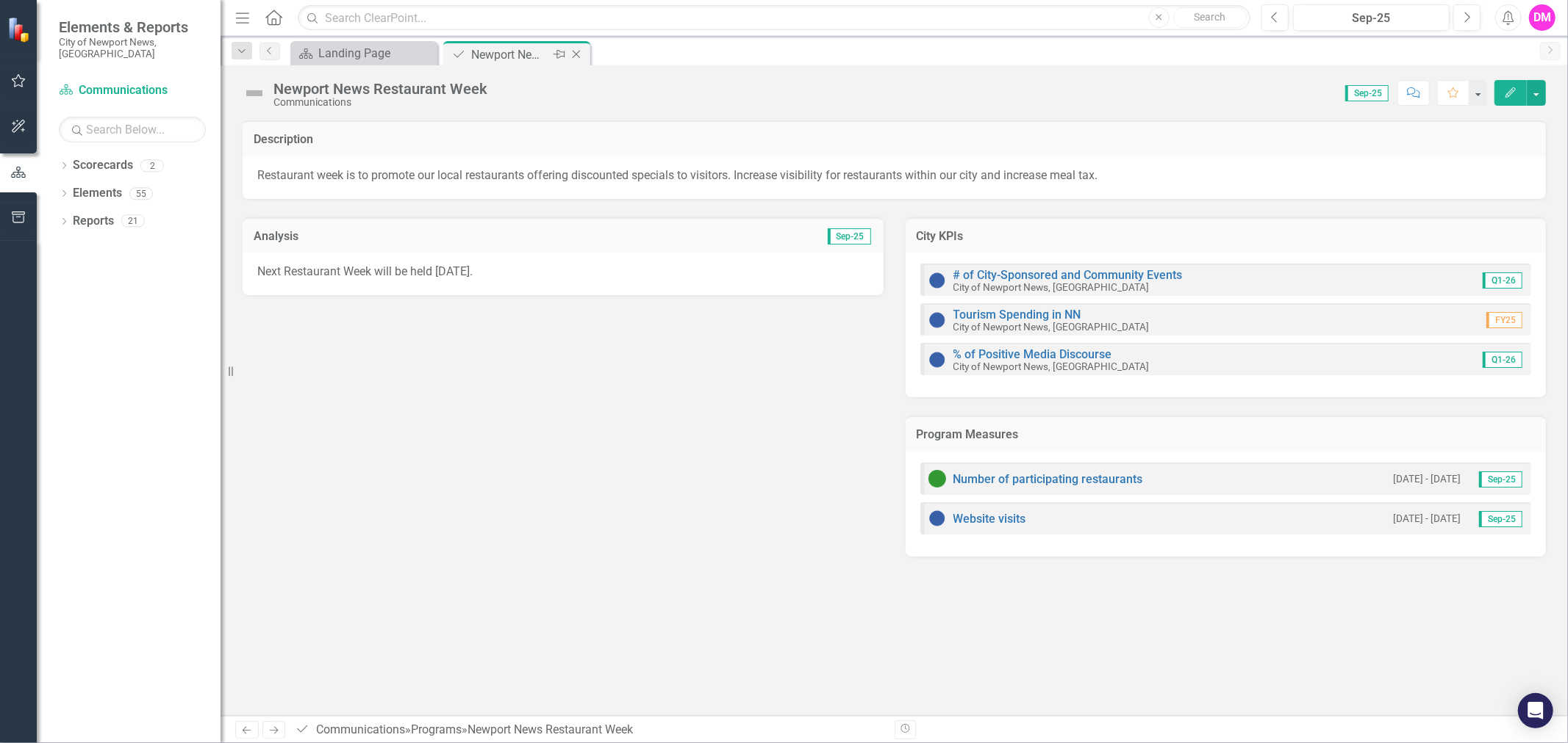
click at [570, 54] on icon "Close" at bounding box center [576, 54] width 14 height 11
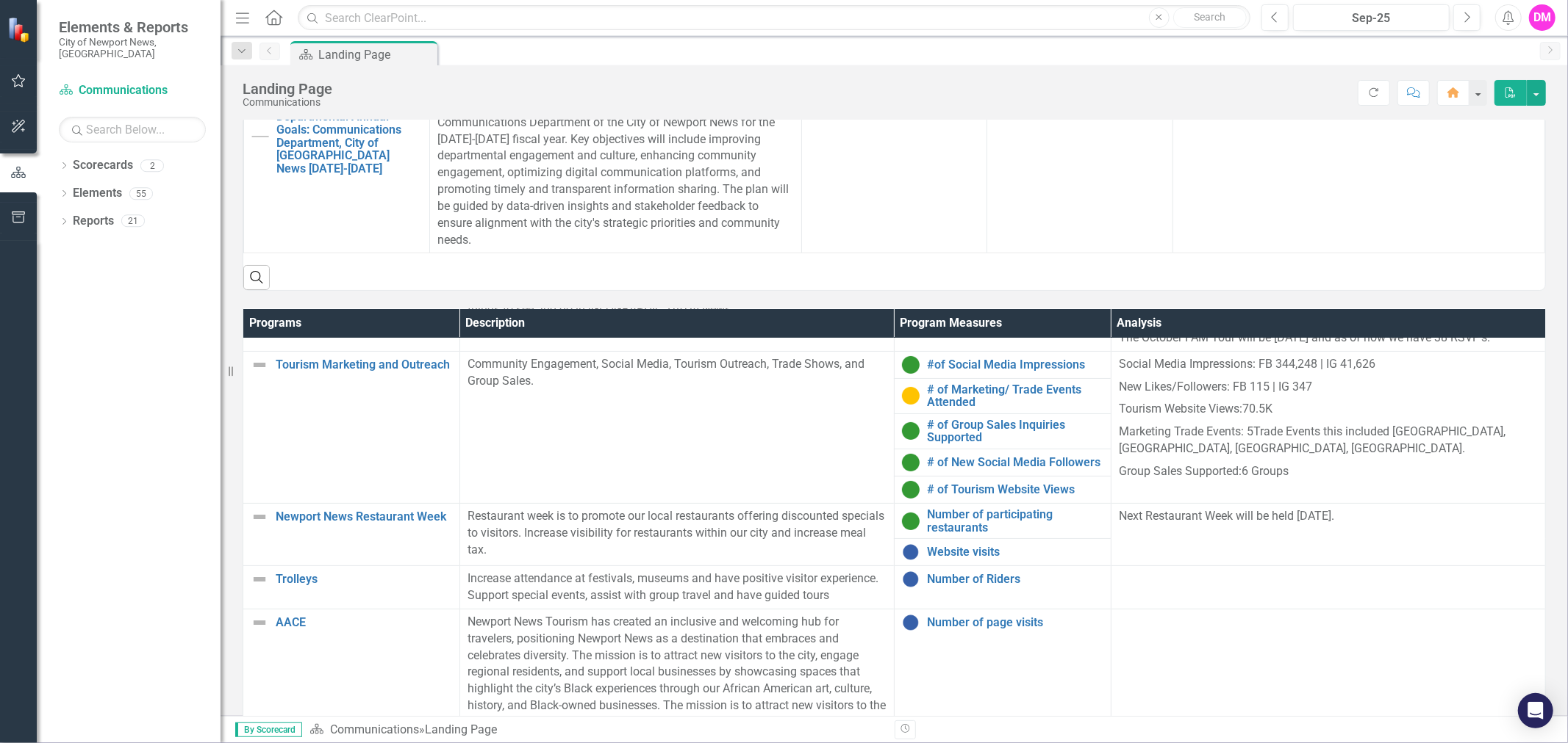
scroll to position [408, 0]
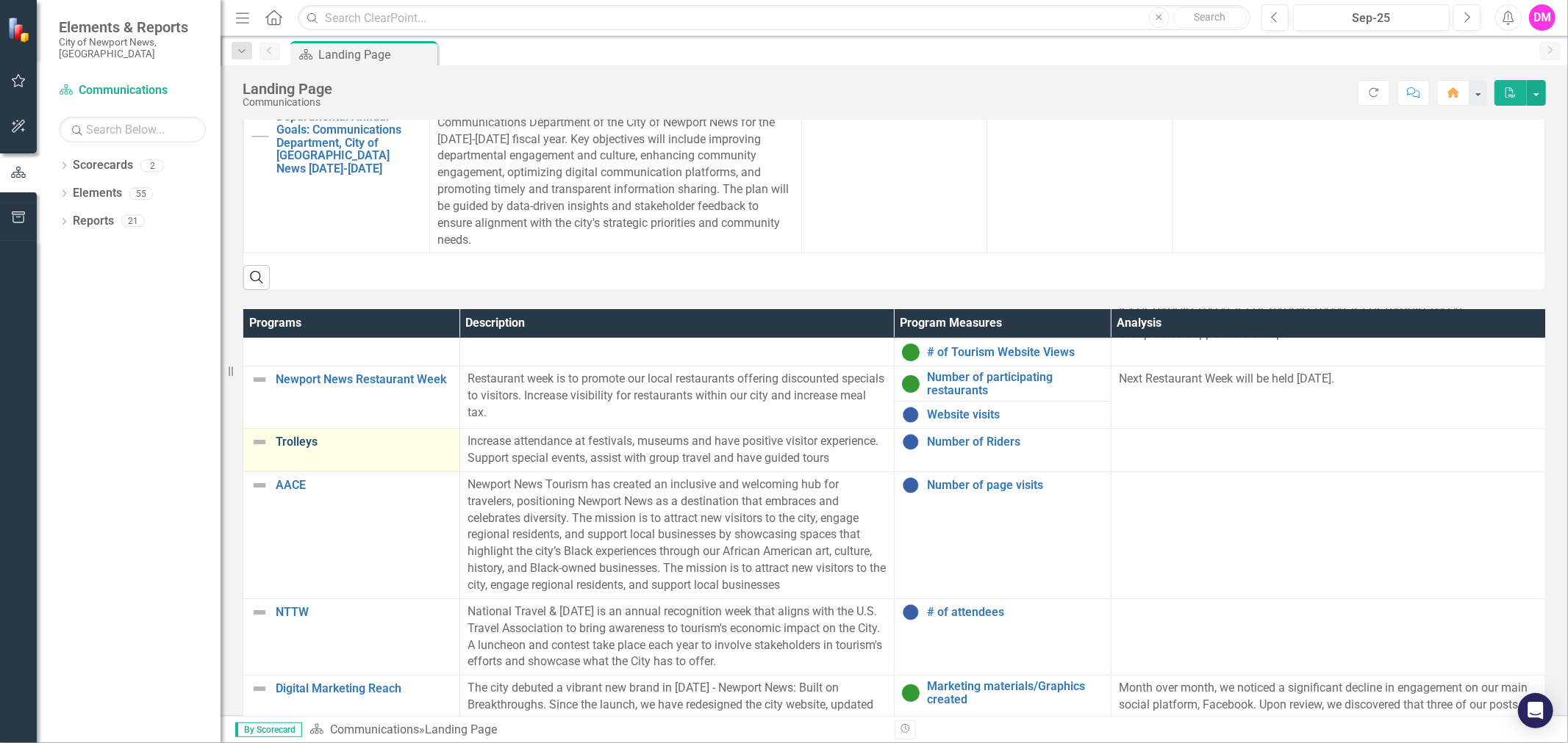
click at [307, 449] on link "Trolleys" at bounding box center [363, 442] width 176 height 13
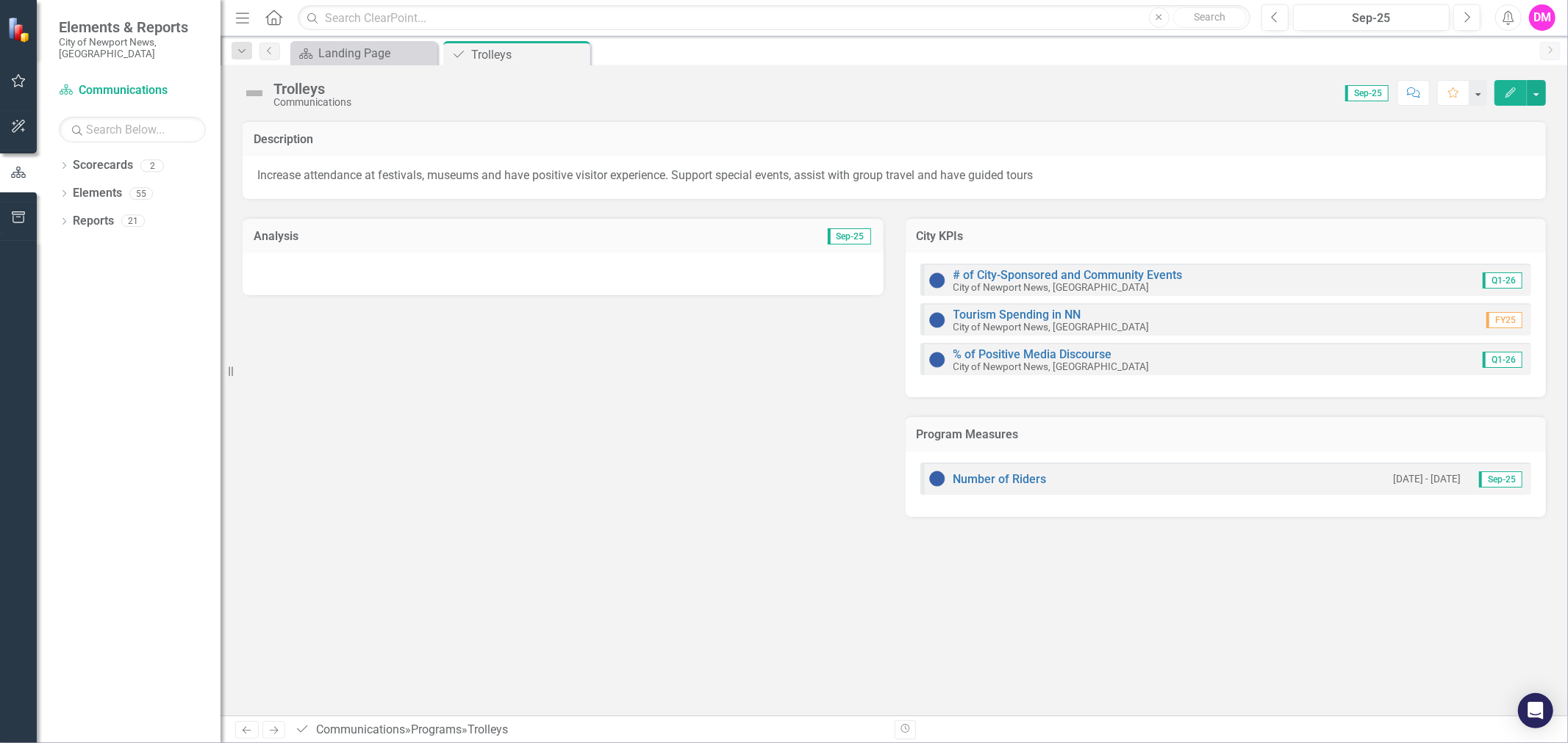
click at [467, 262] on div at bounding box center [562, 273] width 641 height 43
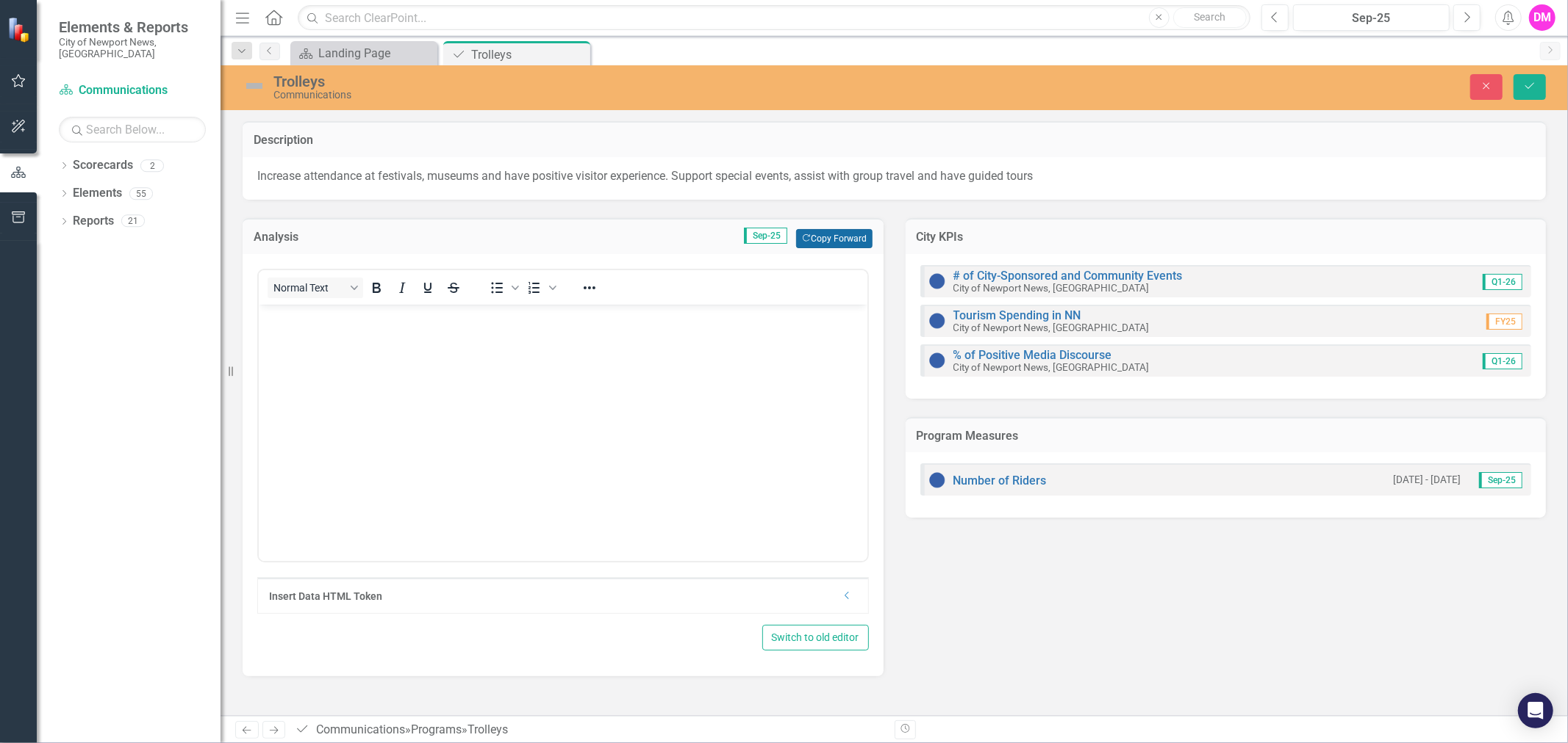
click at [834, 236] on button "Copy Forward Copy Forward" at bounding box center [833, 239] width 75 height 19
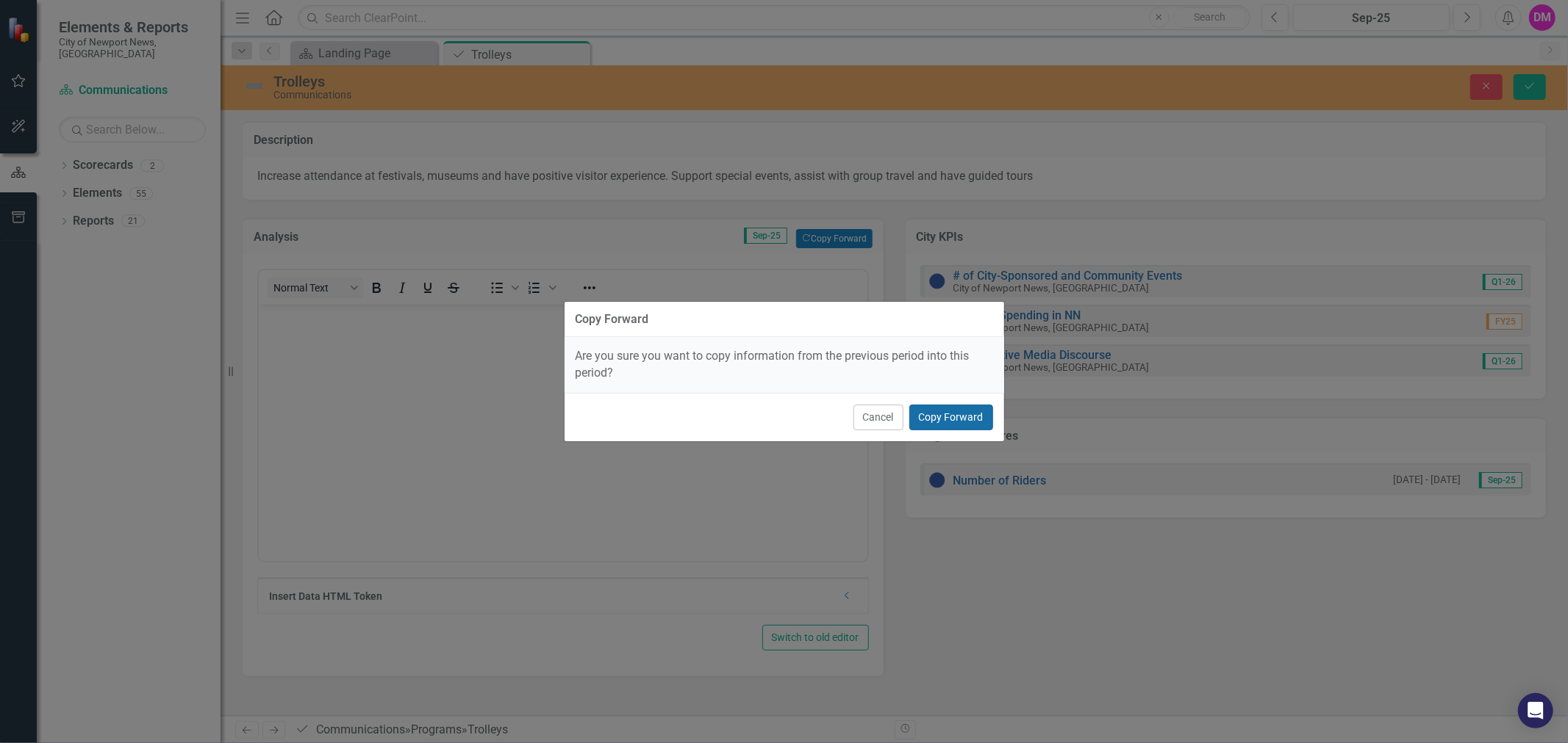
click at [966, 412] on button "Copy Forward" at bounding box center [951, 417] width 84 height 26
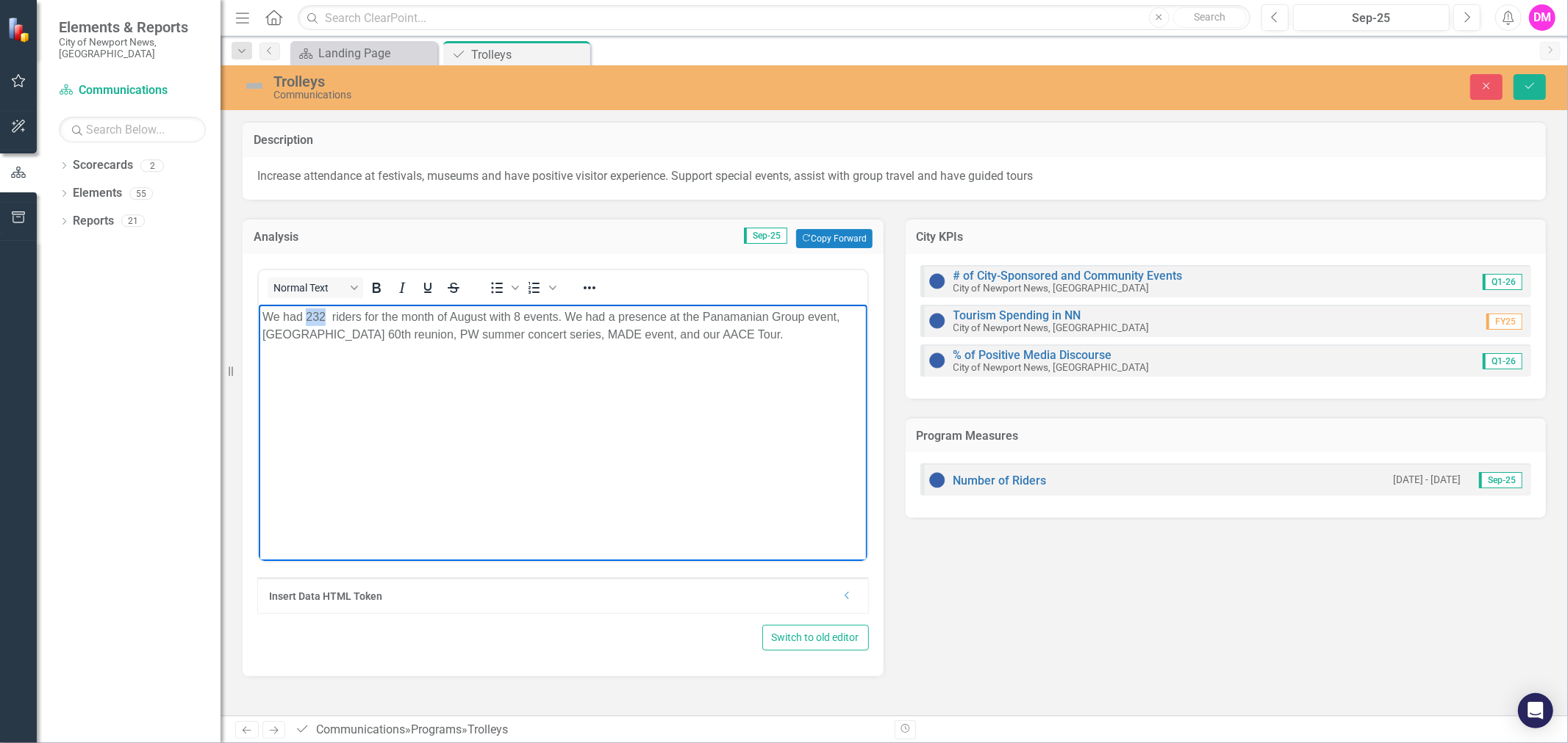
drag, startPoint x: 307, startPoint y: 316, endPoint x: 326, endPoint y: 316, distance: 19.0
click at [326, 316] on p "We had 232 riders for the month of August with 8 events. We had a presence at t…" at bounding box center [562, 325] width 601 height 35
drag, startPoint x: 441, startPoint y: 318, endPoint x: 480, endPoint y: 316, distance: 39.1
click at [480, 316] on p "We had 93 riders for the month of August with 8 events. We had a presence at th…" at bounding box center [562, 325] width 601 height 35
click at [773, 326] on p "We had 93 riders for the month of September with 8 events. We had a presence at…" at bounding box center [562, 325] width 601 height 35
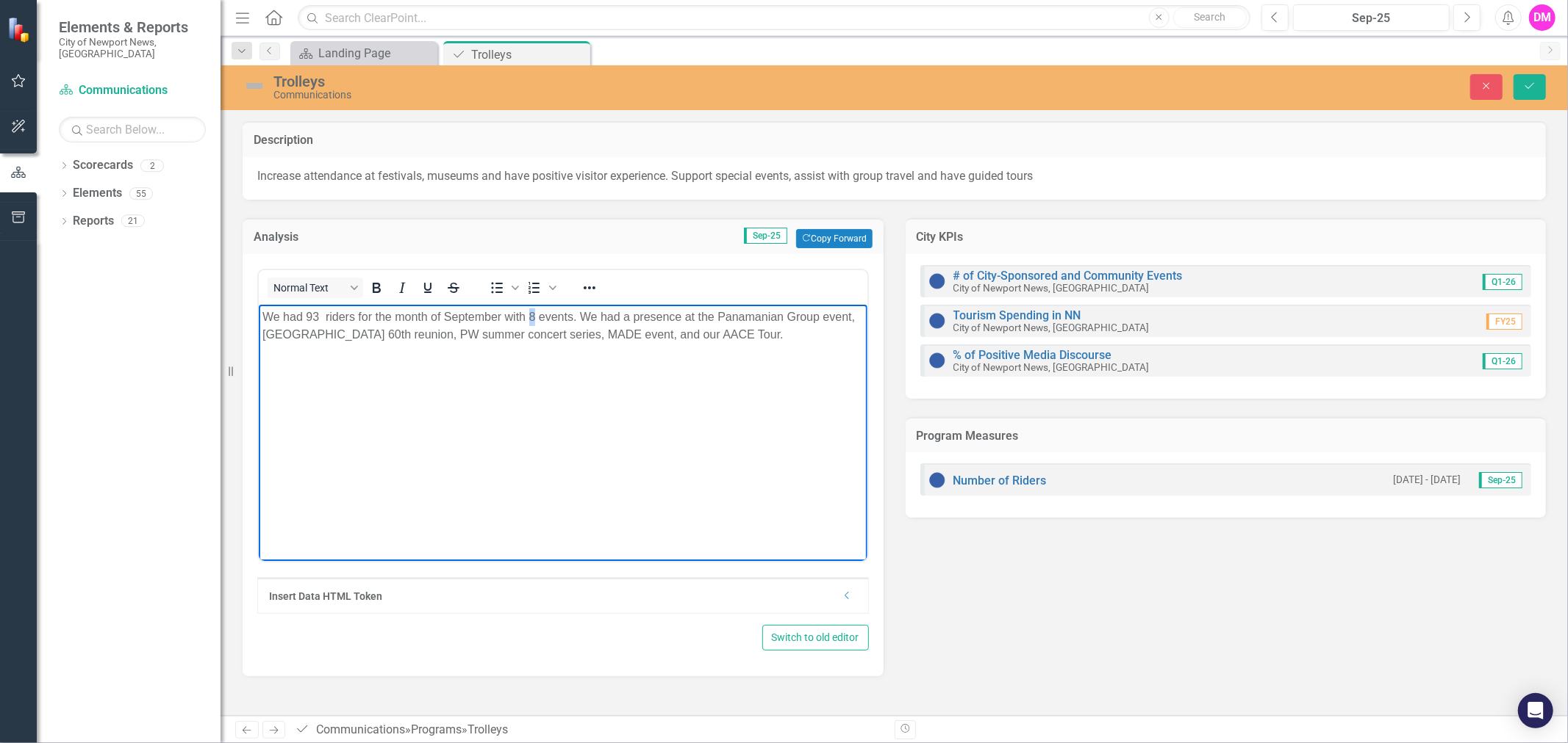
drag, startPoint x: 526, startPoint y: 311, endPoint x: 535, endPoint y: 312, distance: 9.1
click at [535, 312] on p "We had 93 riders for the month of September with 8 events. We had a presence at…" at bounding box center [562, 325] width 601 height 35
click at [766, 335] on p "We had 93 riders for the month of September with 7 events. We had a presence at…" at bounding box center [562, 325] width 601 height 35
drag, startPoint x: 718, startPoint y: 317, endPoint x: 799, endPoint y: 333, distance: 82.6
click at [799, 333] on p "We had 93 riders for the month of September with 7 events. We had a presence at…" at bounding box center [562, 325] width 601 height 35
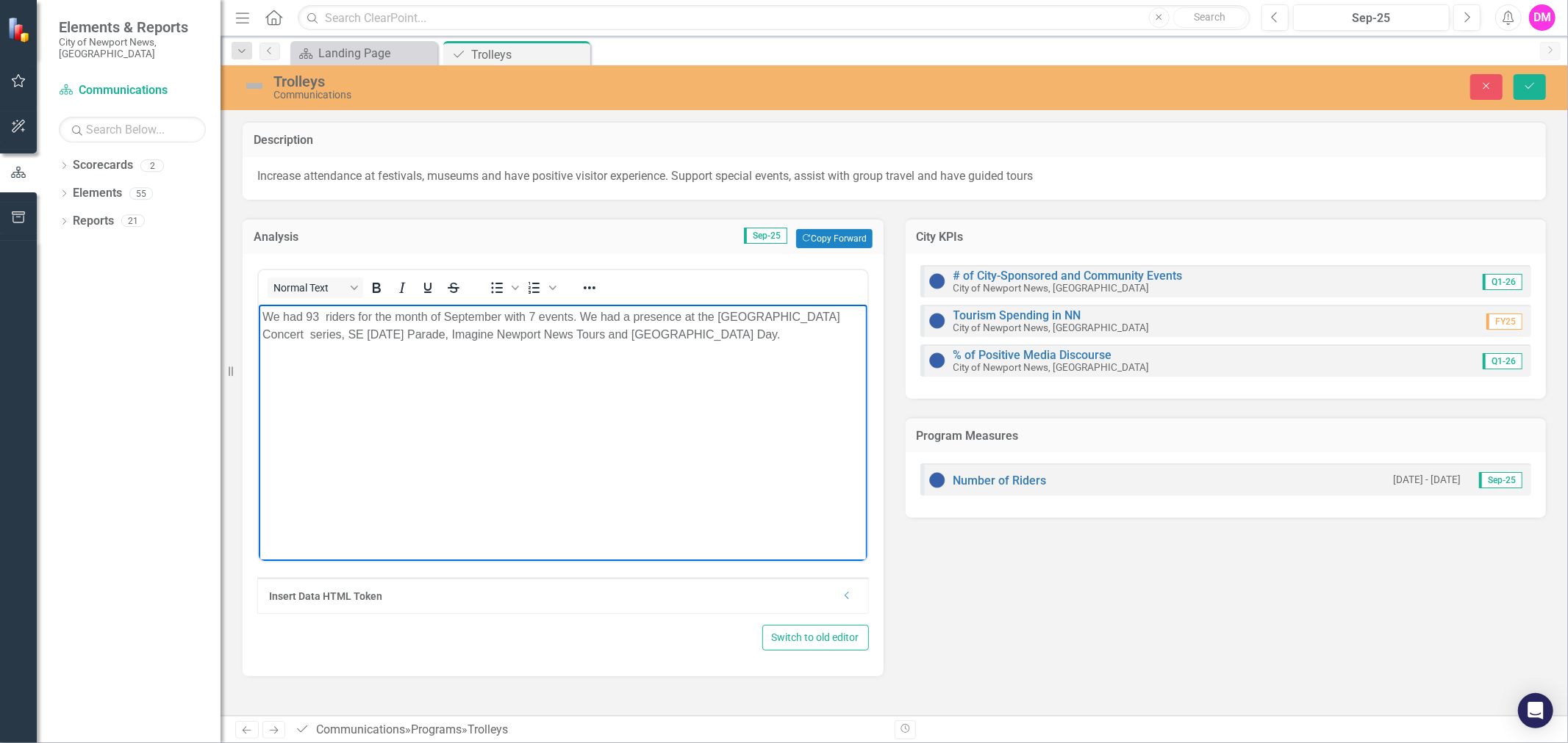
click at [769, 343] on body "We had 93 riders for the month of September with 7 events. We had a presence at…" at bounding box center [562, 413] width 609 height 220
click at [1529, 95] on button "Save" at bounding box center [1530, 87] width 32 height 26
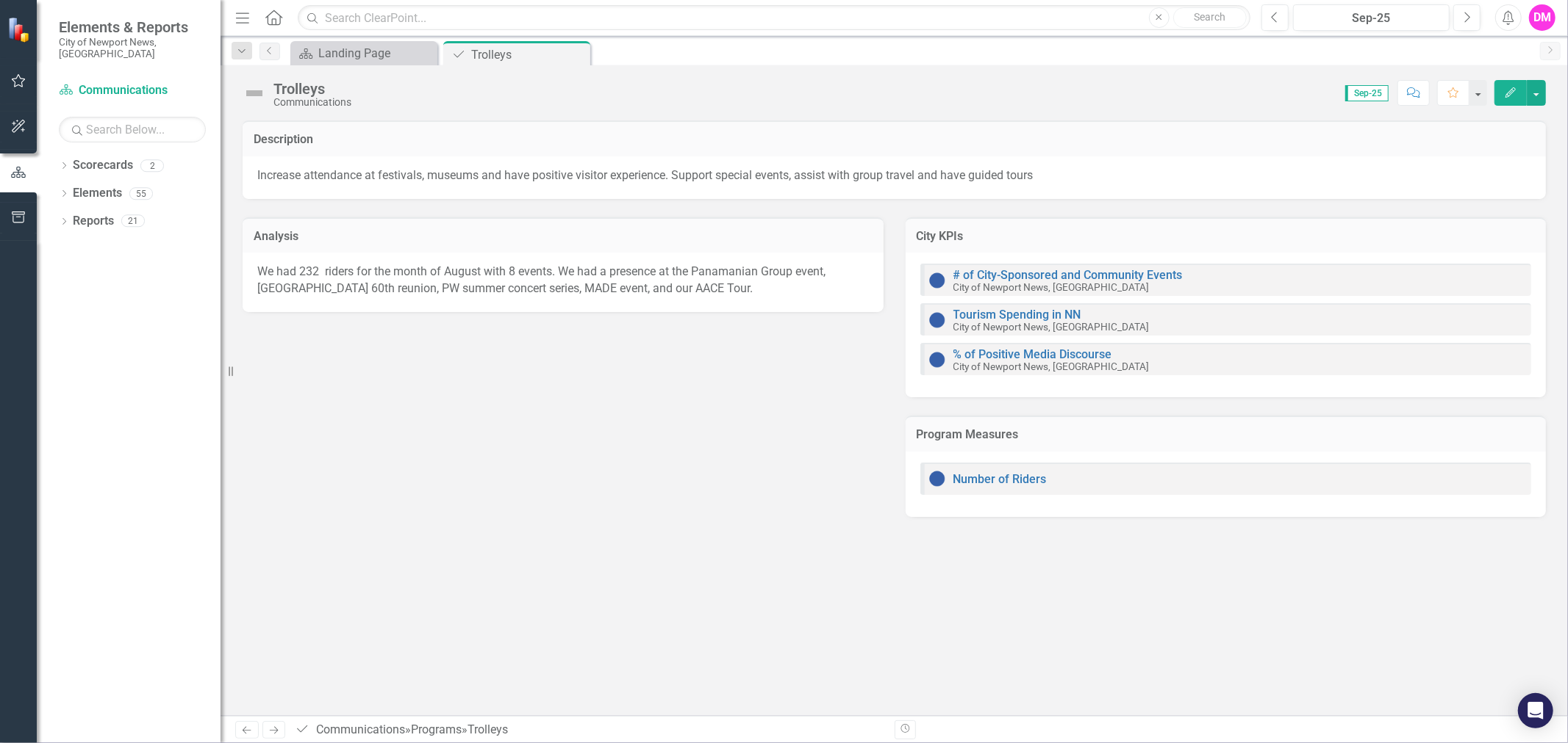
click at [981, 473] on link "Number of Riders" at bounding box center [1000, 479] width 93 height 14
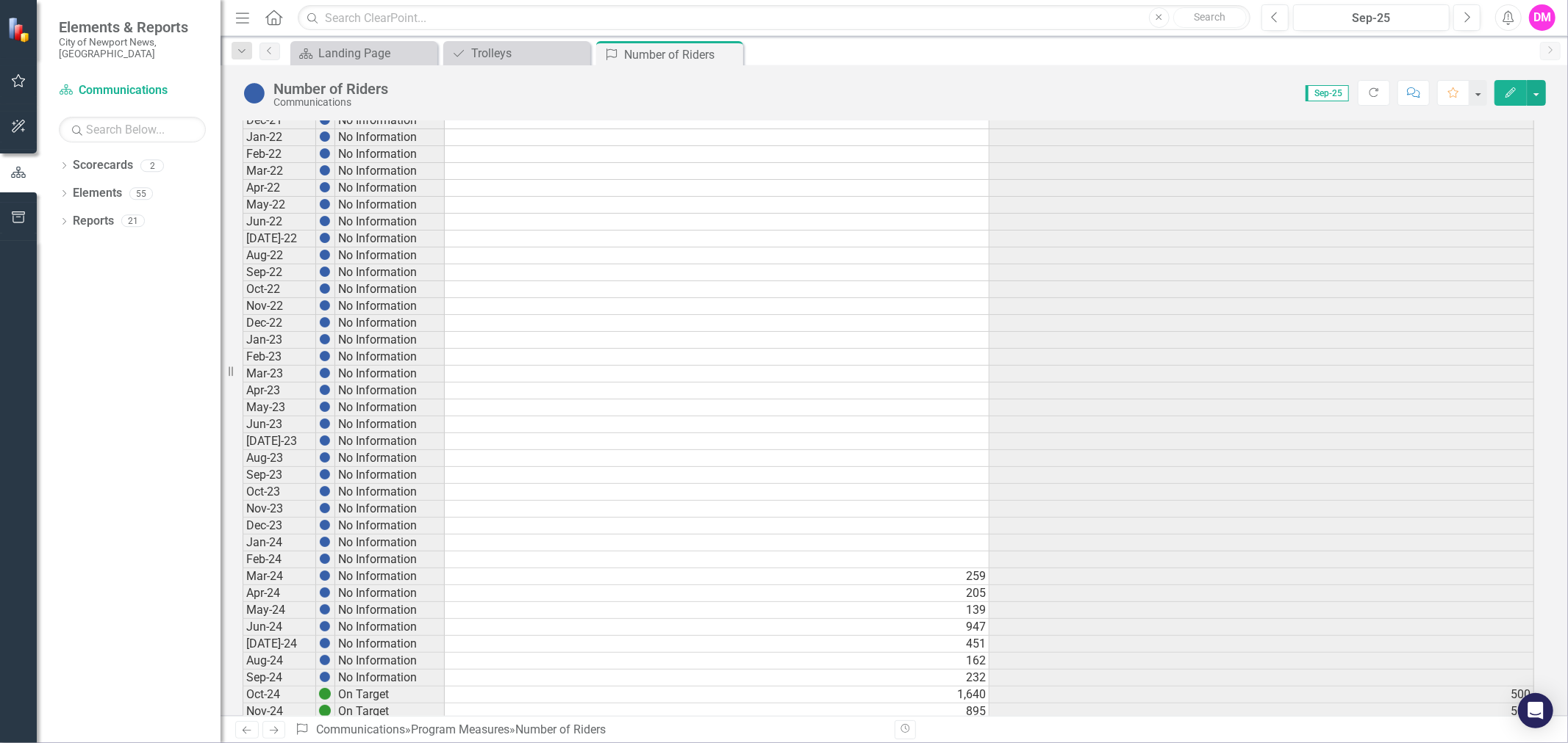
scroll to position [683, 0]
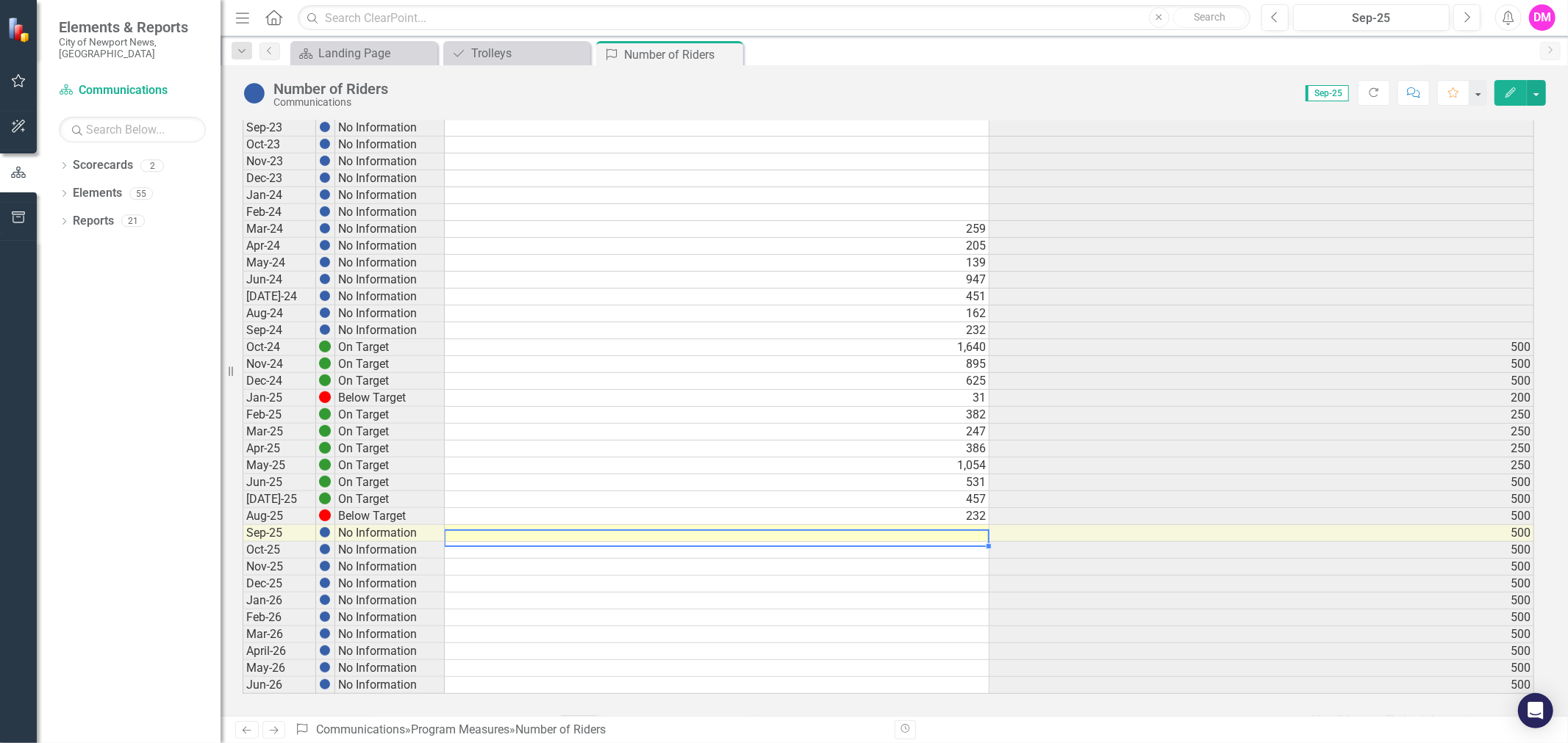
click at [954, 525] on td at bounding box center [717, 533] width 544 height 17
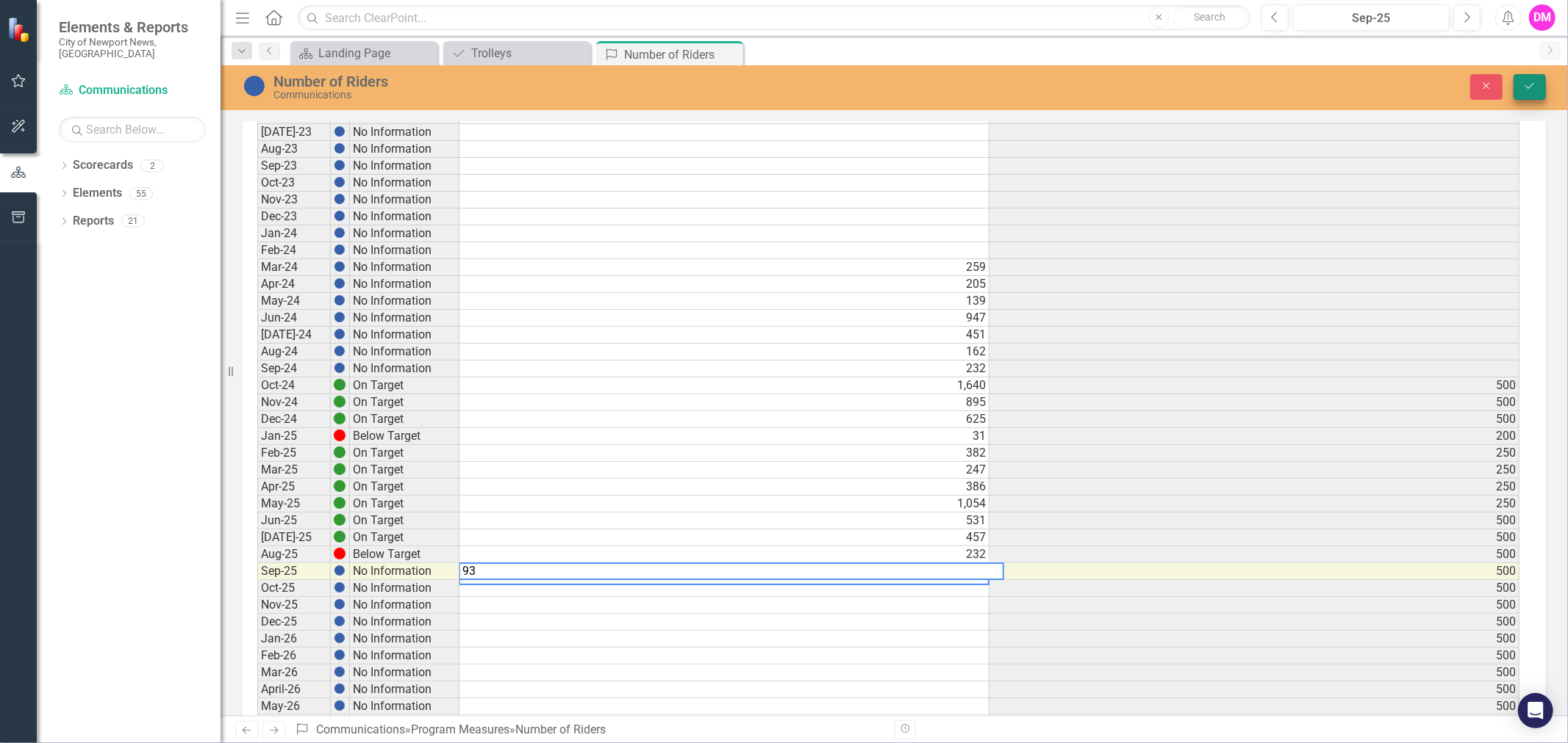
scroll to position [5, 10]
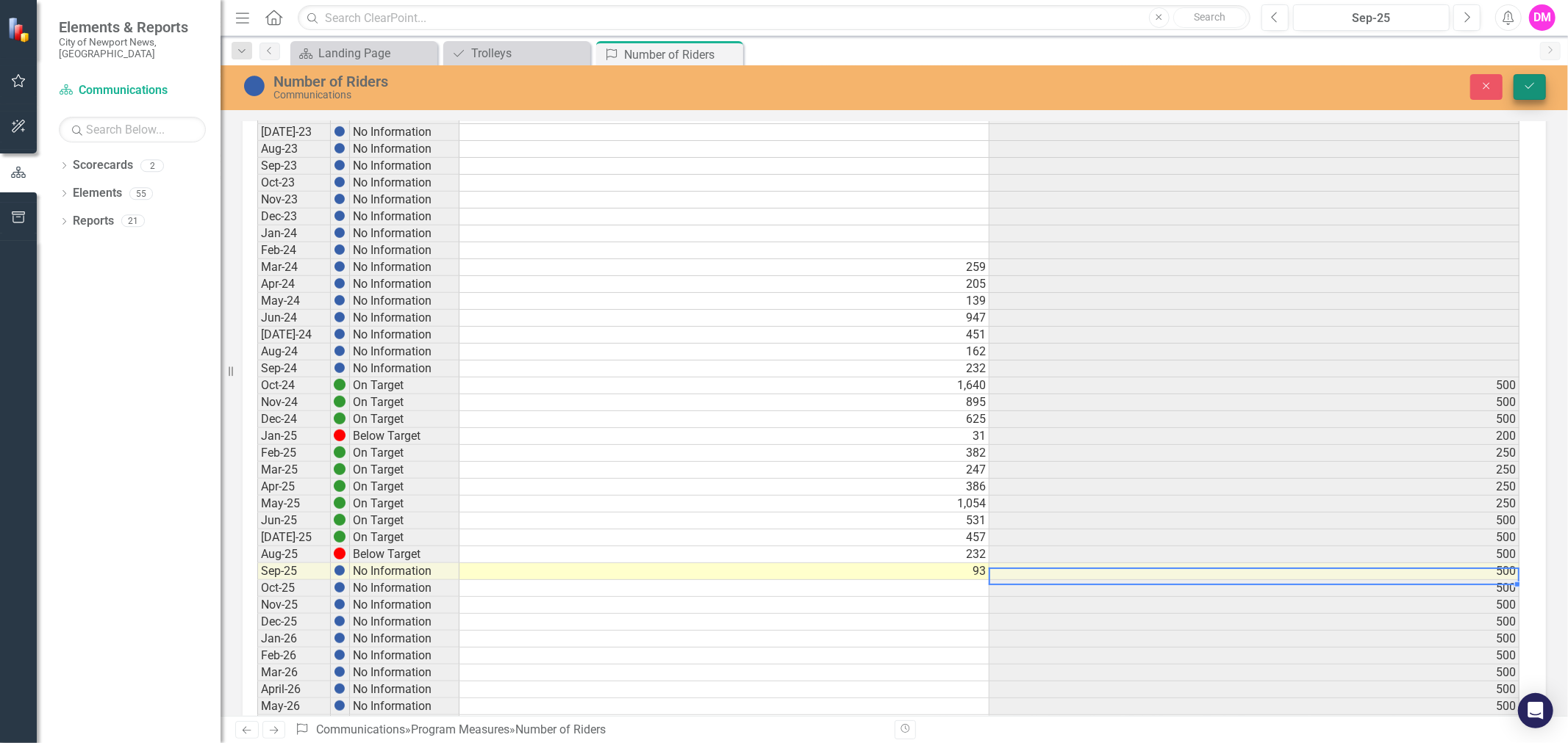
type textarea "93"
click at [1531, 93] on button "Save" at bounding box center [1530, 87] width 32 height 26
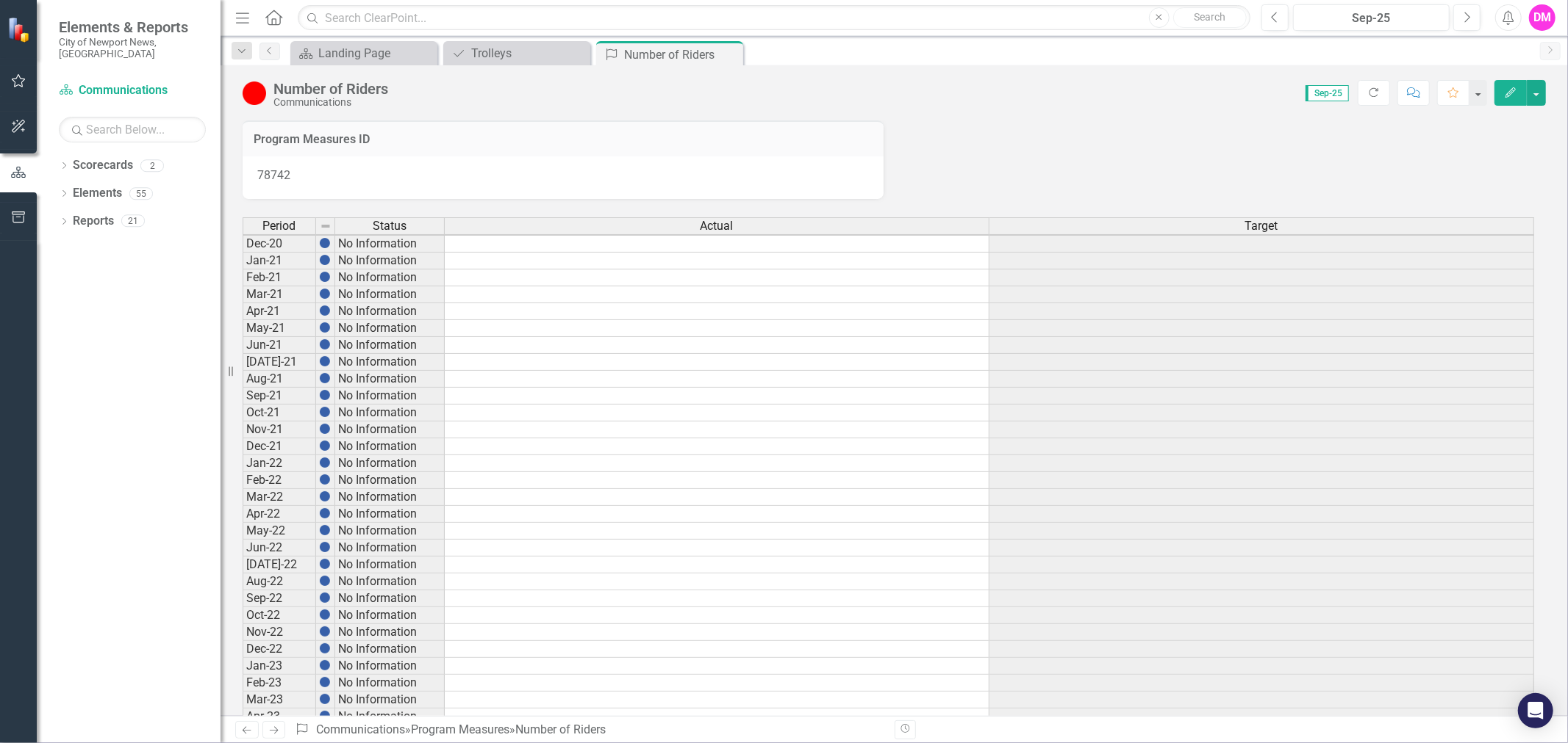
scroll to position [0, 0]
click at [731, 50] on icon "Close" at bounding box center [728, 54] width 14 height 11
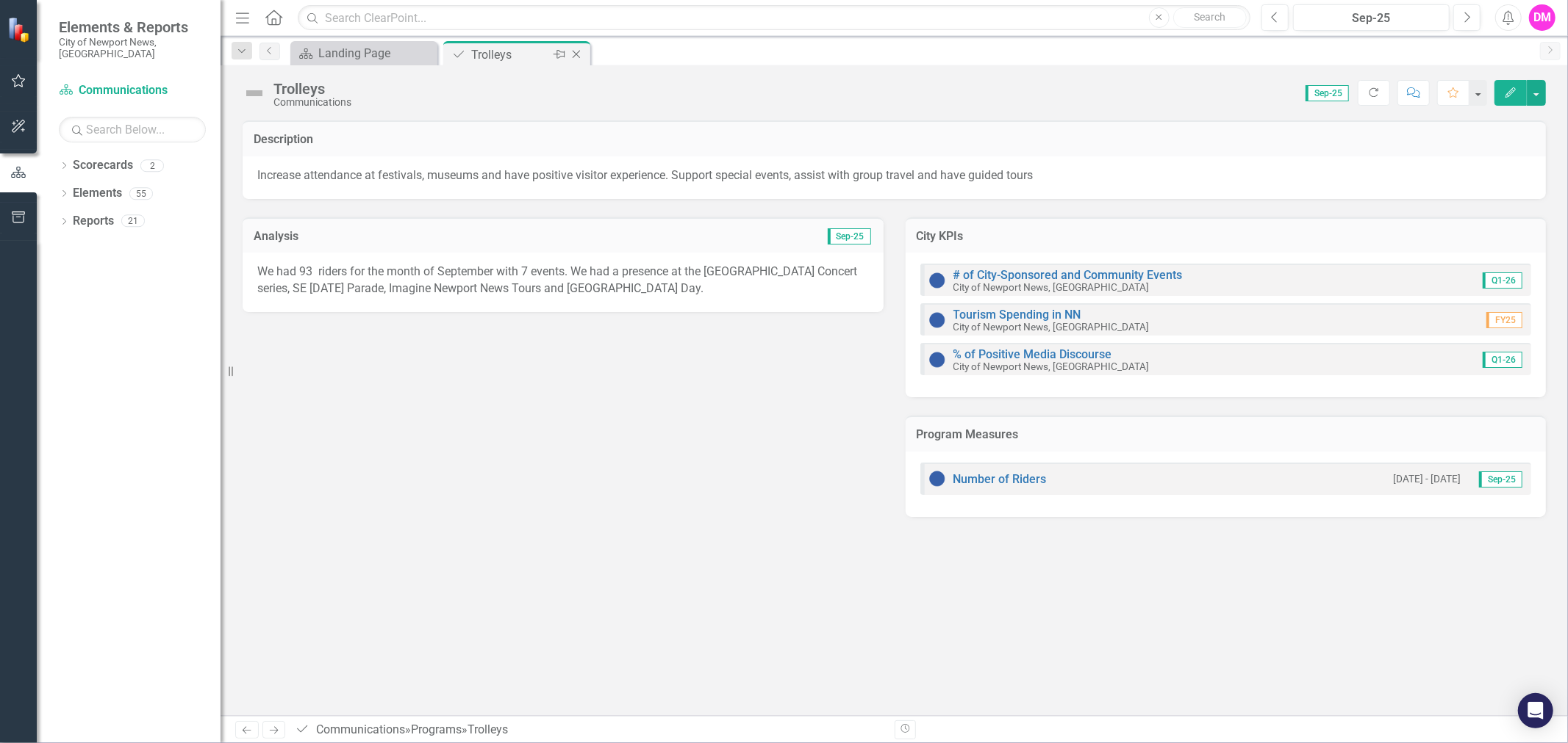
click at [574, 49] on icon "Close" at bounding box center [576, 54] width 14 height 11
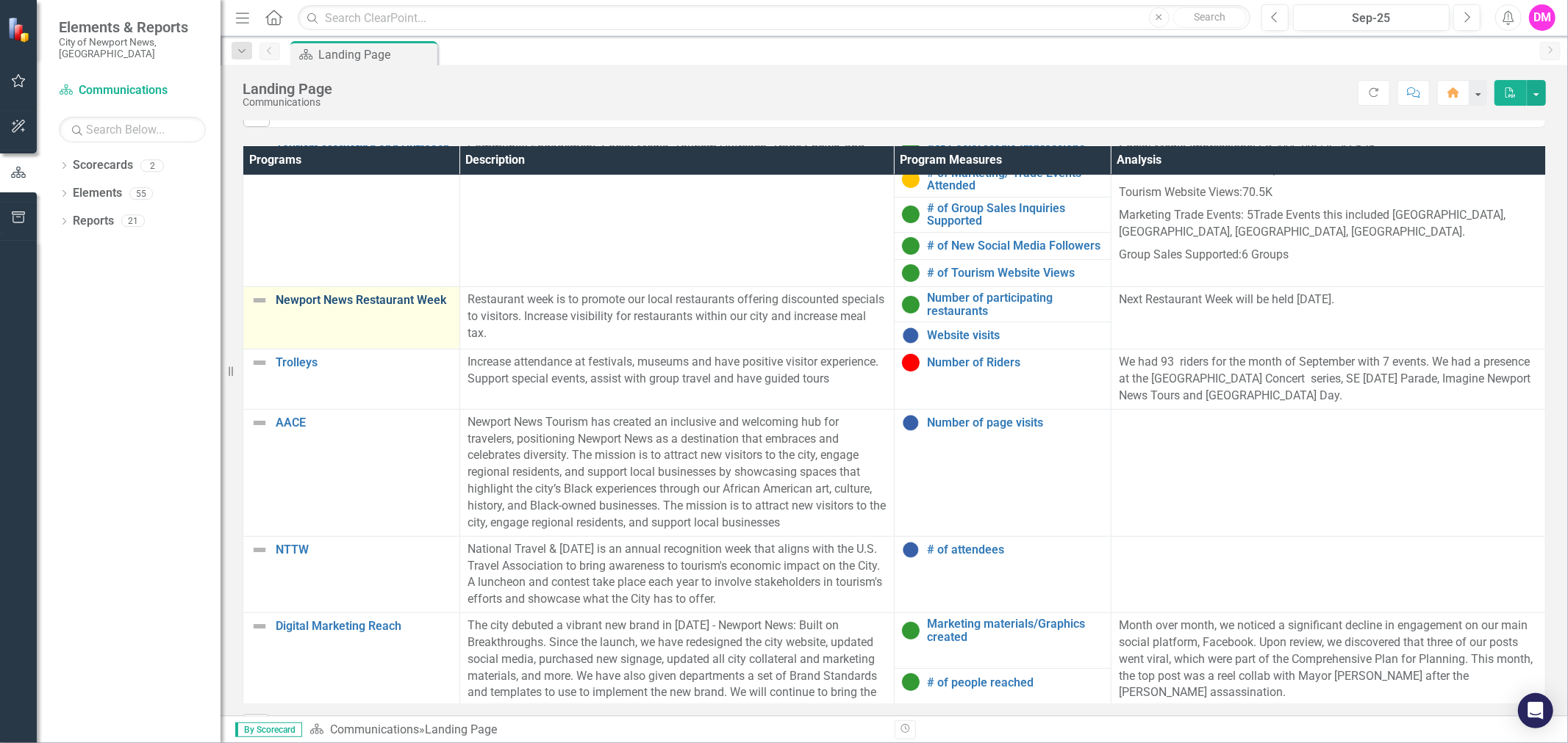
scroll to position [245, 0]
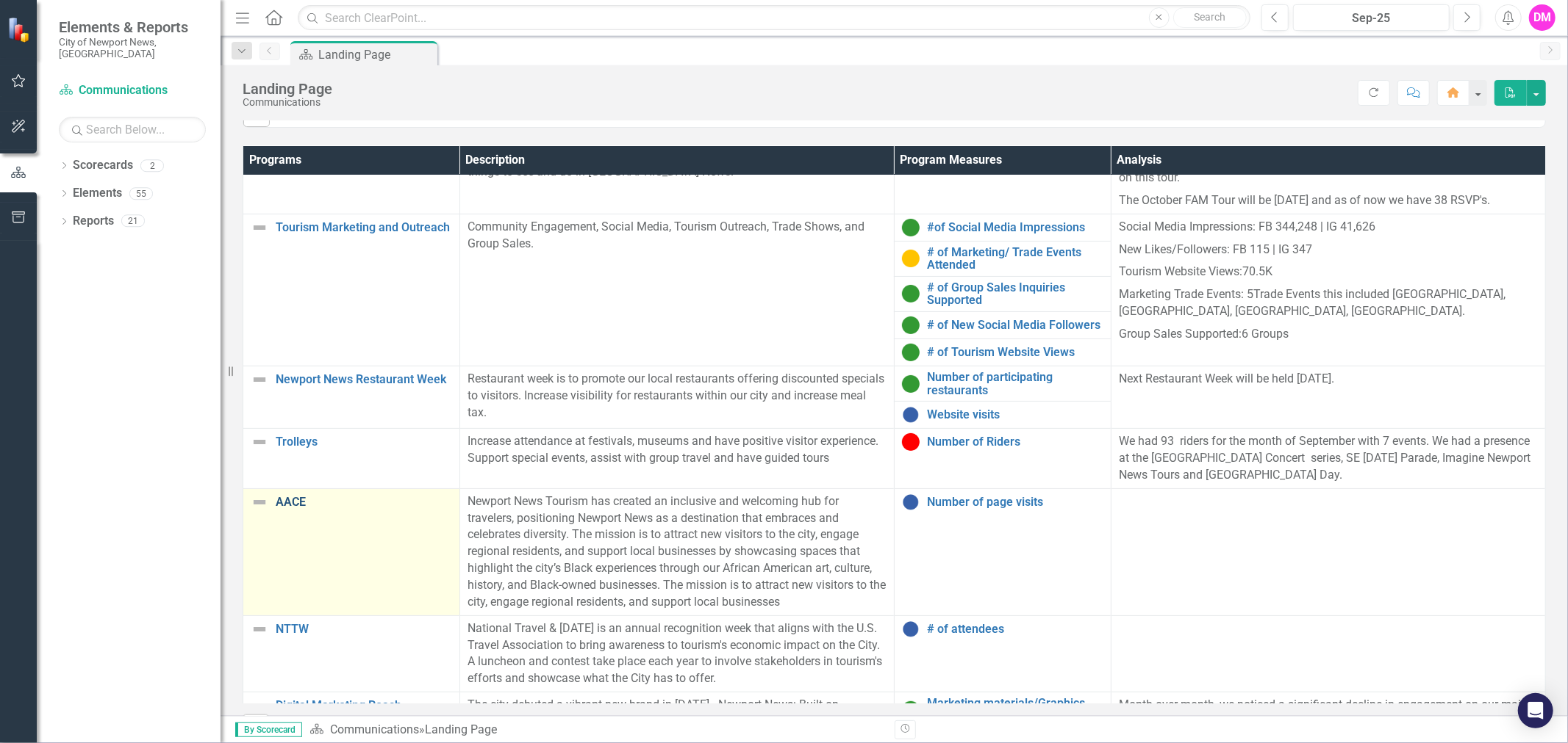
click at [291, 509] on link "AACE" at bounding box center [363, 503] width 176 height 13
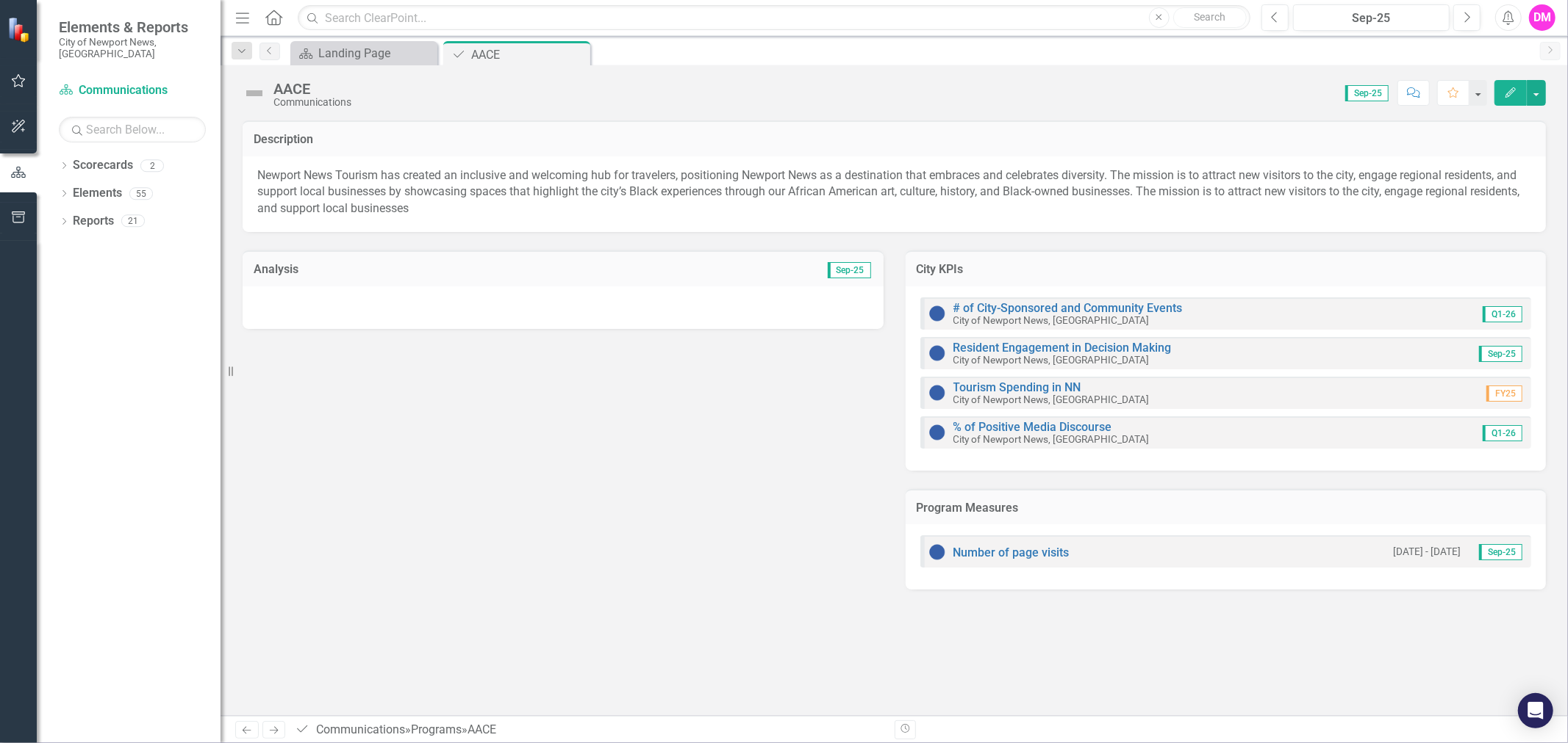
click at [1151, 503] on h3 "Program Measures" at bounding box center [1226, 509] width 619 height 13
click at [550, 306] on div at bounding box center [562, 308] width 641 height 43
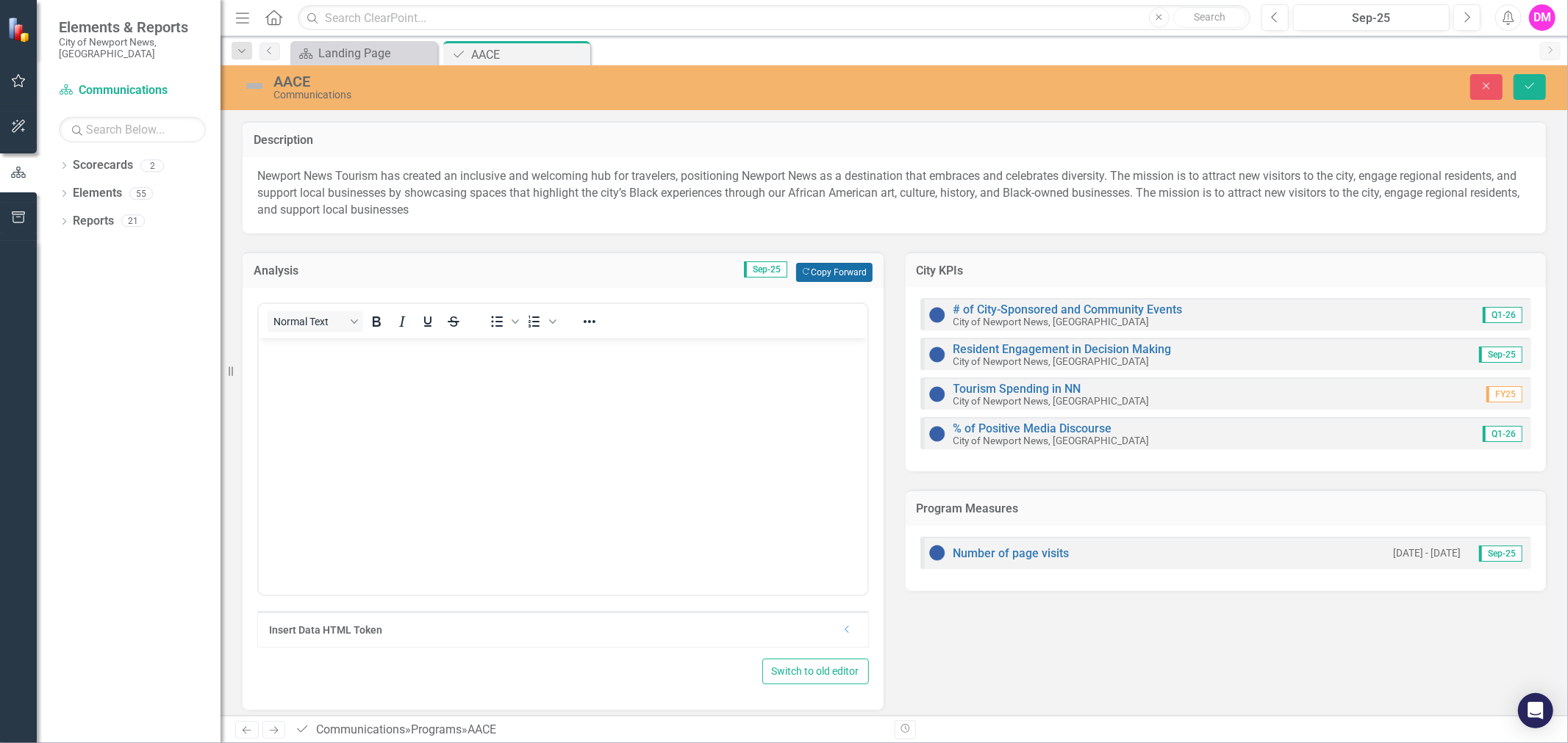
click at [848, 274] on button "Copy Forward Copy Forward" at bounding box center [833, 272] width 75 height 19
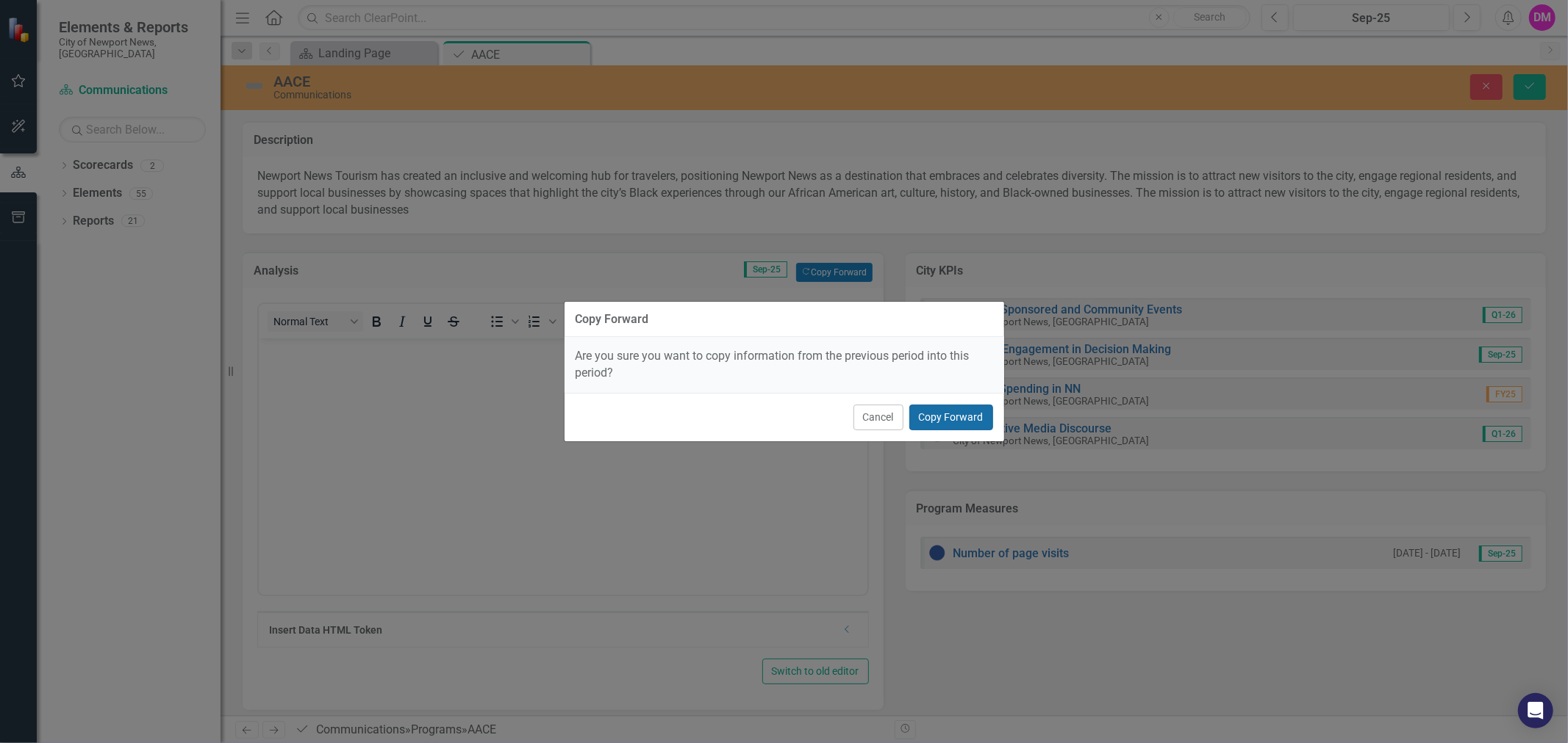
click at [943, 407] on button "Copy Forward" at bounding box center [951, 417] width 84 height 26
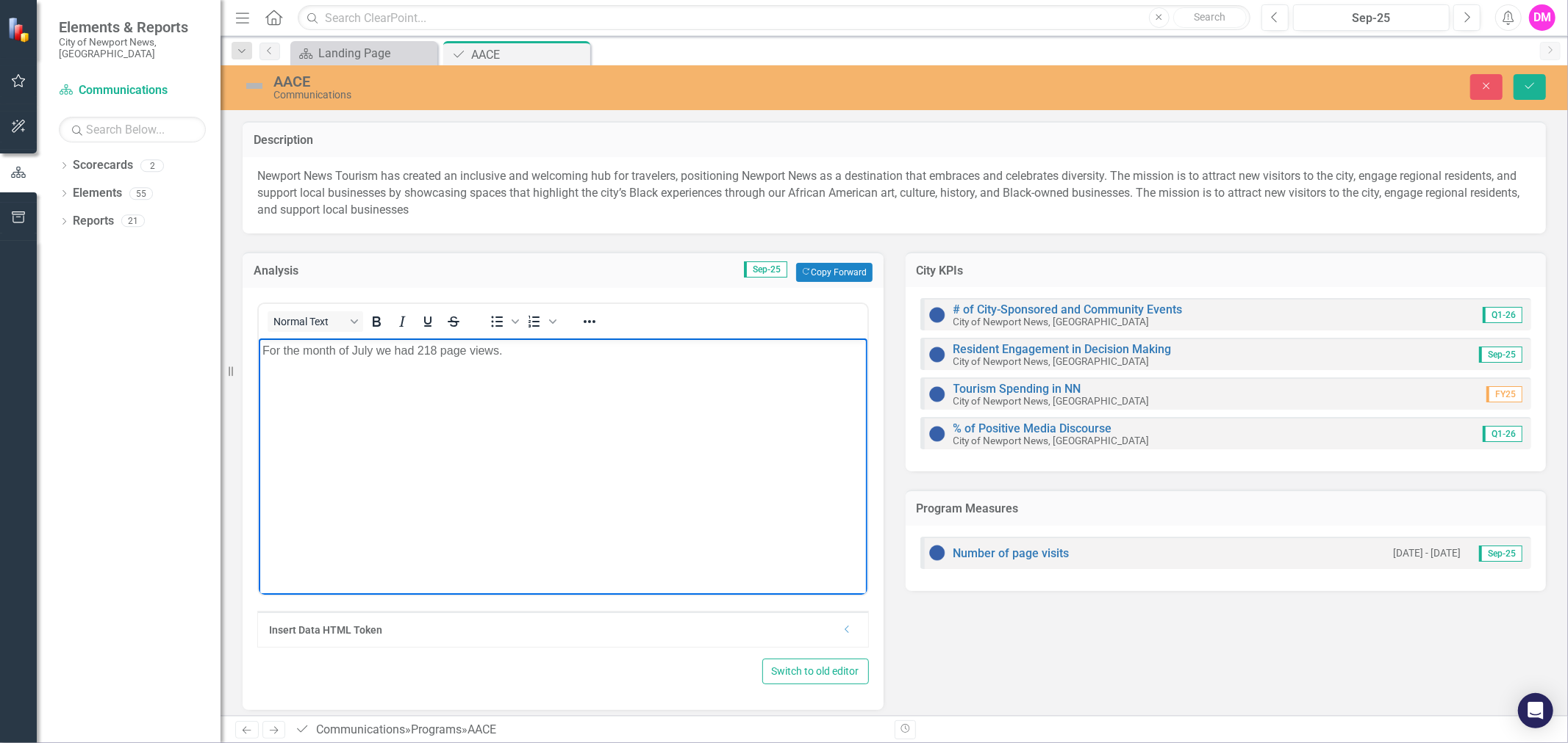
click at [417, 349] on p "For the month of July we had 218 page views." at bounding box center [562, 351] width 601 height 18
drag, startPoint x: 352, startPoint y: 349, endPoint x: 535, endPoint y: 349, distance: 183.0
click at [535, 349] on p "For the month of July we had 218 page views." at bounding box center [562, 351] width 601 height 18
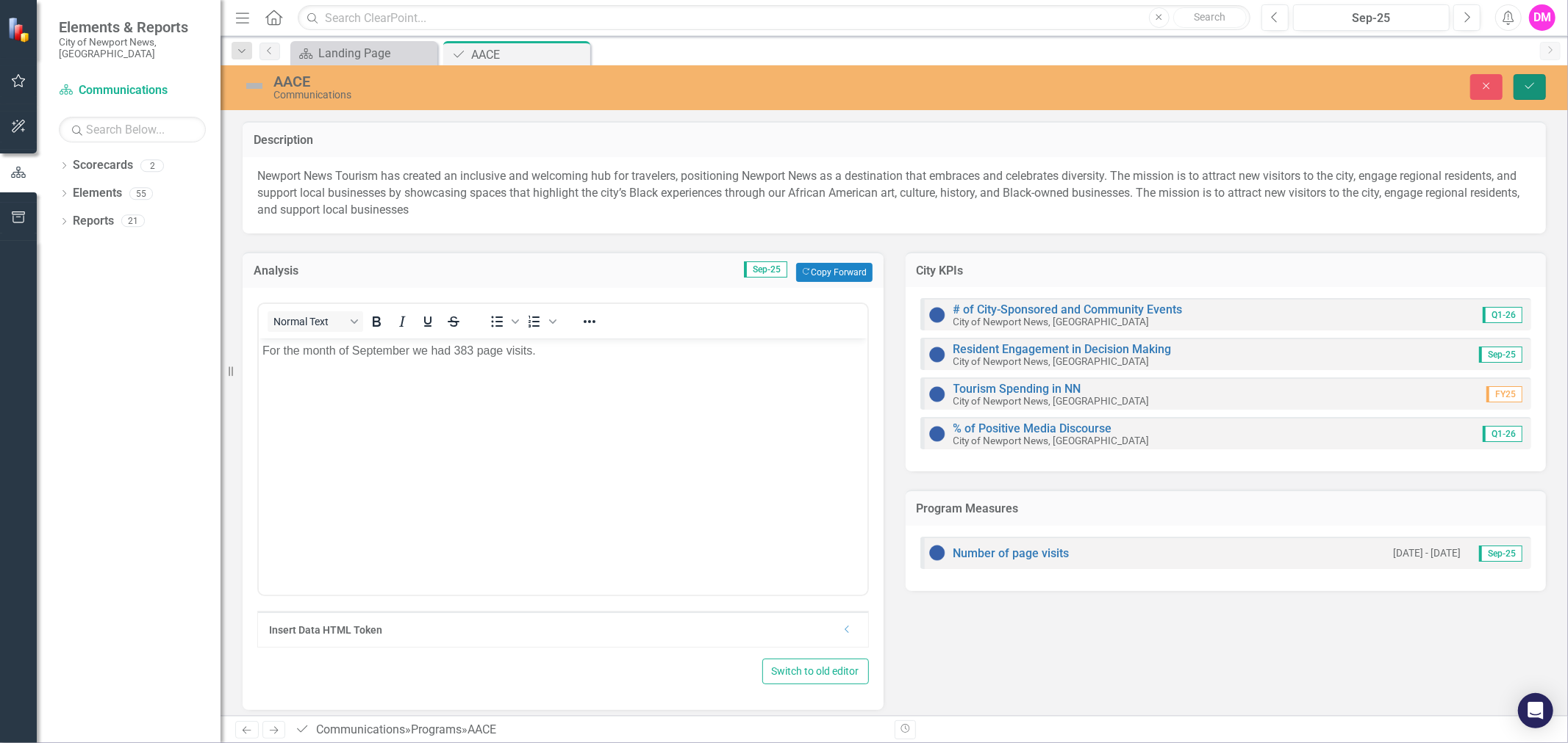
click at [1527, 85] on icon "Save" at bounding box center [1530, 86] width 13 height 10
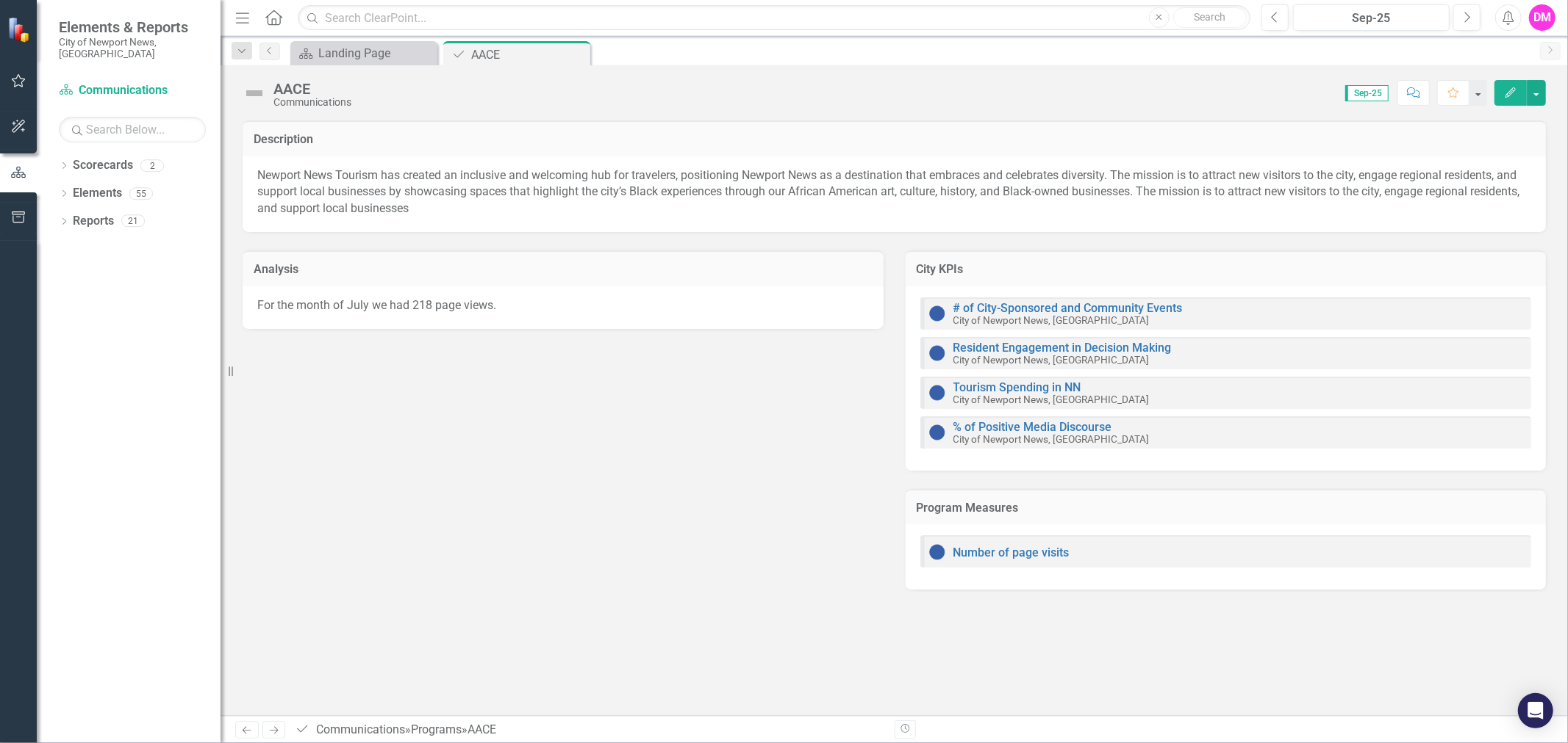
click at [1012, 544] on div "Number of page visits" at bounding box center [999, 552] width 141 height 18
click at [1012, 553] on link "Number of page visits" at bounding box center [1011, 552] width 116 height 14
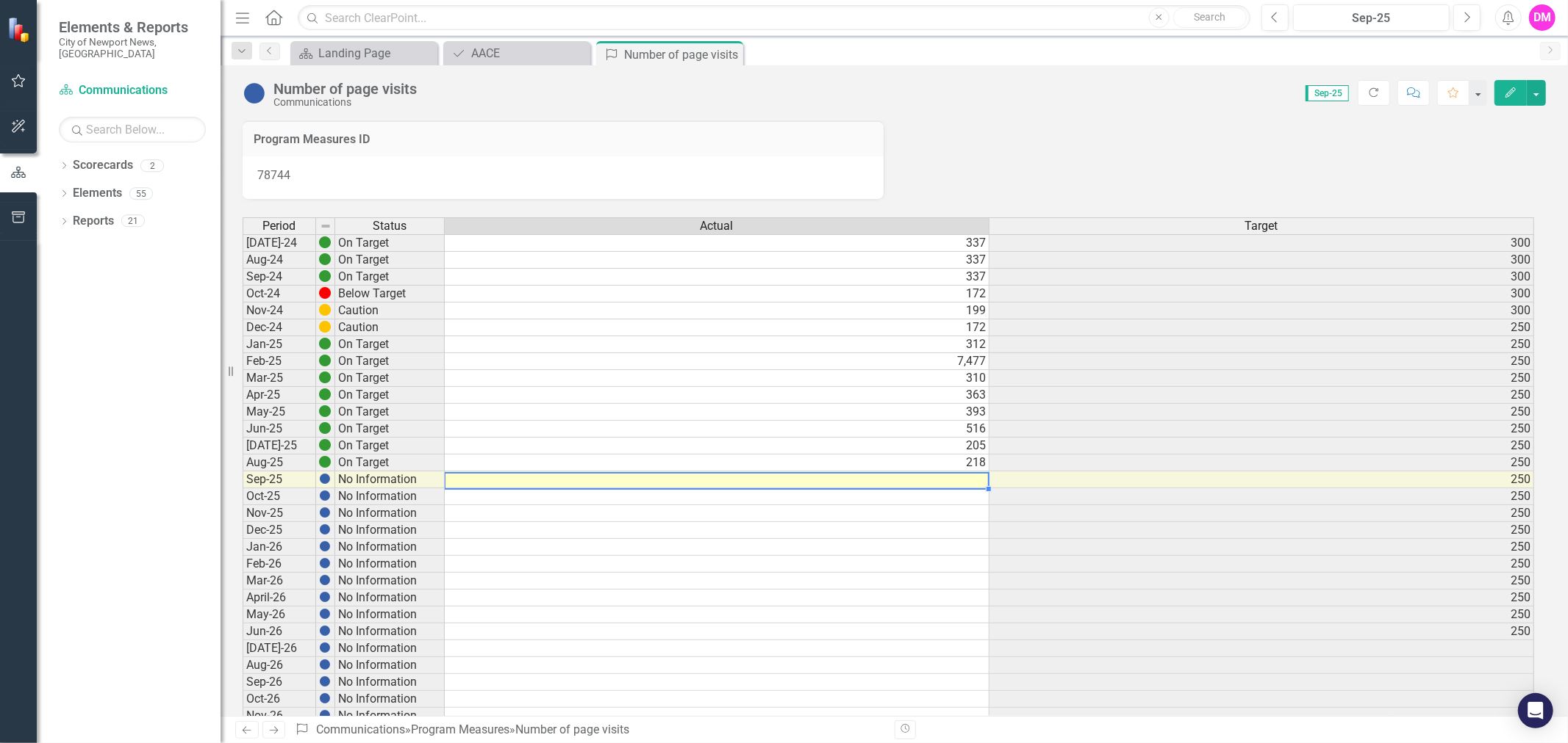
click at [946, 473] on td at bounding box center [717, 480] width 544 height 17
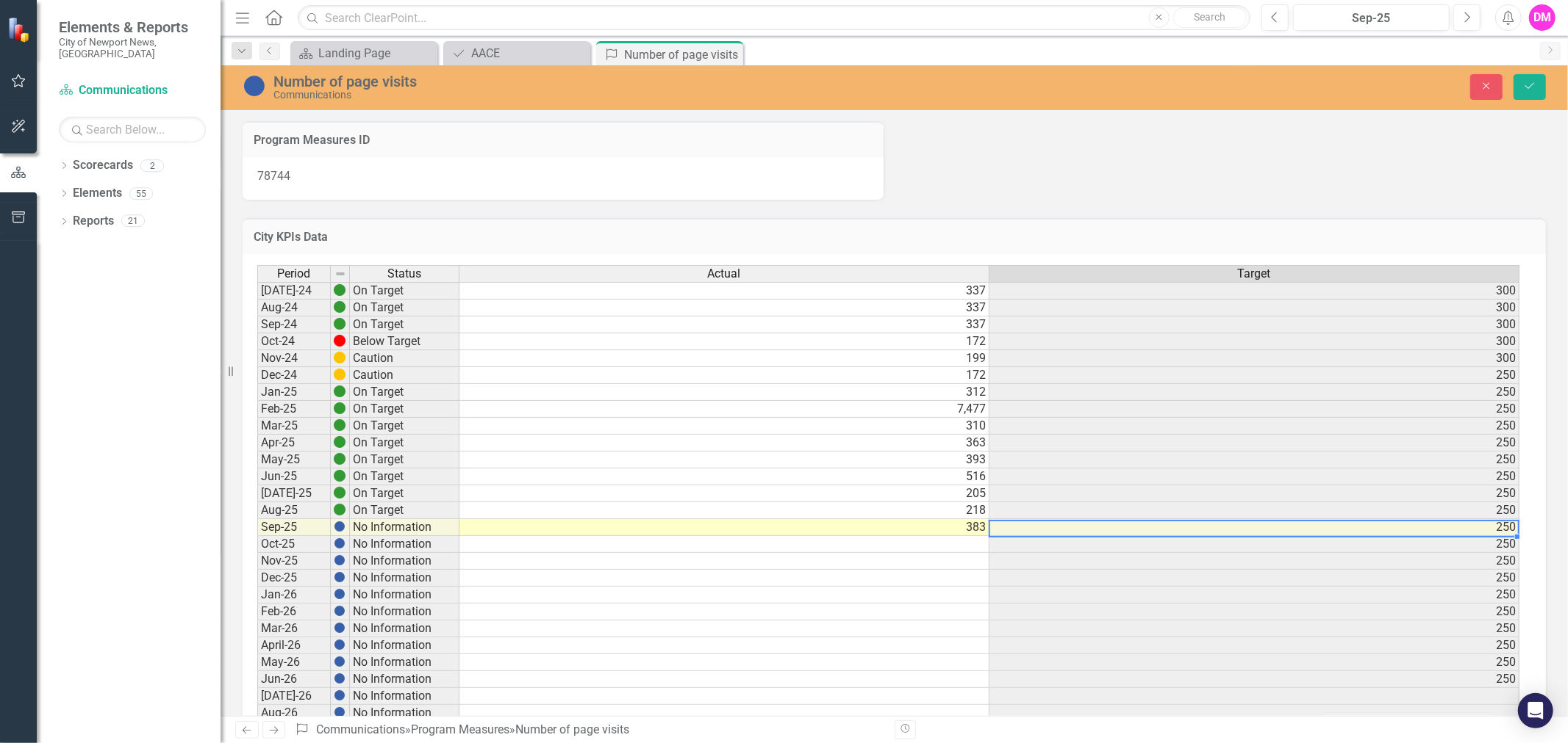
scroll to position [0, 10]
type textarea "383"
click at [1518, 90] on button "Save" at bounding box center [1530, 87] width 32 height 26
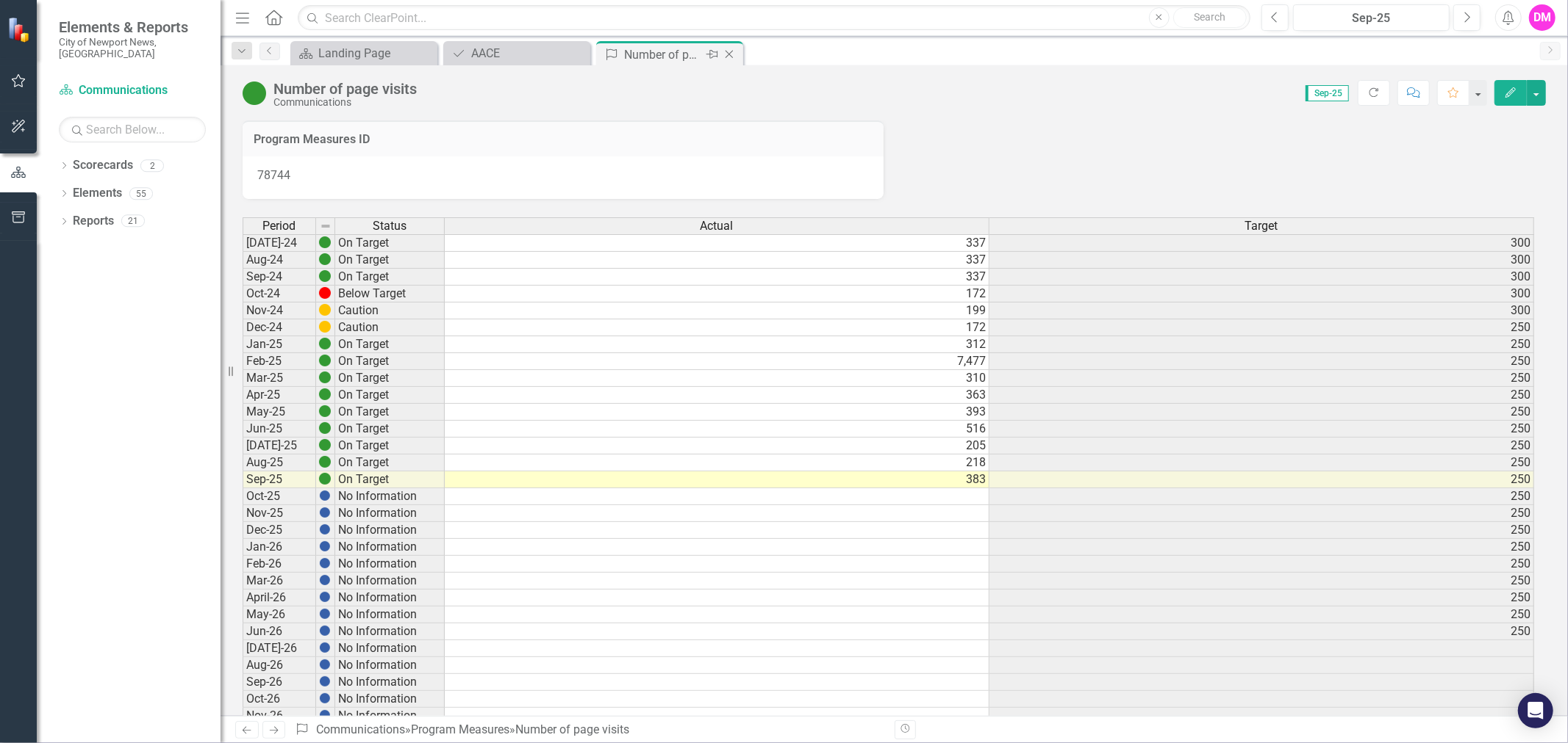
click at [726, 54] on icon "Close" at bounding box center [728, 54] width 14 height 11
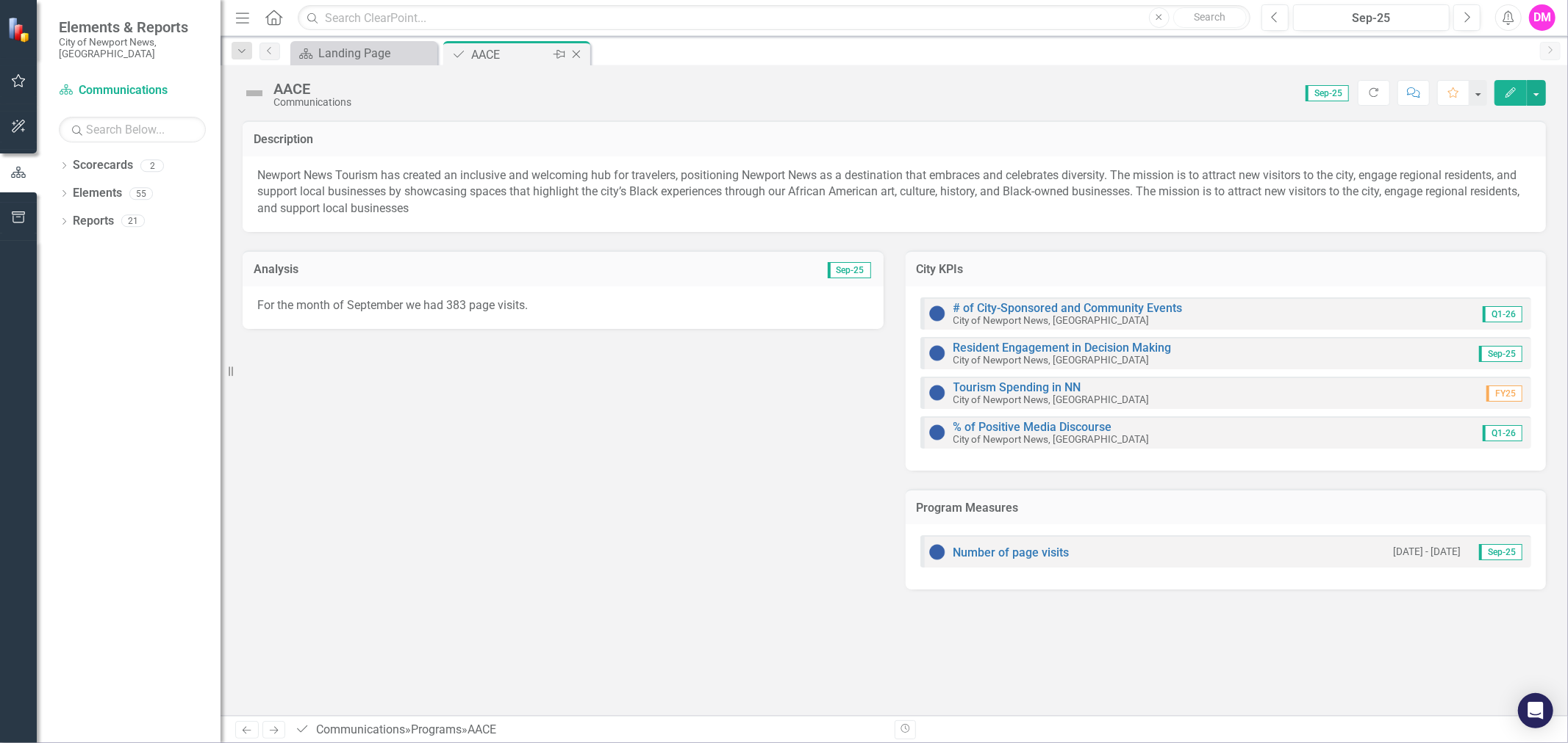
click at [574, 55] on icon "Close" at bounding box center [576, 54] width 14 height 11
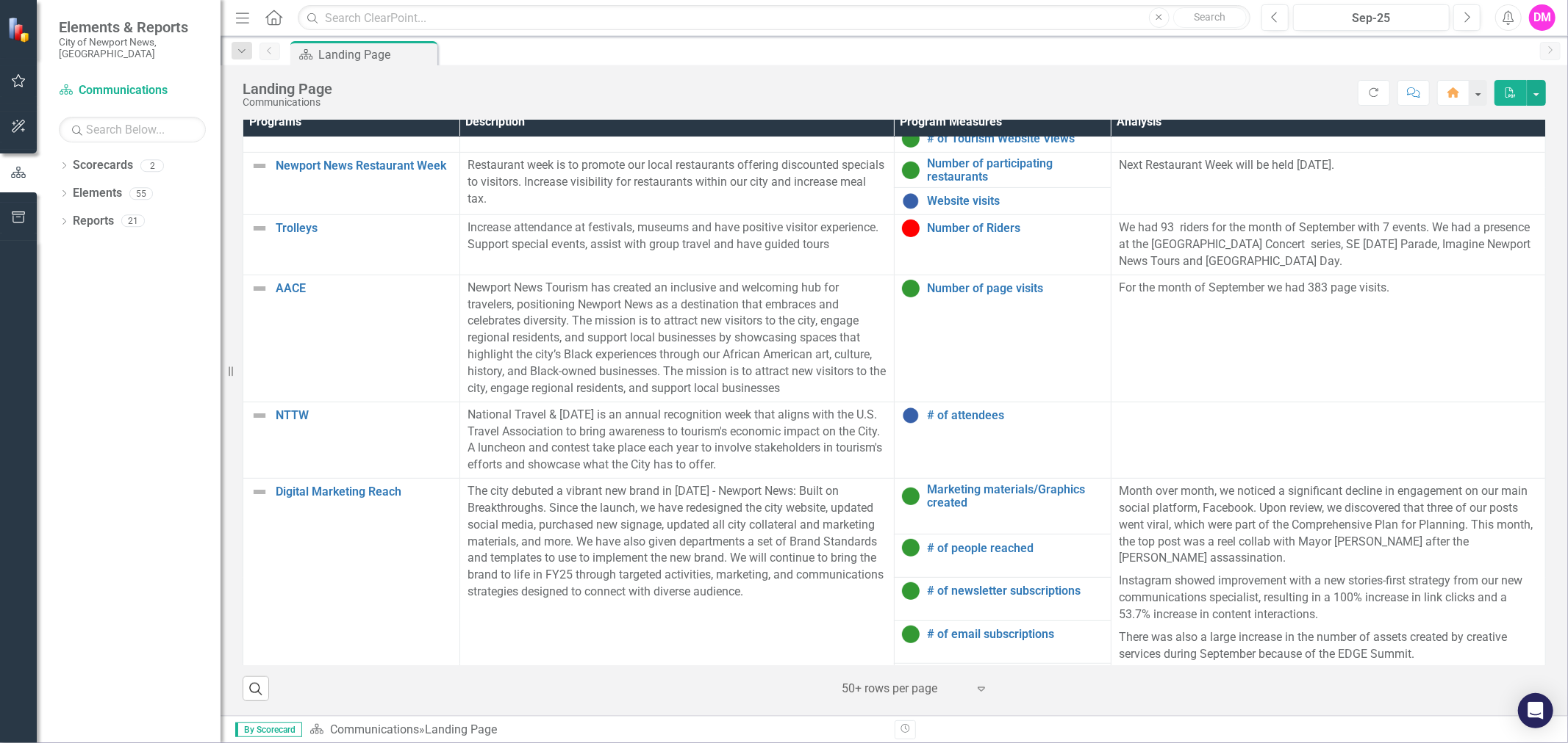
scroll to position [417, 0]
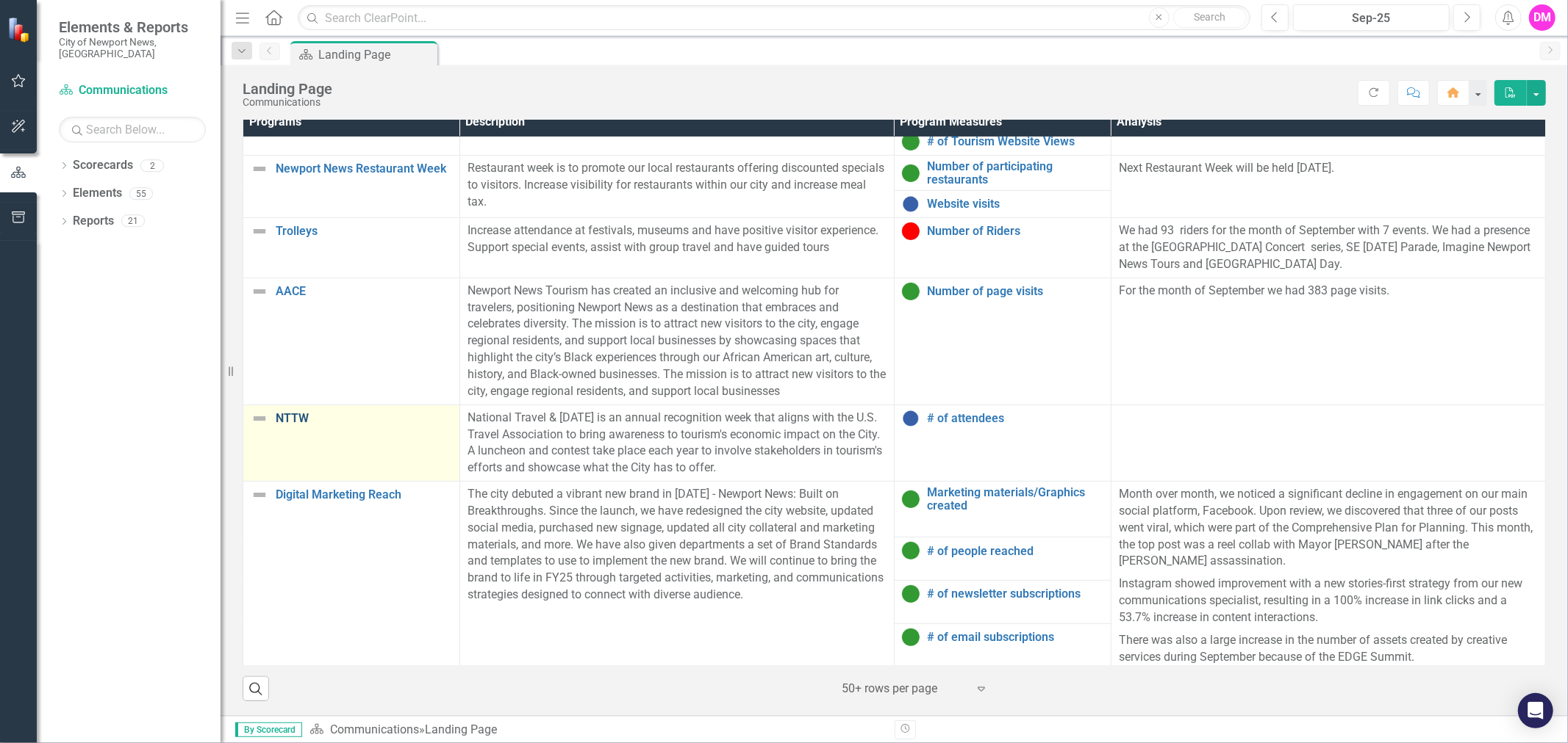
click at [302, 426] on link "NTTW" at bounding box center [363, 419] width 176 height 13
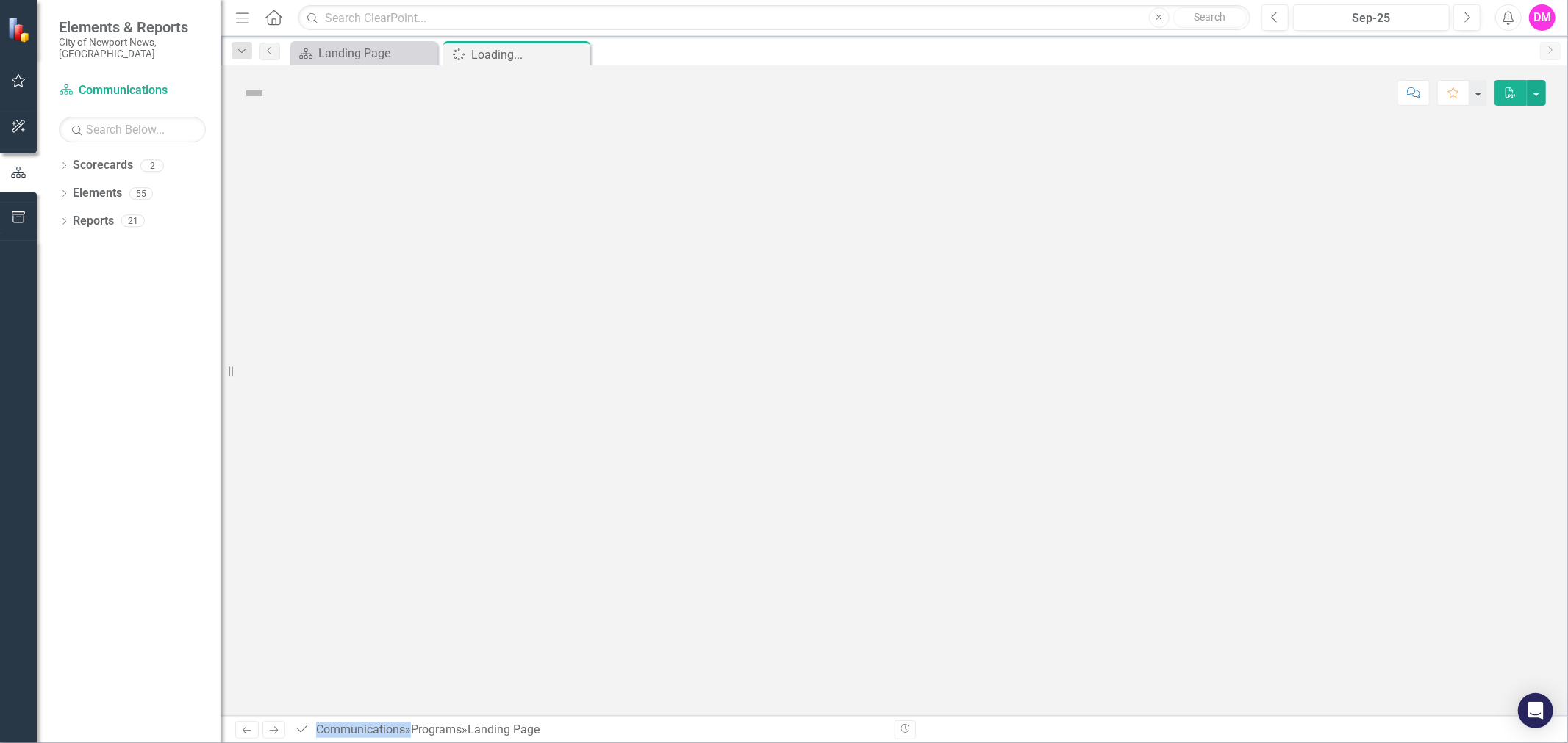
click at [302, 432] on div at bounding box center [894, 417] width 1348 height 595
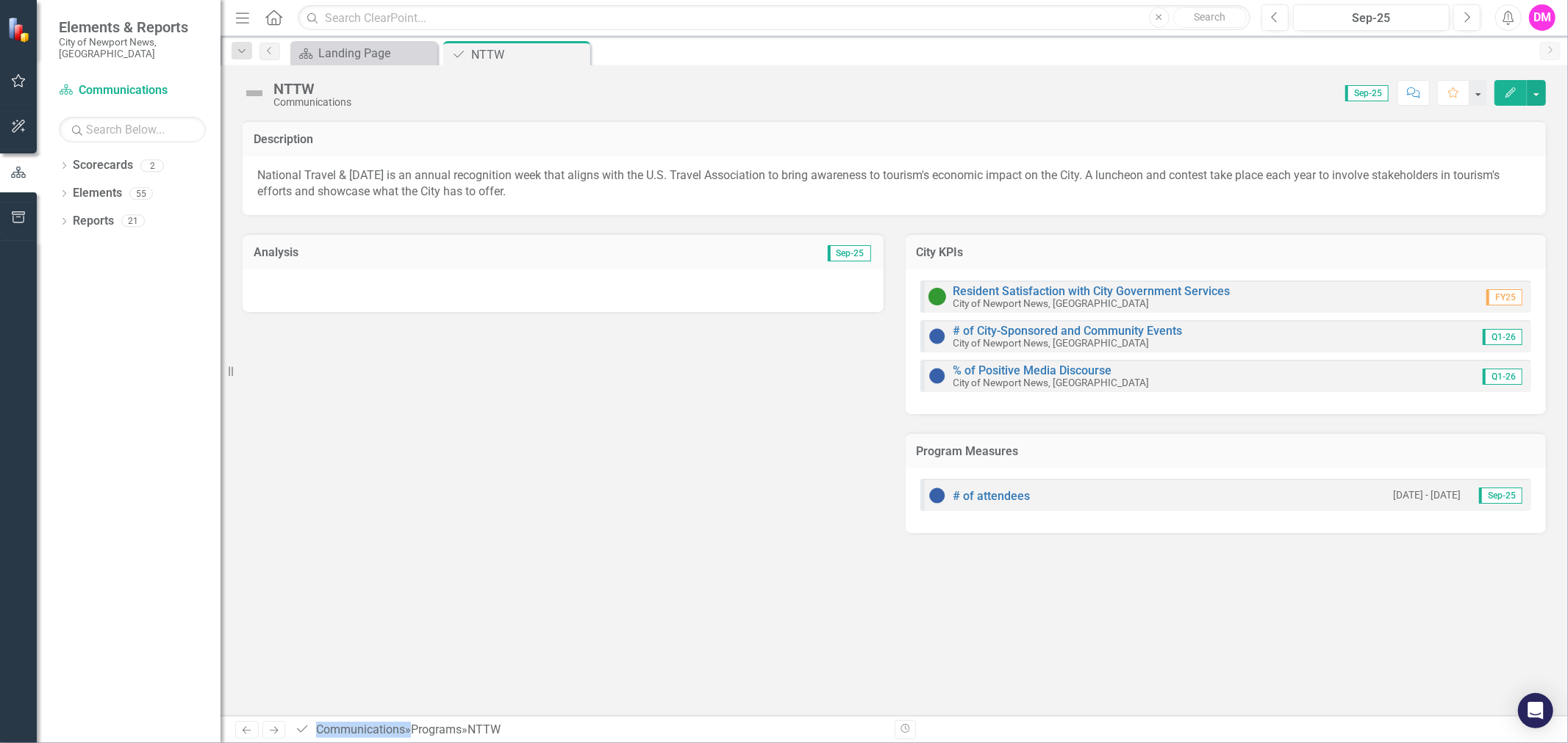
click at [660, 271] on div at bounding box center [562, 291] width 641 height 43
click at [665, 280] on div at bounding box center [562, 291] width 641 height 43
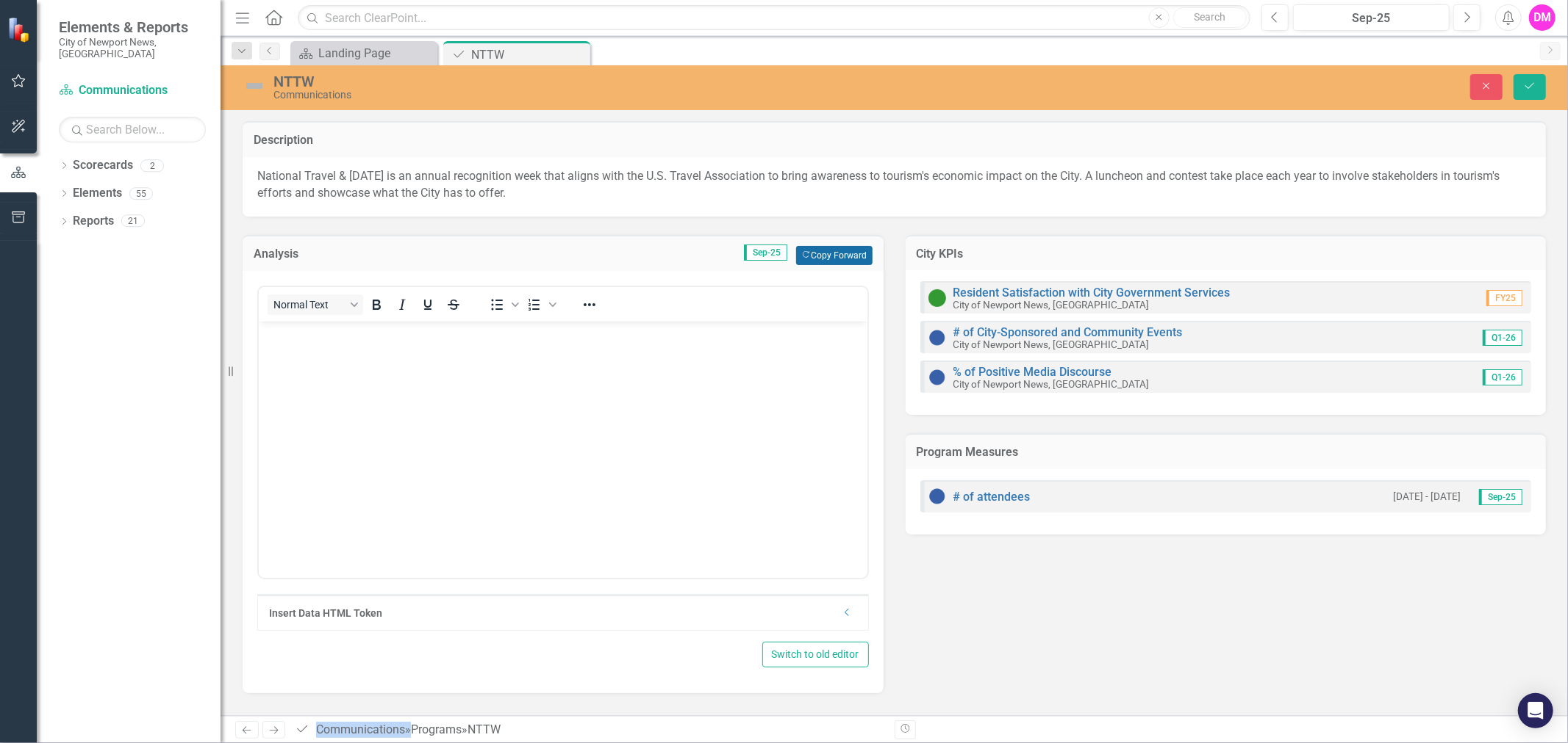
click at [846, 246] on button "Copy Forward Copy Forward" at bounding box center [833, 255] width 75 height 19
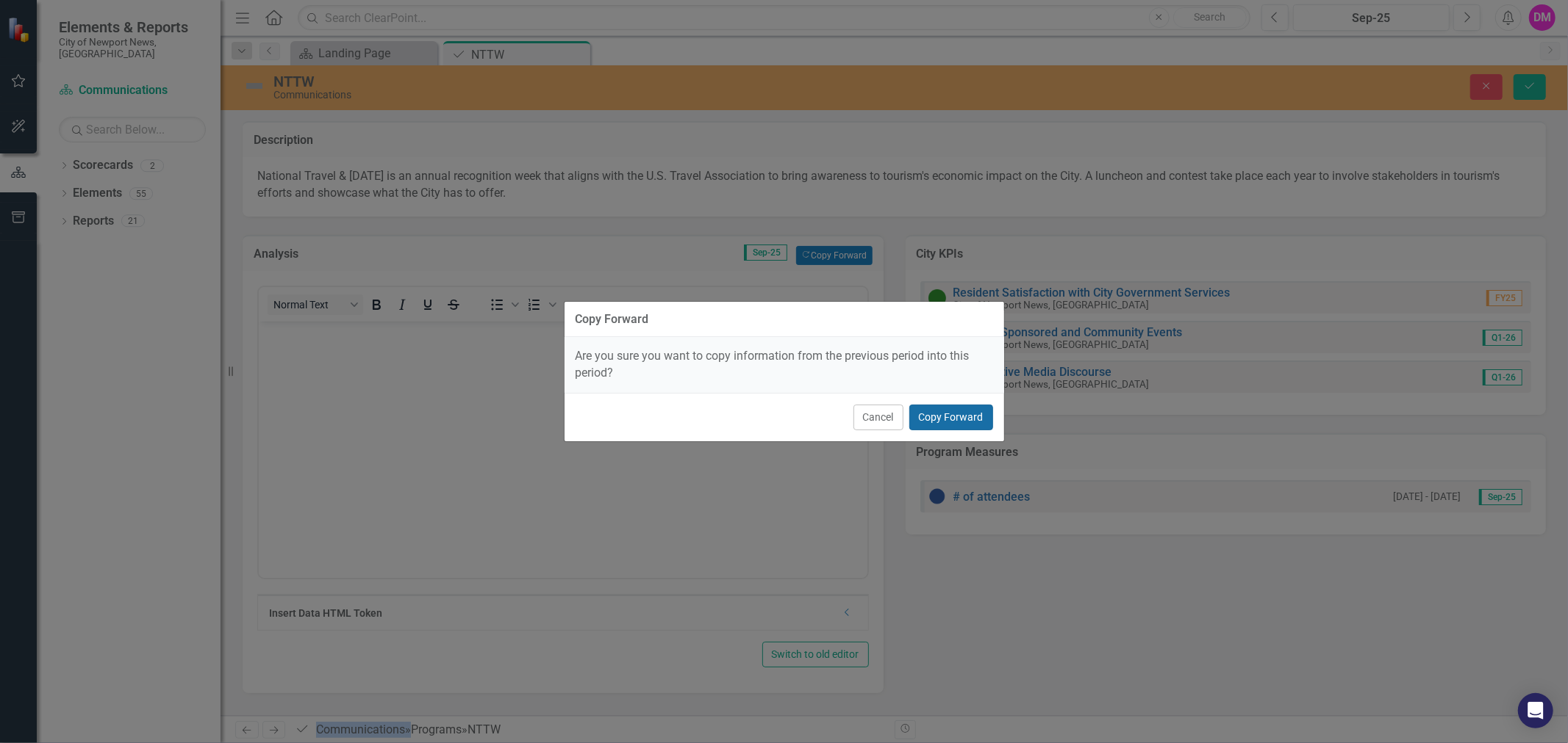
click at [951, 422] on button "Copy Forward" at bounding box center [951, 417] width 84 height 26
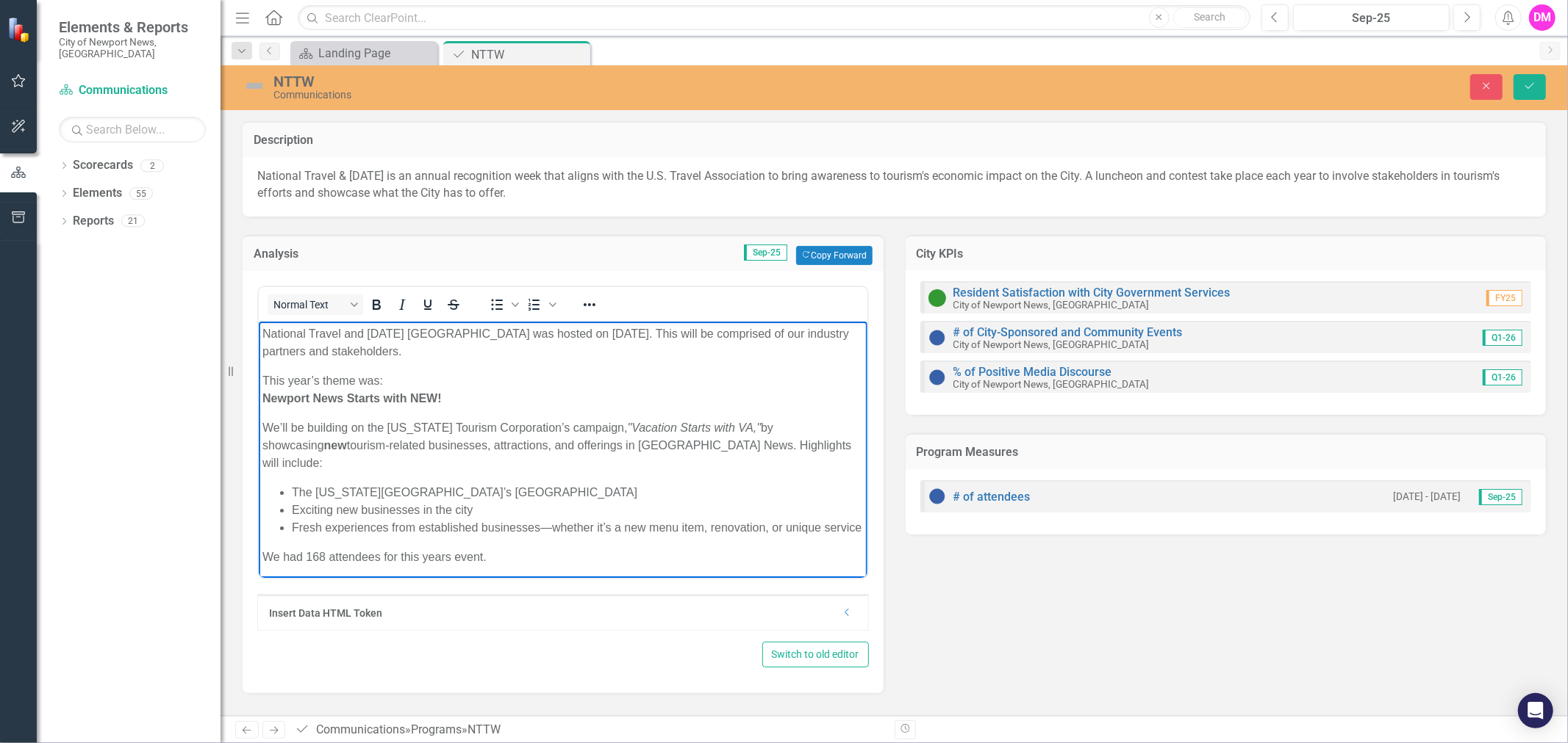
click at [563, 407] on body "National Travel and Tourism Week Luncheon was hosted on May 6th. This will be c…" at bounding box center [562, 451] width 609 height 260
click at [522, 372] on p "This year’s theme was: Newport News Starts with NEW!" at bounding box center [562, 389] width 601 height 35
click at [419, 368] on body "National Travel and Tourism Week Luncheon was hosted on May 6th. This will be c…" at bounding box center [562, 451] width 609 height 260
click at [541, 548] on p "We had 168 attendees for this years event." at bounding box center [562, 556] width 601 height 18
click at [381, 567] on html "National Travel and Tourism Week Luncheon was hosted on May 6th. This will be c…" at bounding box center [562, 451] width 609 height 260
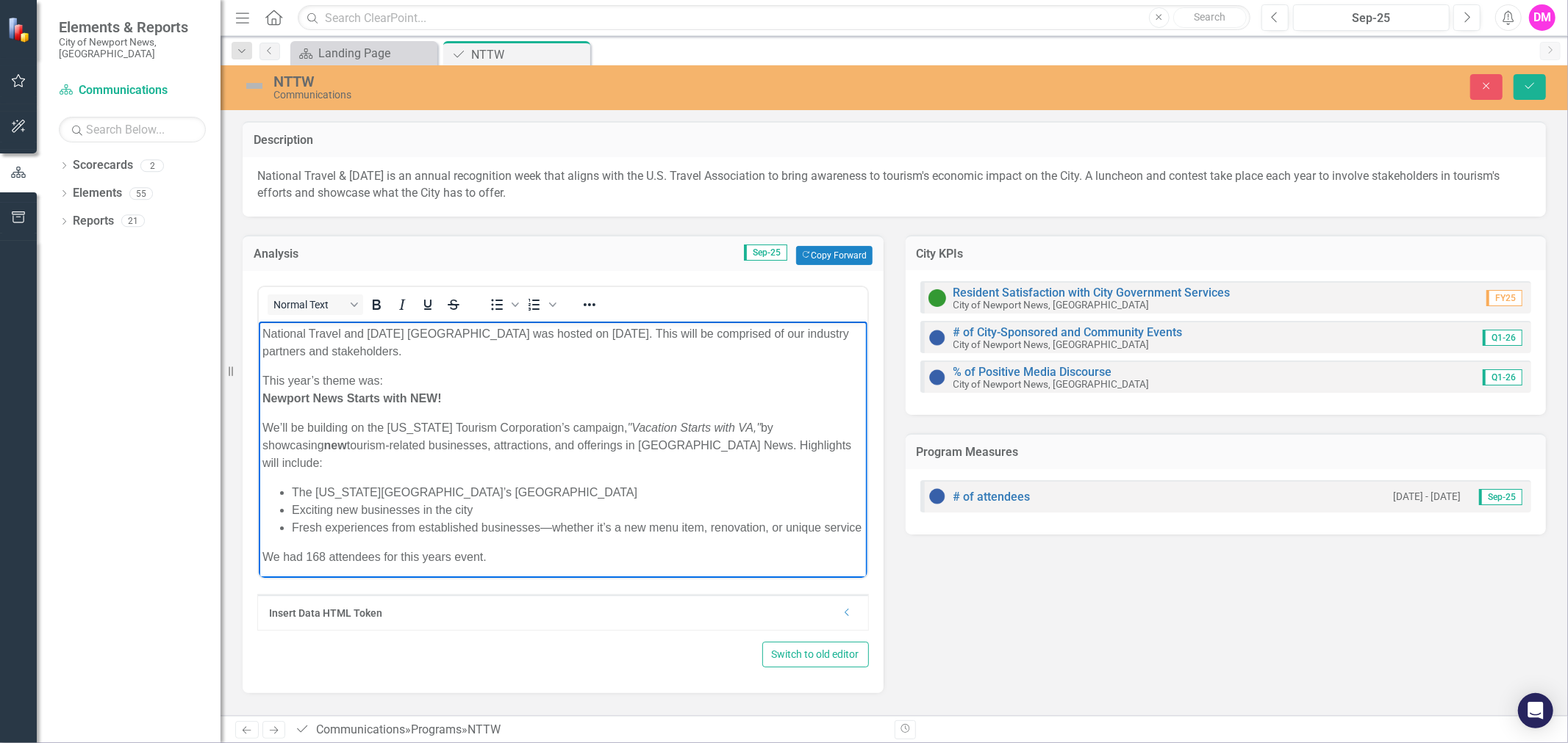
drag, startPoint x: 525, startPoint y: 547, endPoint x: 494, endPoint y: 326, distance: 223.2
click at [506, 331] on body "National Travel and Tourism Week Luncheon was hosted on May 6th. This will be c…" at bounding box center [562, 451] width 609 height 260
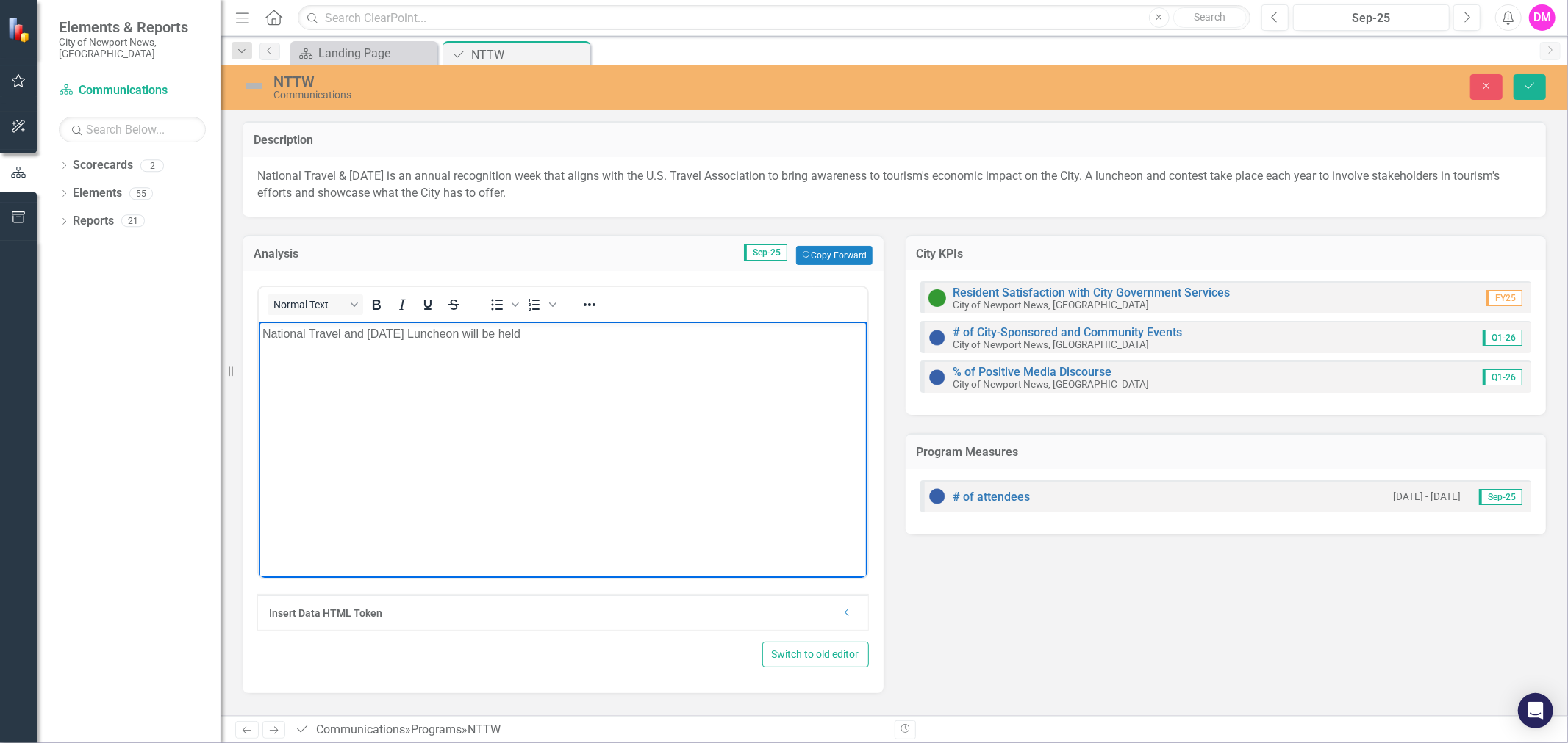
click at [587, 340] on p "National Travel and Tourism Week Luncheon will be held" at bounding box center [562, 333] width 601 height 18
click at [612, 345] on body "National Travel and Tourism Week Luncheon will be held" at bounding box center [562, 431] width 609 height 220
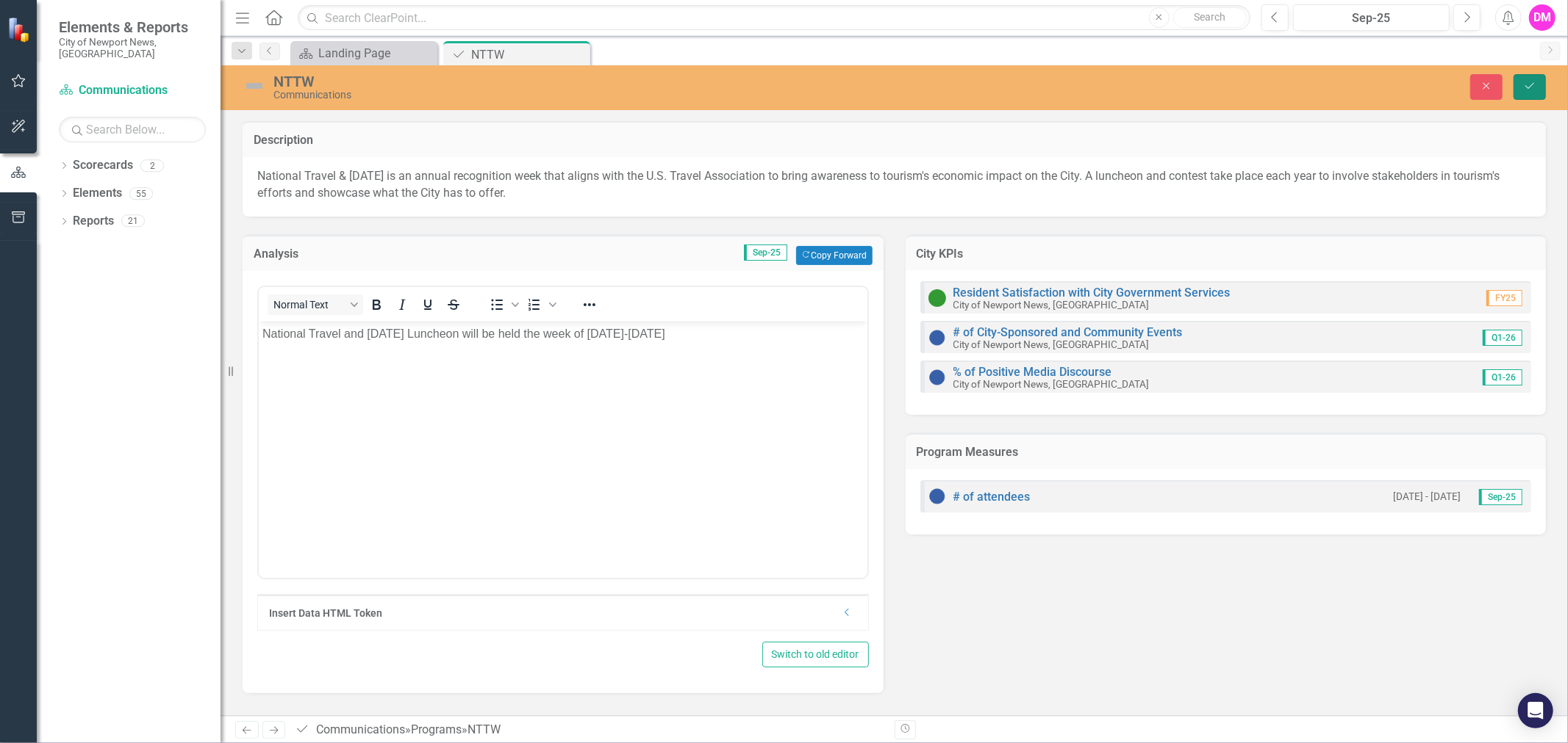
click at [1535, 85] on icon "Save" at bounding box center [1530, 86] width 13 height 10
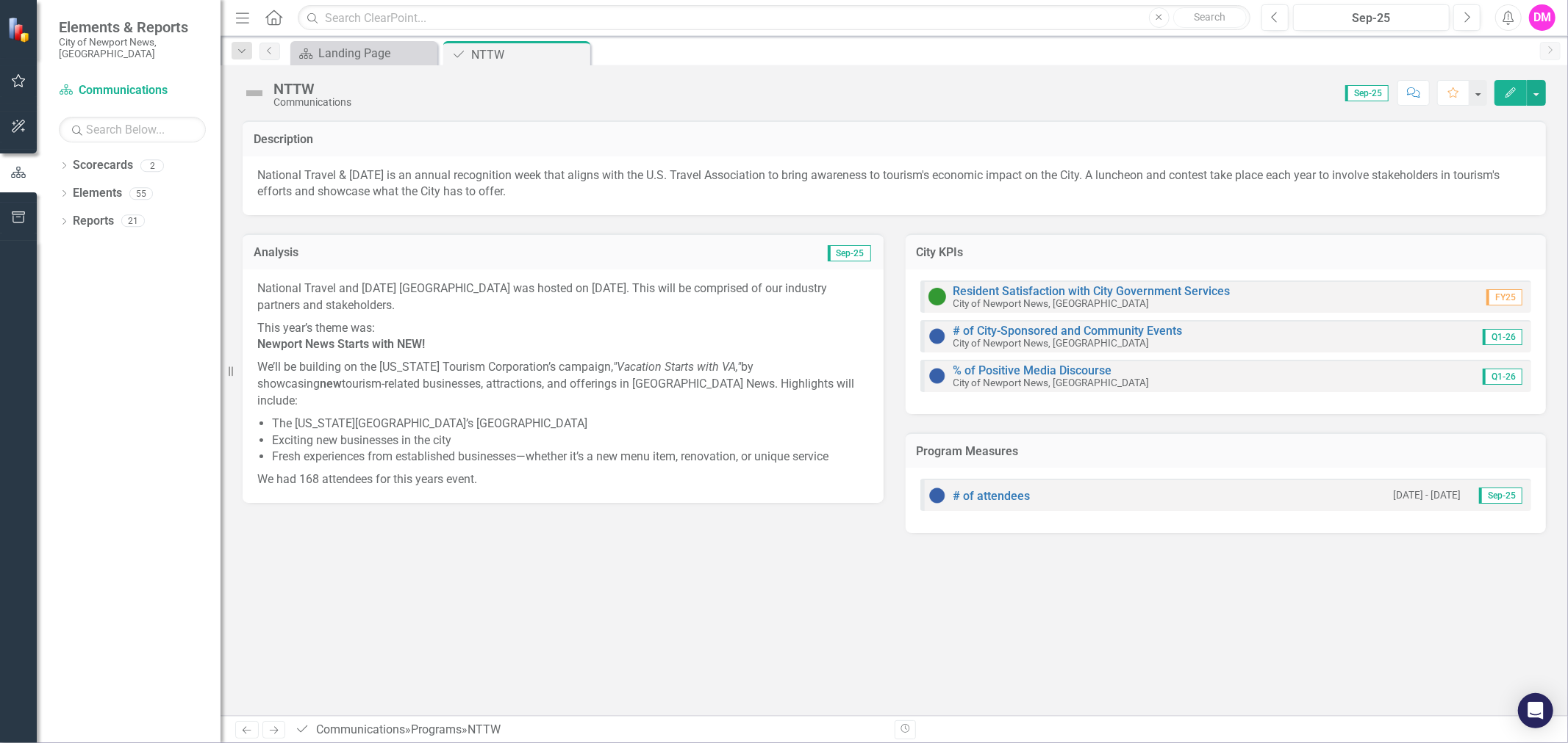
click at [500, 416] on li "The Virginia Living Museum’s new Wildlife Building" at bounding box center [570, 425] width 597 height 17
click at [581, 53] on icon "Close" at bounding box center [576, 54] width 14 height 11
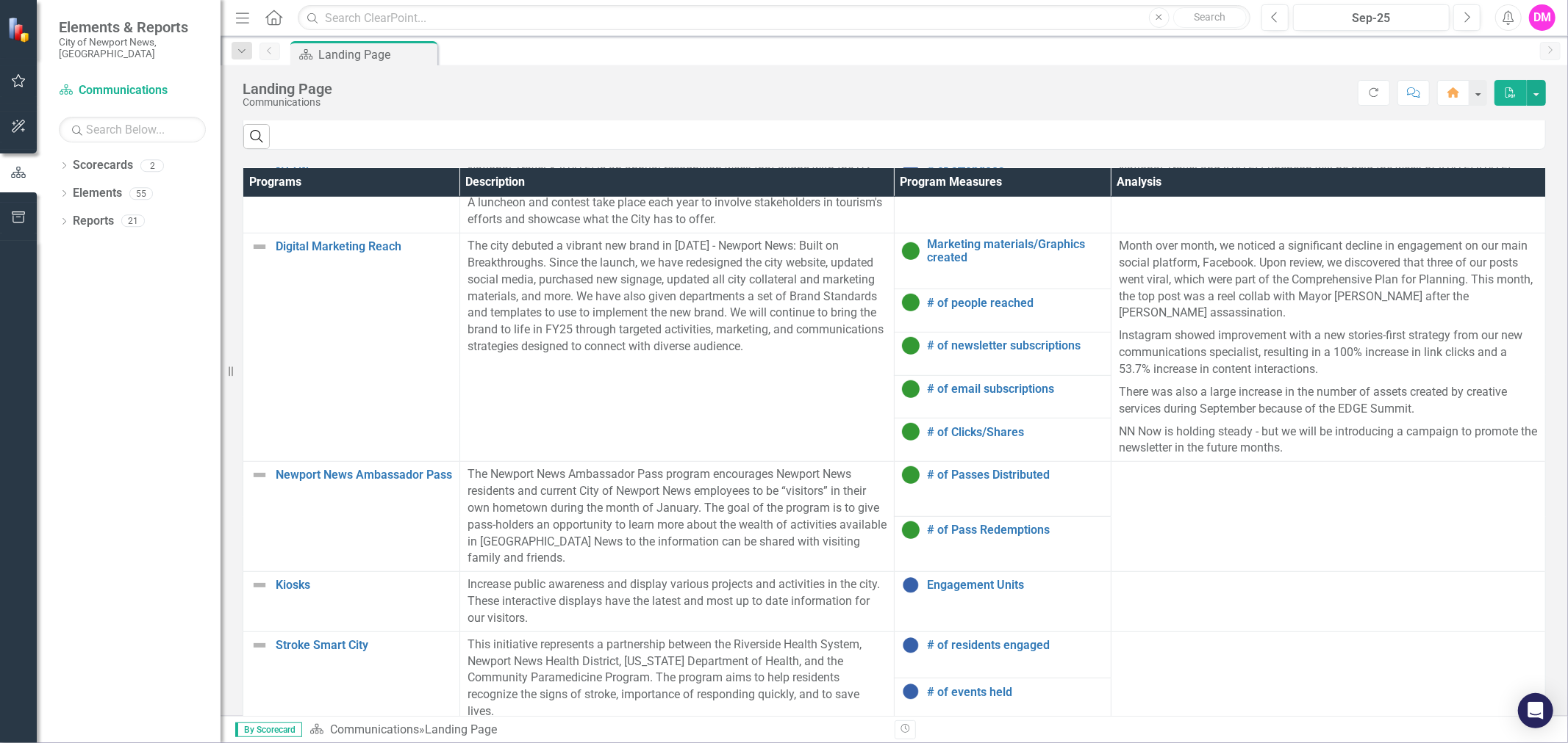
scroll to position [1017, 0]
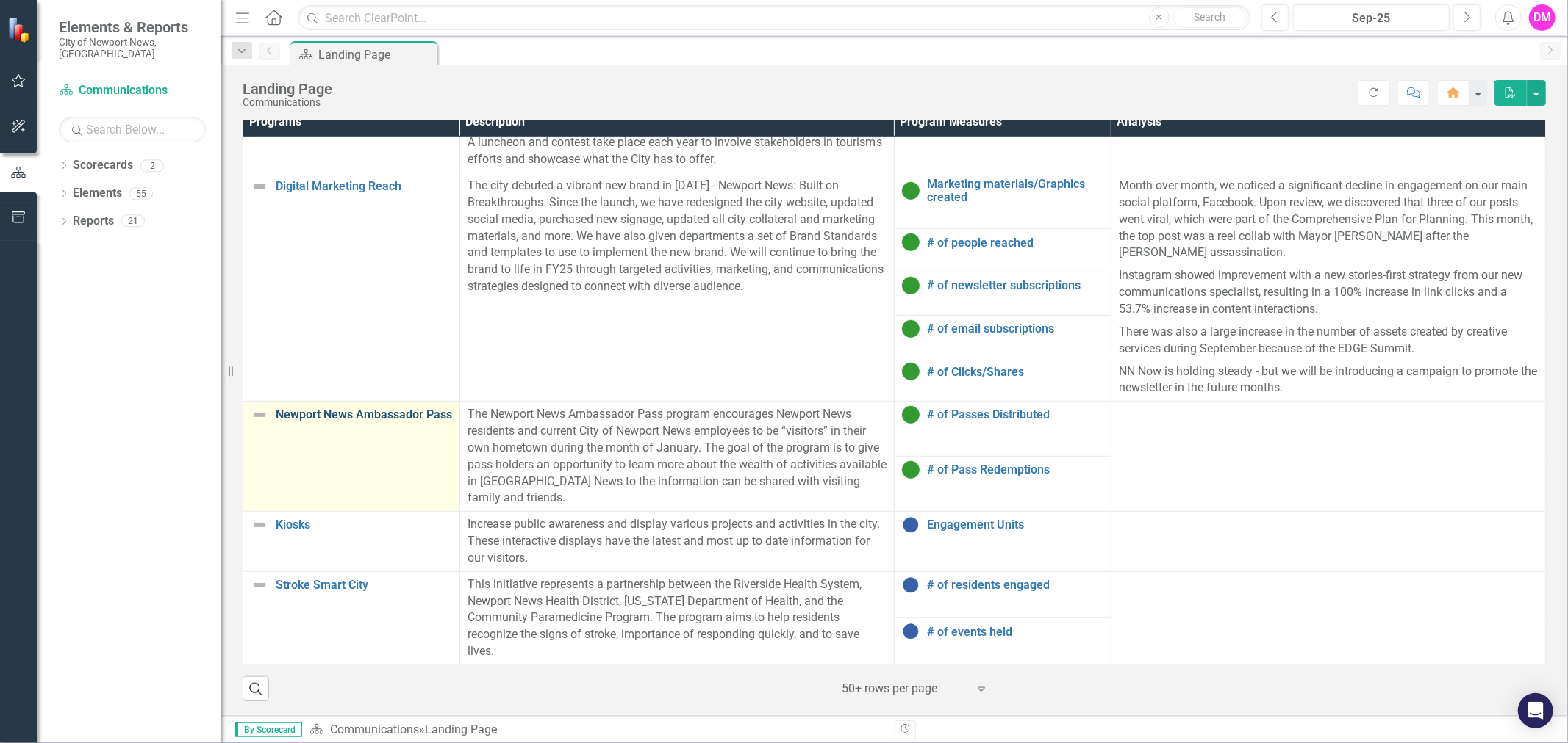
click at [320, 422] on link "Newport News Ambassador Pass" at bounding box center [363, 415] width 176 height 13
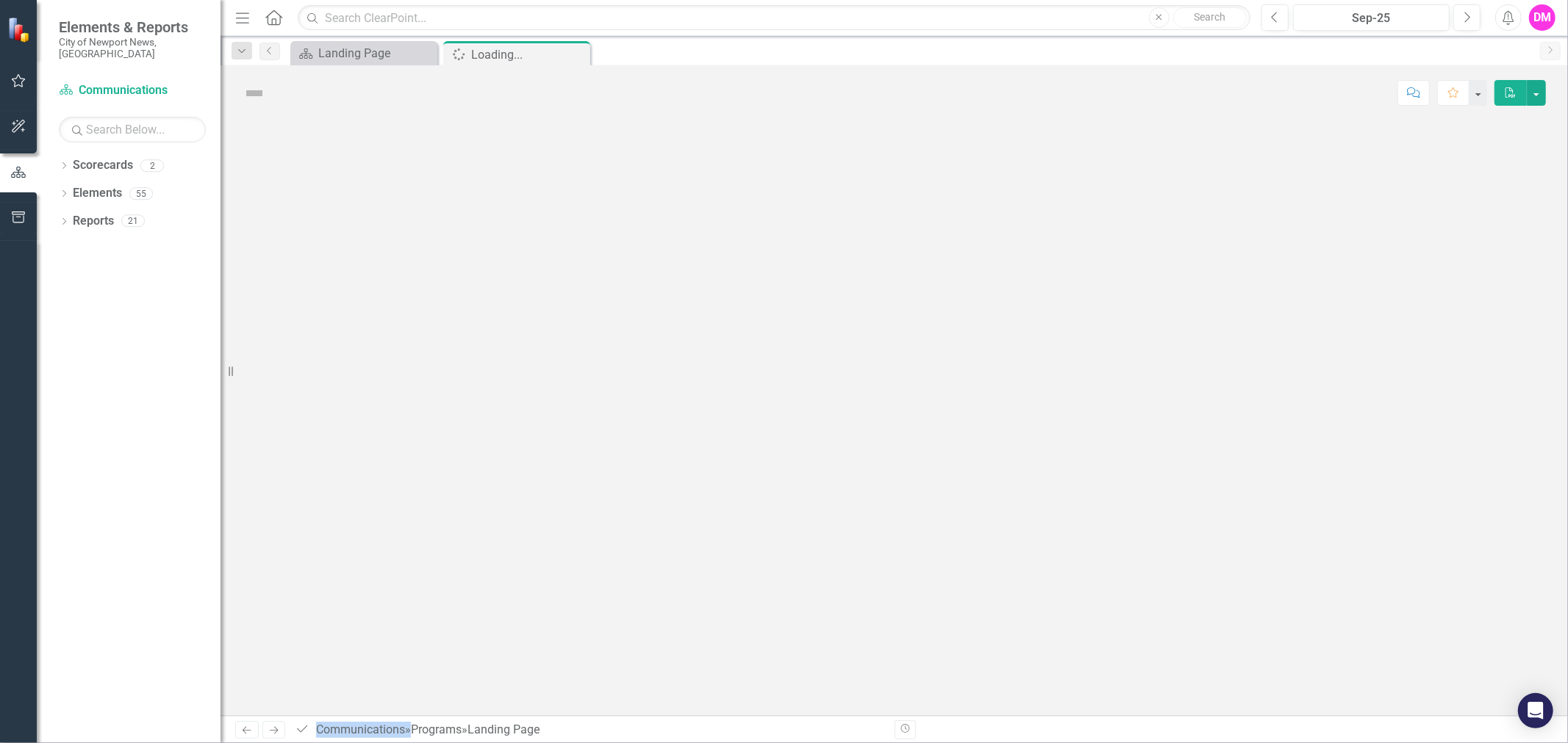
click at [320, 422] on div at bounding box center [894, 417] width 1348 height 595
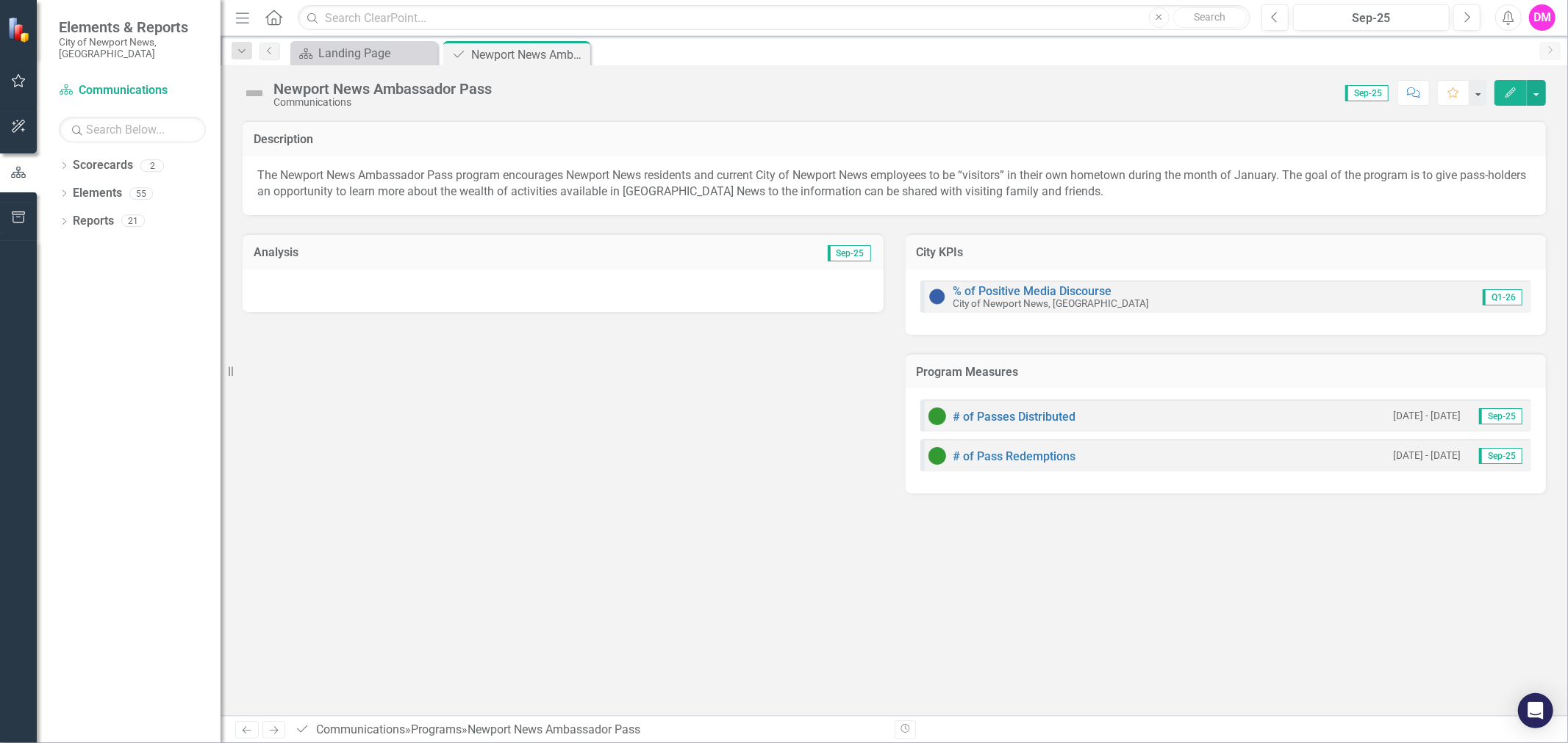
click at [764, 281] on div at bounding box center [562, 291] width 641 height 43
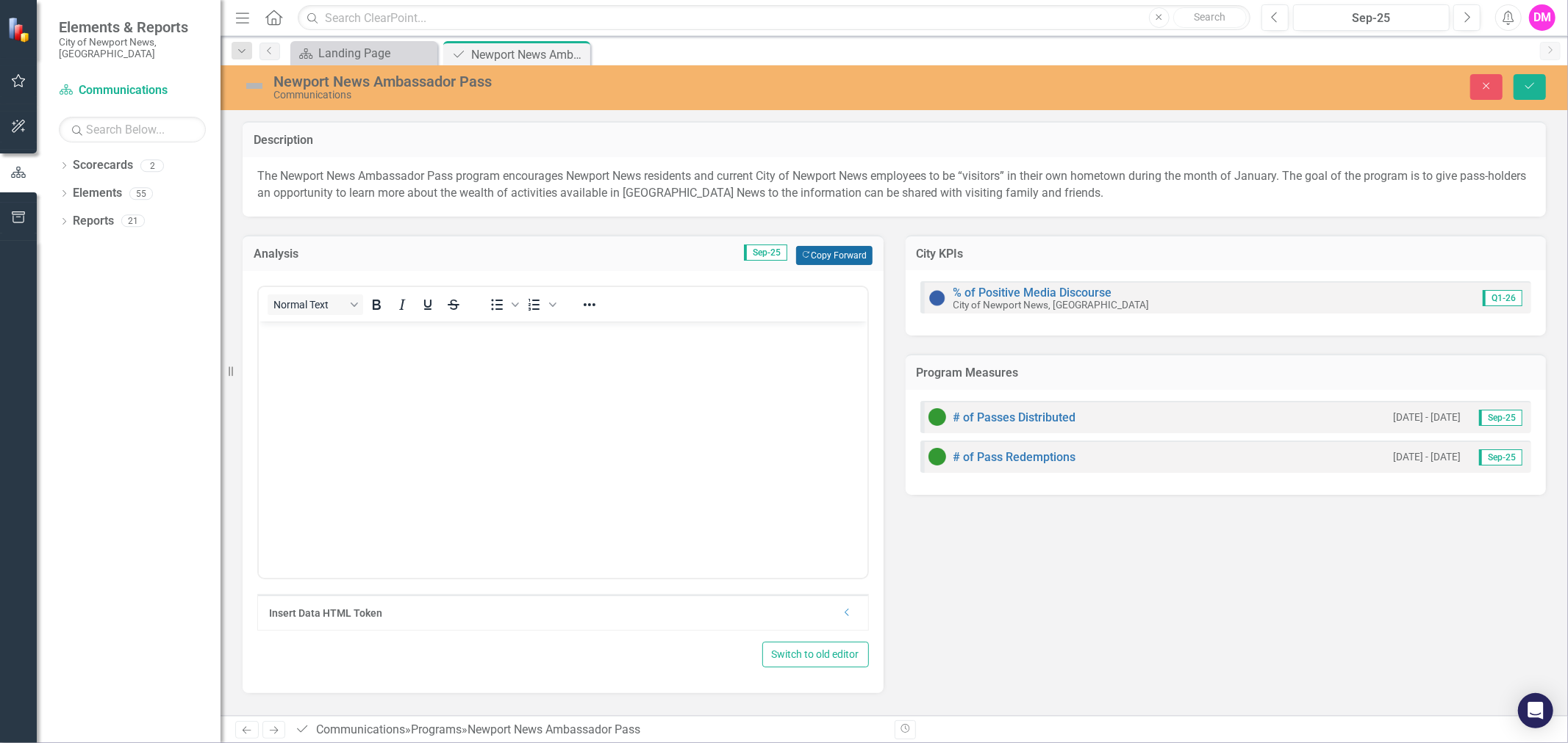
click at [844, 258] on button "Copy Forward Copy Forward" at bounding box center [833, 255] width 75 height 19
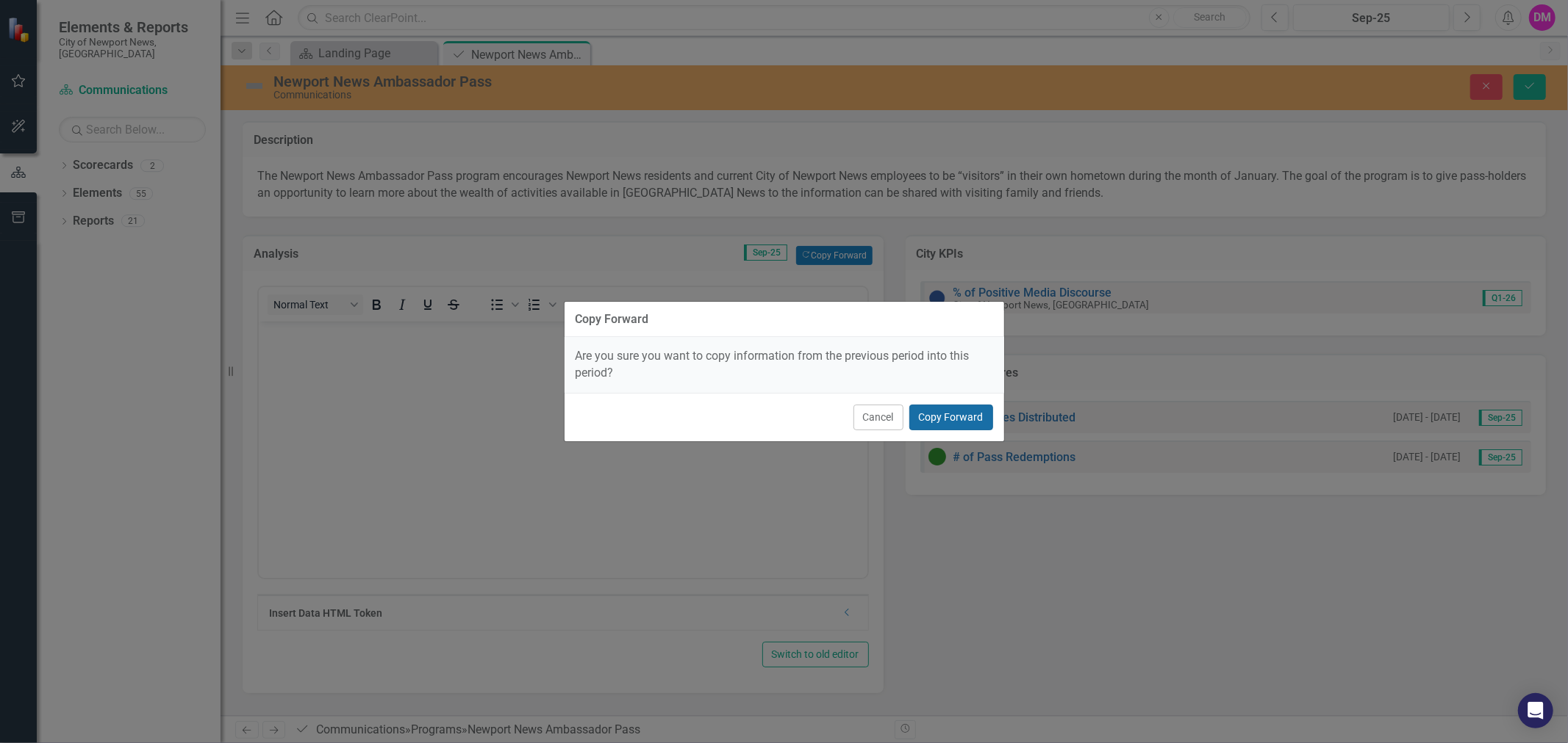
click at [962, 419] on button "Copy Forward" at bounding box center [951, 417] width 84 height 26
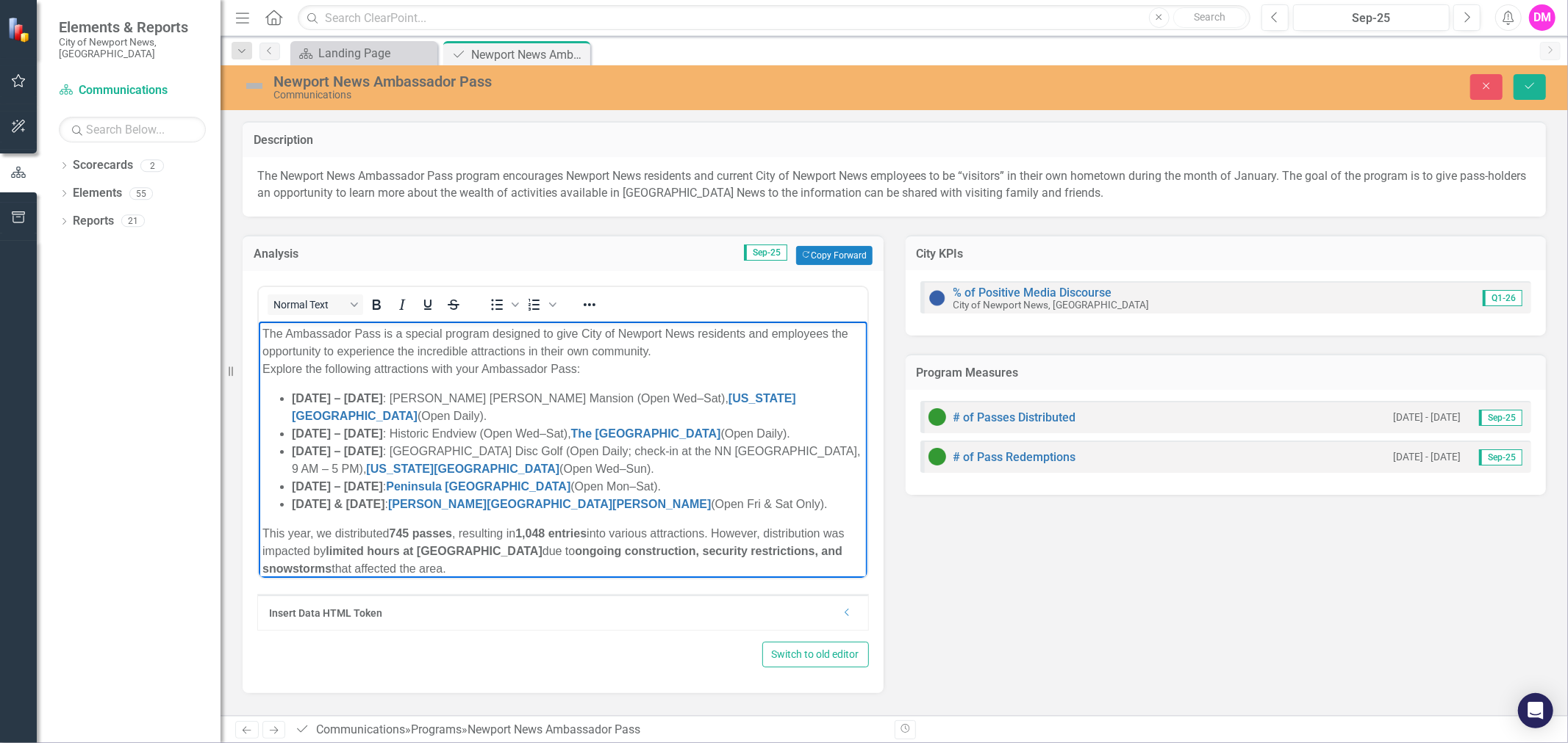
click at [467, 373] on p "The Ambassador Pass is a special program designed to give City of Newport News …" at bounding box center [562, 351] width 601 height 53
drag, startPoint x: 635, startPoint y: 431, endPoint x: 629, endPoint y: 439, distance: 10.0
click at [629, 442] on li "Jan. 27 – Feb. 2 : Newport News Park Disc Golf (Open Daily; check-in at the NN …" at bounding box center [577, 459] width 572 height 35
click at [615, 477] on li "Feb. 3 – 9 : Peninsula SPCA & Barnyard (Open Mon–Sat)." at bounding box center [577, 486] width 572 height 18
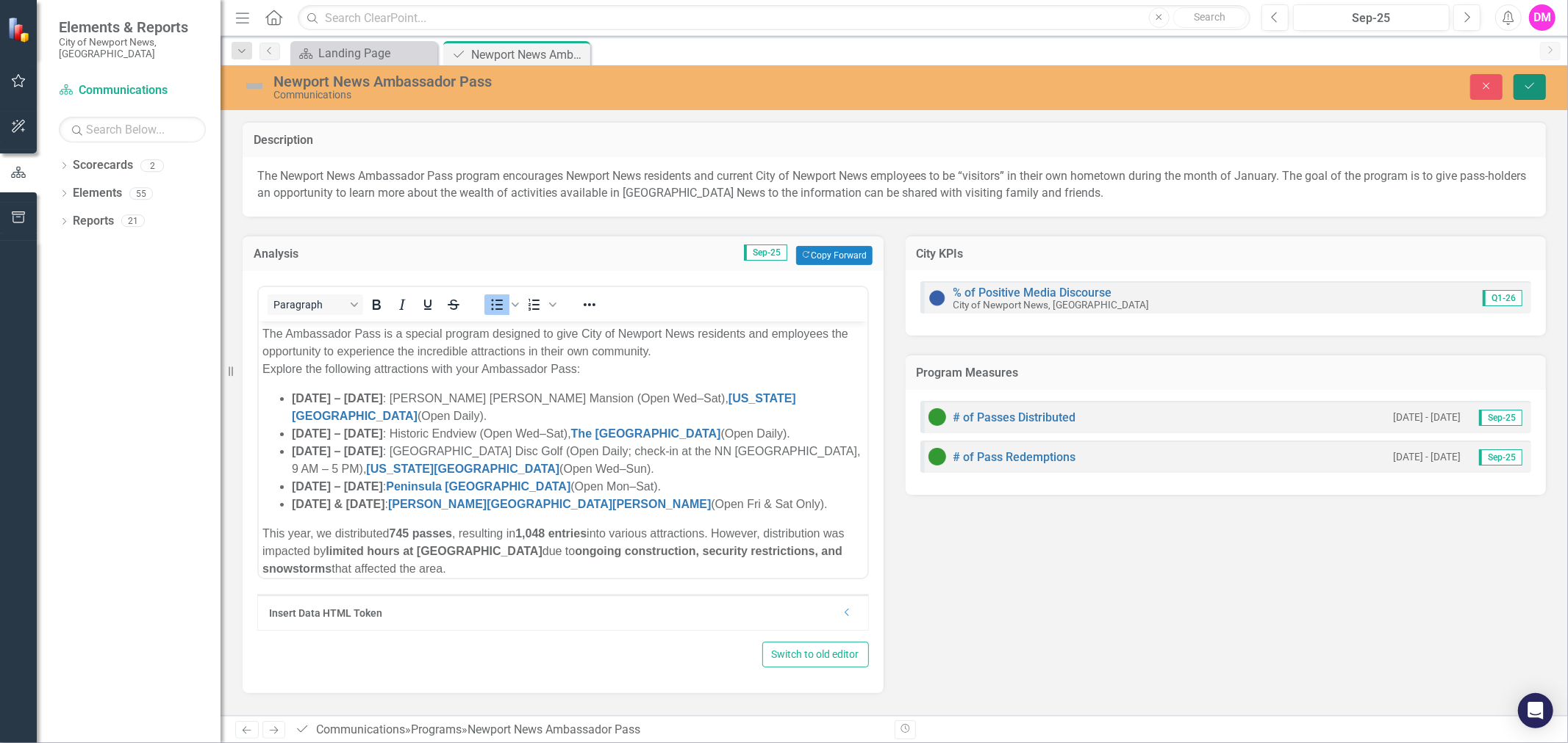
click at [1529, 90] on icon "Save" at bounding box center [1530, 86] width 13 height 10
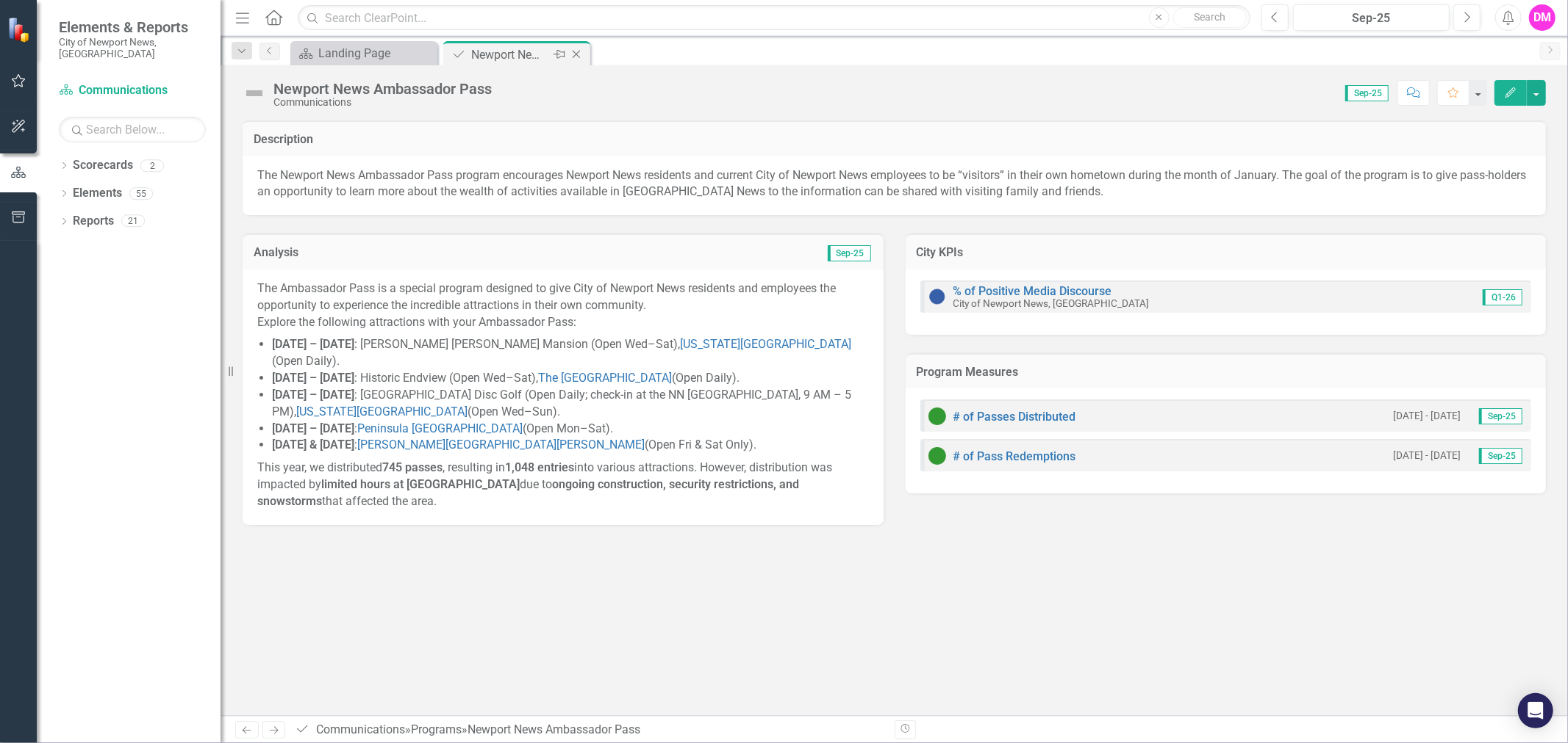
click at [578, 56] on icon at bounding box center [577, 54] width 8 height 8
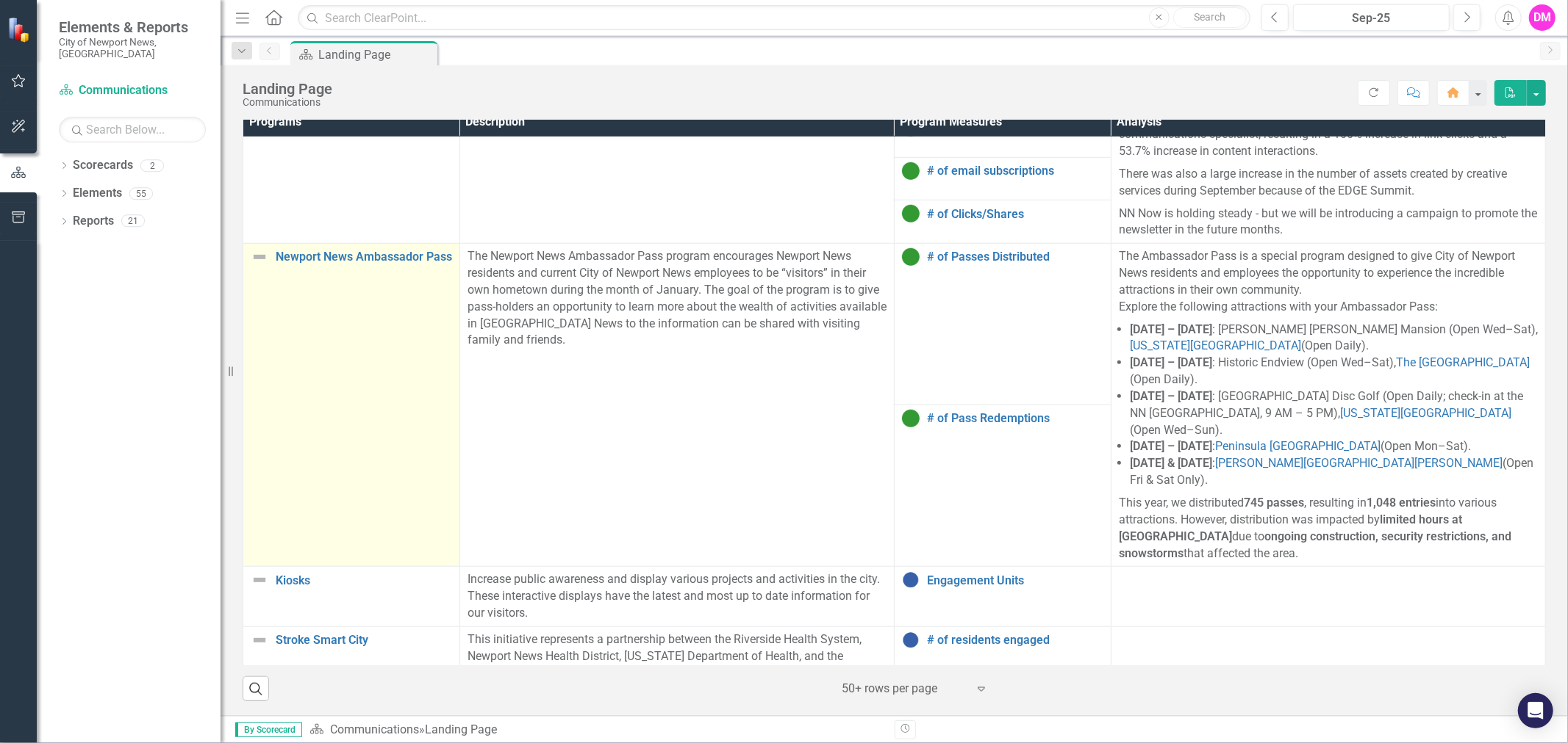
scroll to position [923, 0]
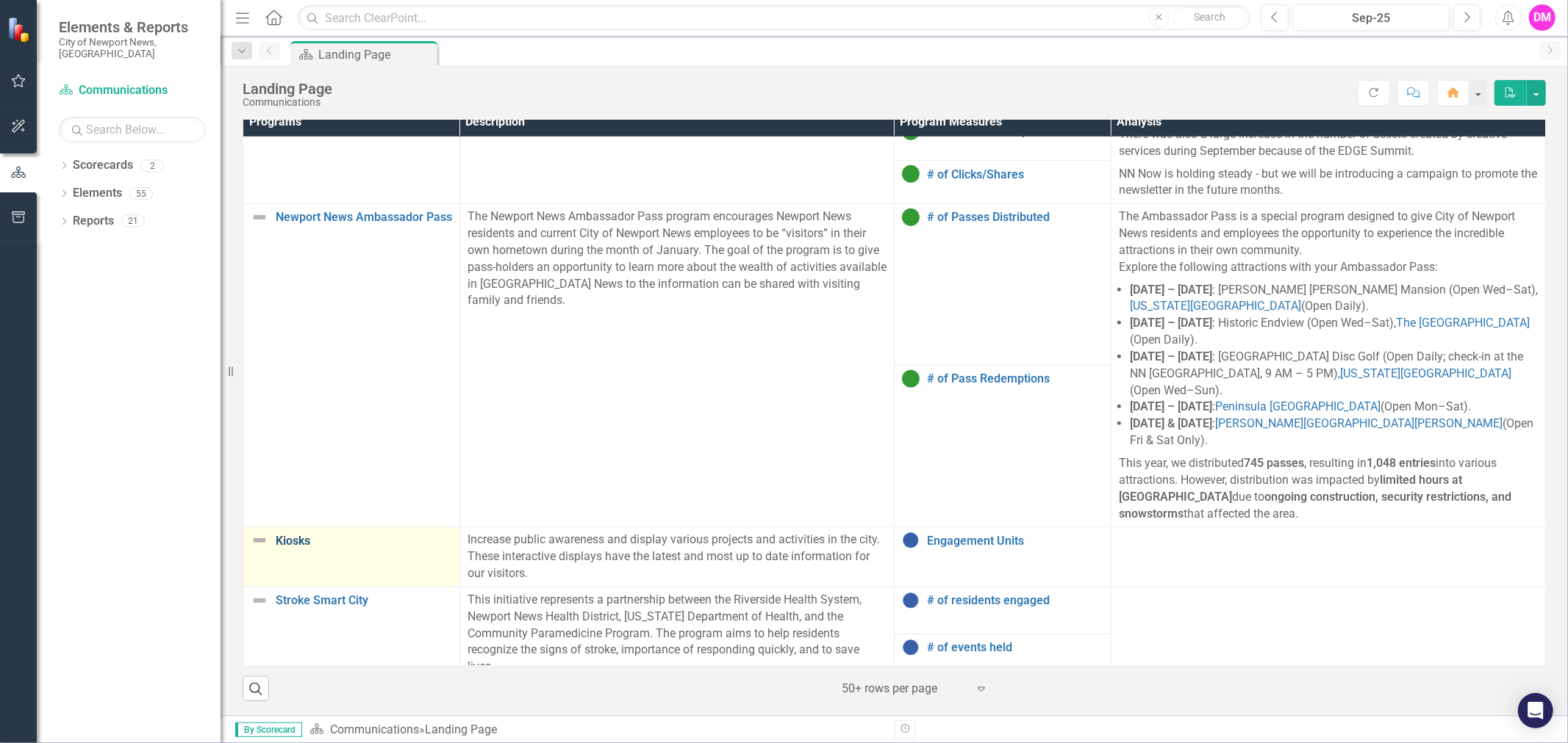
click at [295, 534] on link "Kiosks" at bounding box center [363, 541] width 176 height 13
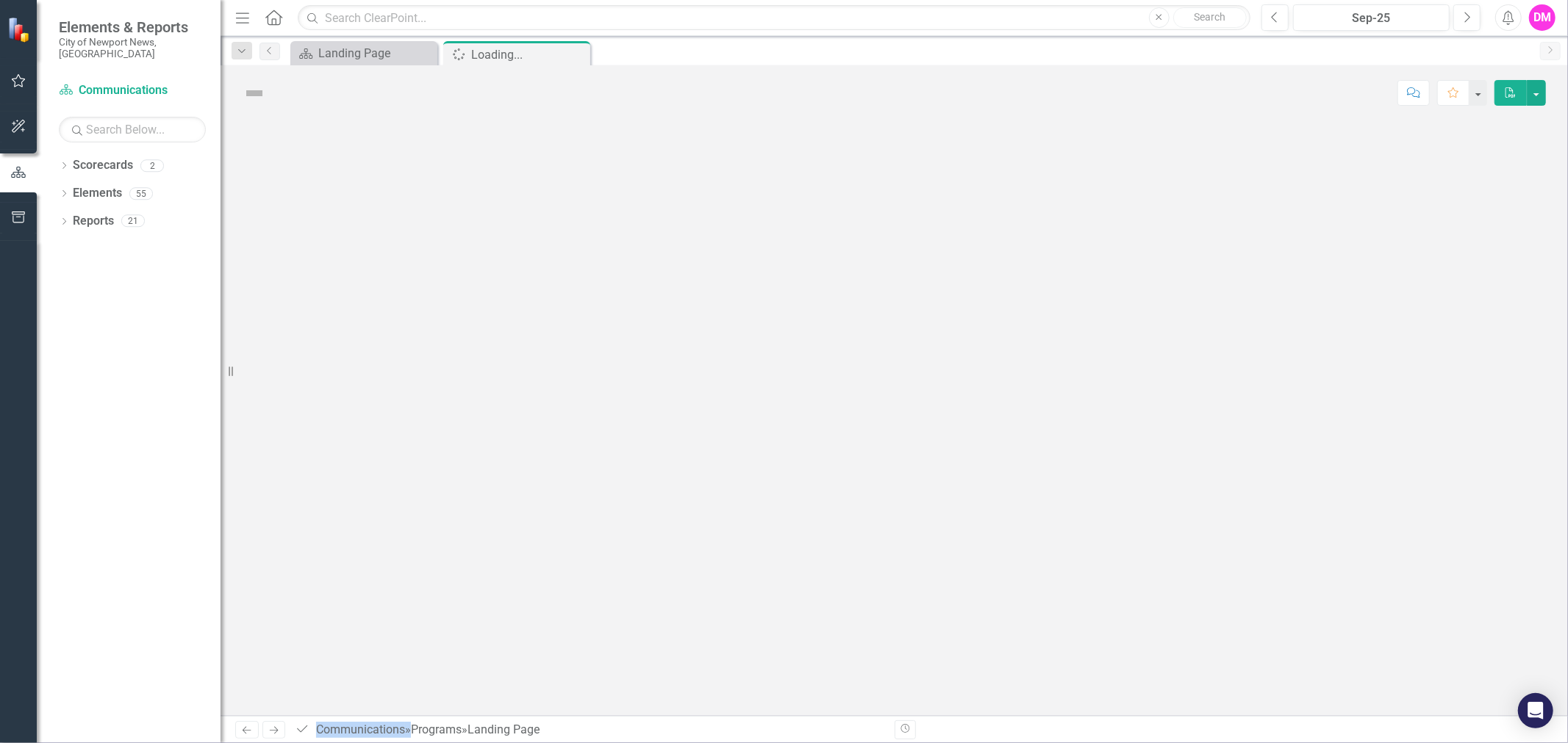
click at [295, 529] on div at bounding box center [894, 417] width 1348 height 595
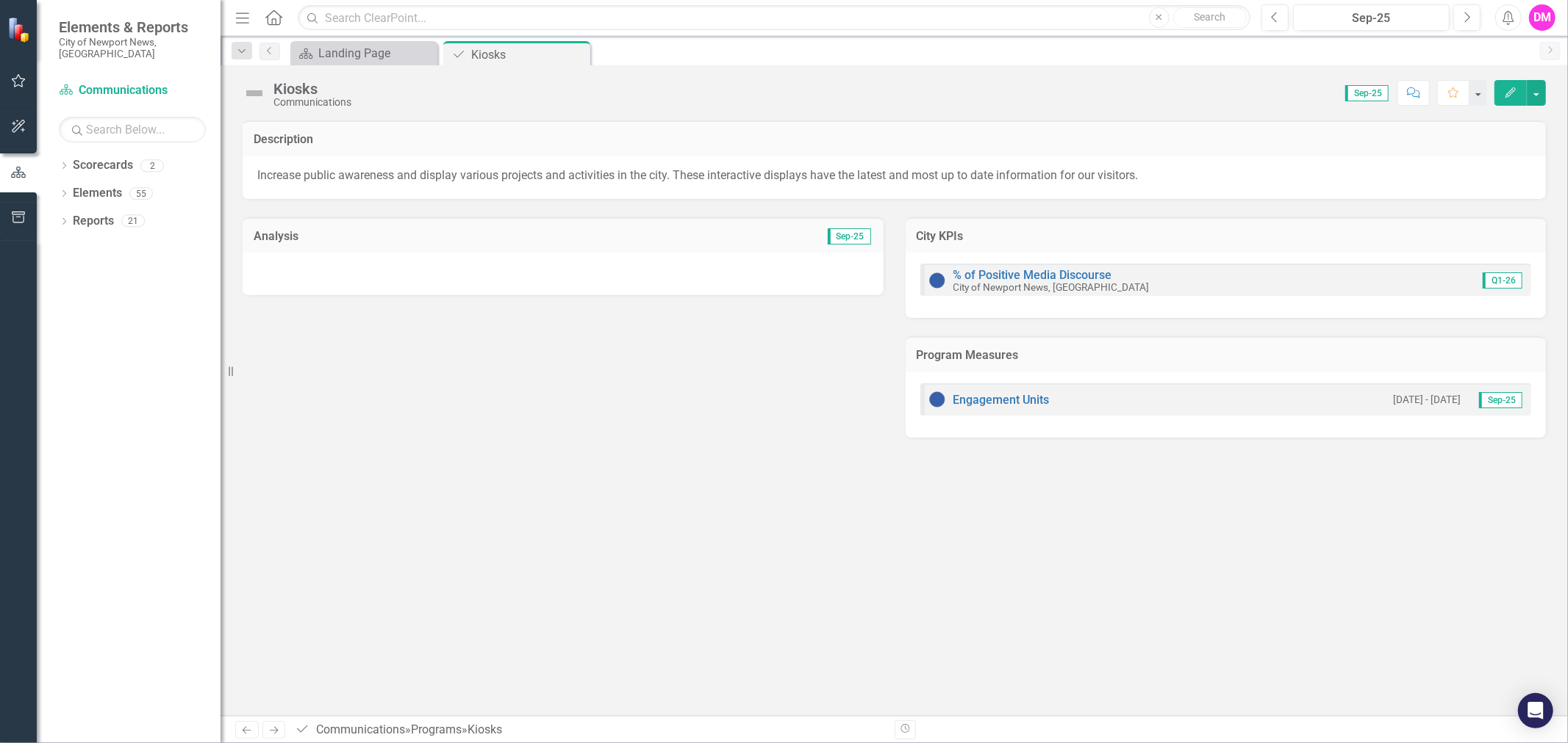
click at [538, 291] on div at bounding box center [562, 273] width 641 height 43
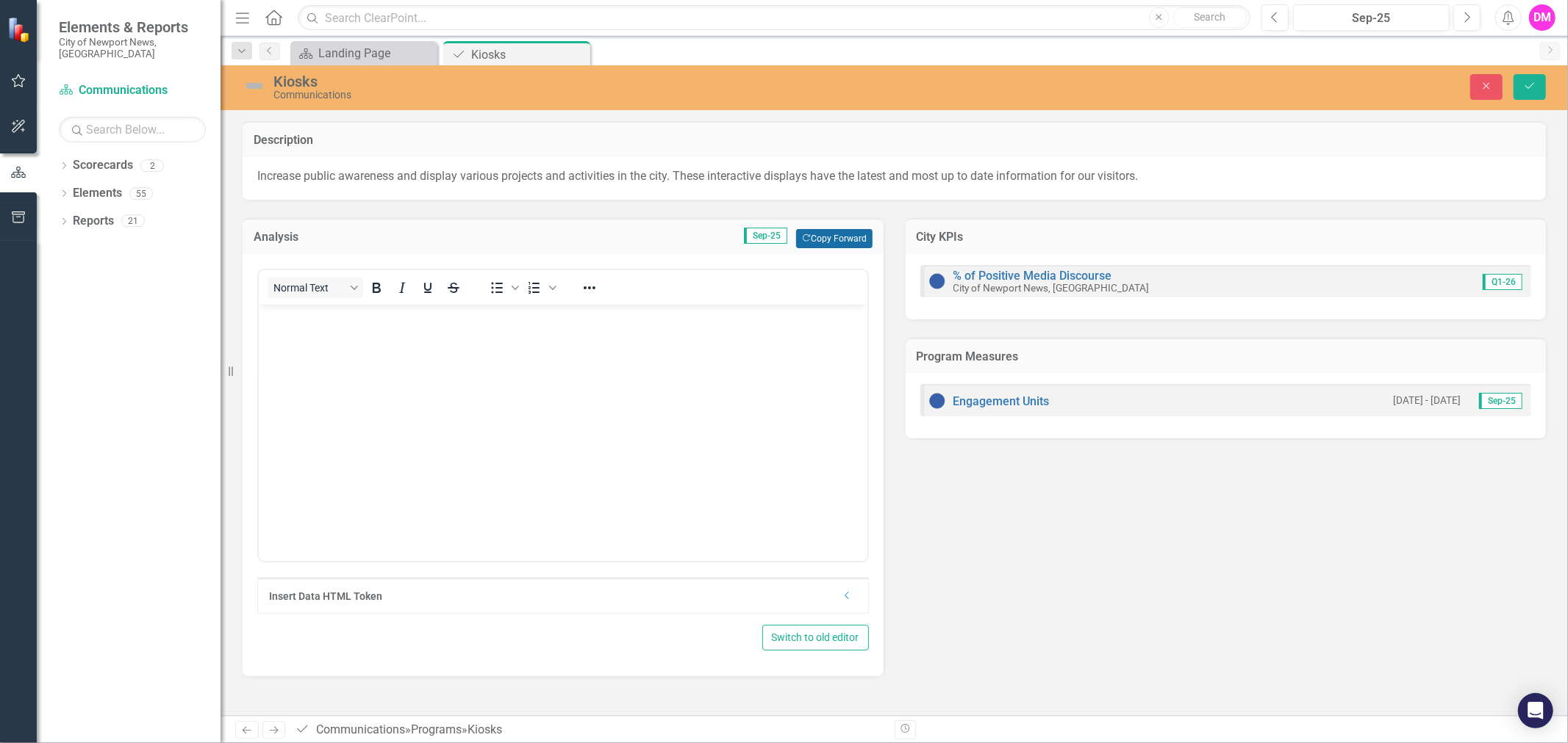
click at [843, 230] on button "Copy Forward Copy Forward" at bounding box center [833, 239] width 75 height 19
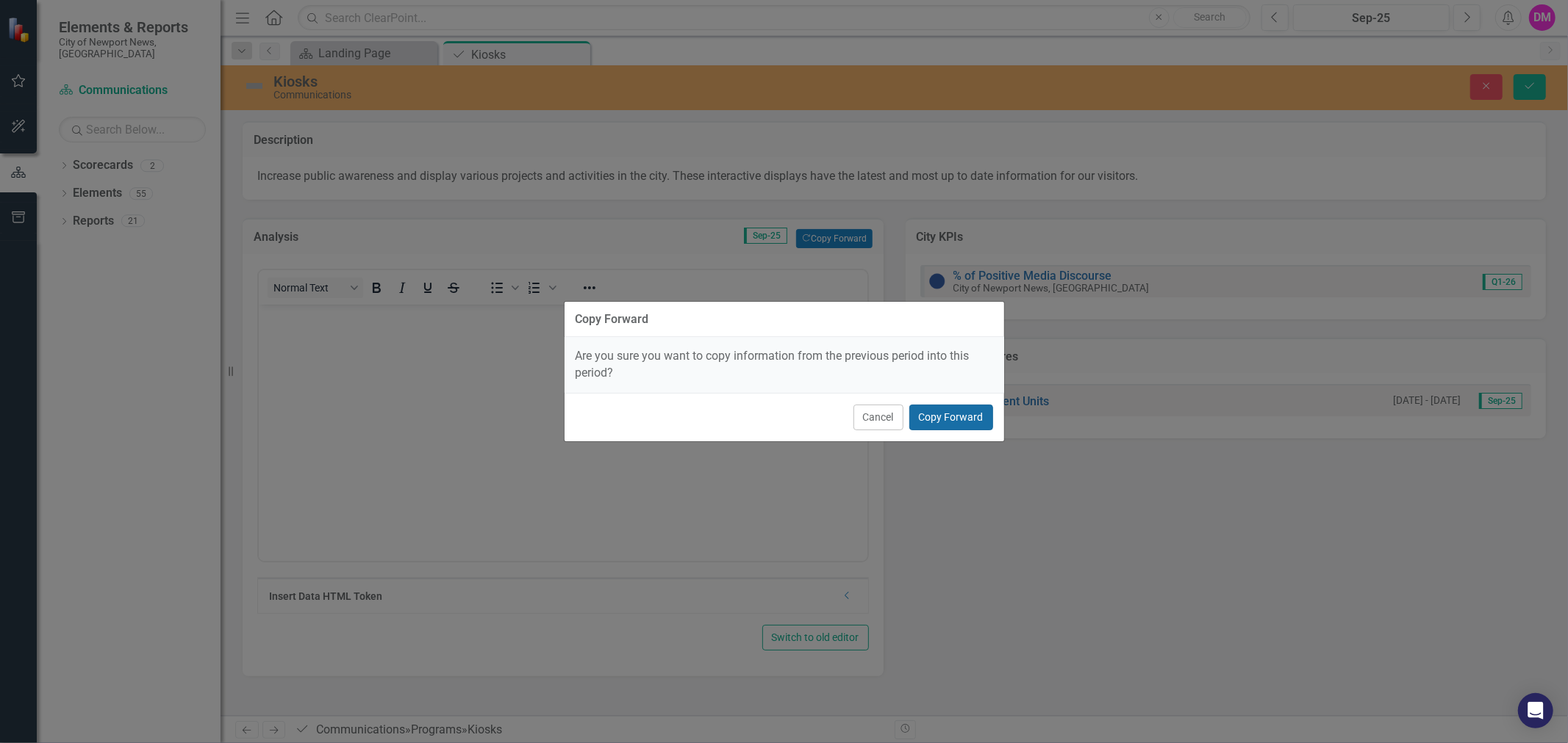
click at [938, 414] on button "Copy Forward" at bounding box center [951, 417] width 84 height 26
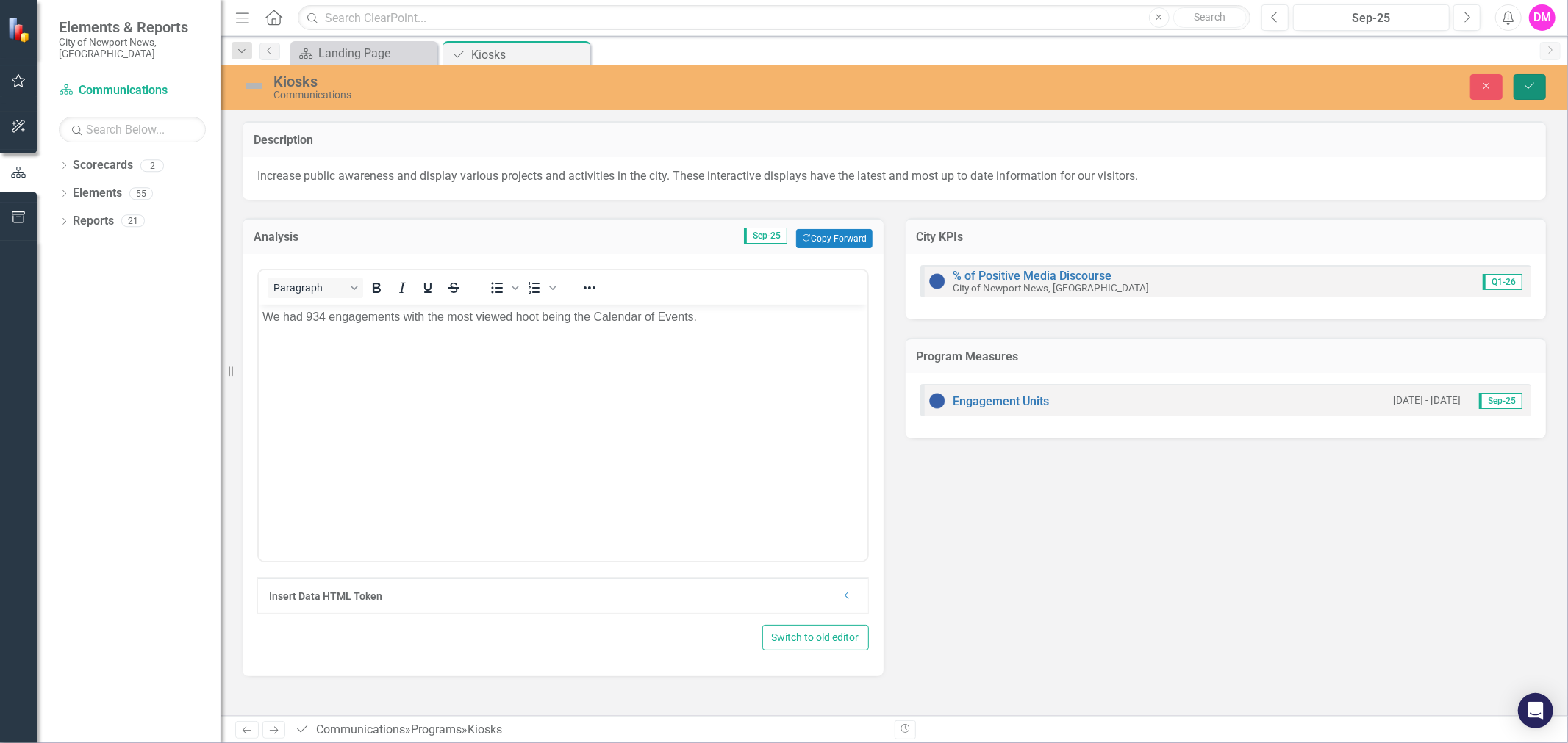
click at [1524, 87] on icon "Save" at bounding box center [1530, 86] width 13 height 10
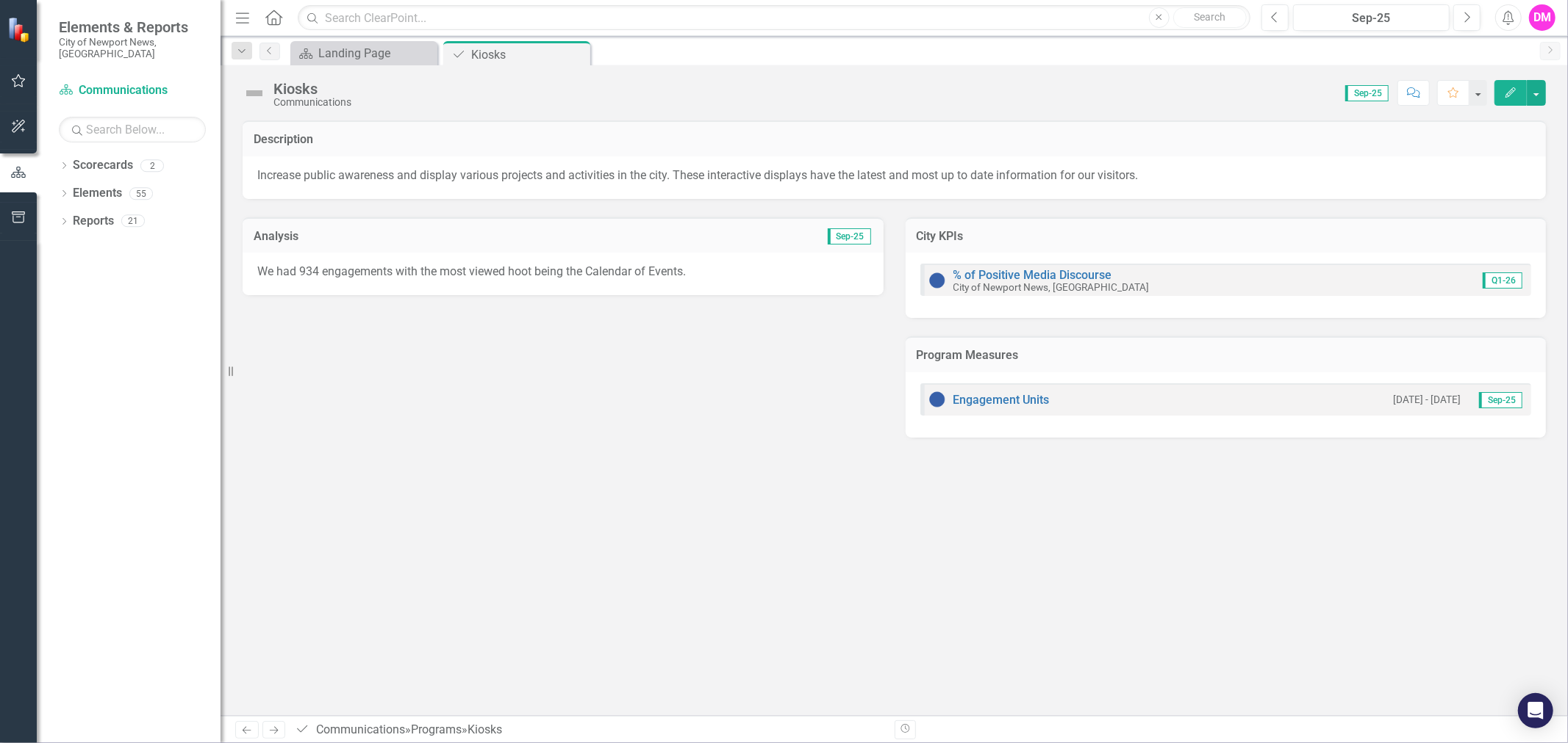
click at [522, 269] on p "We had 934 engagements with the most viewed hoot being the Calendar of Events." at bounding box center [563, 272] width 612 height 17
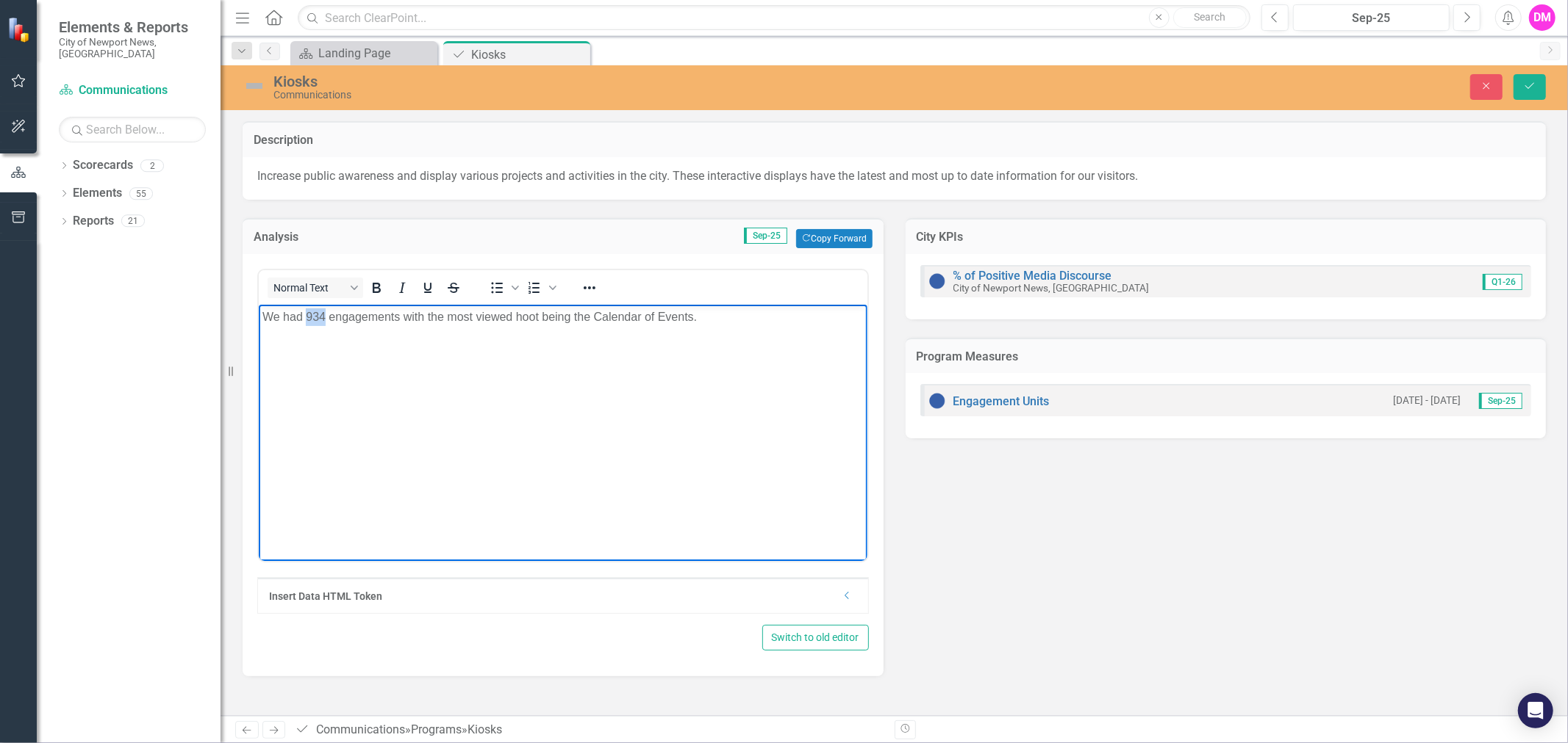
drag, startPoint x: 306, startPoint y: 318, endPoint x: 325, endPoint y: 317, distance: 19.0
click at [325, 317] on p "We had 934 engagements with the most viewed hoot being the Calendar of Events." at bounding box center [562, 316] width 601 height 18
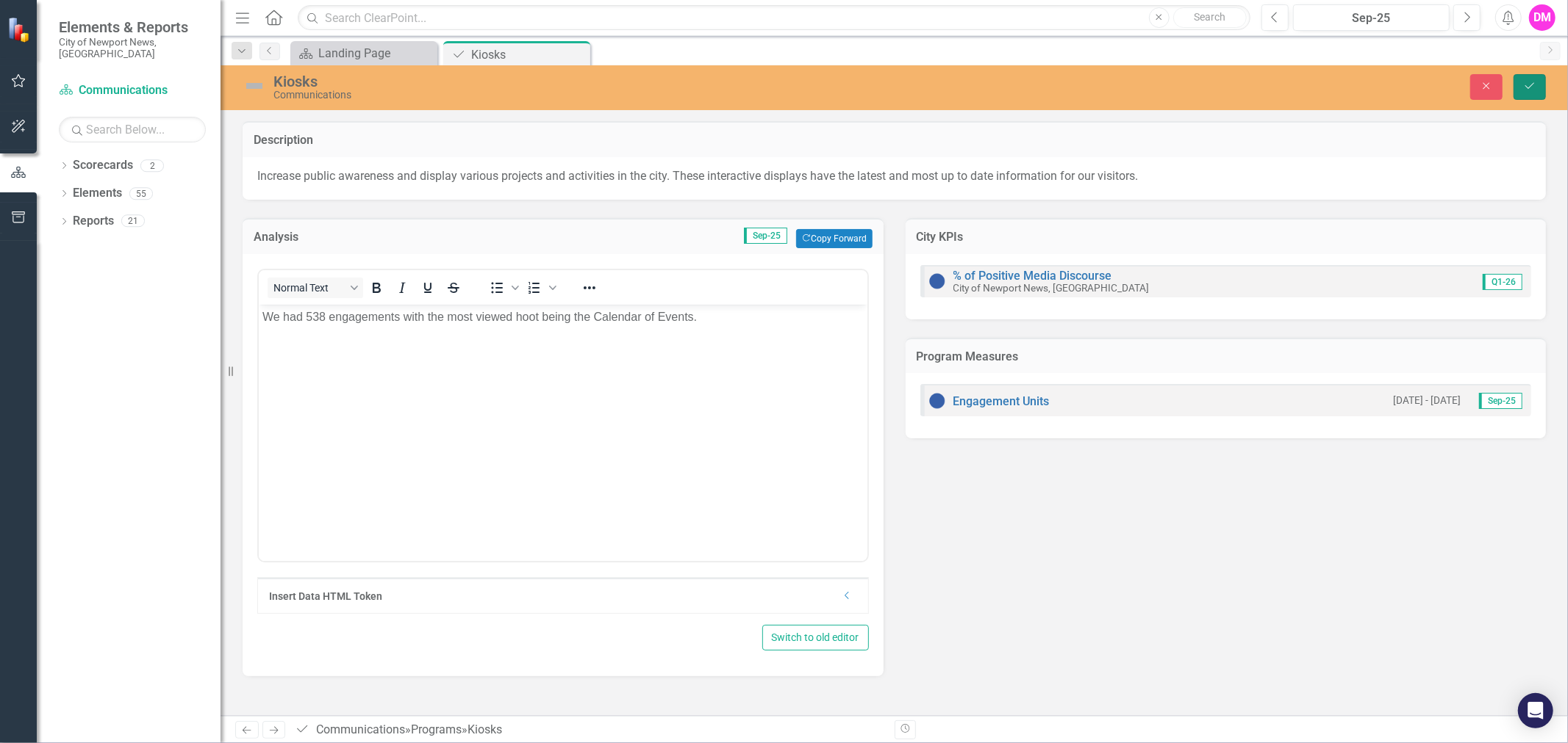
click at [1532, 81] on icon "Save" at bounding box center [1530, 86] width 13 height 10
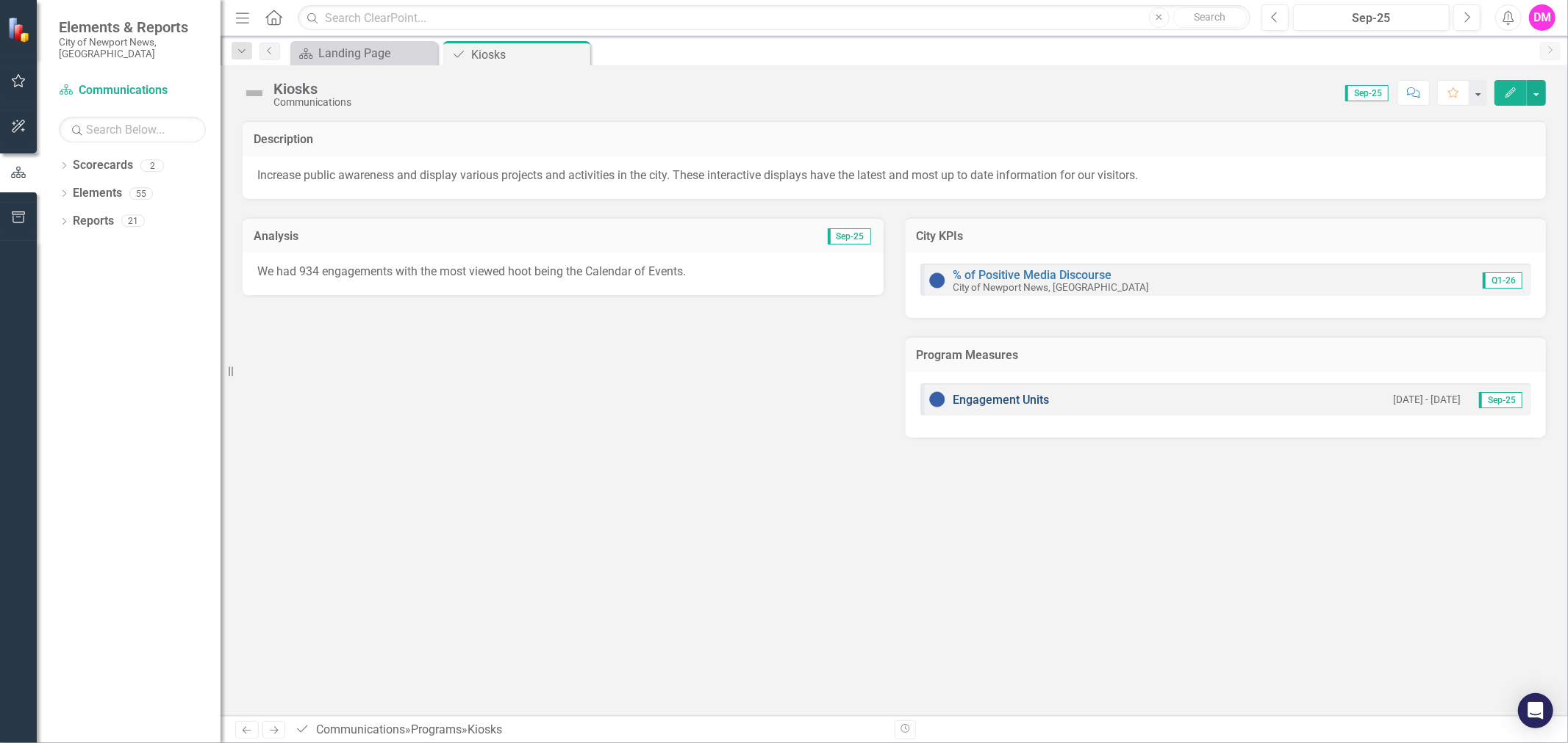
click at [974, 398] on link "Engagement Units" at bounding box center [1001, 400] width 96 height 14
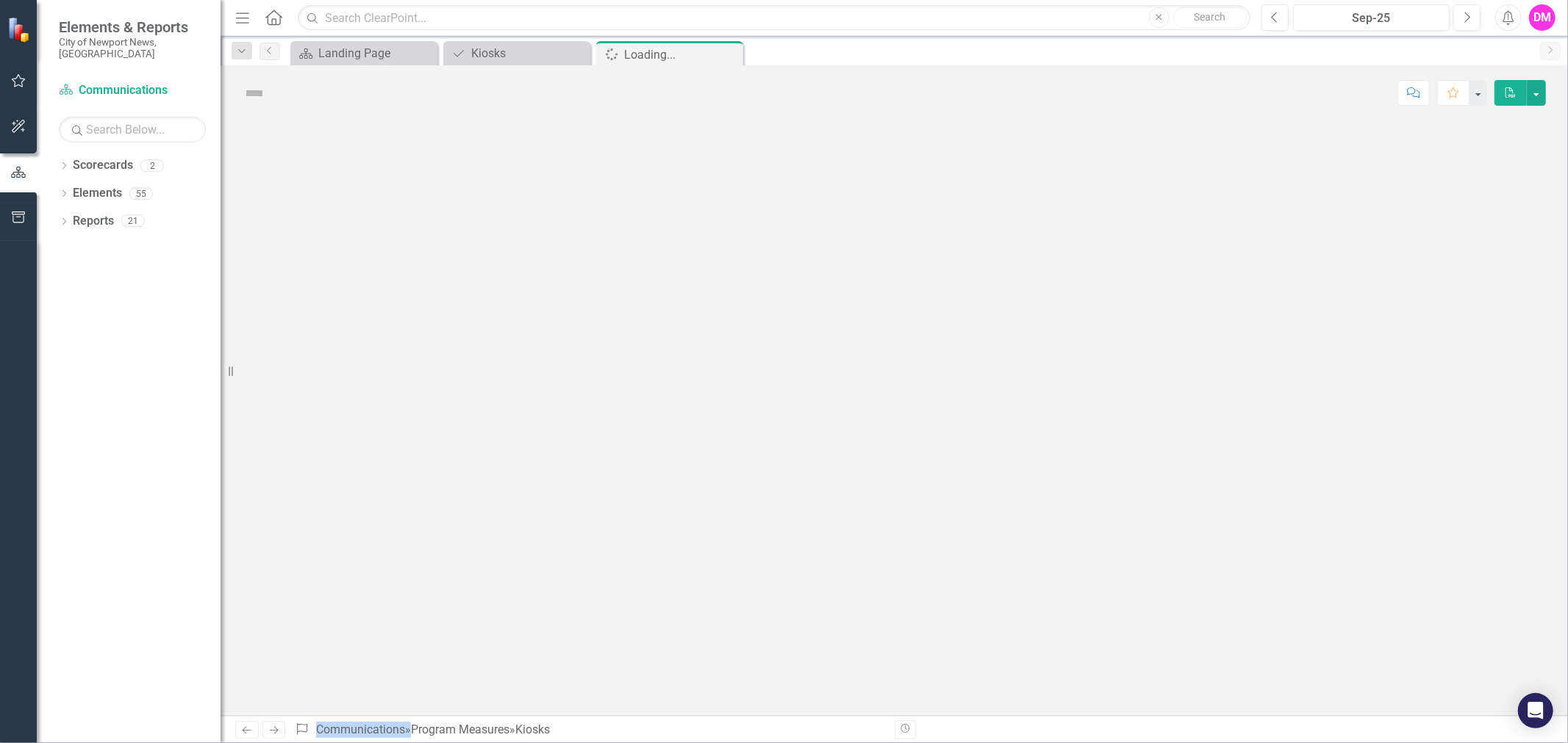
click at [975, 397] on div at bounding box center [894, 417] width 1348 height 595
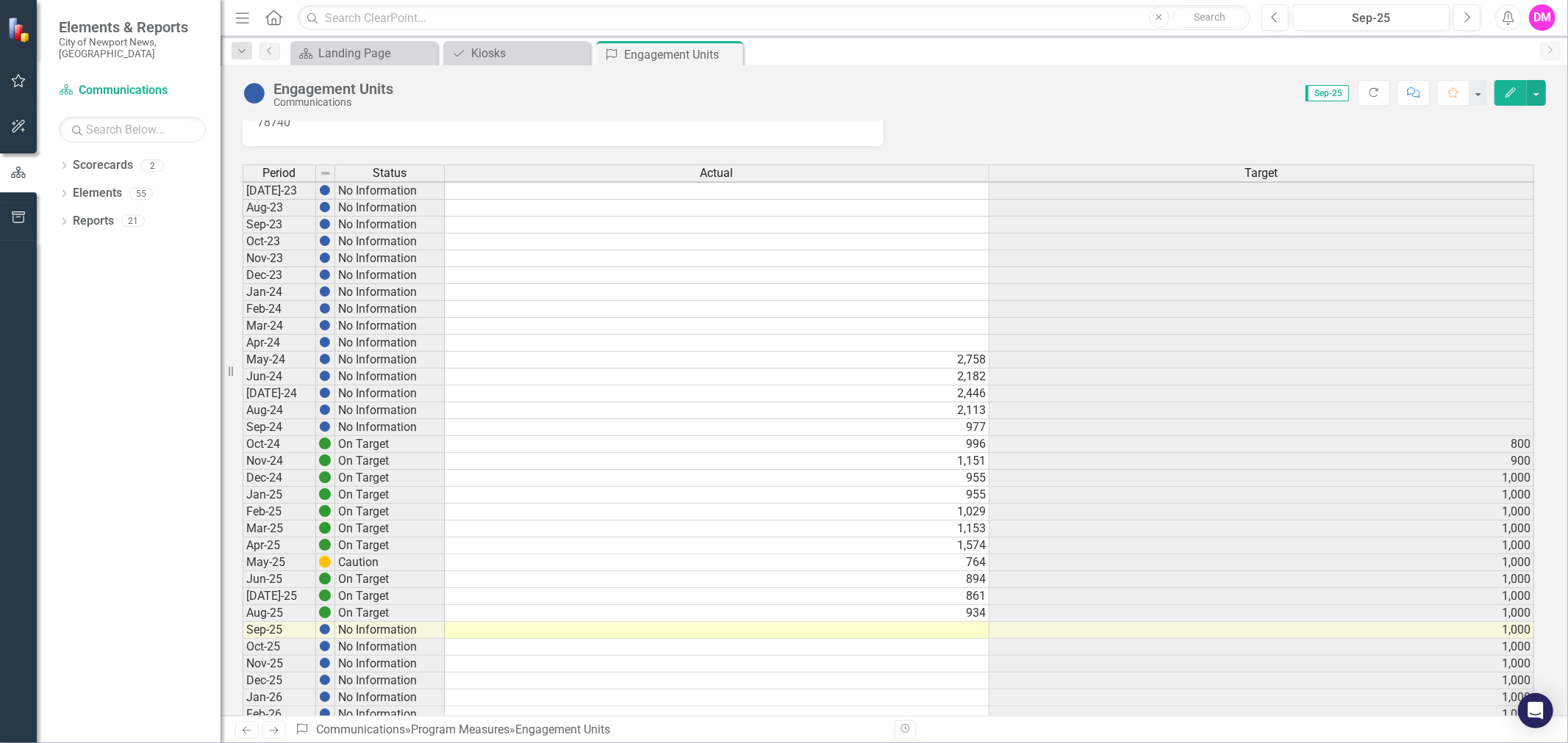
scroll to position [82, 0]
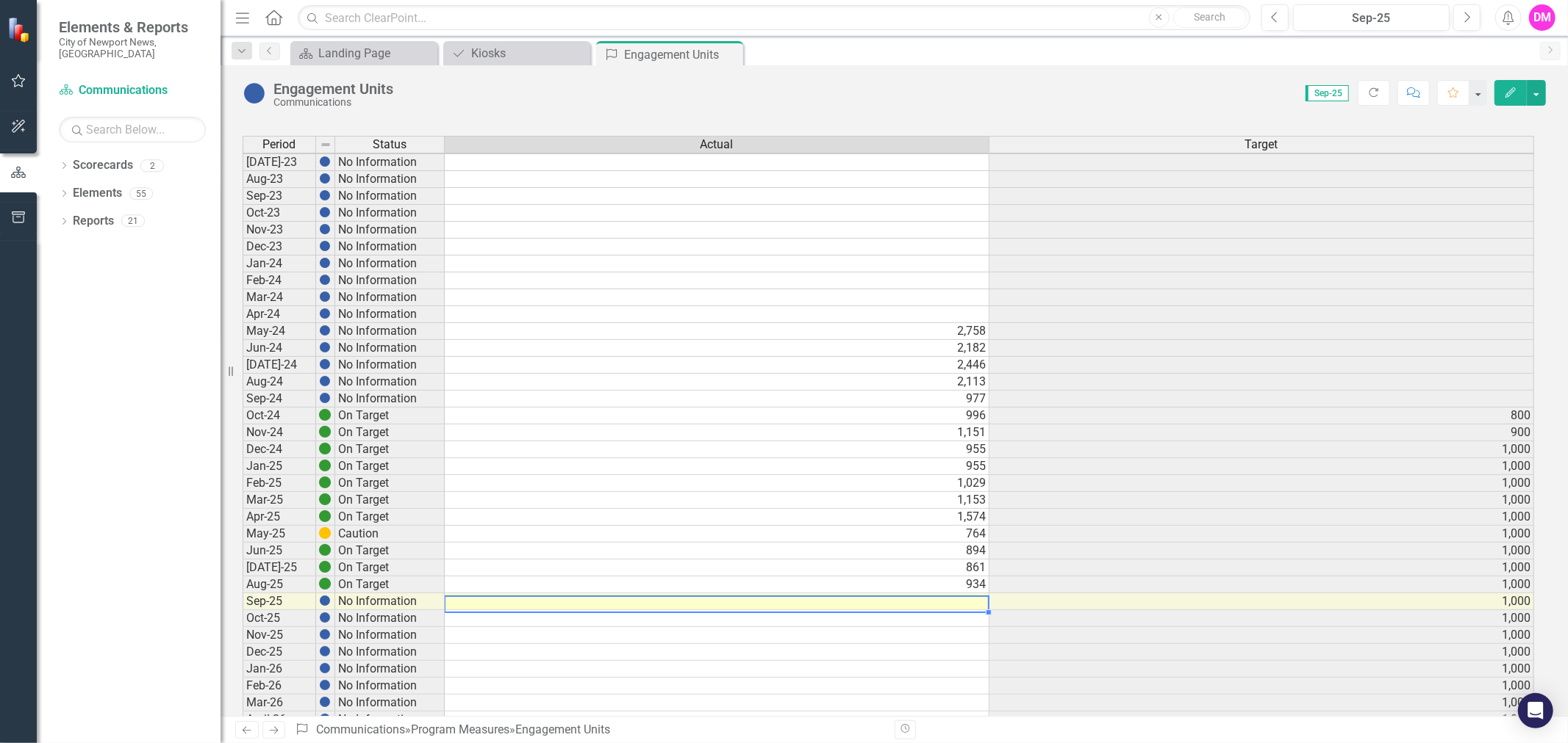
click at [943, 596] on td at bounding box center [717, 602] width 544 height 17
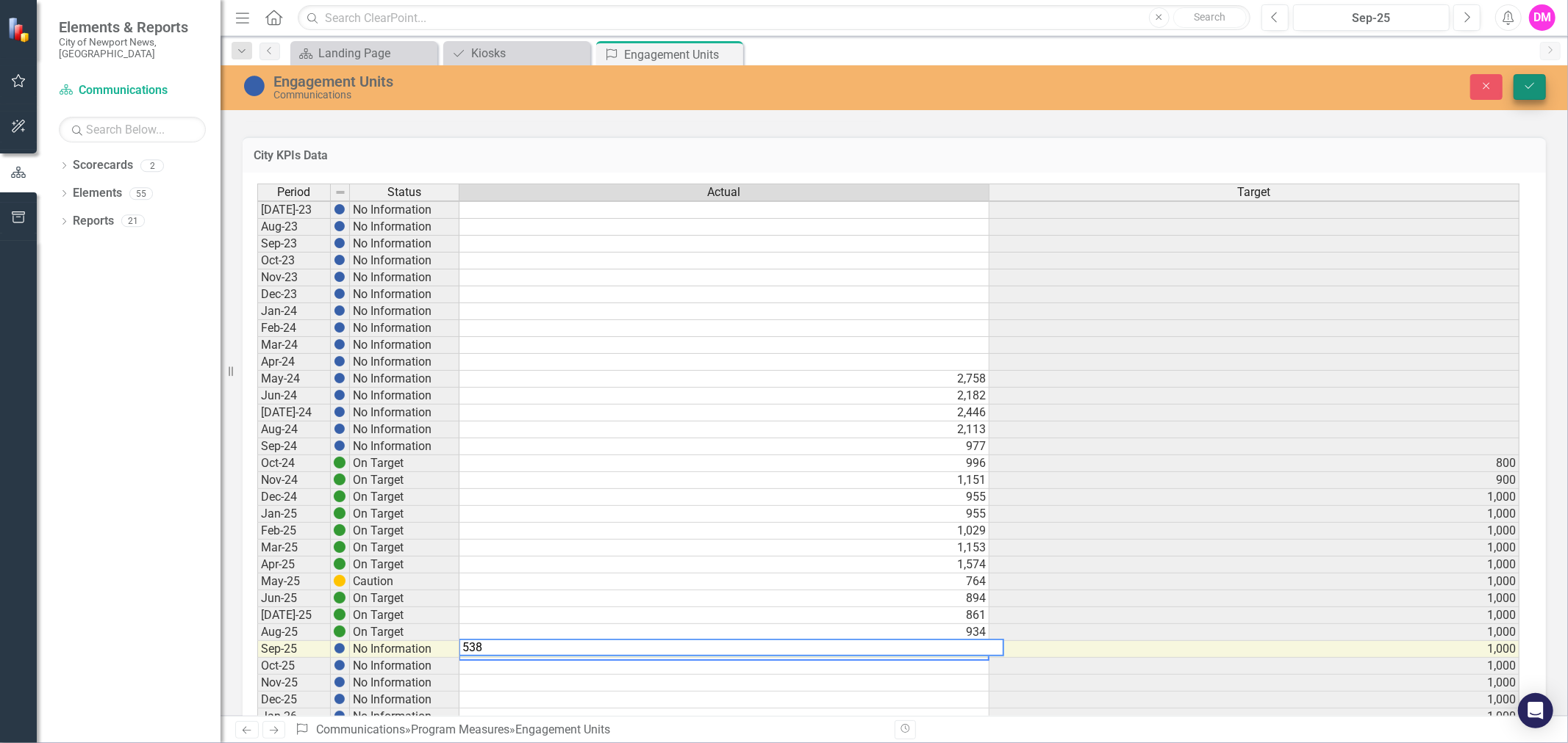
type textarea "538"
click at [1535, 81] on icon "Save" at bounding box center [1530, 86] width 13 height 10
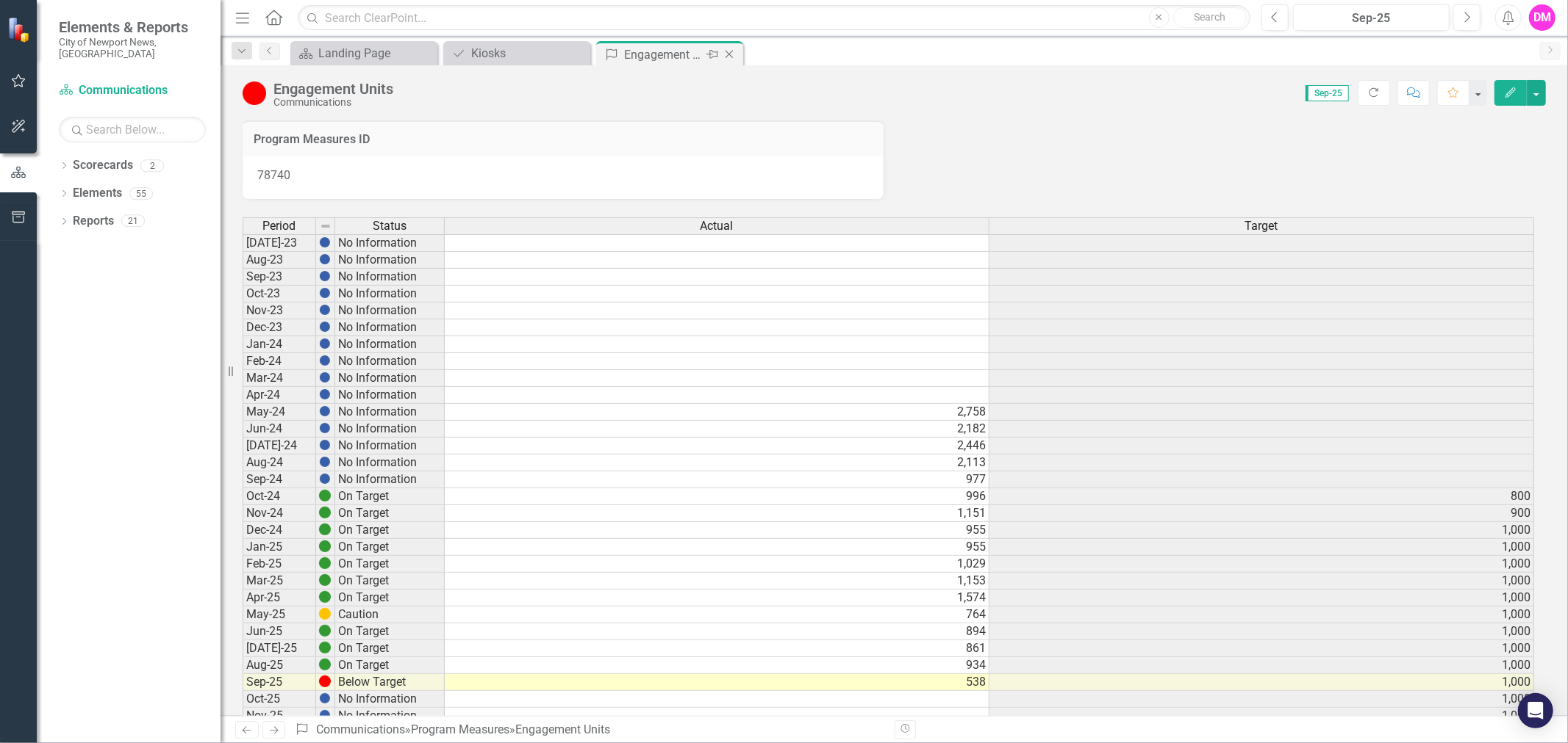
click at [728, 55] on icon "Close" at bounding box center [728, 54] width 14 height 11
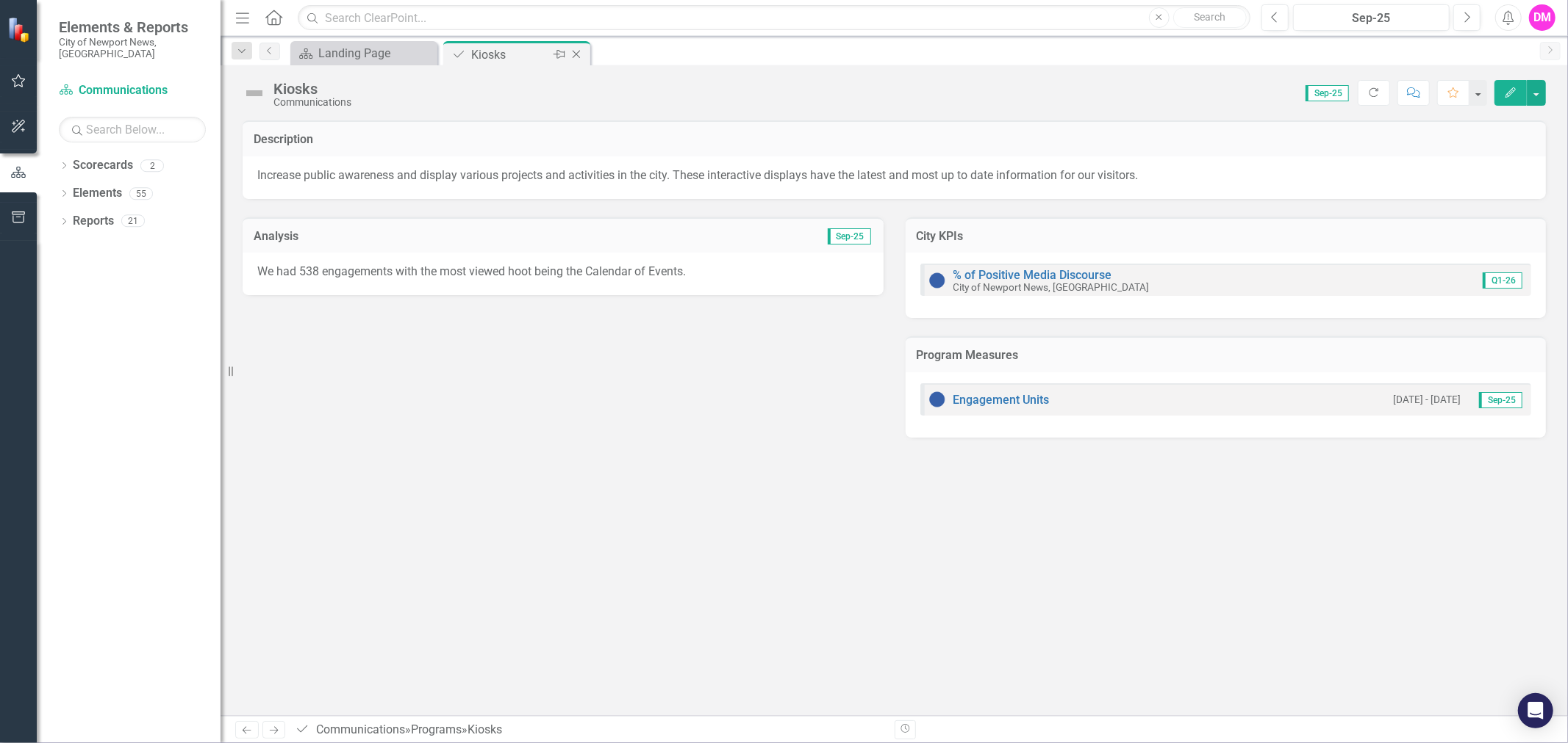
click at [580, 51] on icon "Close" at bounding box center [576, 54] width 14 height 11
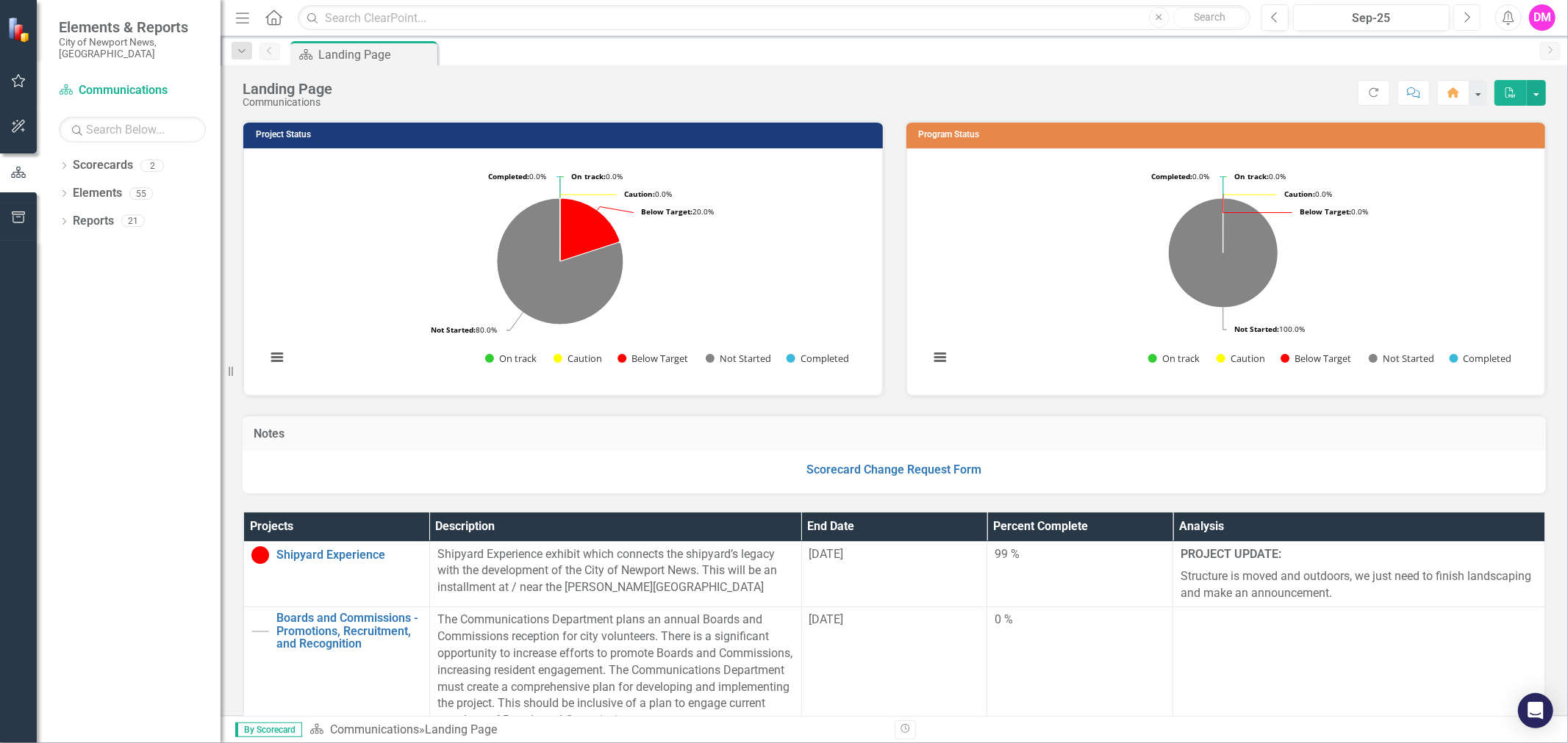
click at [1466, 15] on icon "Next" at bounding box center [1467, 18] width 8 height 13
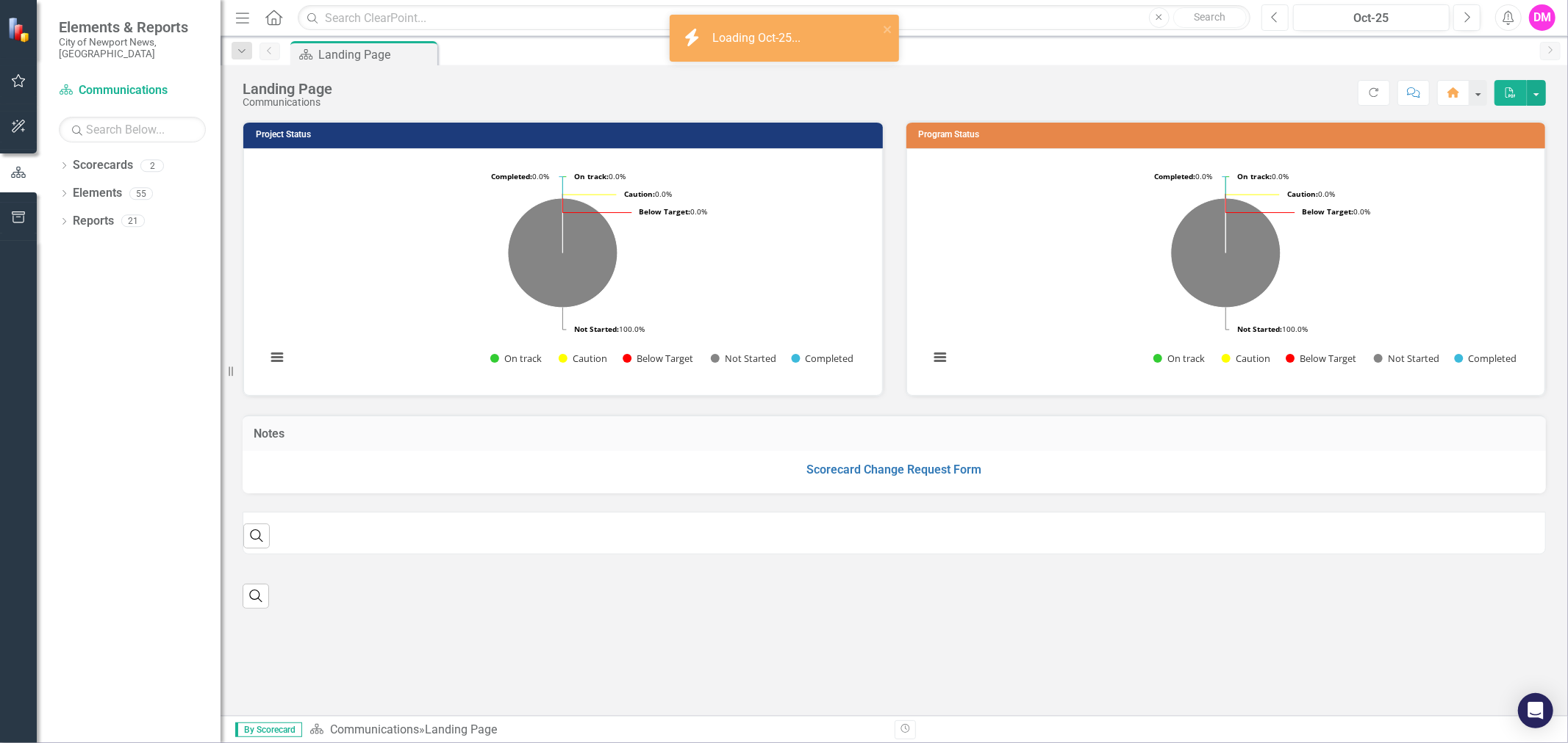
click at [1273, 23] on icon "Previous" at bounding box center [1274, 18] width 8 height 13
